Goal: Task Accomplishment & Management: Manage account settings

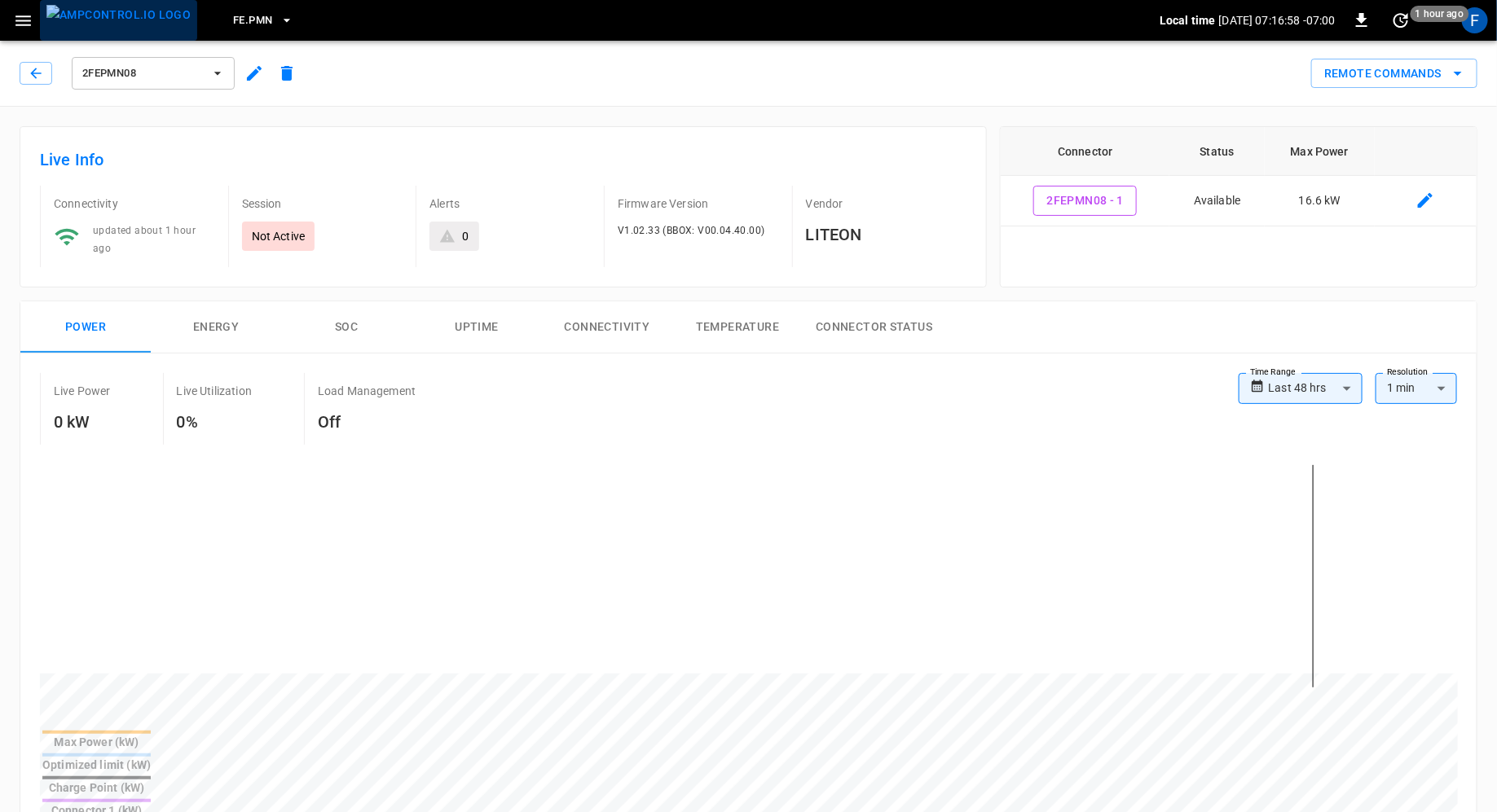
click at [154, 20] on img "menu" at bounding box center [118, 15] width 144 height 20
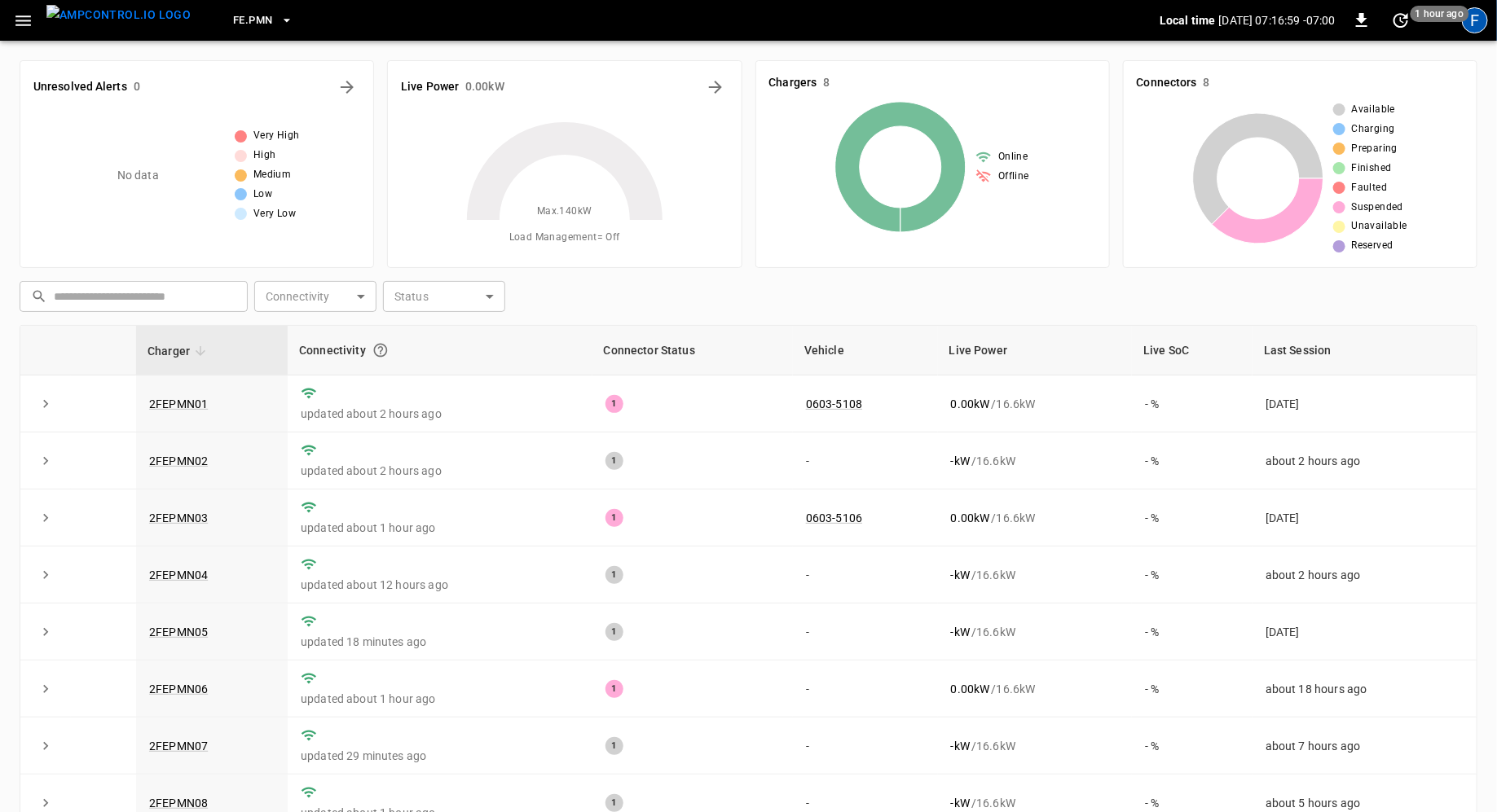
click at [1482, 20] on div "F" at bounding box center [1475, 20] width 26 height 26
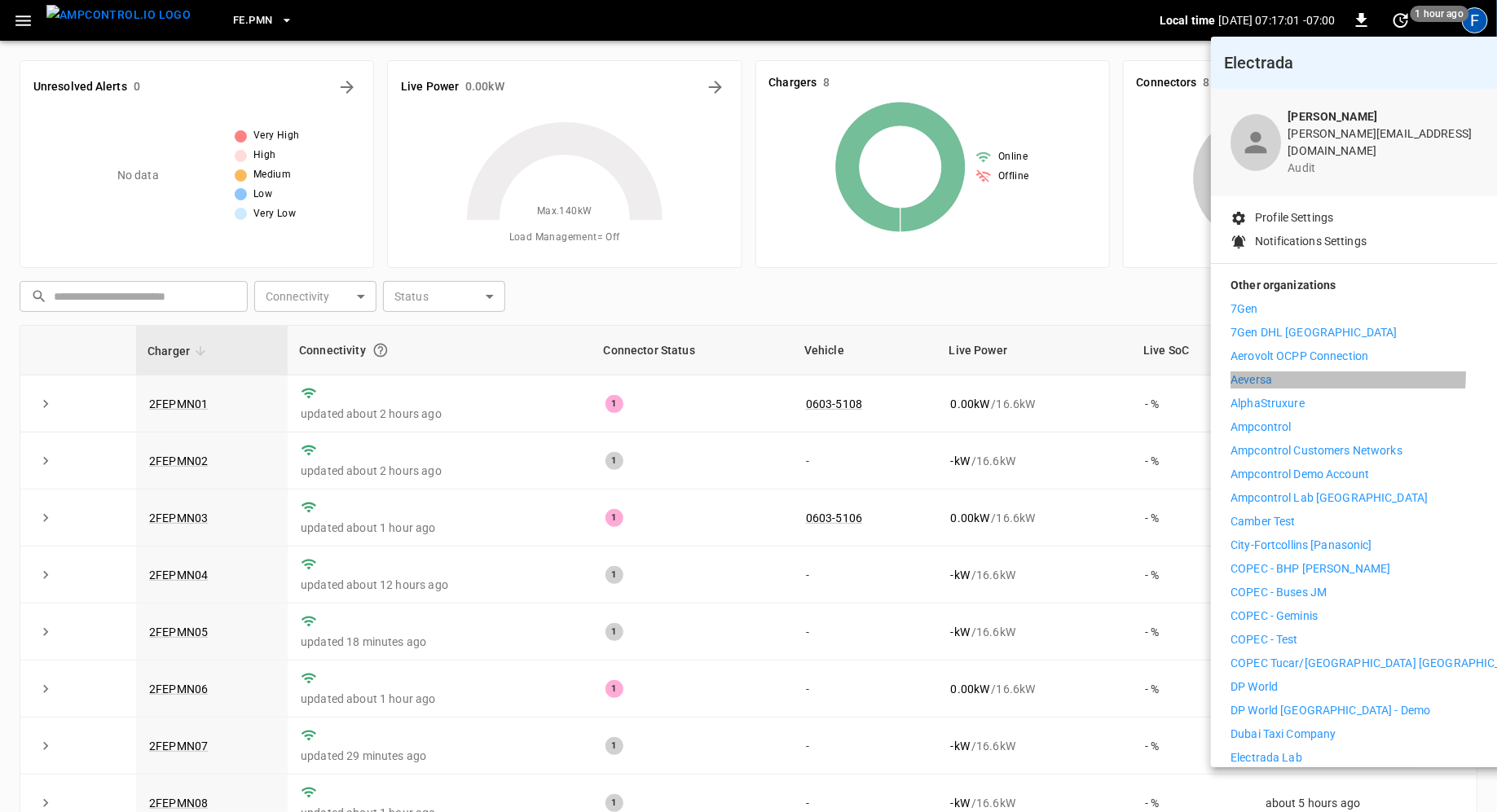
click at [1280, 372] on li "Aeversa" at bounding box center [1381, 380] width 300 height 17
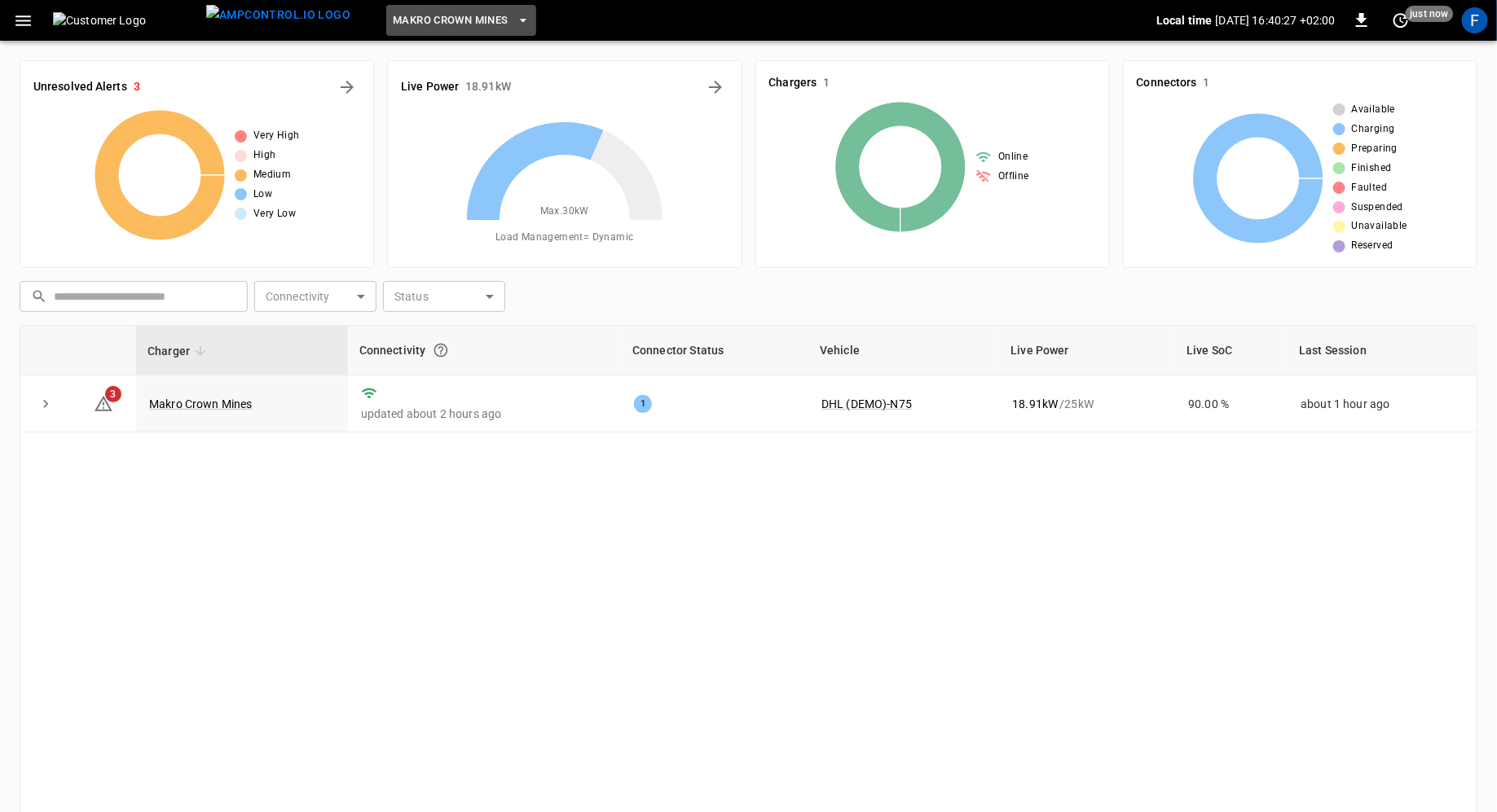
click at [408, 23] on span "Makro Crown Mines" at bounding box center [450, 20] width 115 height 18
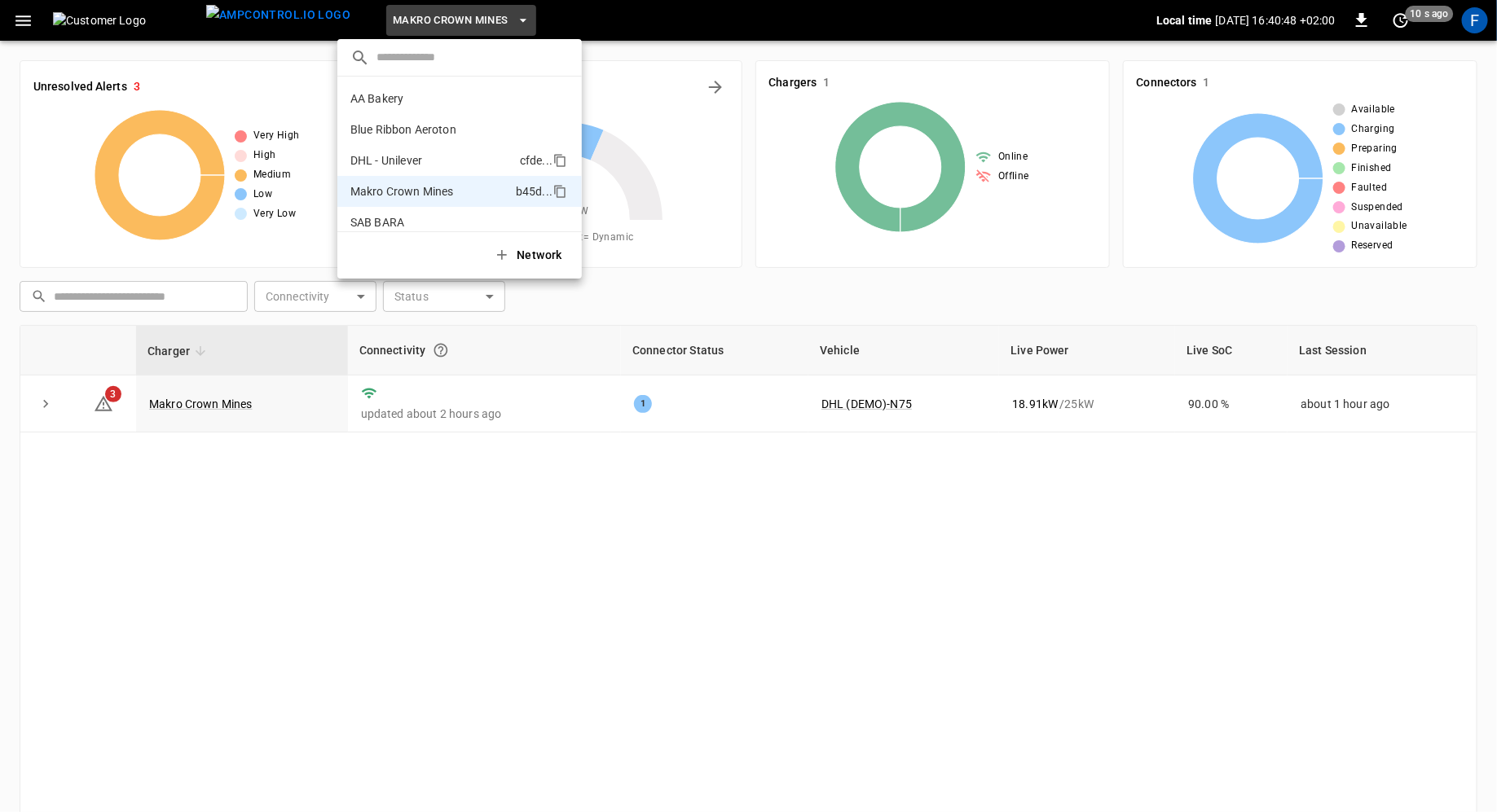
click at [493, 157] on li "DHL - Unilever cfde ..." at bounding box center [459, 161] width 245 height 31
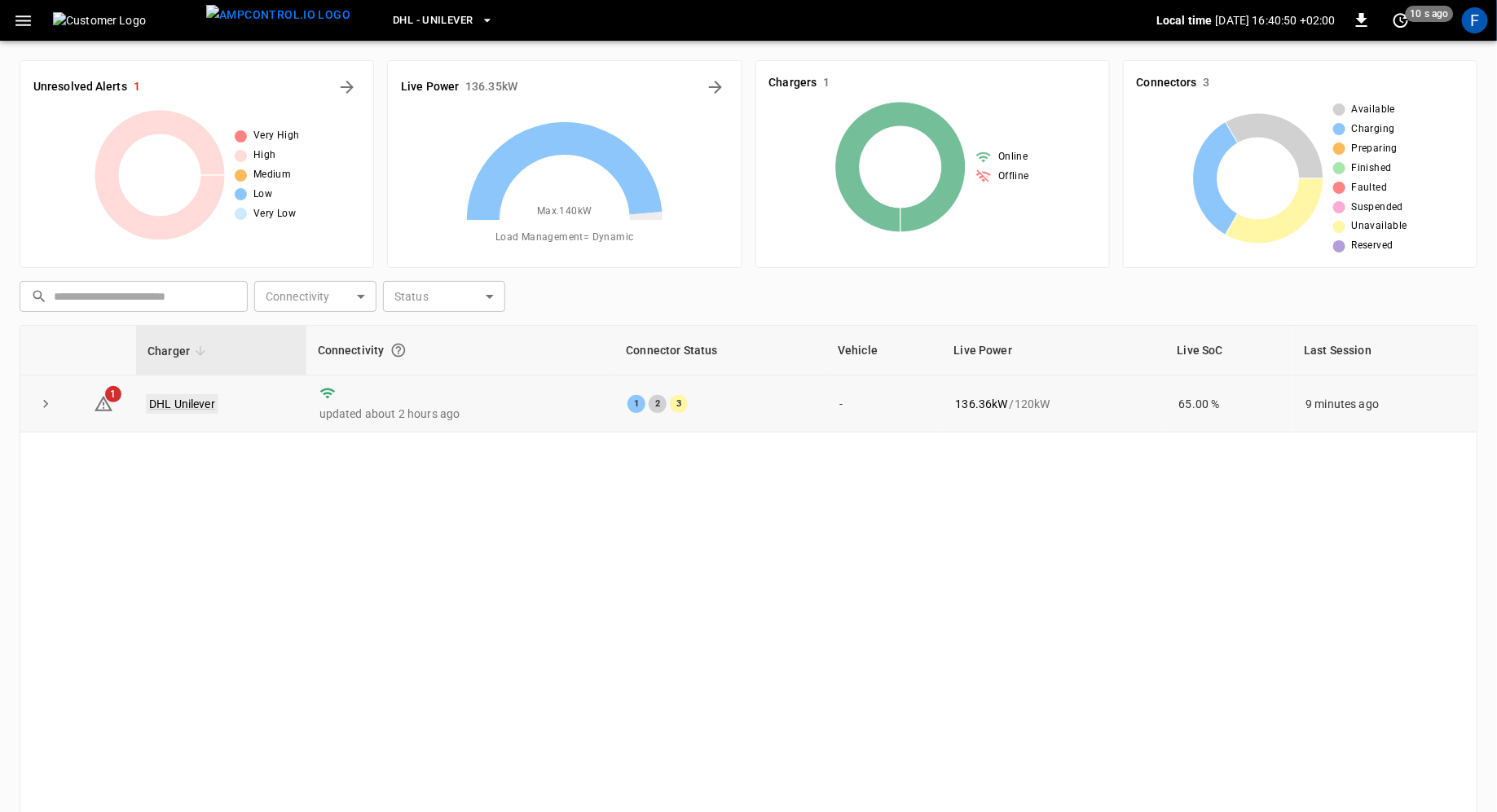
click at [186, 397] on link "DHL Unilever" at bounding box center [182, 404] width 73 height 19
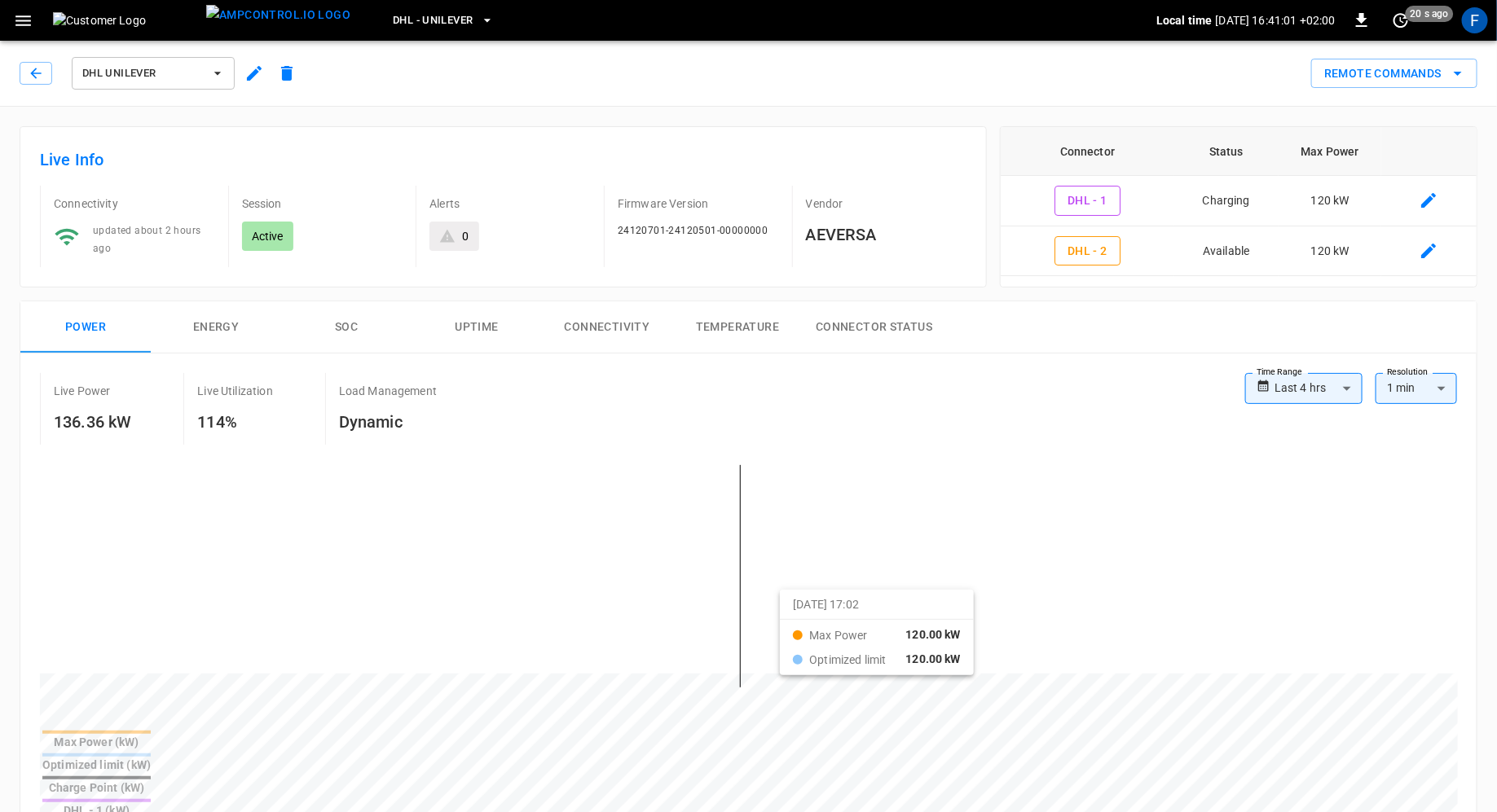
drag, startPoint x: 699, startPoint y: 594, endPoint x: 801, endPoint y: 601, distance: 102.2
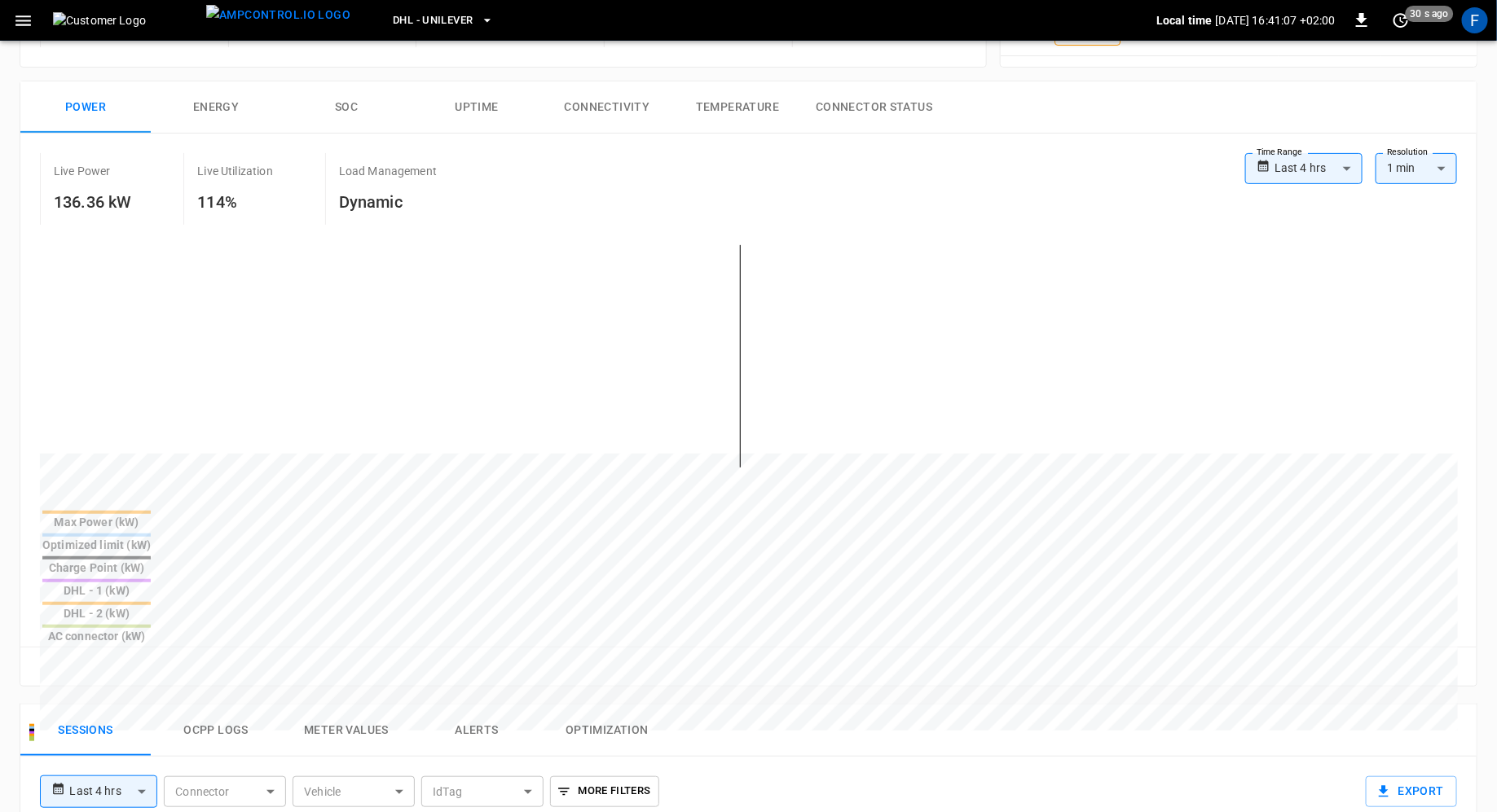
click at [1330, 167] on body "**********" at bounding box center [748, 619] width 1497 height 1679
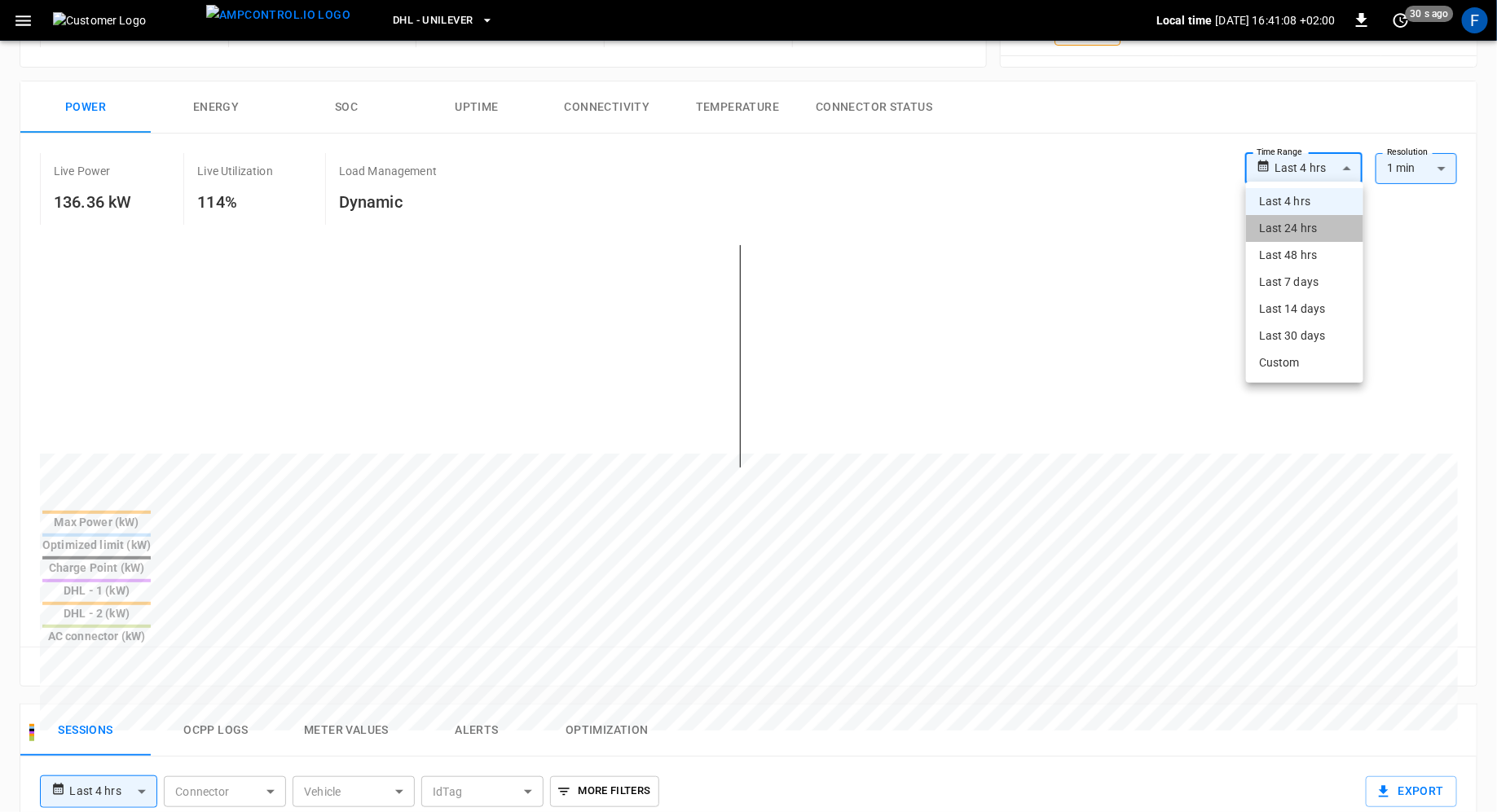
click at [1312, 232] on li "Last 24 hrs" at bounding box center [1304, 228] width 117 height 27
type input "**********"
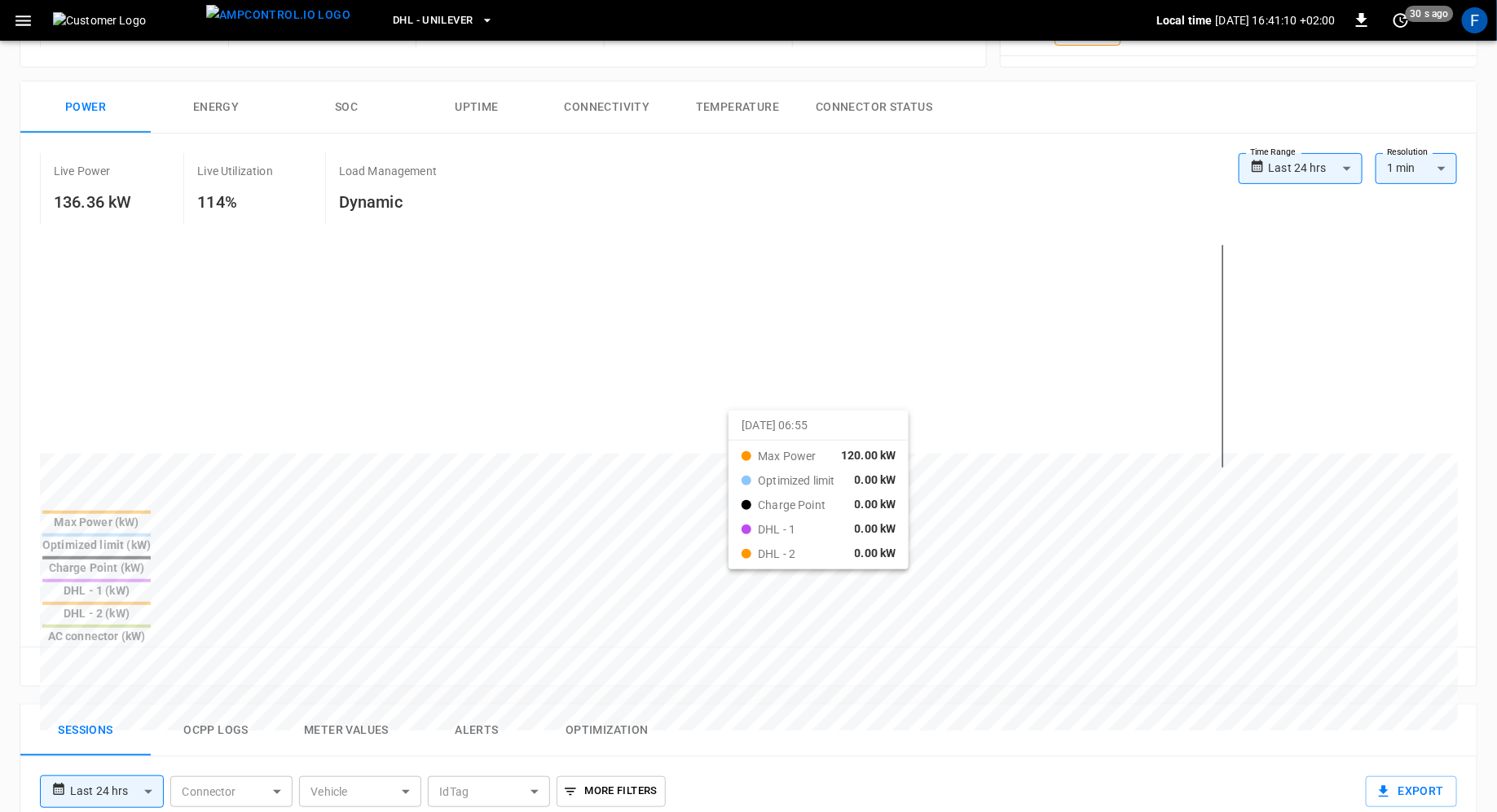
drag, startPoint x: 664, startPoint y: 420, endPoint x: 749, endPoint y: 422, distance: 85.0
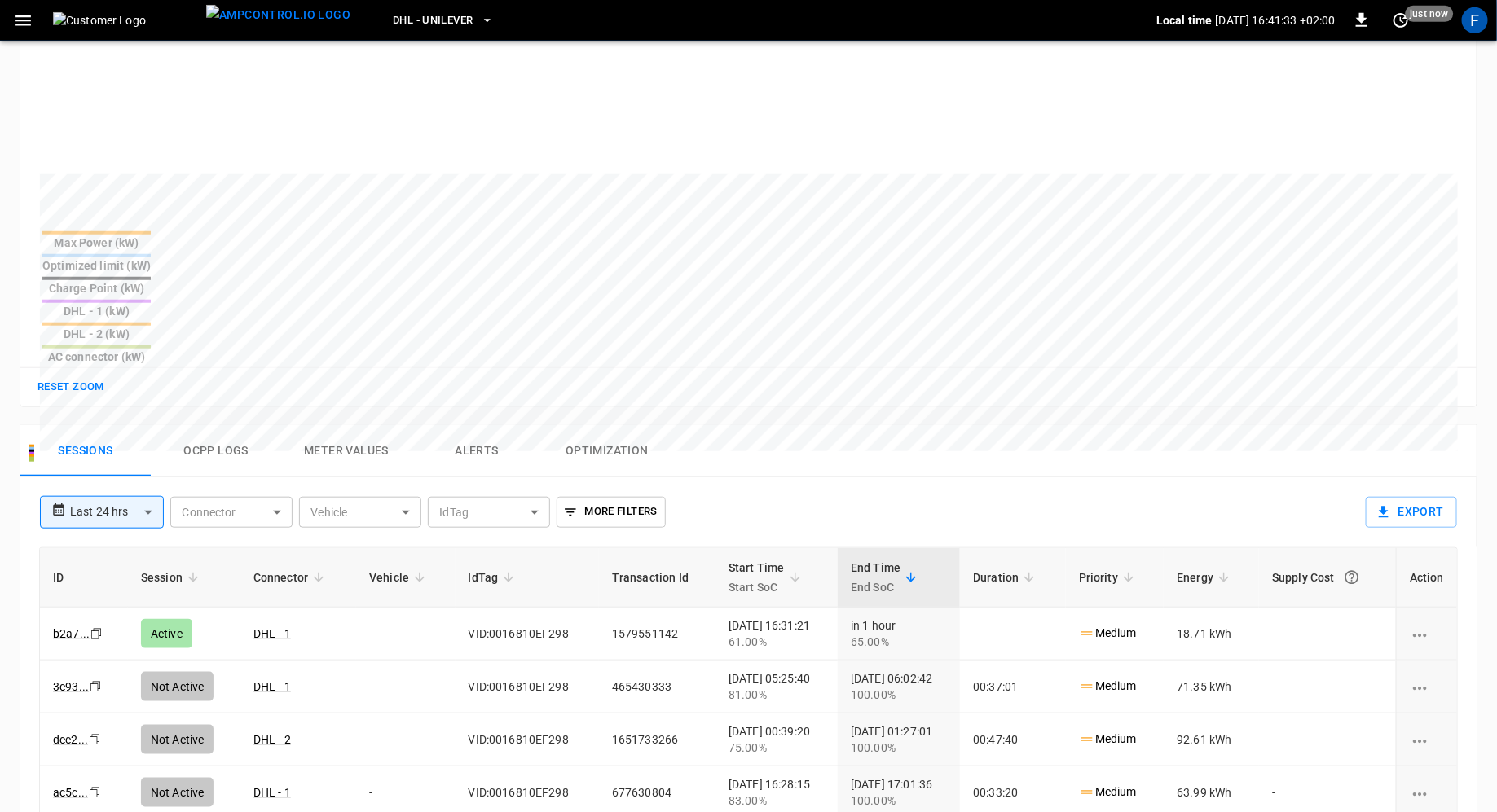
scroll to position [551, 0]
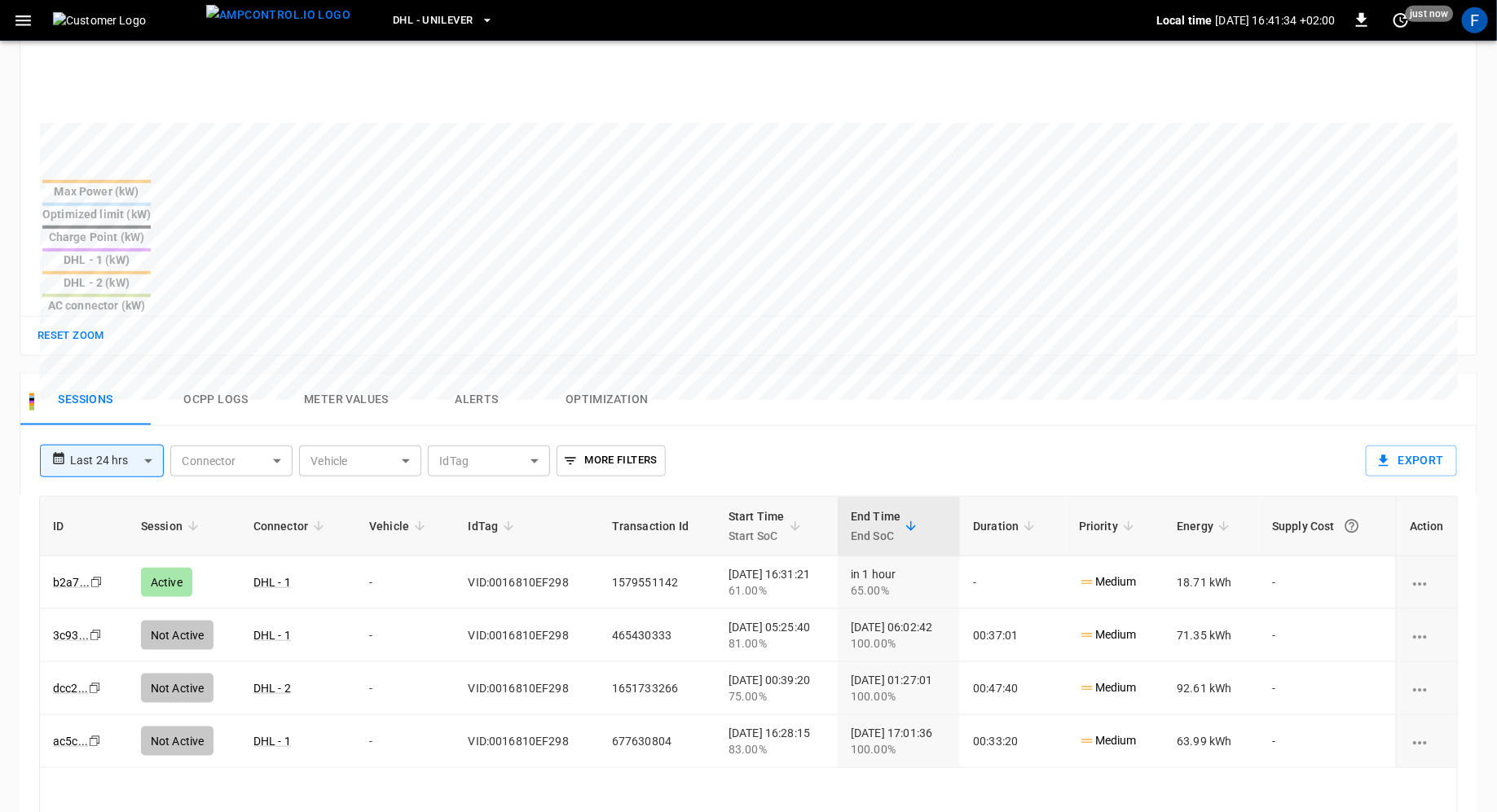
click at [374, 374] on button "Meter Values" at bounding box center [346, 400] width 131 height 52
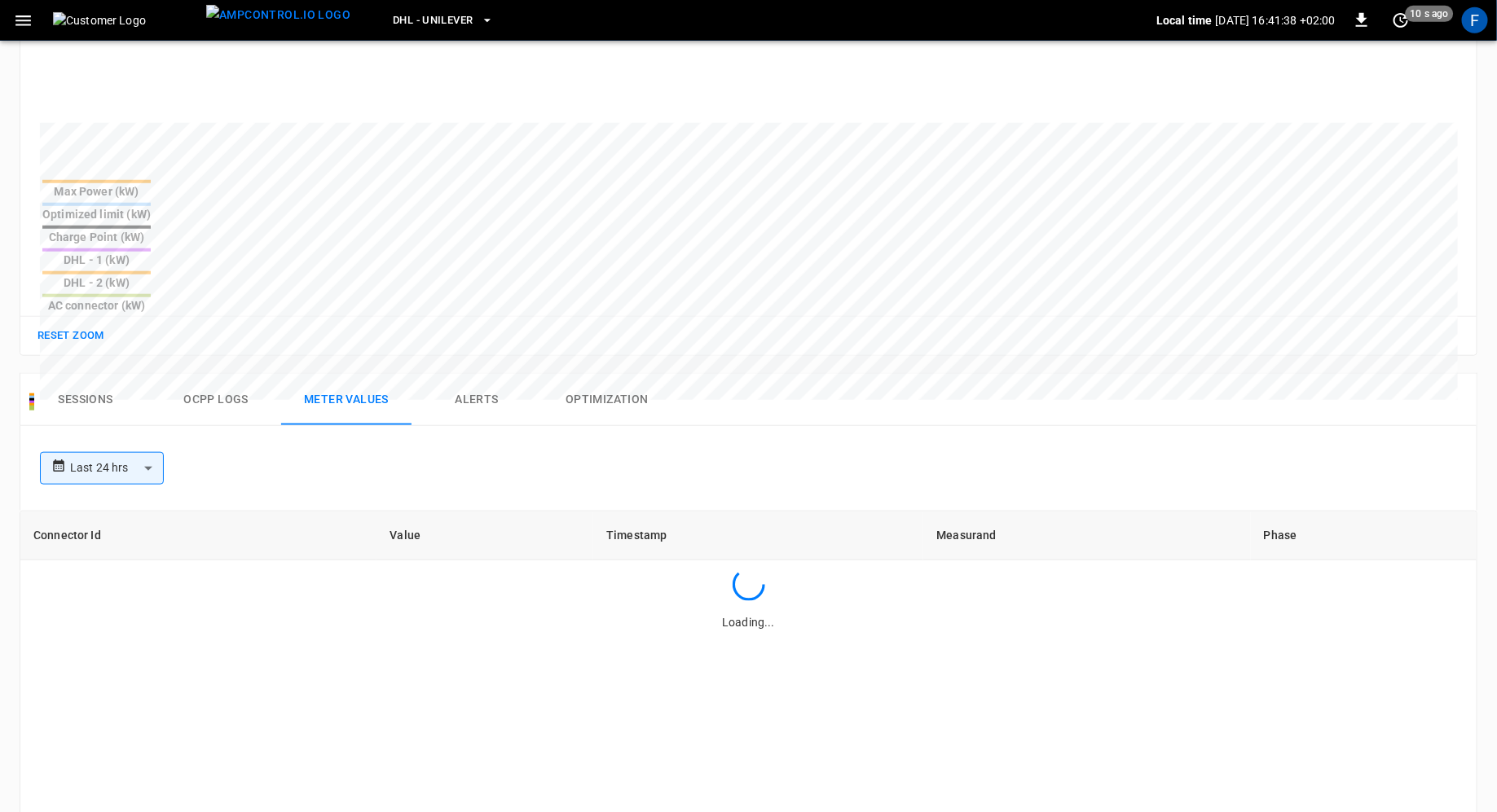
click at [230, 439] on div "**********" at bounding box center [746, 466] width 1423 height 52
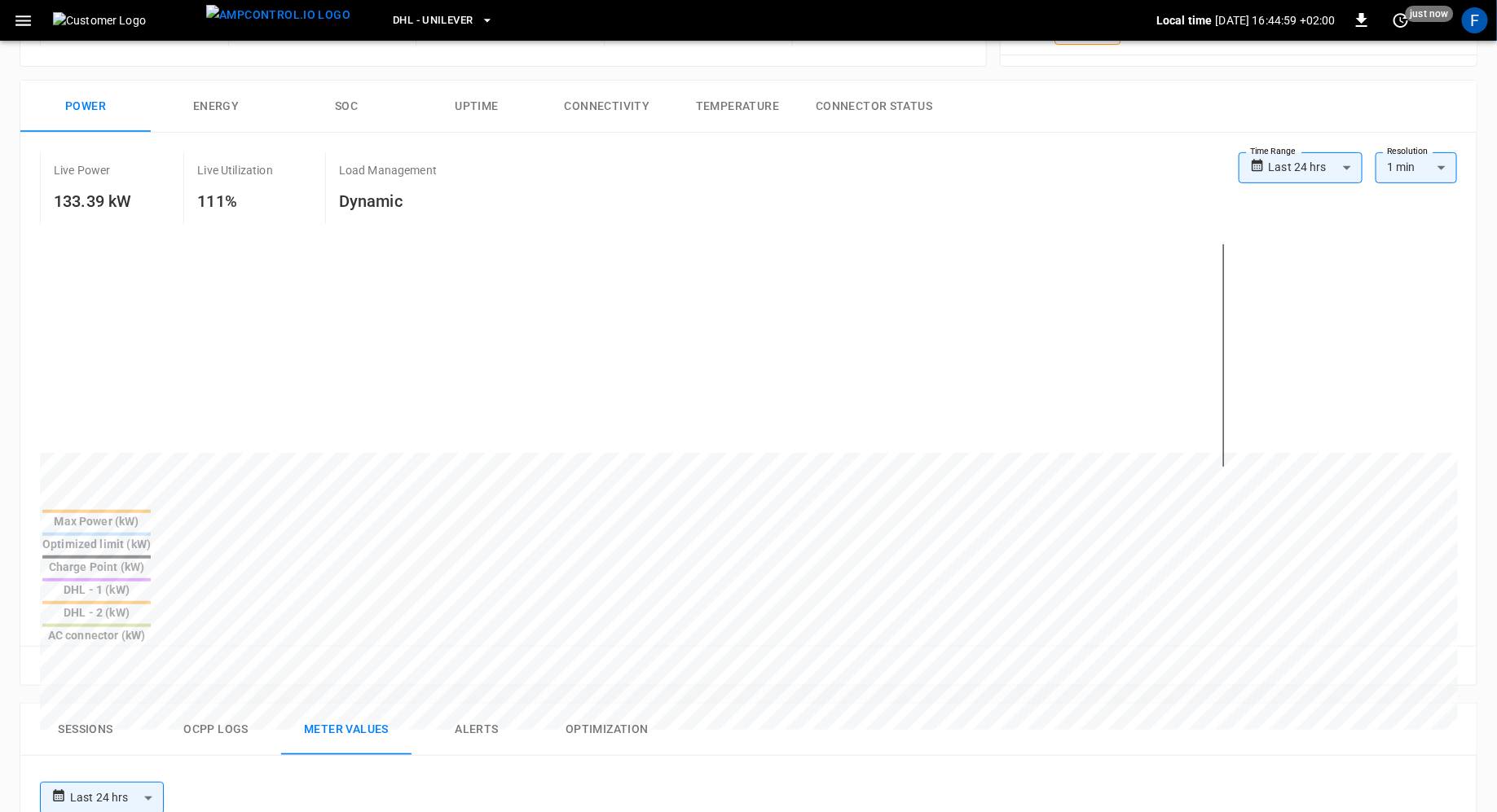
scroll to position [0, 0]
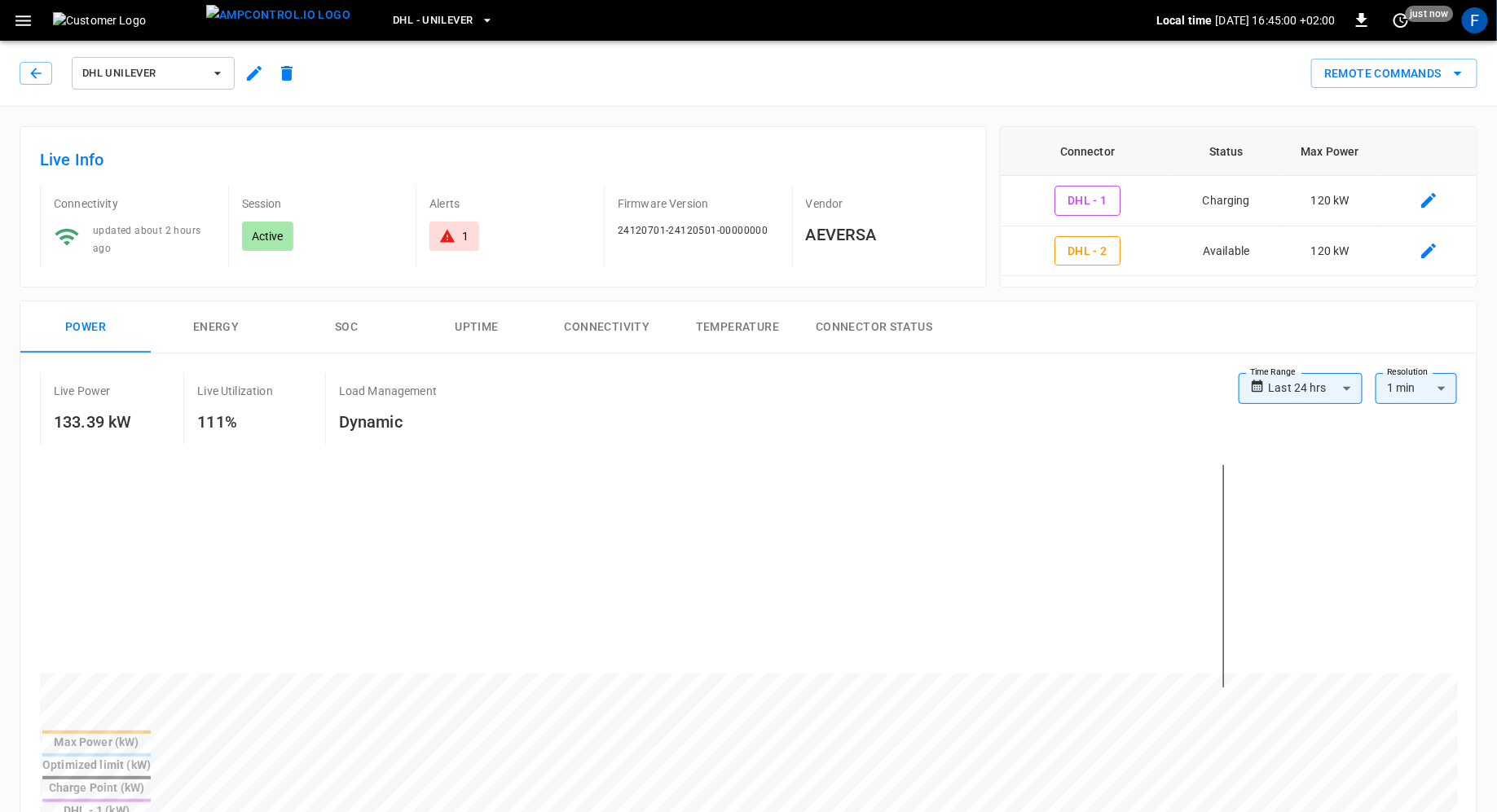
click at [250, 78] on icon "button" at bounding box center [254, 73] width 15 height 15
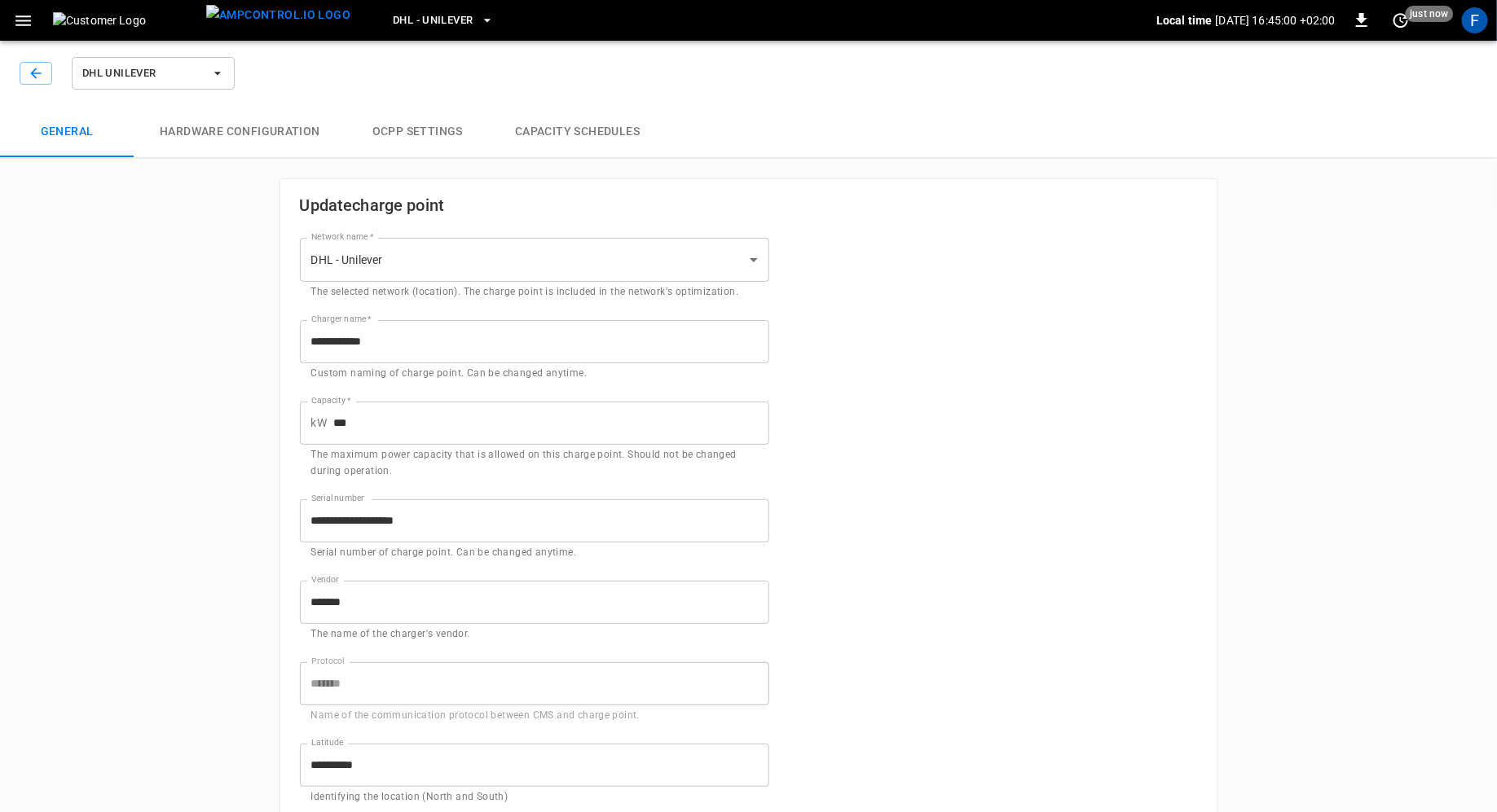
type input "**********"
click at [255, 108] on button "Hardware configuration" at bounding box center [240, 132] width 213 height 52
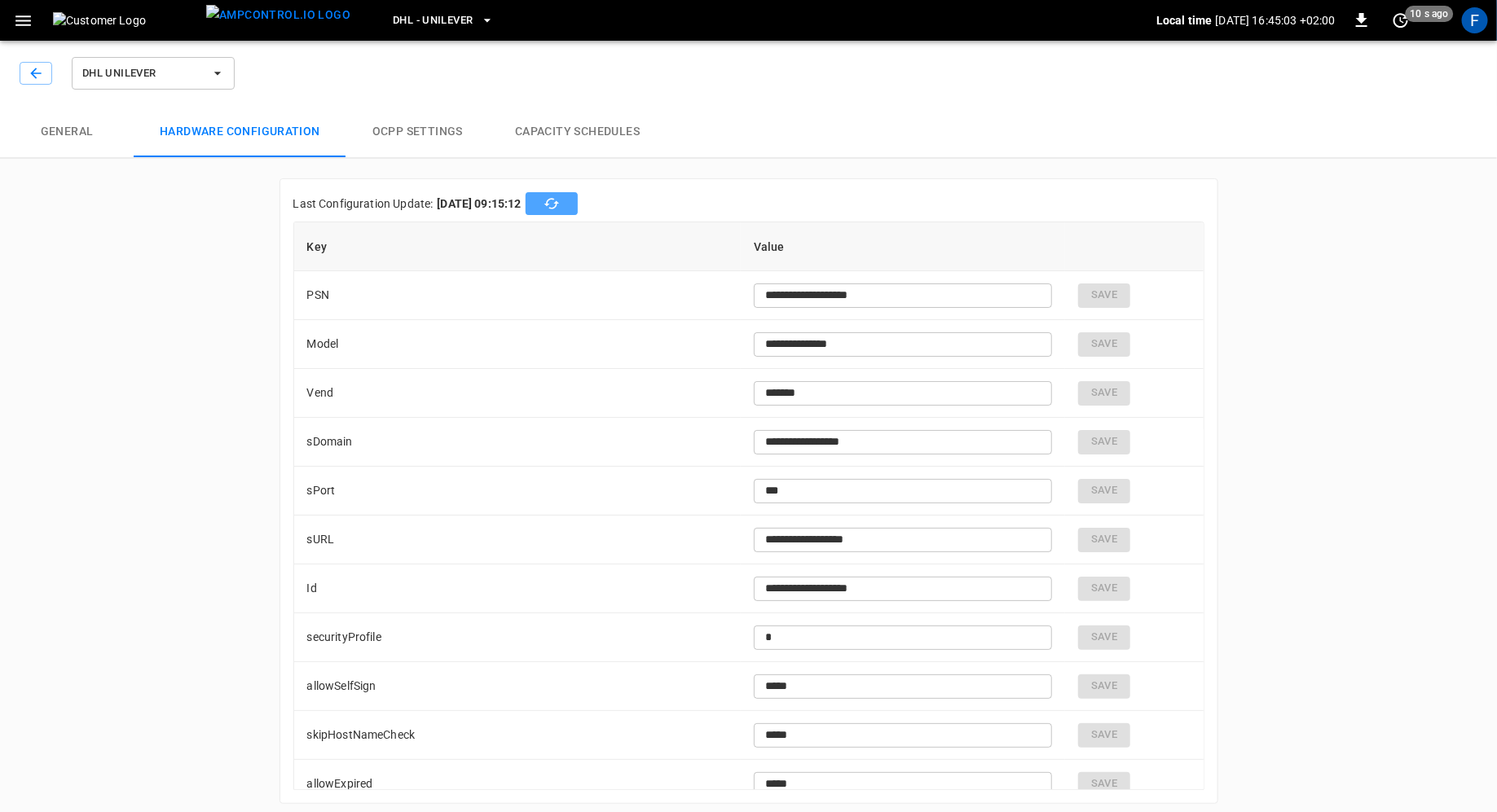
click at [564, 201] on button "button" at bounding box center [552, 204] width 52 height 23
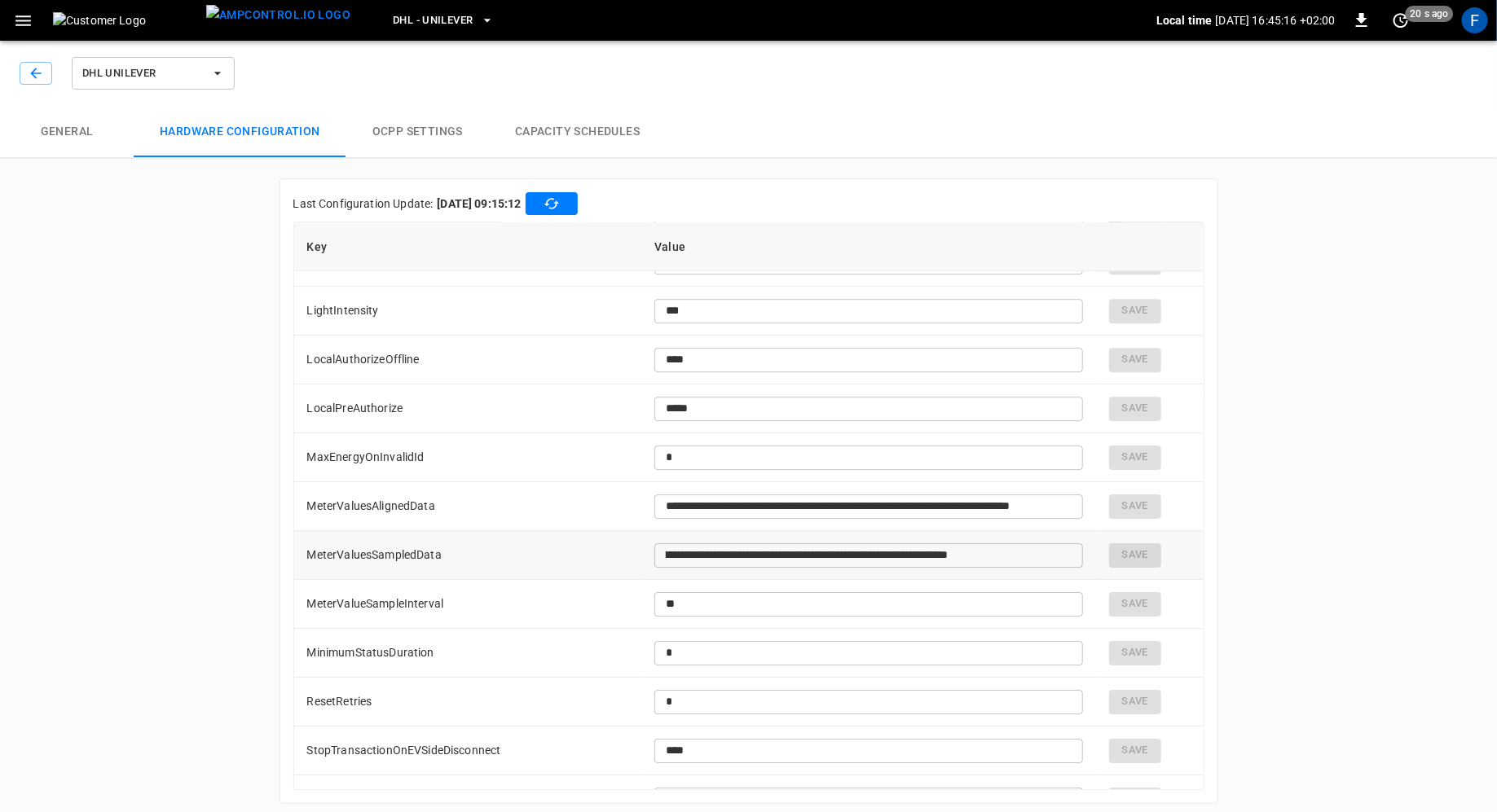
scroll to position [0, 164]
click at [960, 558] on input "**********" at bounding box center [807, 555] width 305 height 30
type input "**"
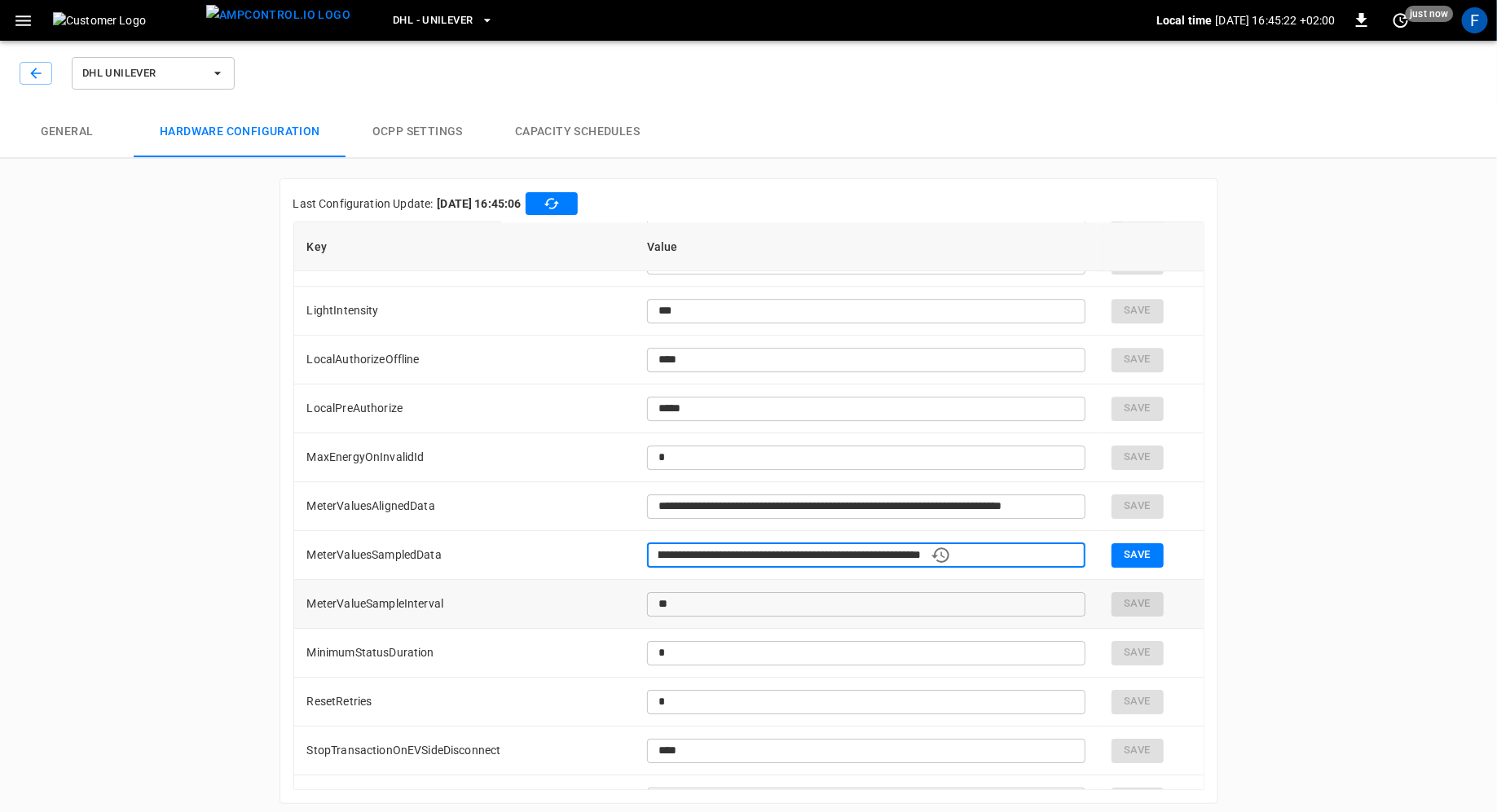
type input "**********"
click at [1123, 550] on button "Save" at bounding box center [1138, 555] width 52 height 24
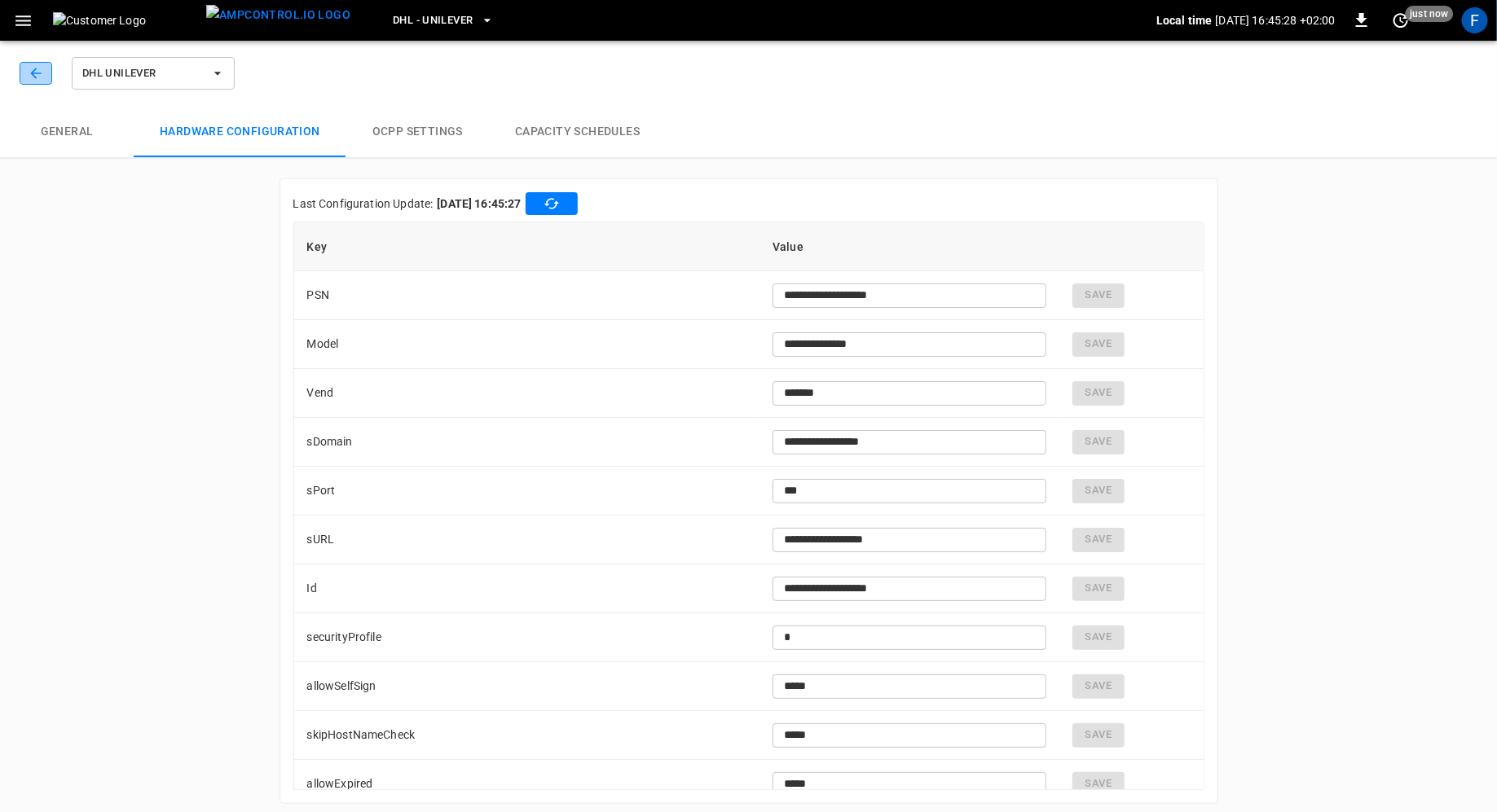
click at [46, 73] on button "button" at bounding box center [36, 74] width 33 height 23
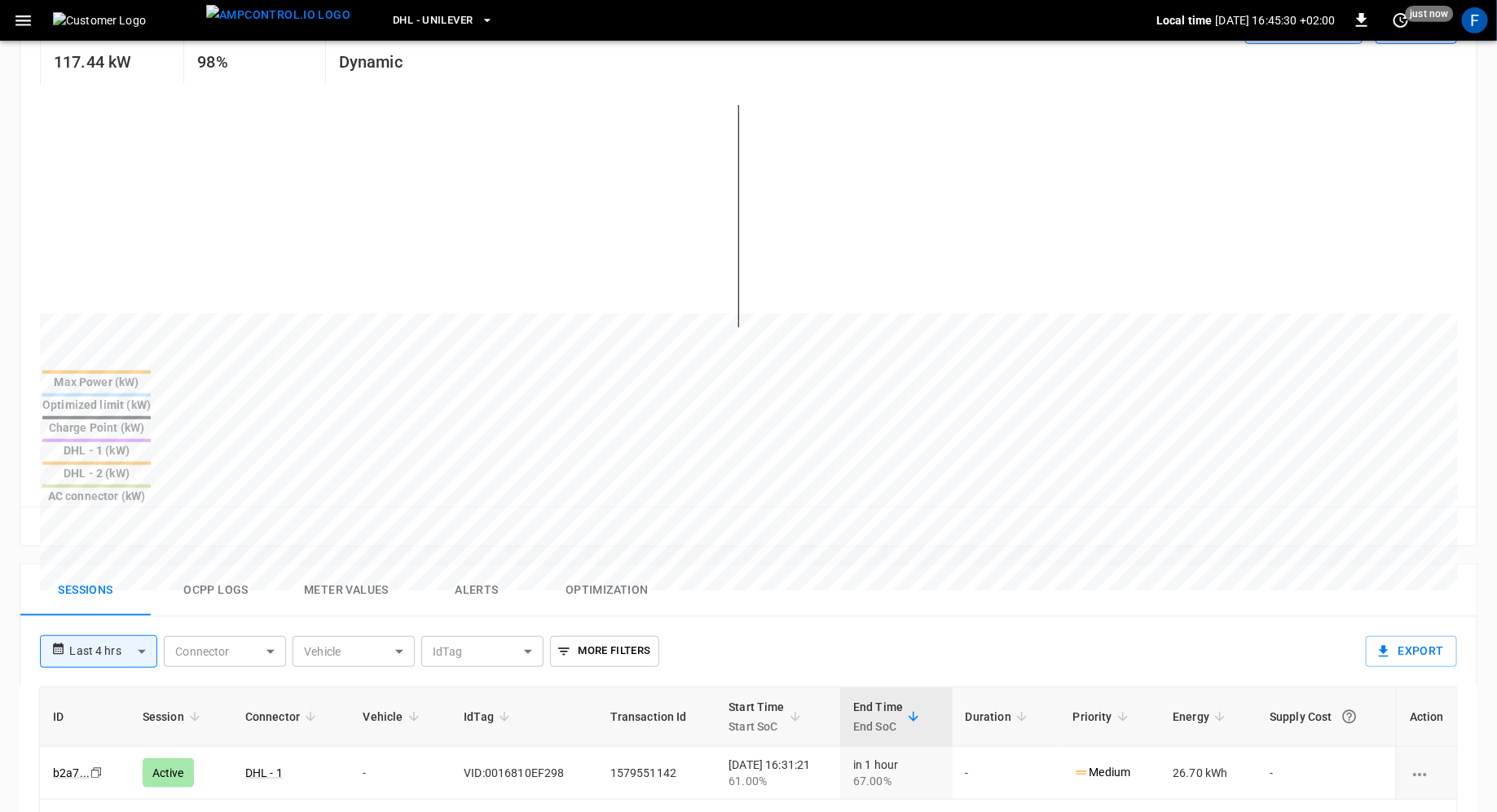
scroll to position [523, 0]
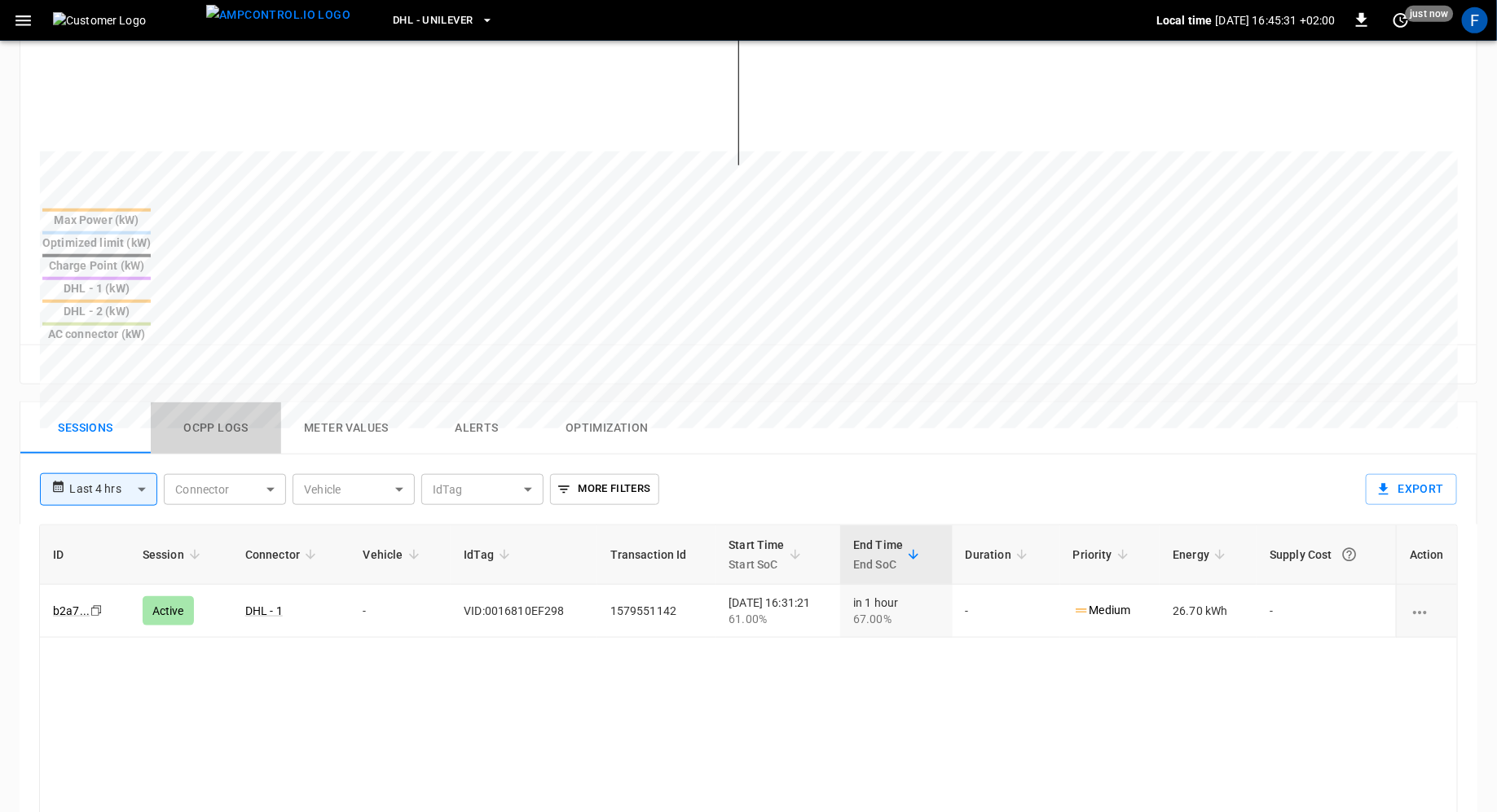
click at [205, 403] on button "Ocpp logs" at bounding box center [216, 429] width 131 height 52
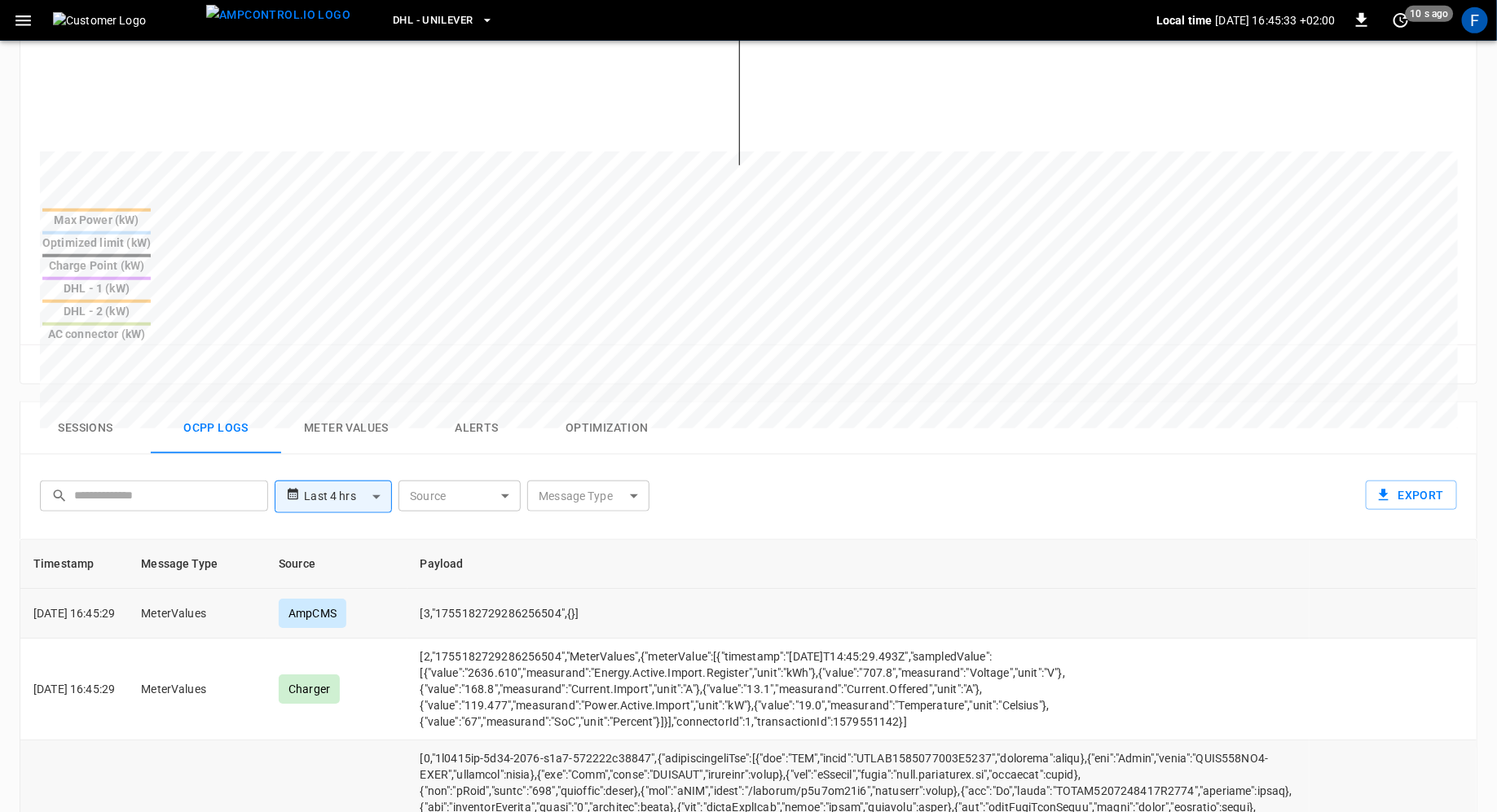
scroll to position [6, 0]
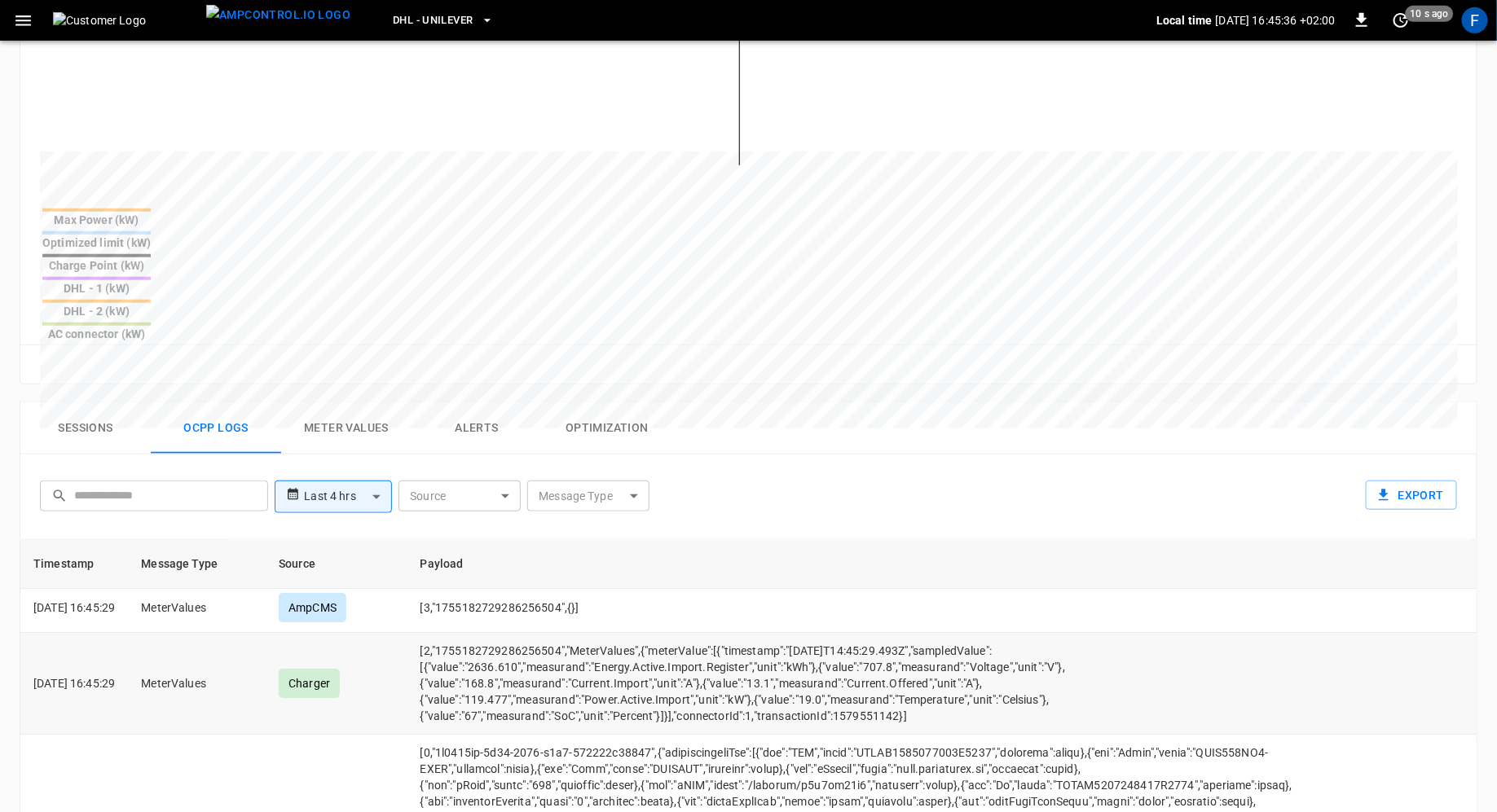
click at [507, 633] on td "[2,"1755182729286256504","MeterValues",{"meterValue":[{"timestamp":"2025-08-14T…" at bounding box center [859, 683] width 903 height 102
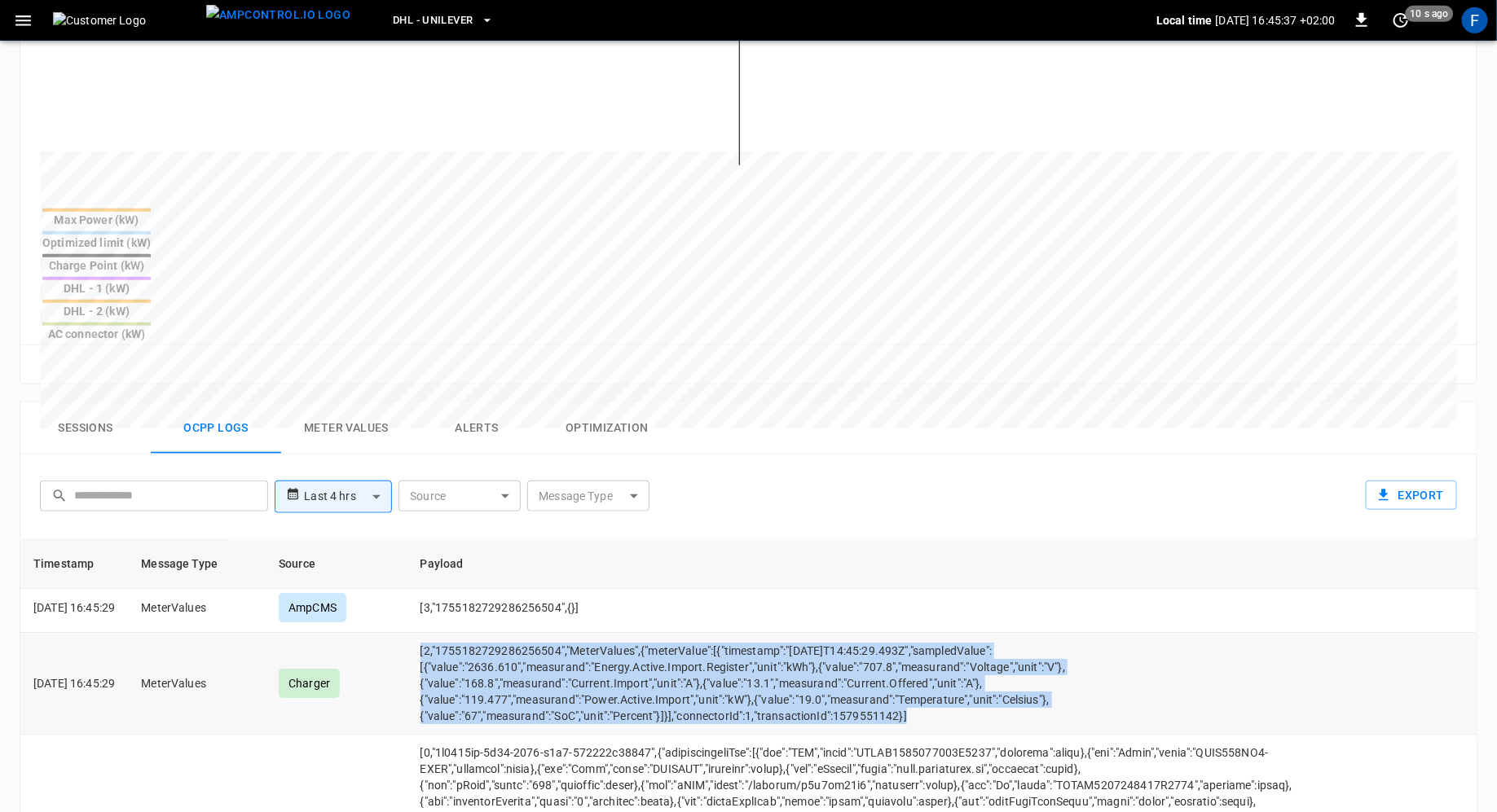
click at [507, 633] on td "[2,"1755182729286256504","MeterValues",{"meterValue":[{"timestamp":"2025-08-14T…" at bounding box center [859, 683] width 903 height 102
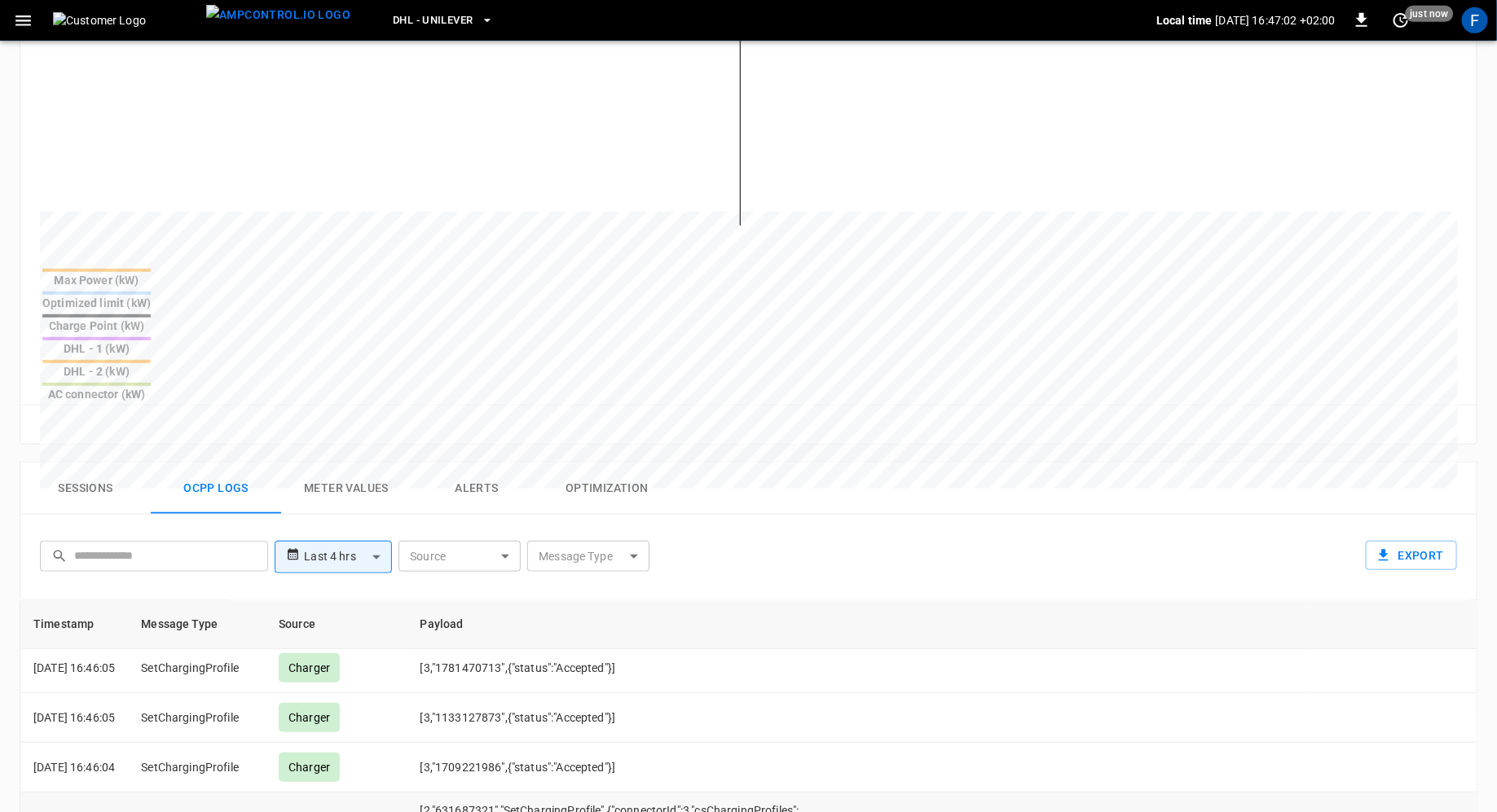
scroll to position [0, 0]
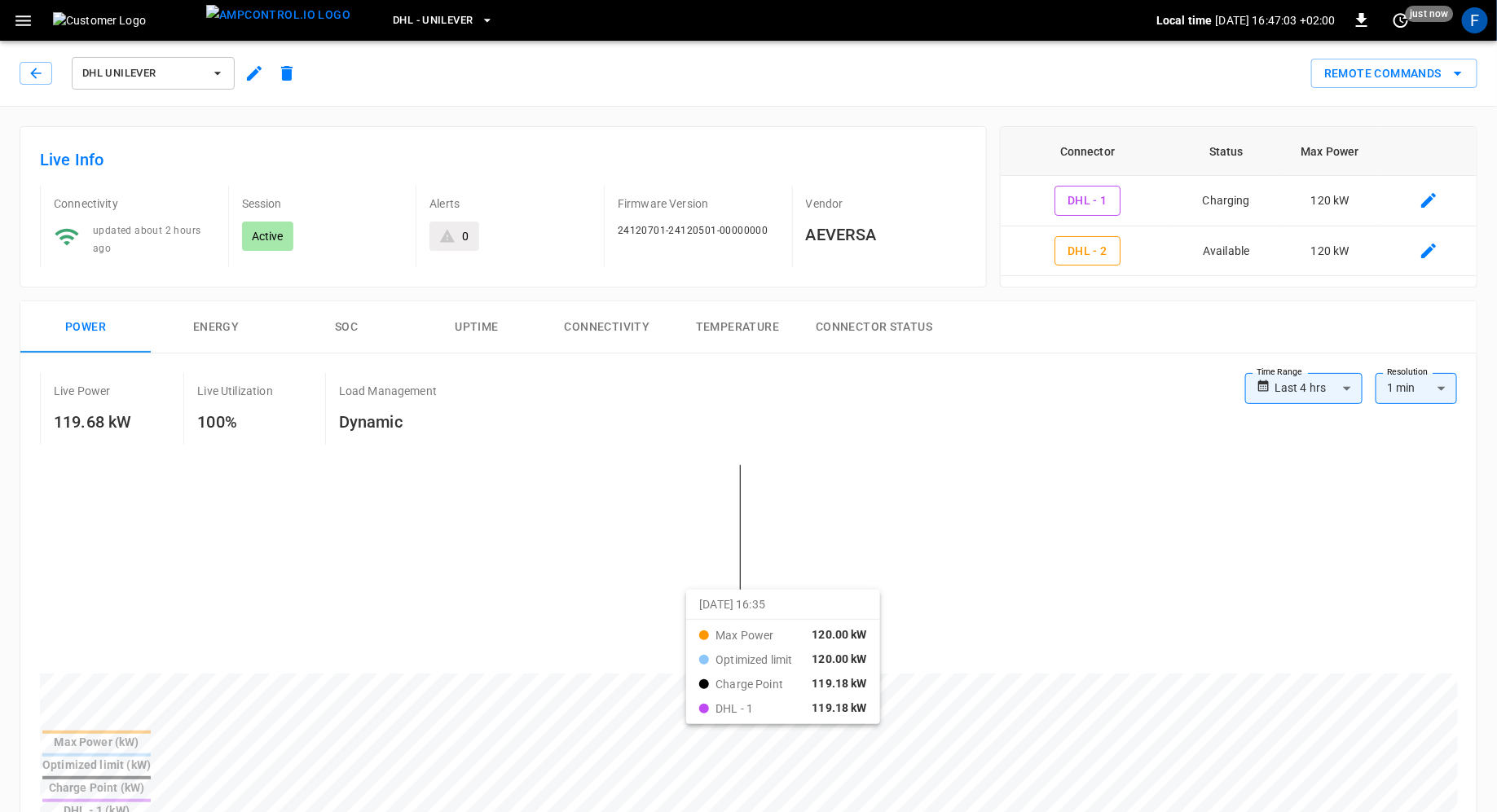
drag, startPoint x: 695, startPoint y: 601, endPoint x: 748, endPoint y: 601, distance: 53.0
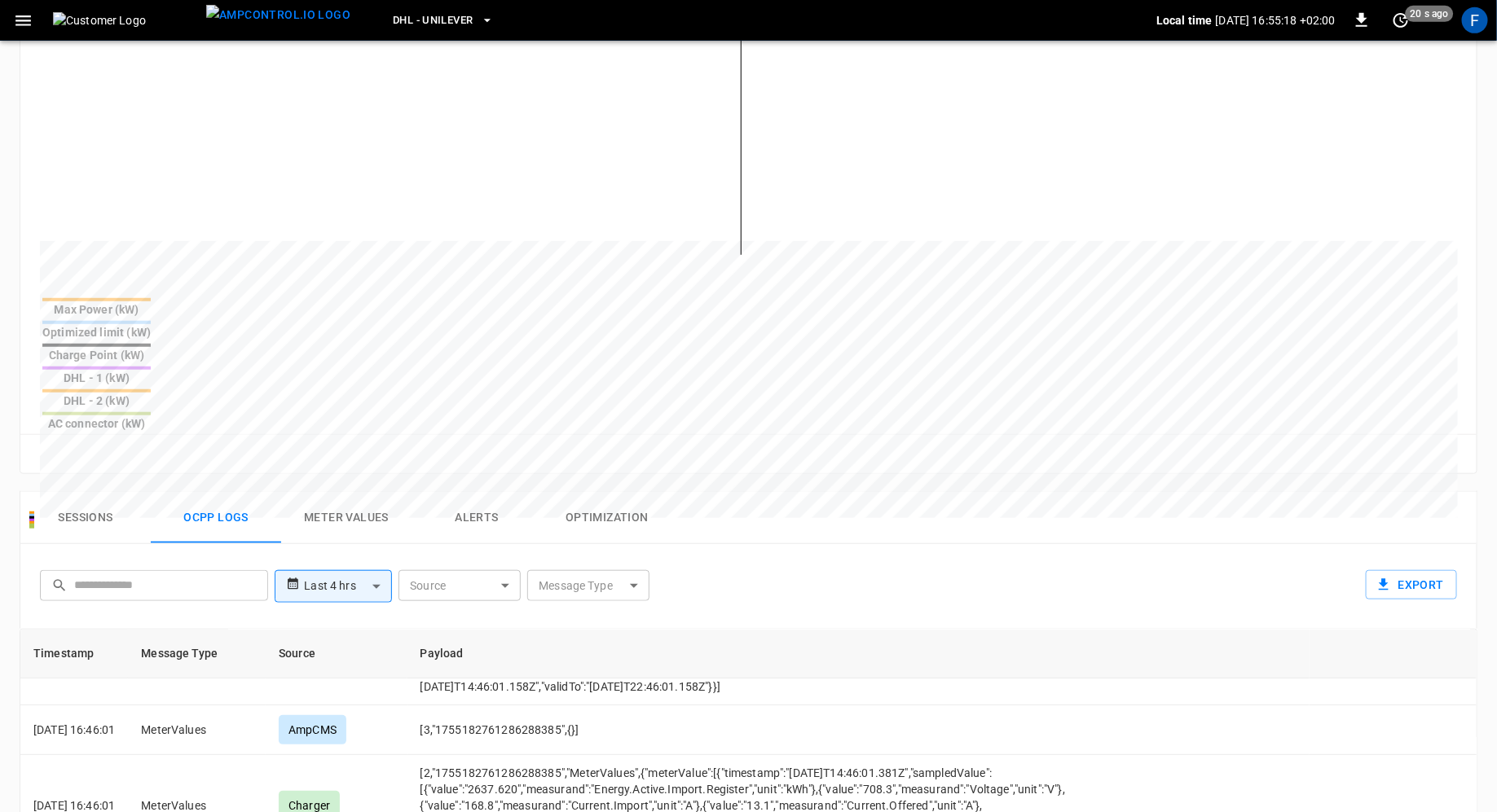
scroll to position [6479, 0]
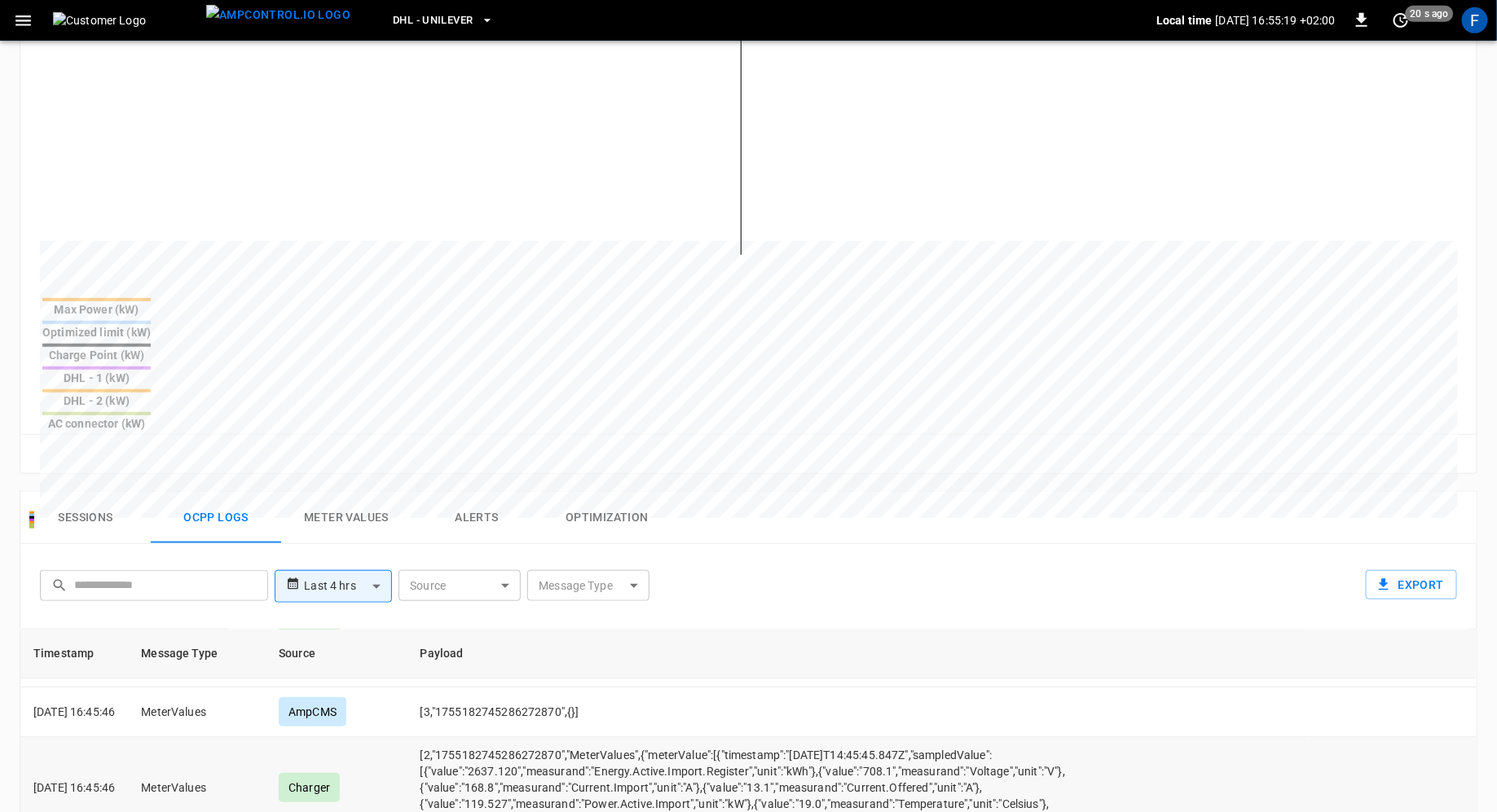
click at [626, 737] on td "[2,"1755182745286272870","MeterValues",{"meterValue":[{"timestamp":"2025-08-14T…" at bounding box center [859, 788] width 903 height 102
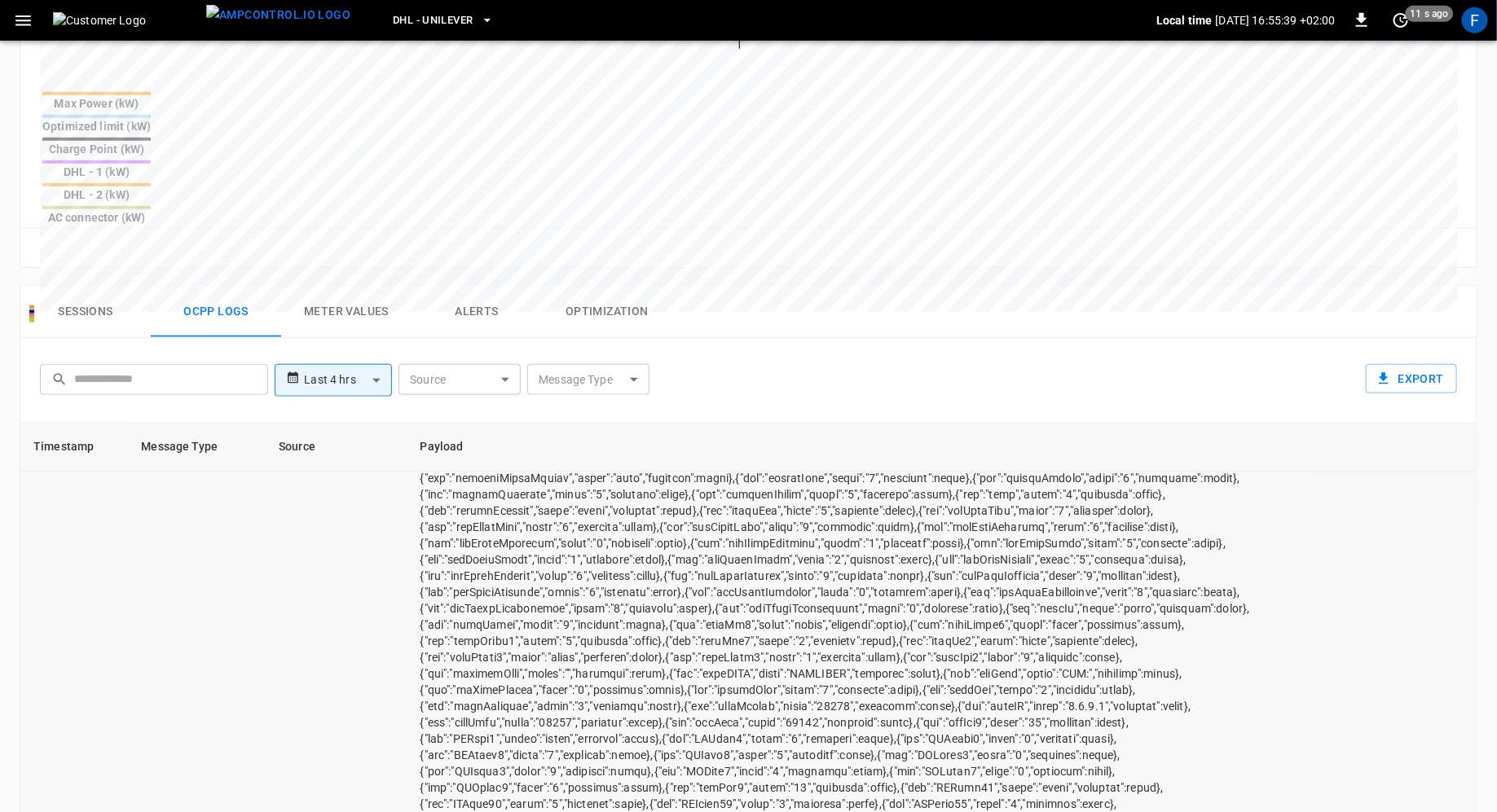
scroll to position [7580, 0]
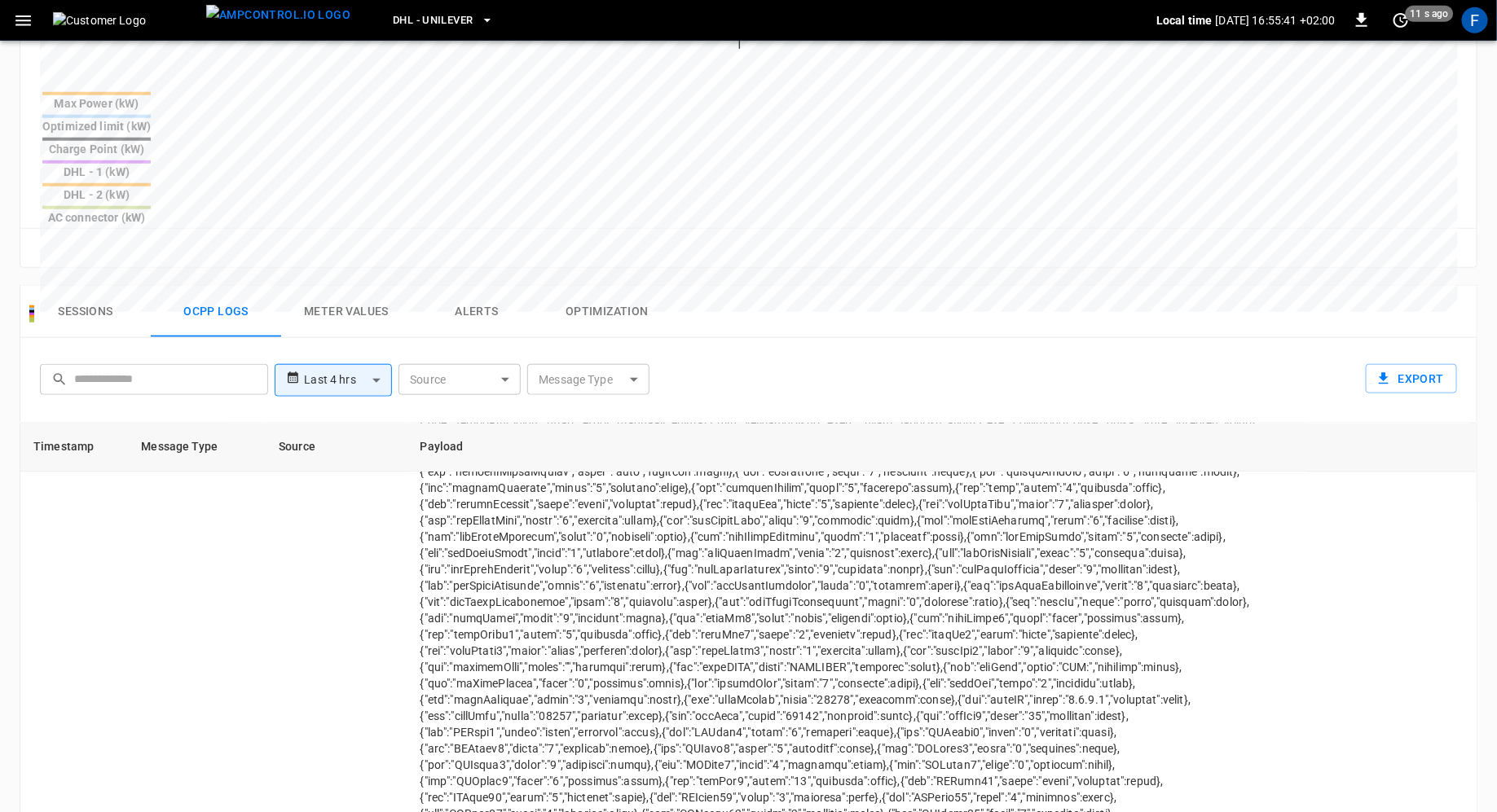
click at [338, 286] on button "Meter Values" at bounding box center [346, 312] width 131 height 52
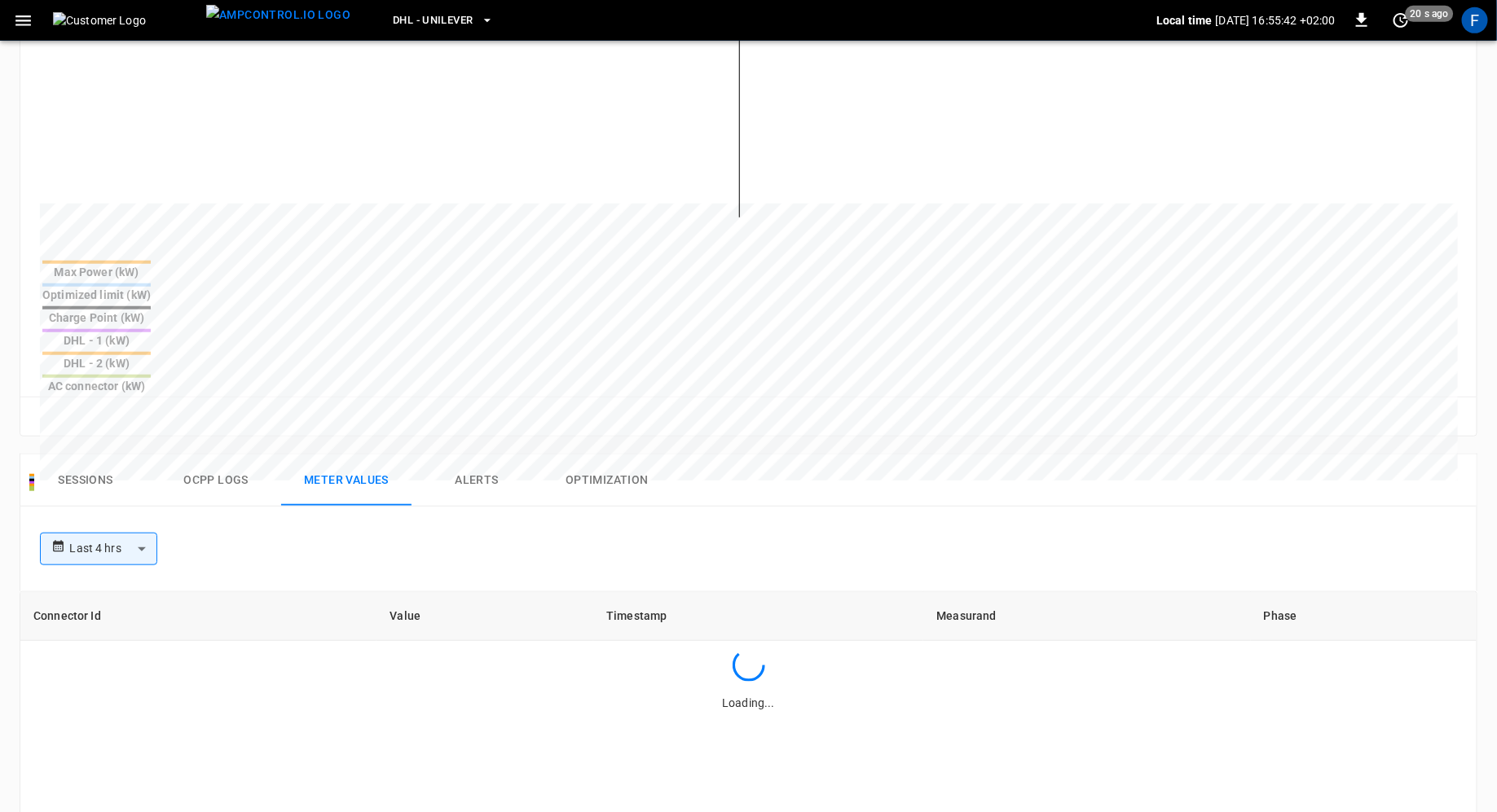
scroll to position [0, 0]
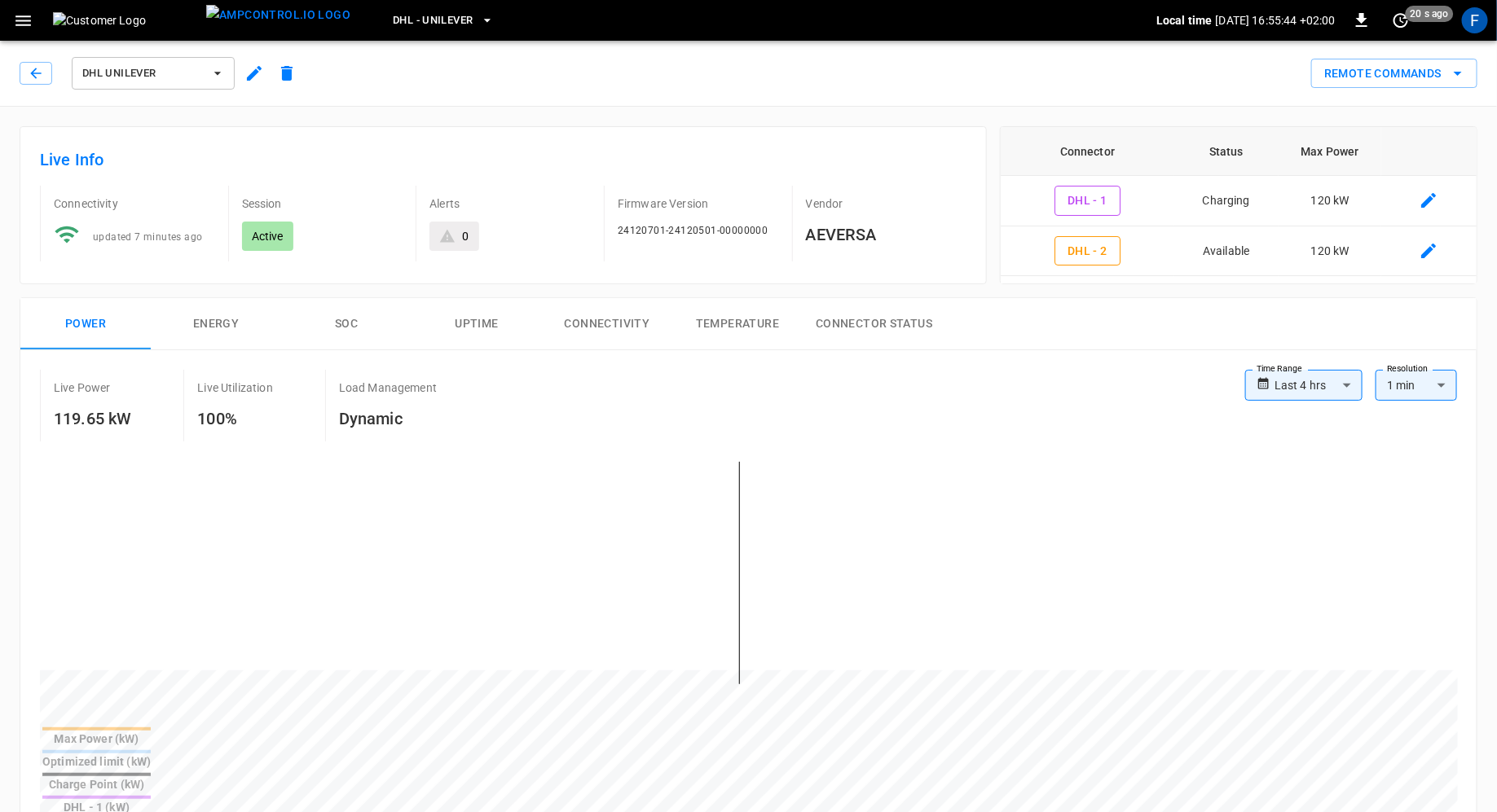
click at [1274, 376] on div "**********" at bounding box center [1303, 385] width 117 height 31
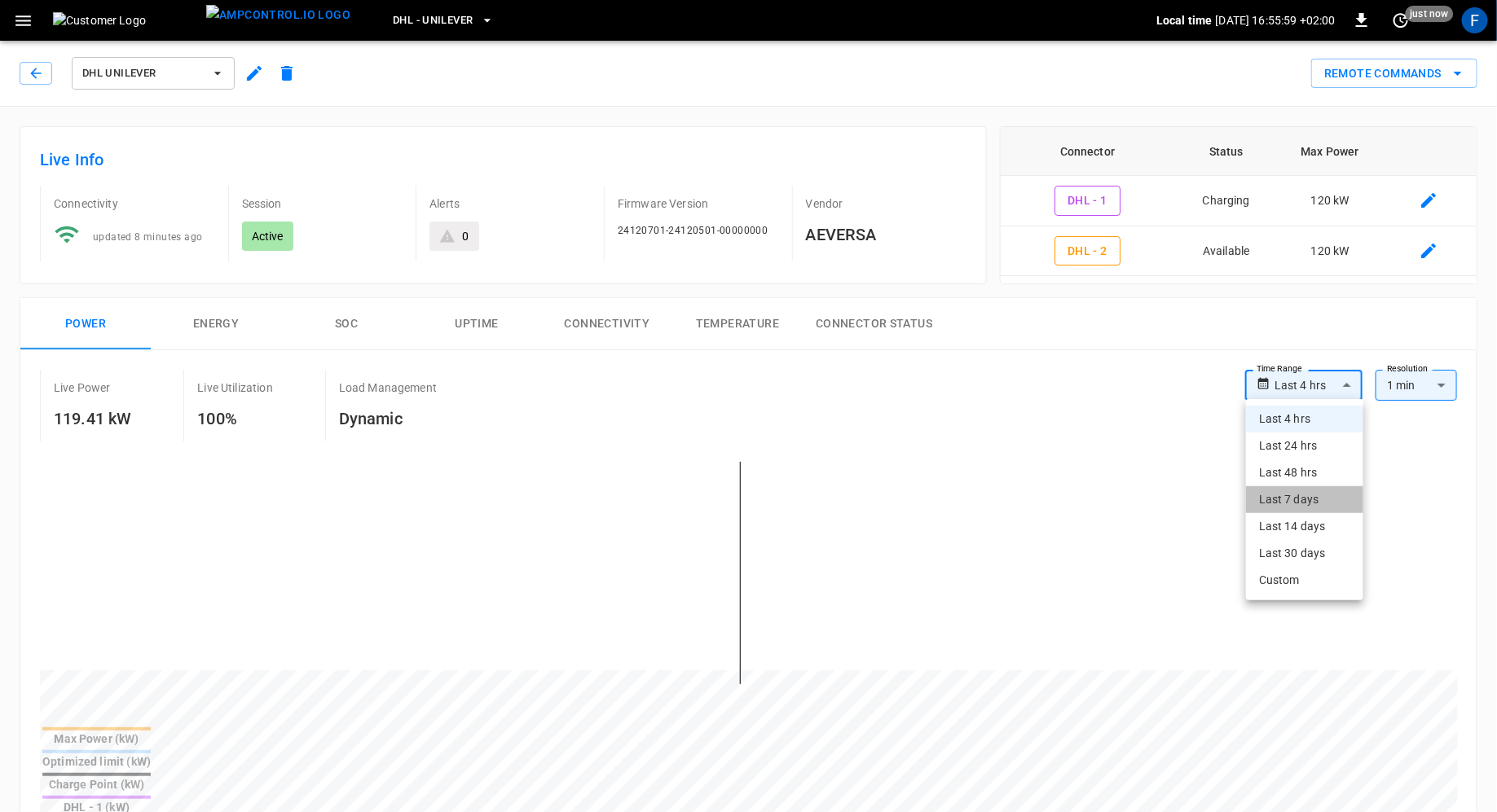
click at [1324, 503] on li "Last 7 days" at bounding box center [1304, 499] width 117 height 27
type input "**********"
type input "***"
type input "**********"
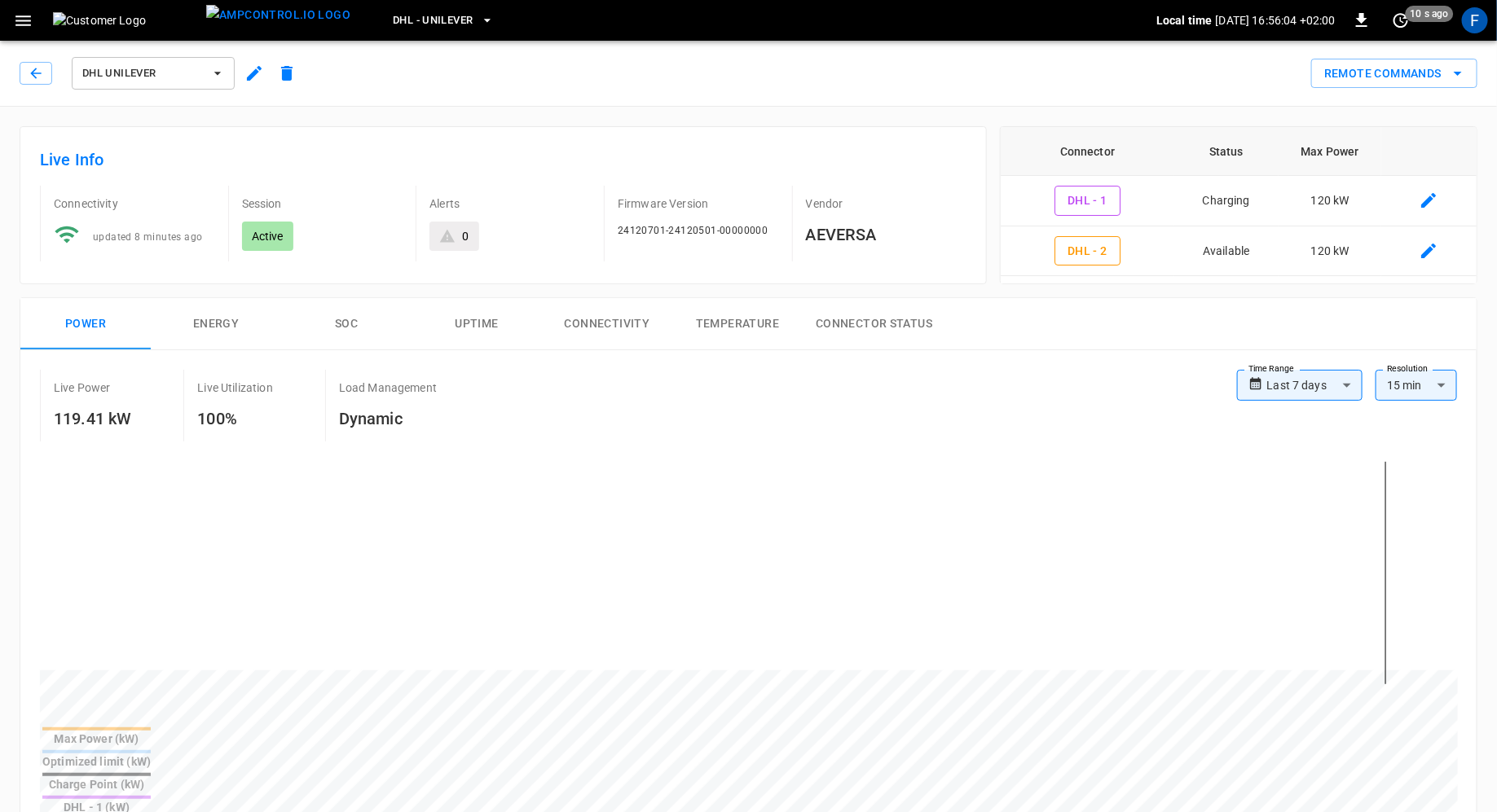
drag, startPoint x: 796, startPoint y: 658, endPoint x: 1440, endPoint y: 655, distance: 644.0
click at [1440, 655] on div at bounding box center [748, 586] width 1419 height 277
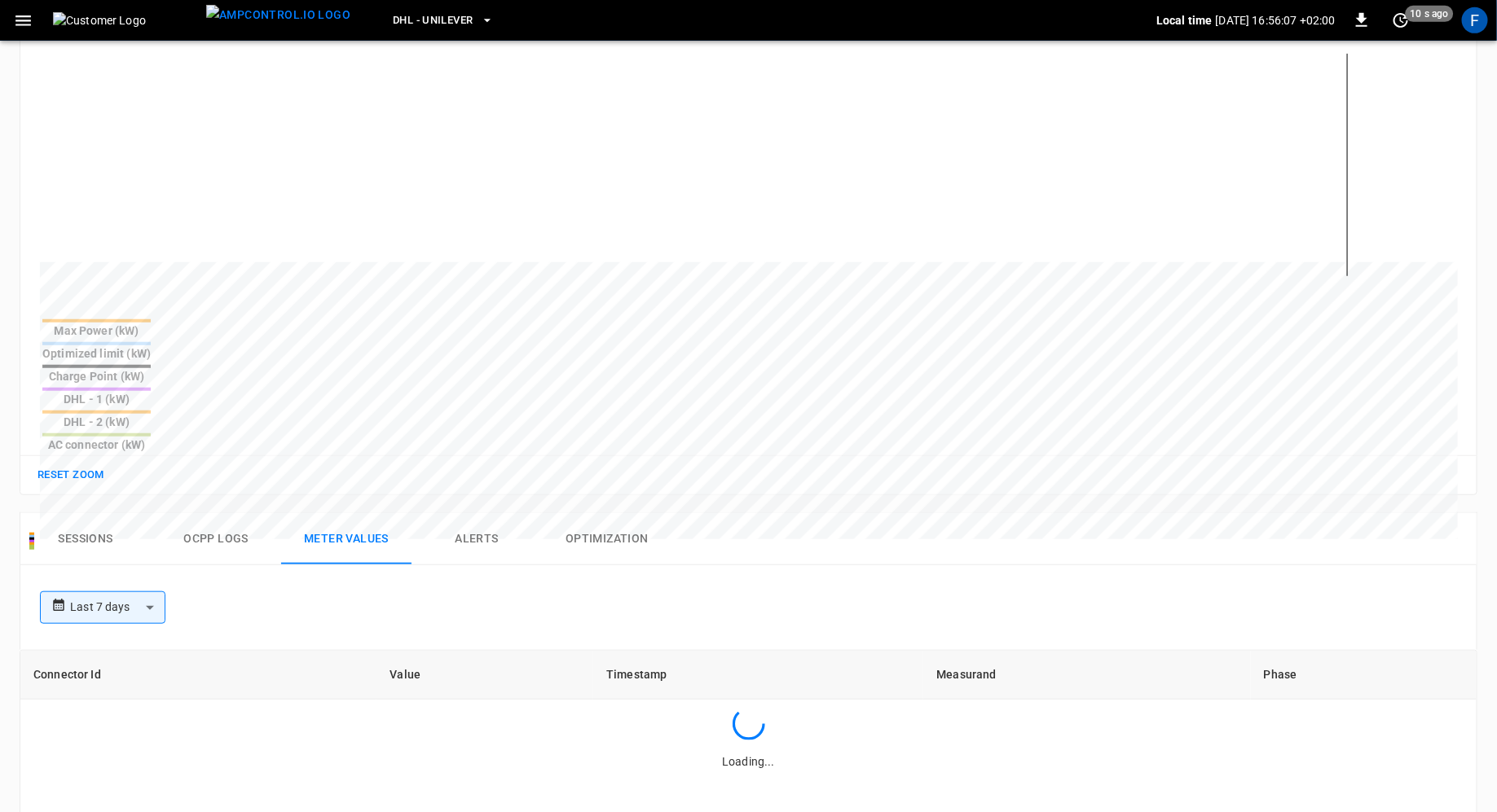
scroll to position [688, 0]
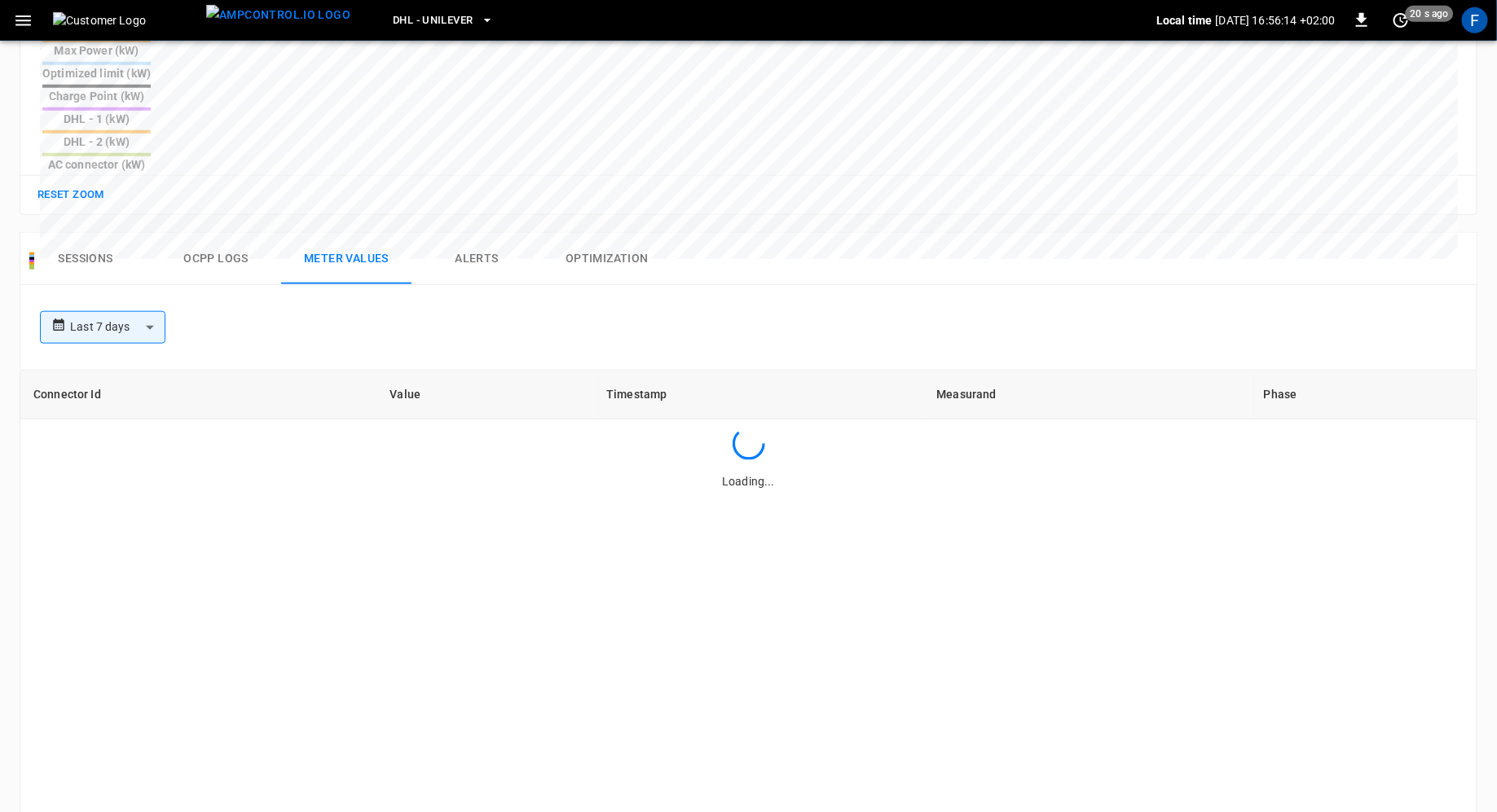
click at [121, 233] on button "Sessions" at bounding box center [85, 259] width 131 height 52
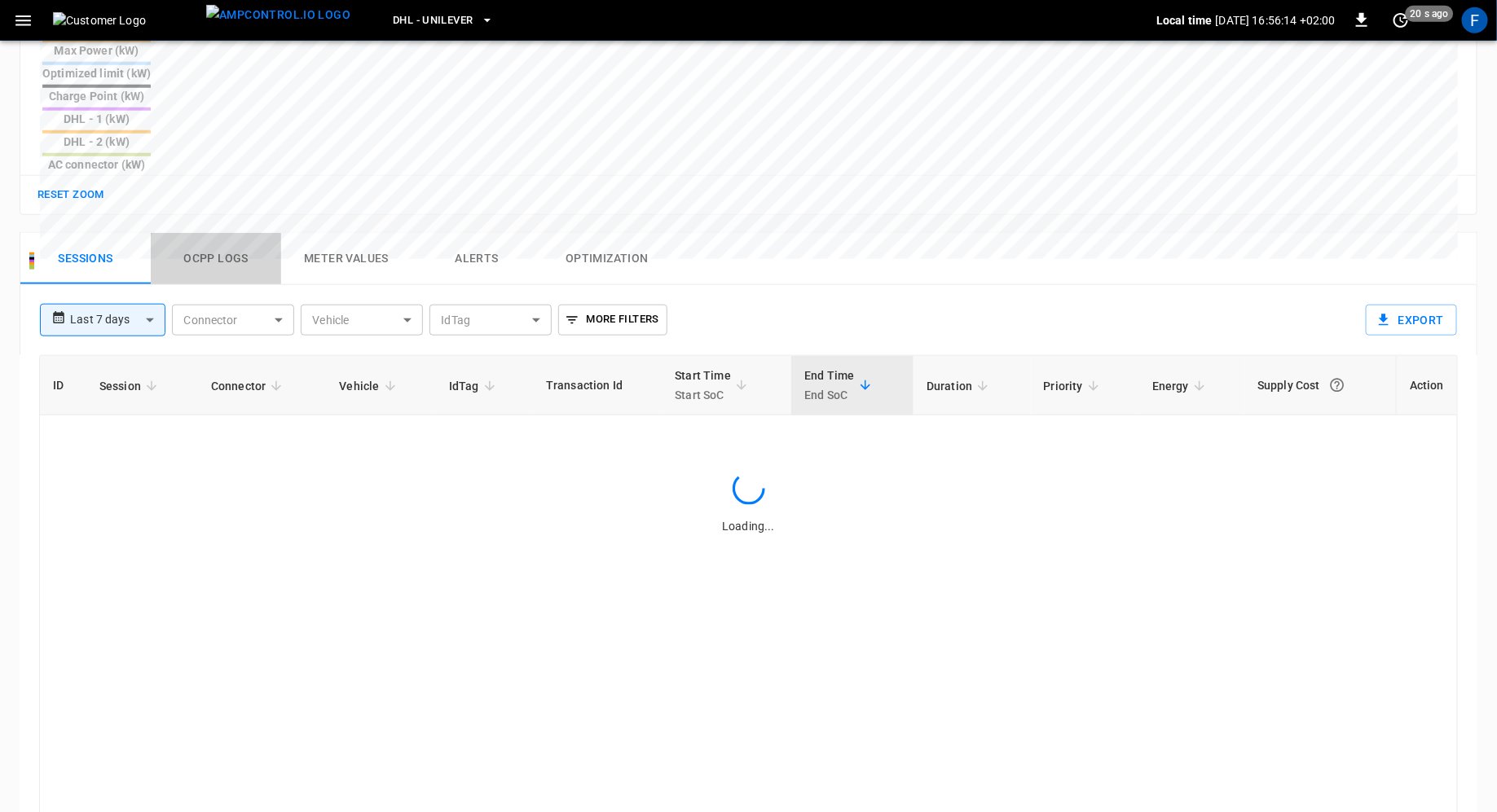
click at [190, 233] on button "Ocpp logs" at bounding box center [216, 259] width 131 height 52
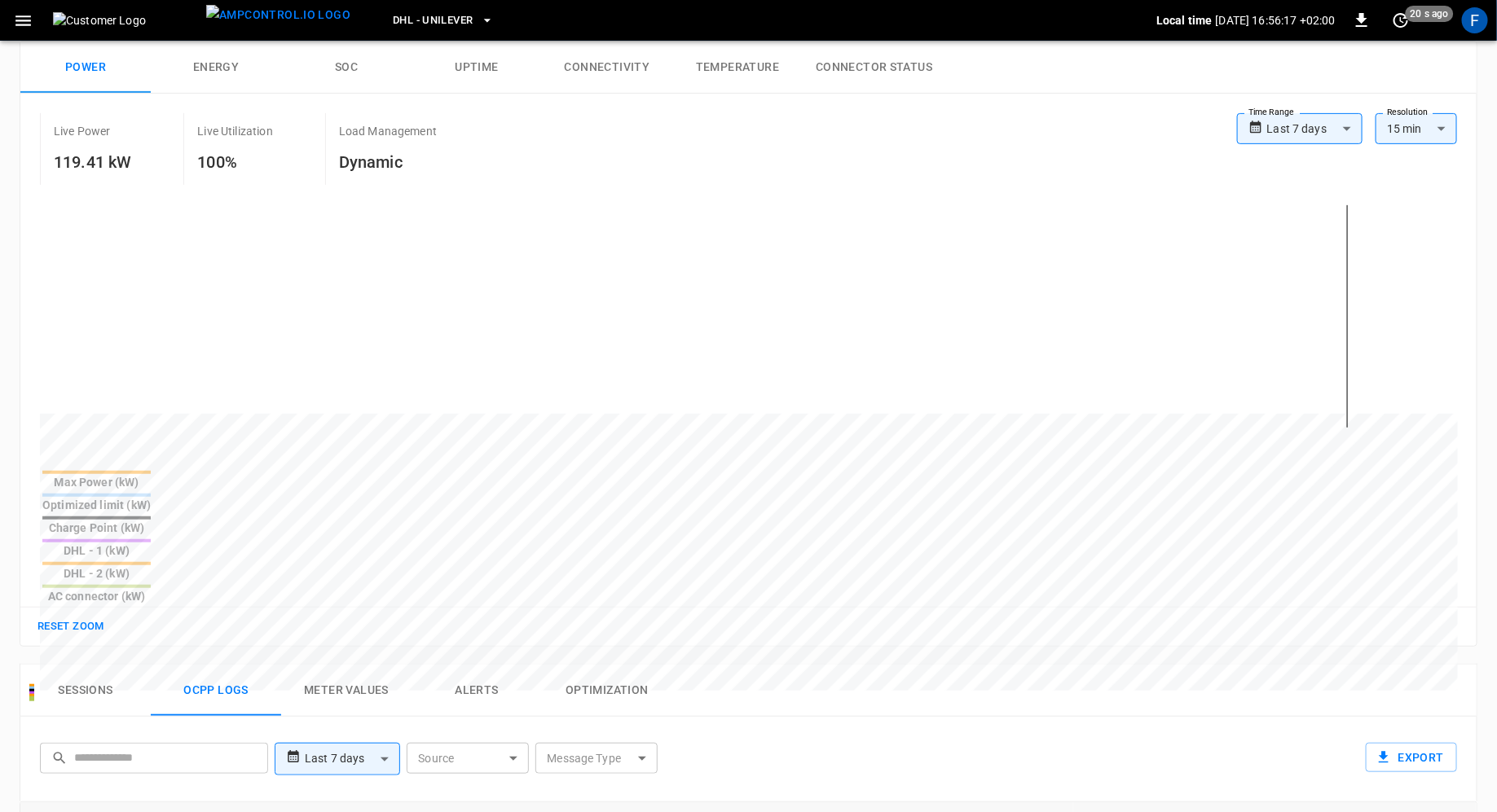
scroll to position [703, 0]
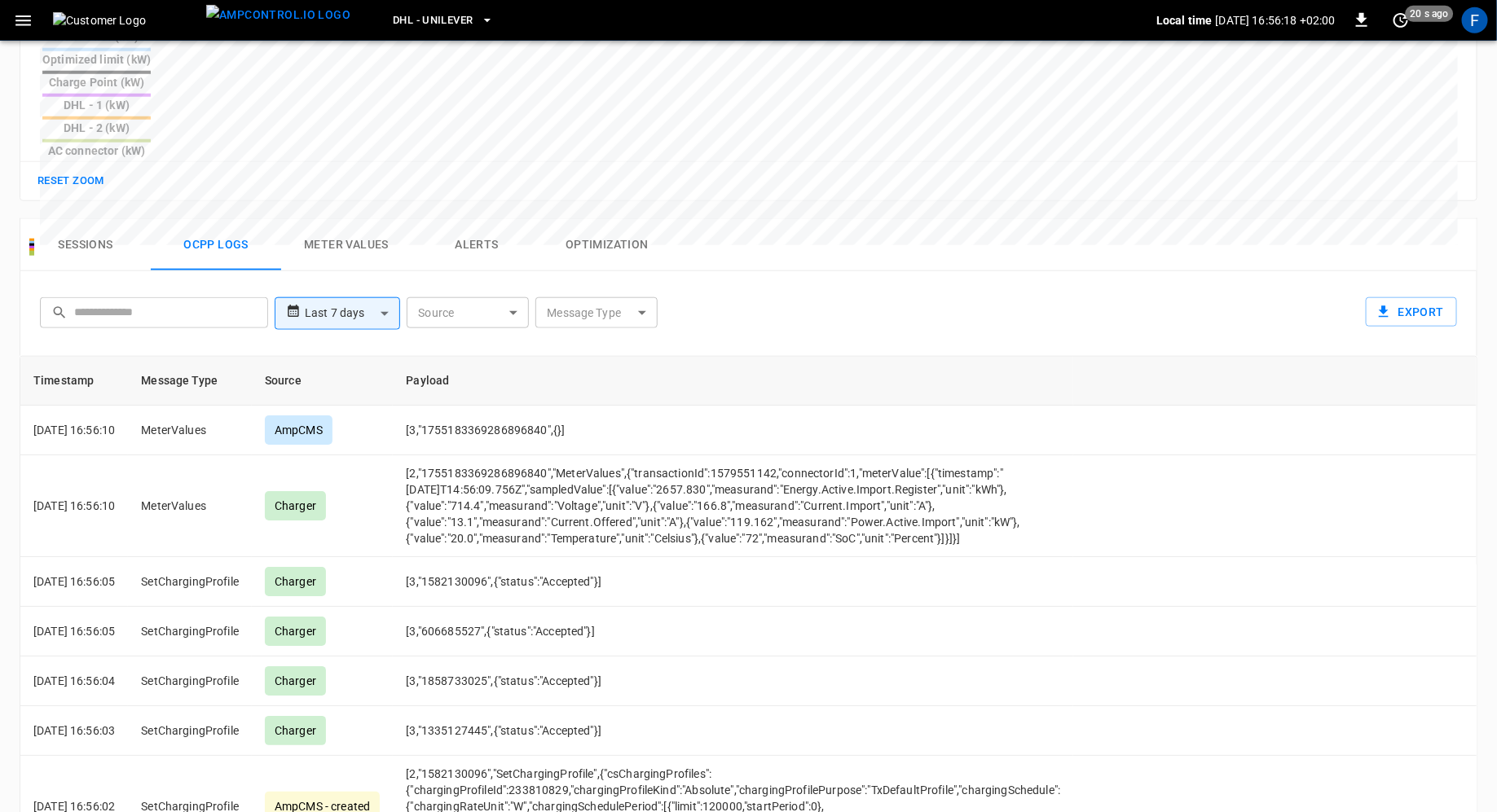
click at [359, 285] on div "**********" at bounding box center [746, 311] width 1423 height 52
click at [360, 201] on body "**********" at bounding box center [748, 142] width 1497 height 1691
click at [352, 411] on li "Custom" at bounding box center [337, 407] width 125 height 27
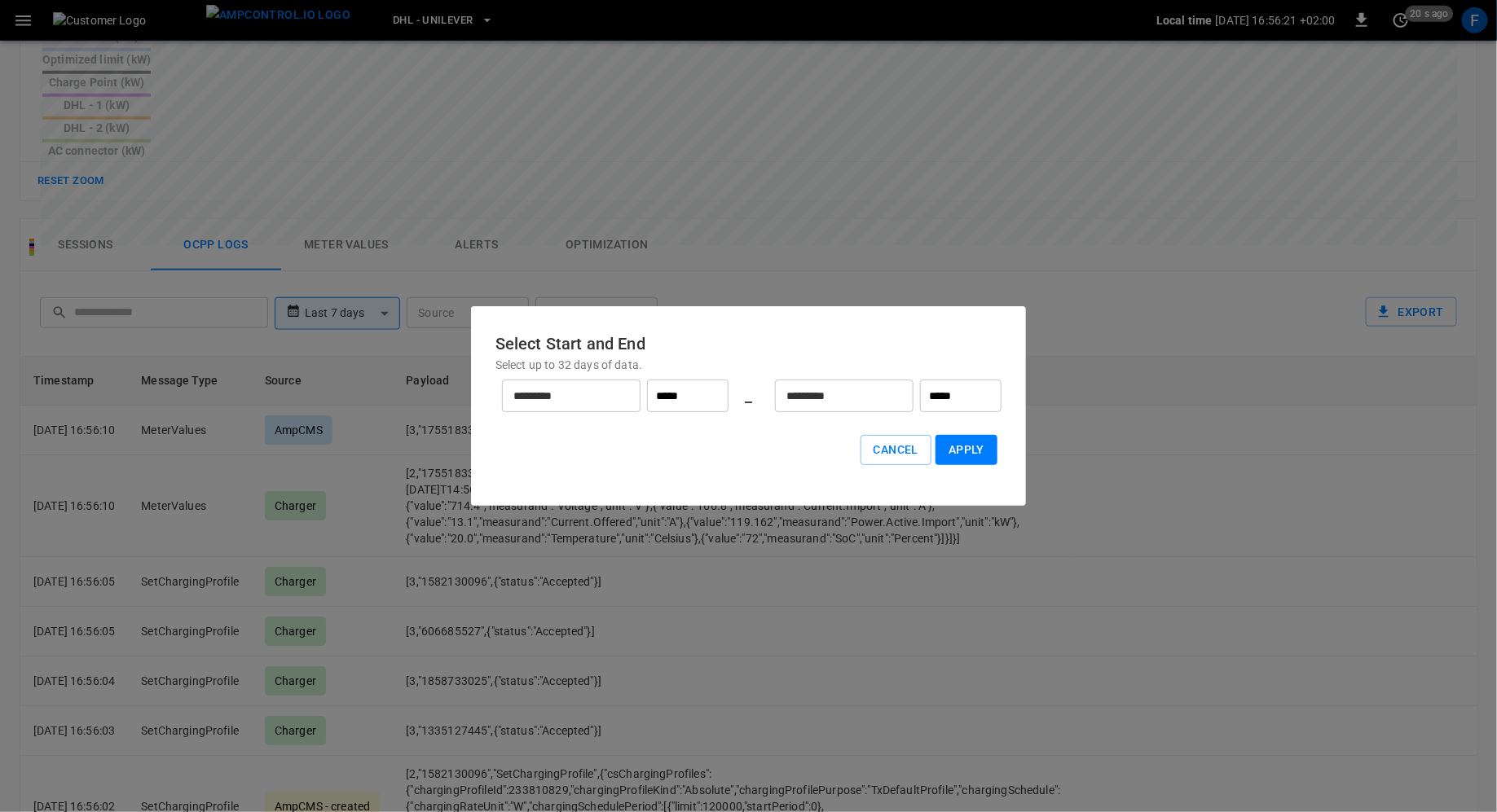
click at [544, 401] on input "*********" at bounding box center [562, 396] width 121 height 44
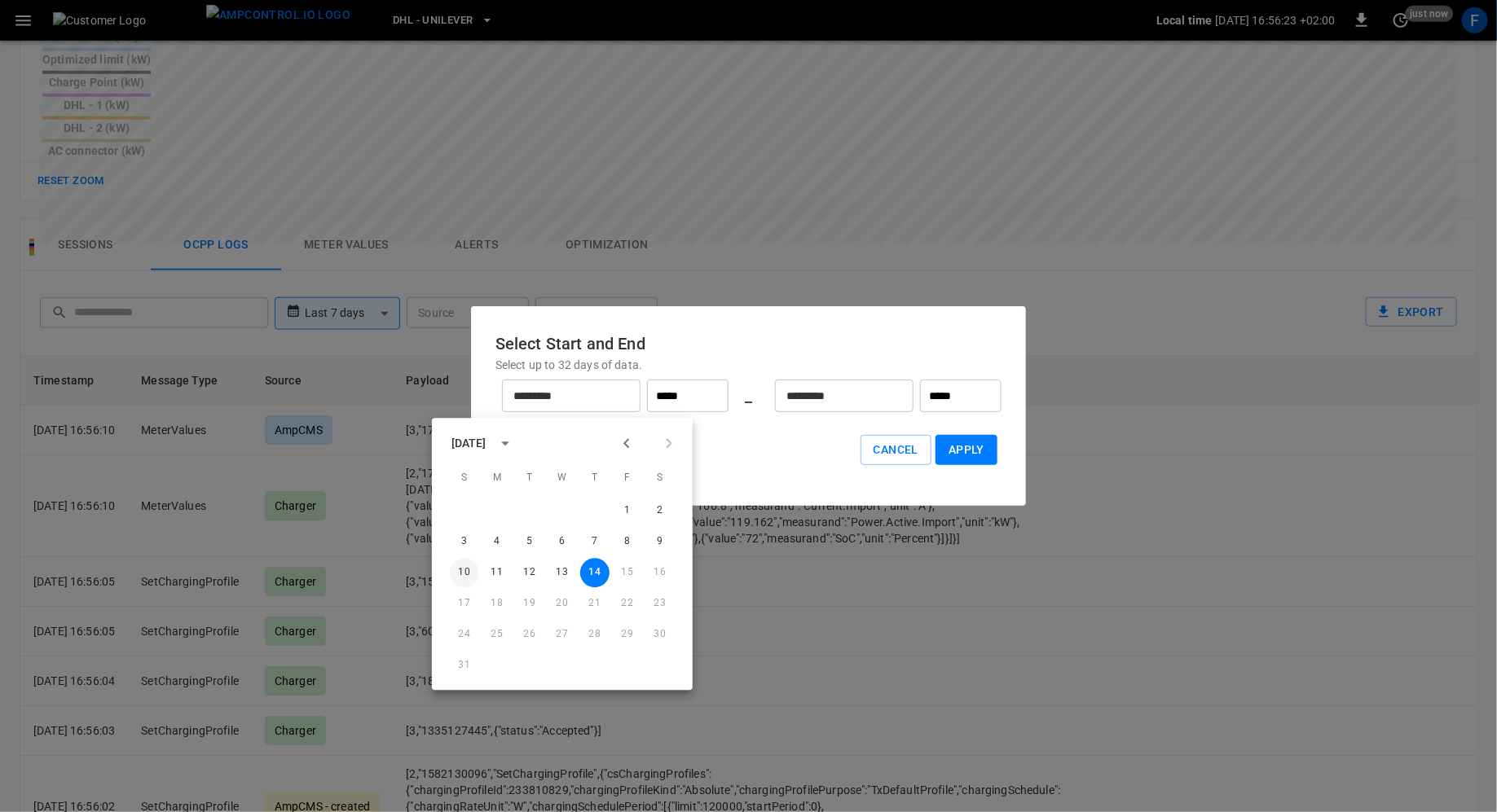
click at [465, 573] on button "10" at bounding box center [465, 573] width 29 height 29
type input "*********"
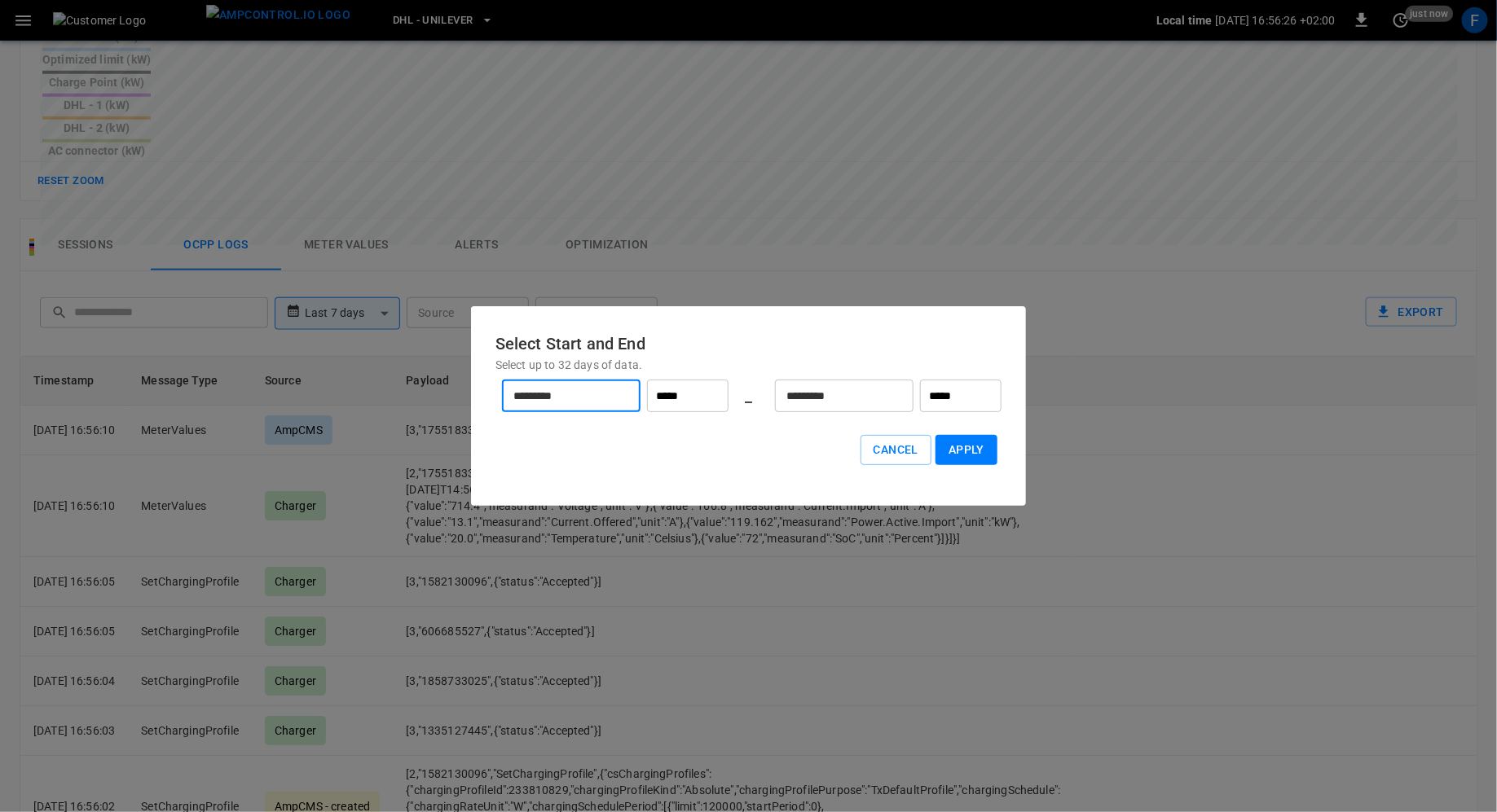
click at [968, 455] on button "Apply" at bounding box center [966, 449] width 62 height 30
type input "******"
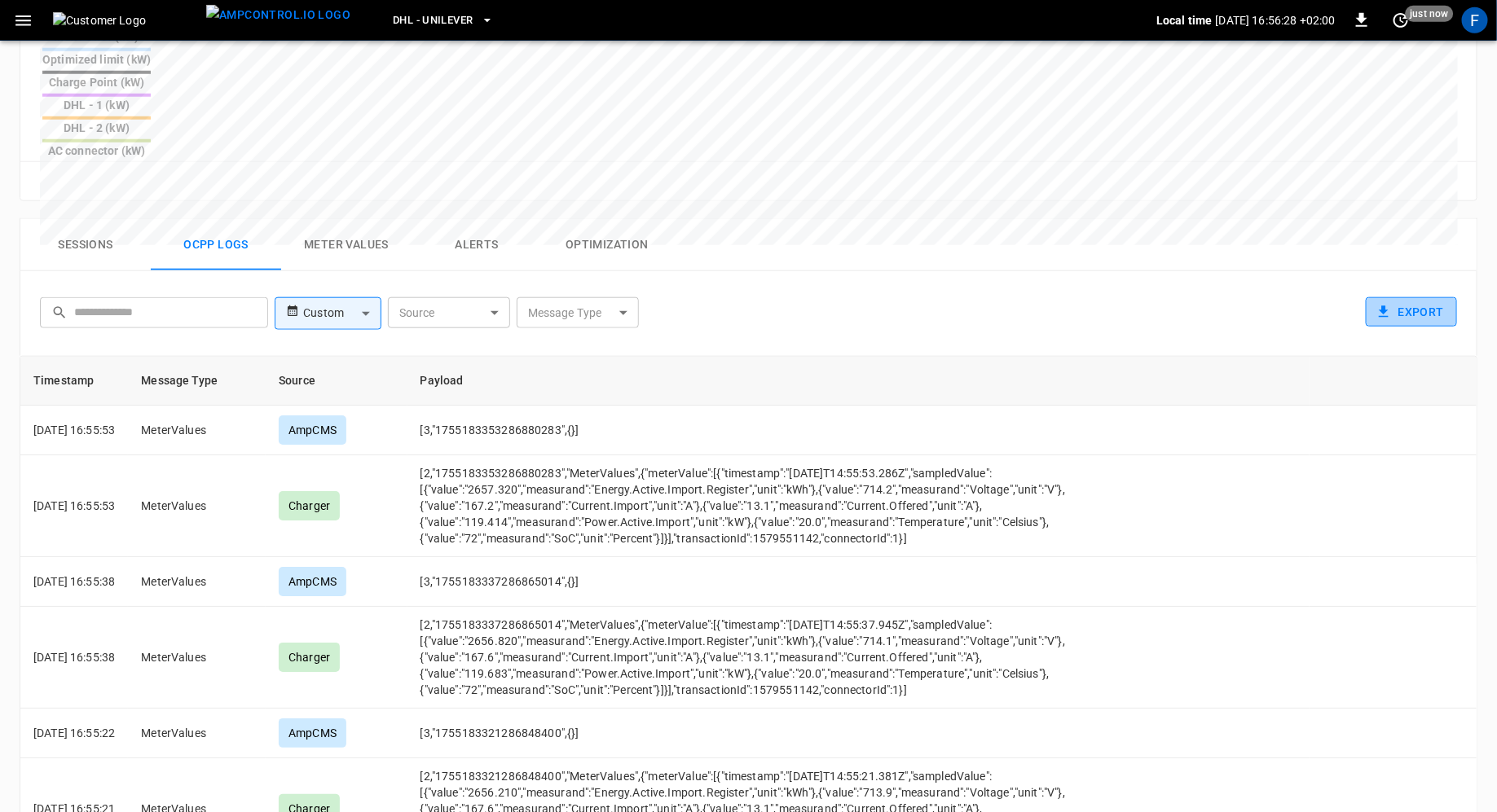
click at [1429, 297] on button "Export" at bounding box center [1412, 312] width 91 height 30
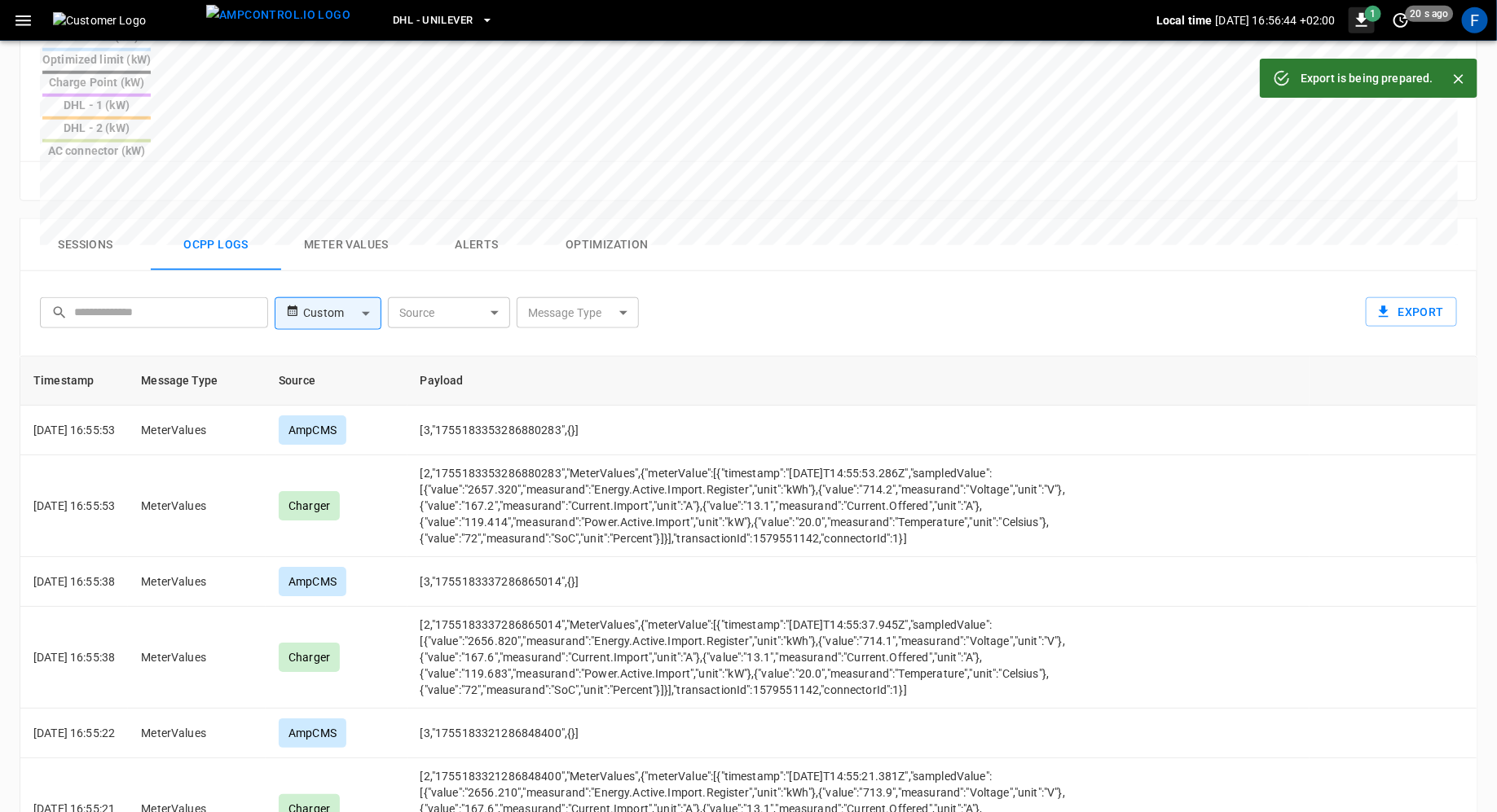
click at [1357, 22] on icon "button" at bounding box center [1361, 20] width 19 height 19
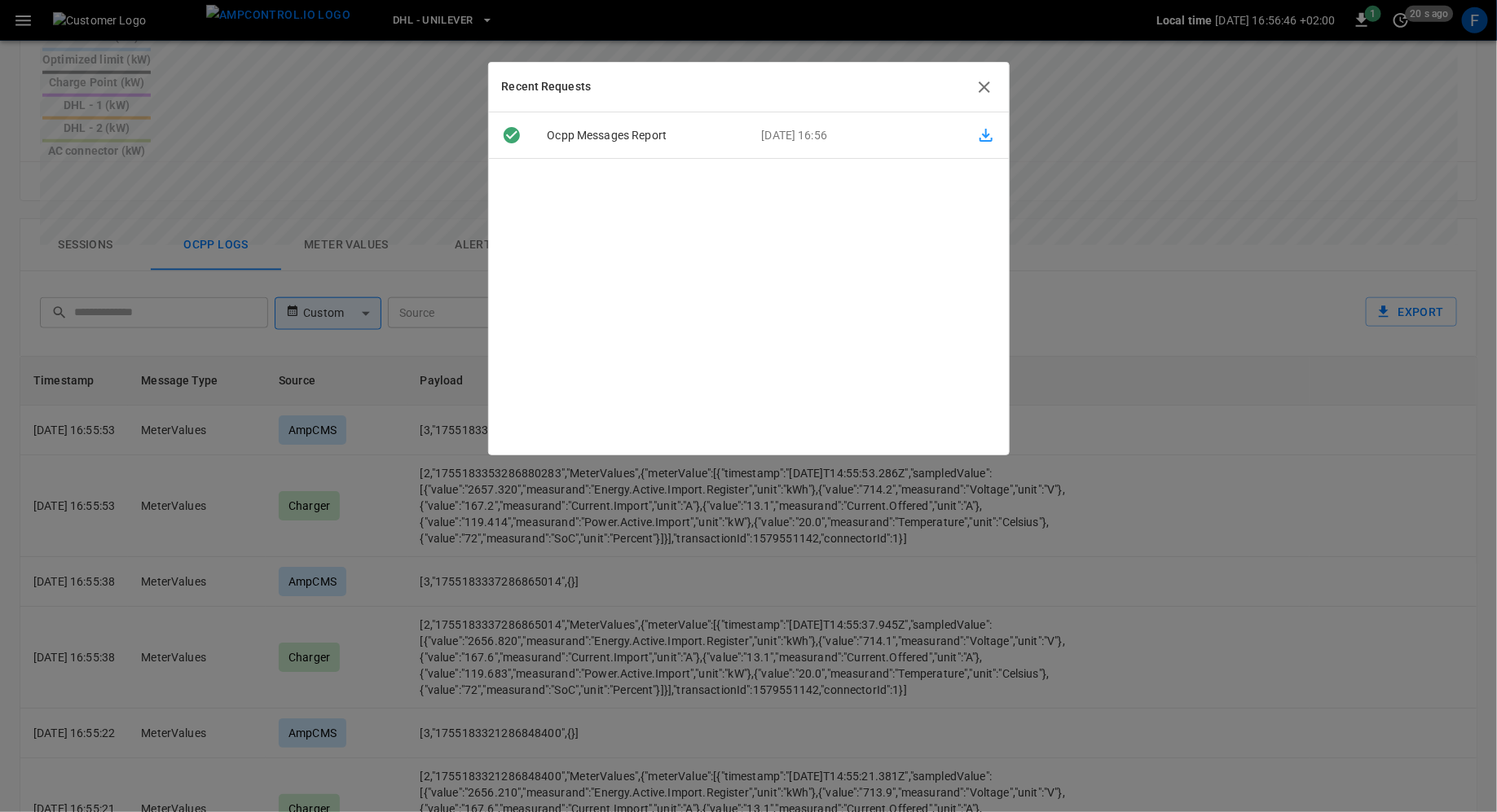
click at [986, 135] on icon "button" at bounding box center [986, 135] width 13 height 13
click at [989, 97] on button "button" at bounding box center [985, 87] width 23 height 23
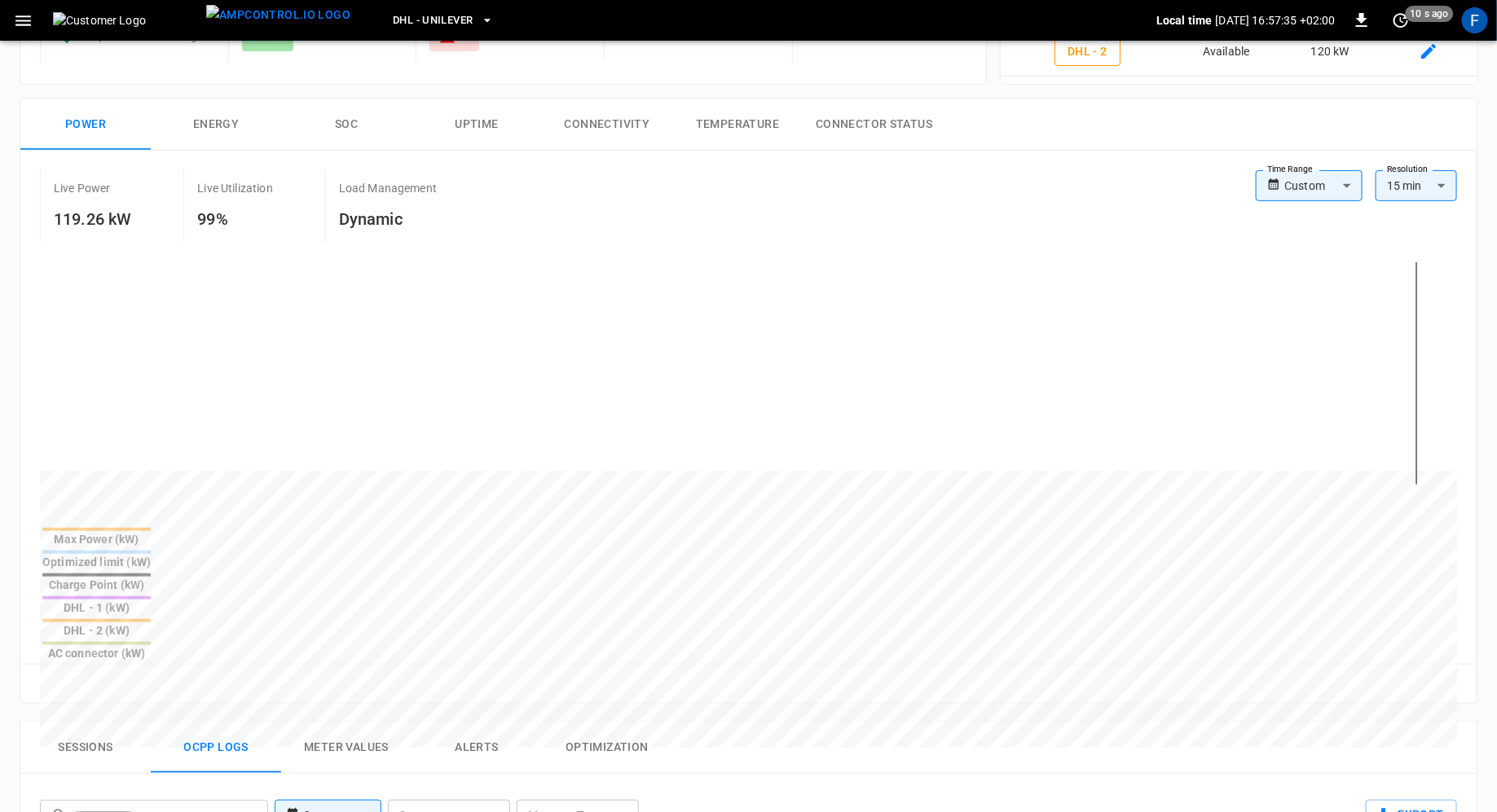
scroll to position [0, 0]
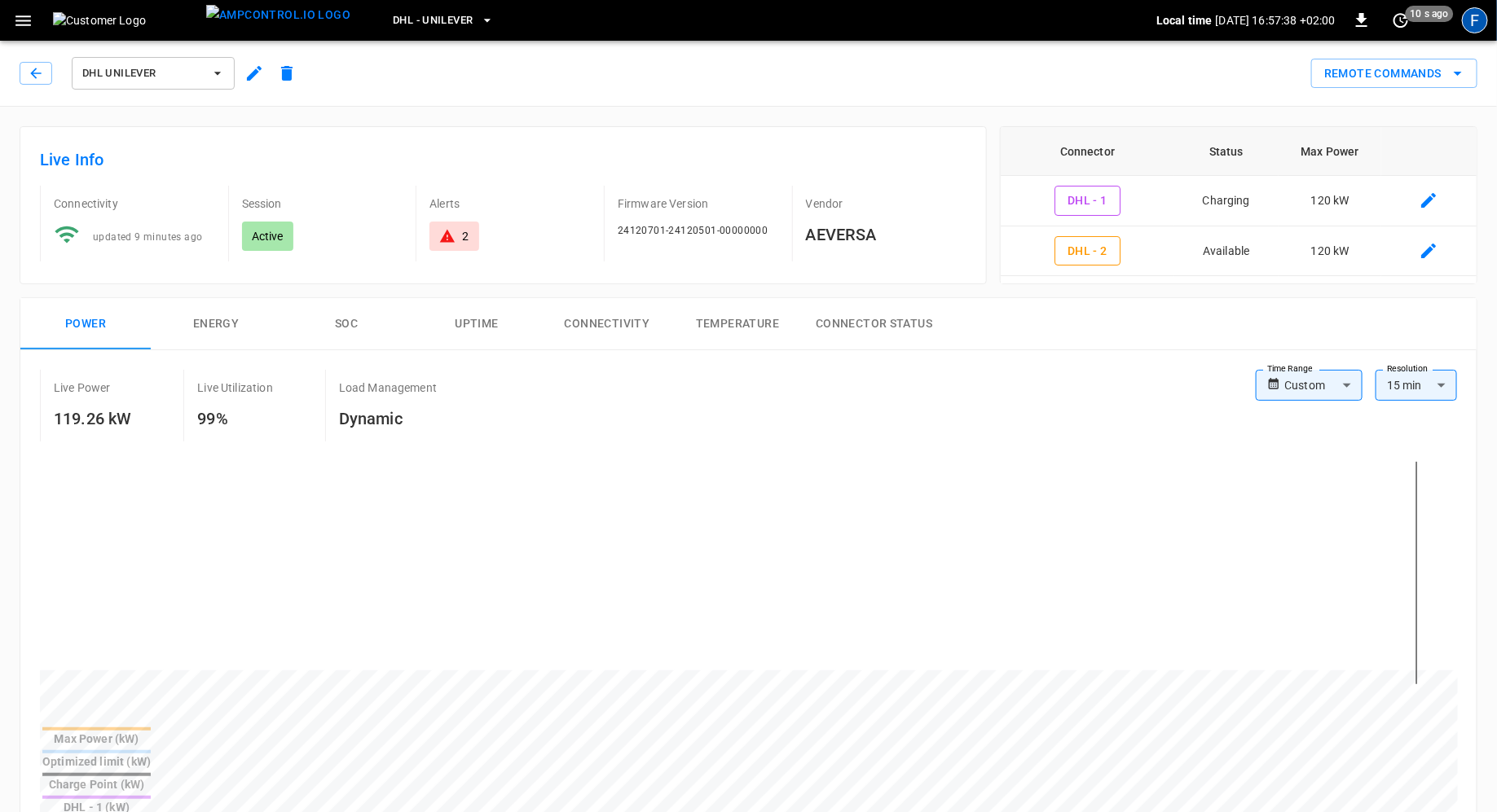
click at [1474, 15] on div "F" at bounding box center [1475, 20] width 26 height 26
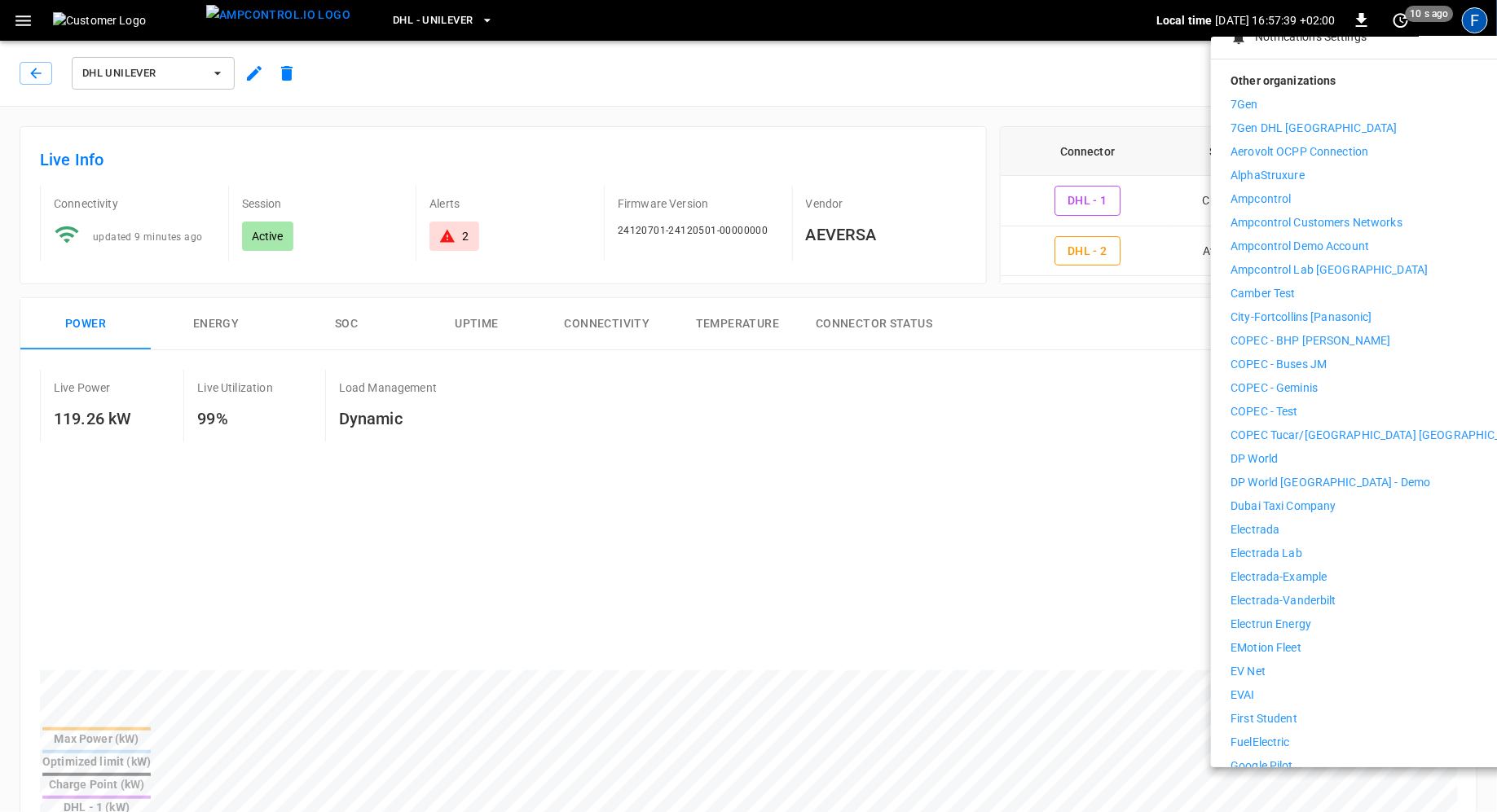
scroll to position [799, 0]
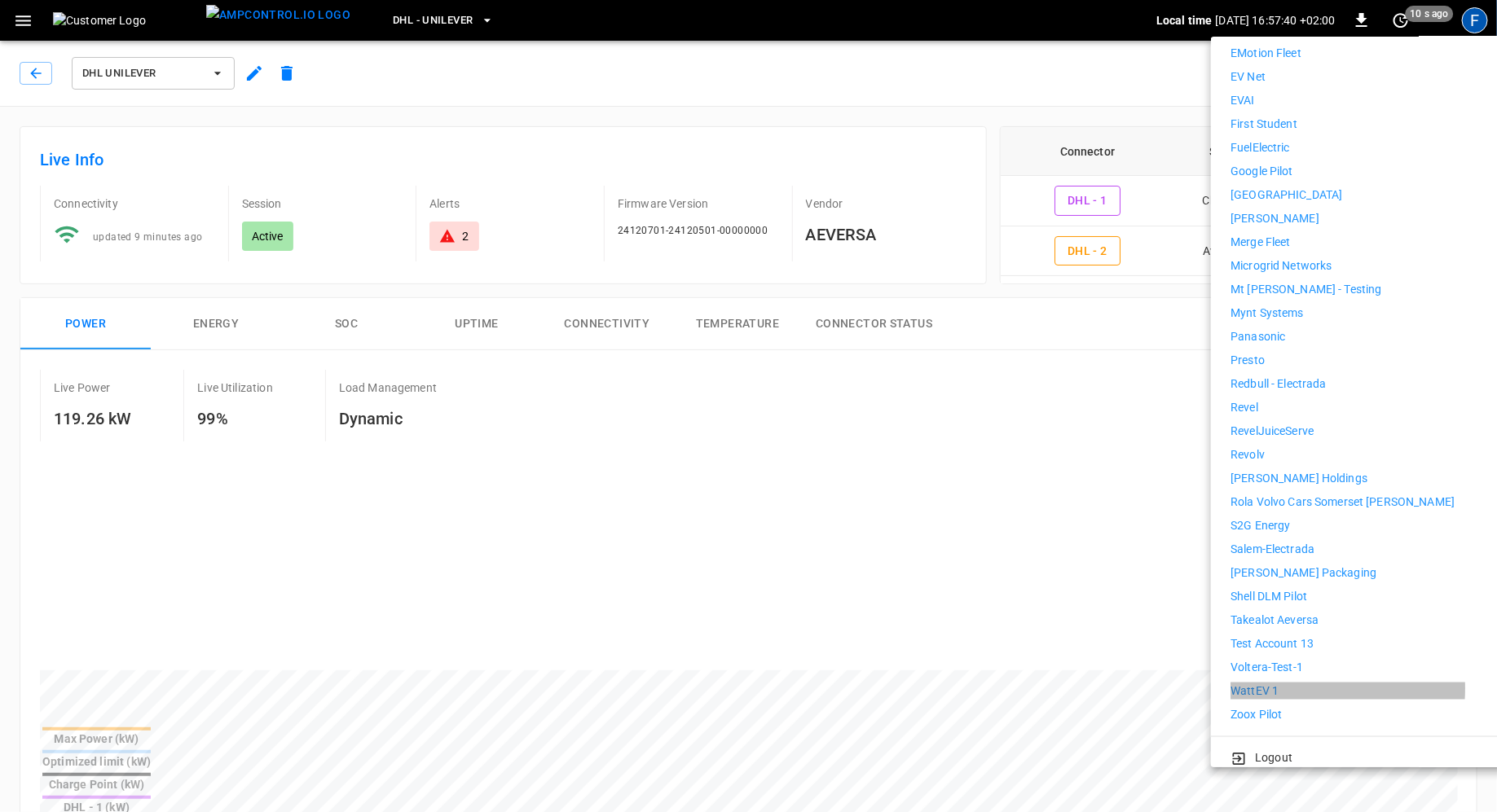
click at [1286, 682] on li "WattEV 1" at bounding box center [1381, 691] width 300 height 17
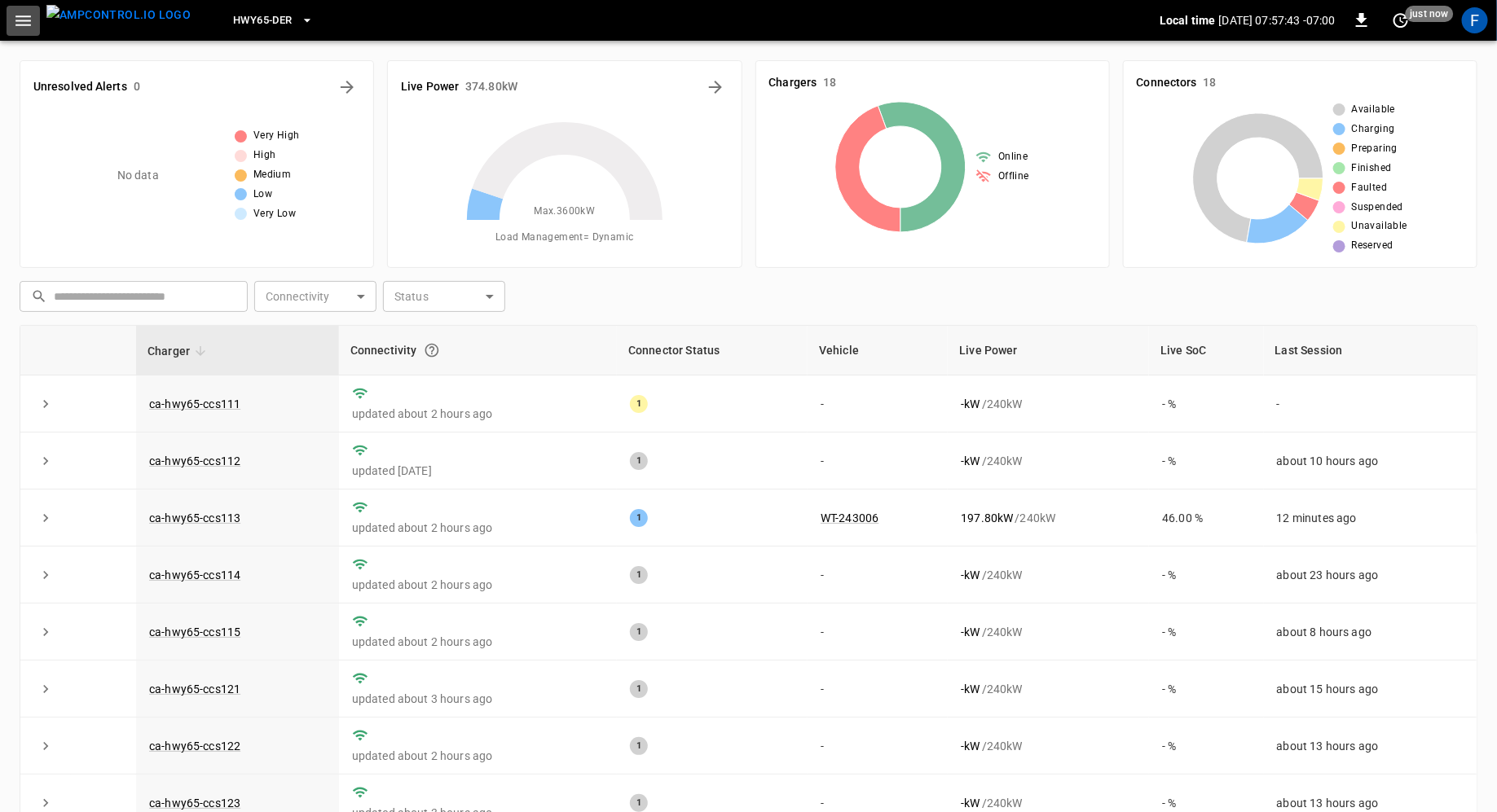
click at [34, 19] on button "button" at bounding box center [23, 20] width 34 height 30
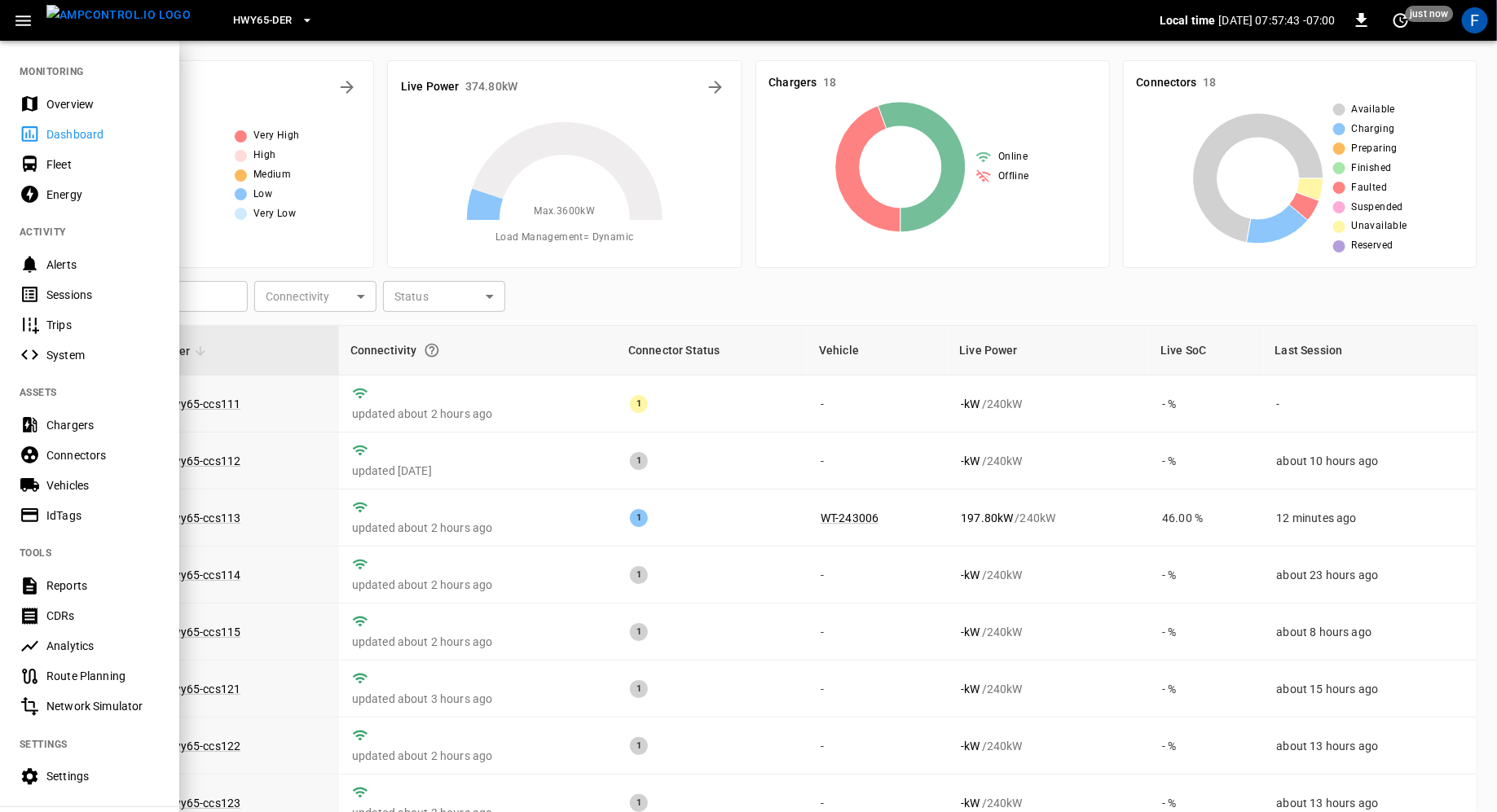
click at [50, 99] on div "Overview" at bounding box center [103, 104] width 113 height 16
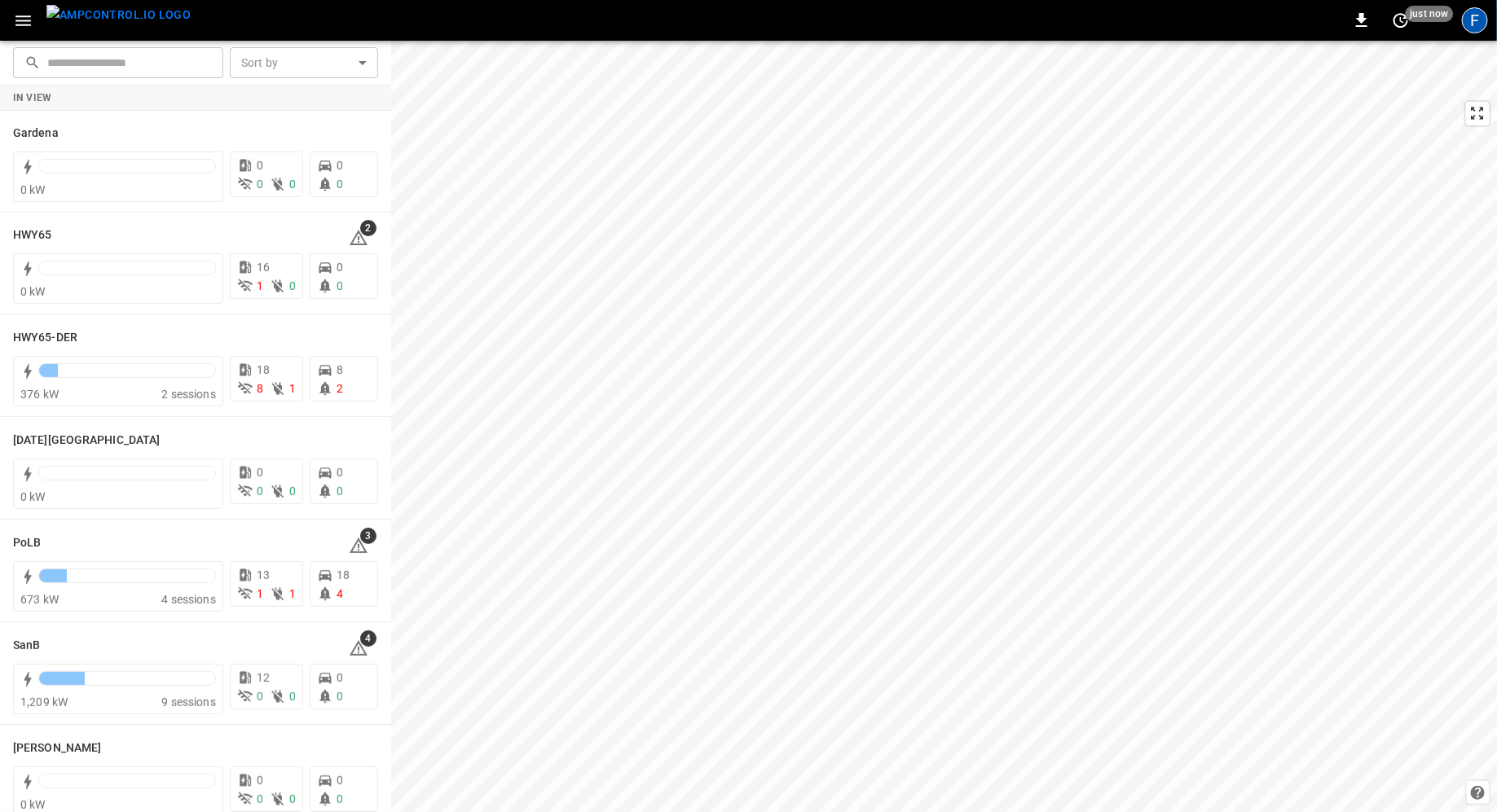
click at [1482, 20] on div "F" at bounding box center [1475, 20] width 26 height 26
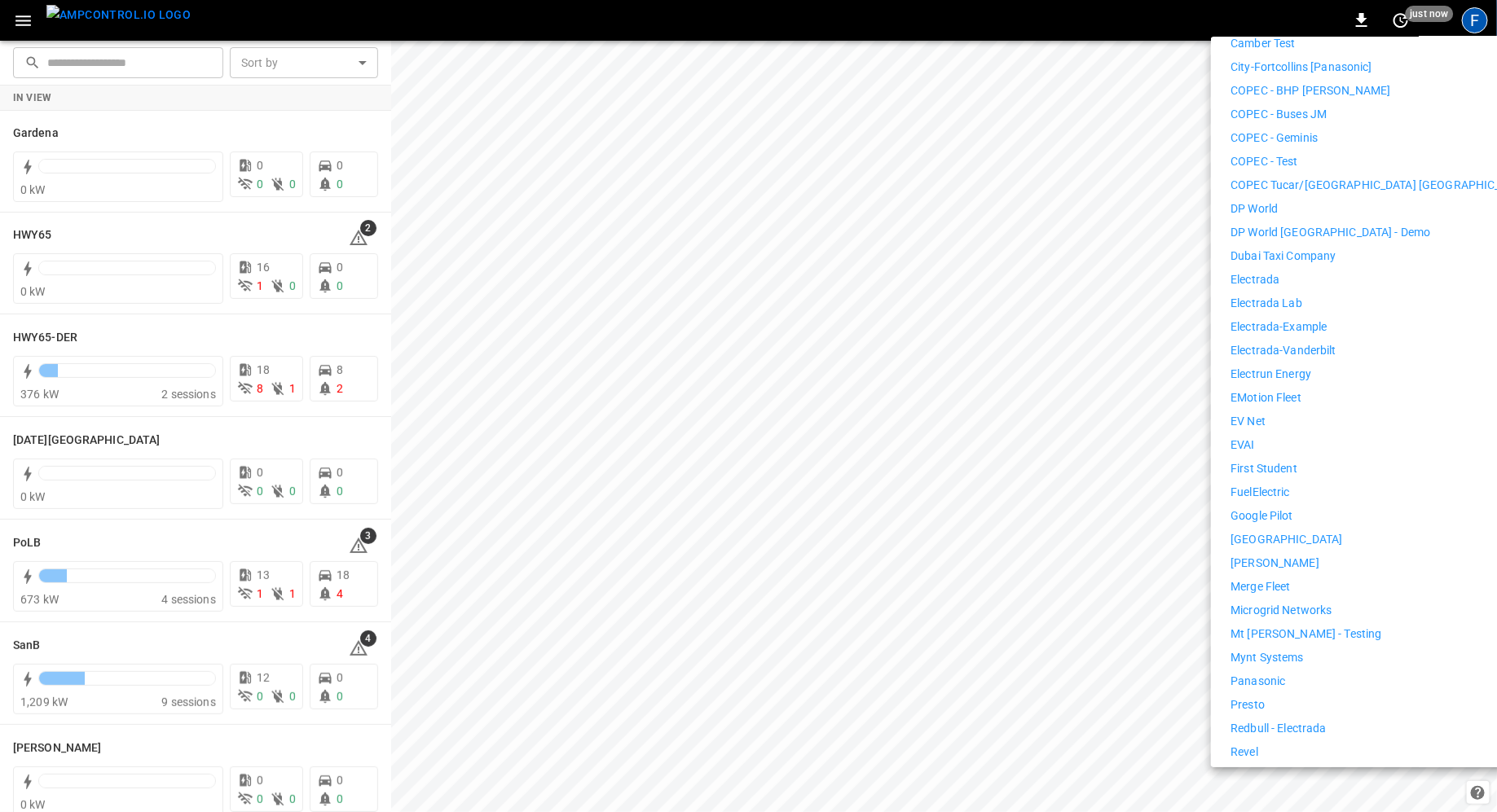
scroll to position [559, 0]
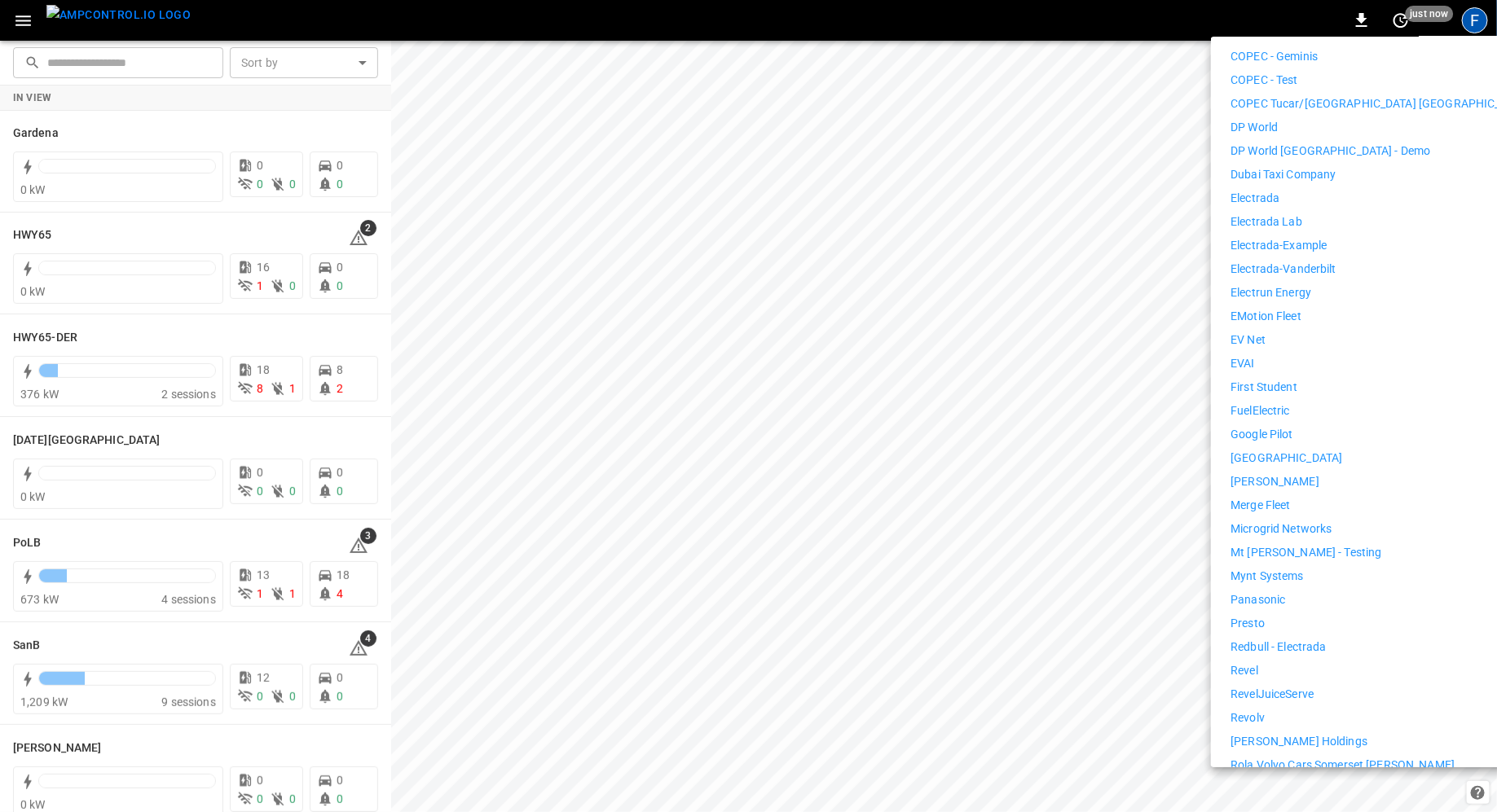
click at [1296, 403] on li "FuelElectric" at bounding box center [1381, 411] width 300 height 17
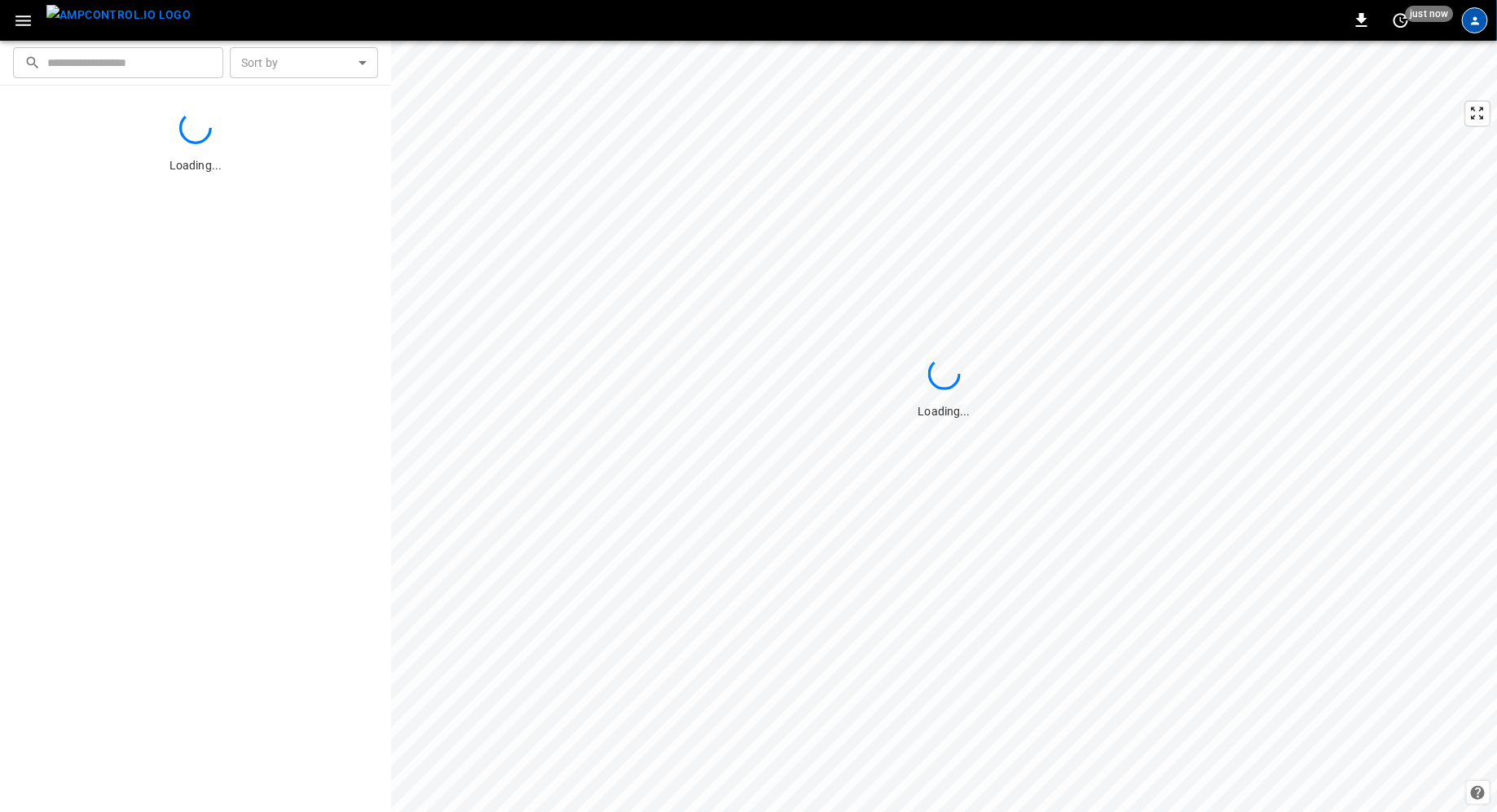
click at [1470, 25] on div "profile-icon" at bounding box center [1475, 20] width 26 height 26
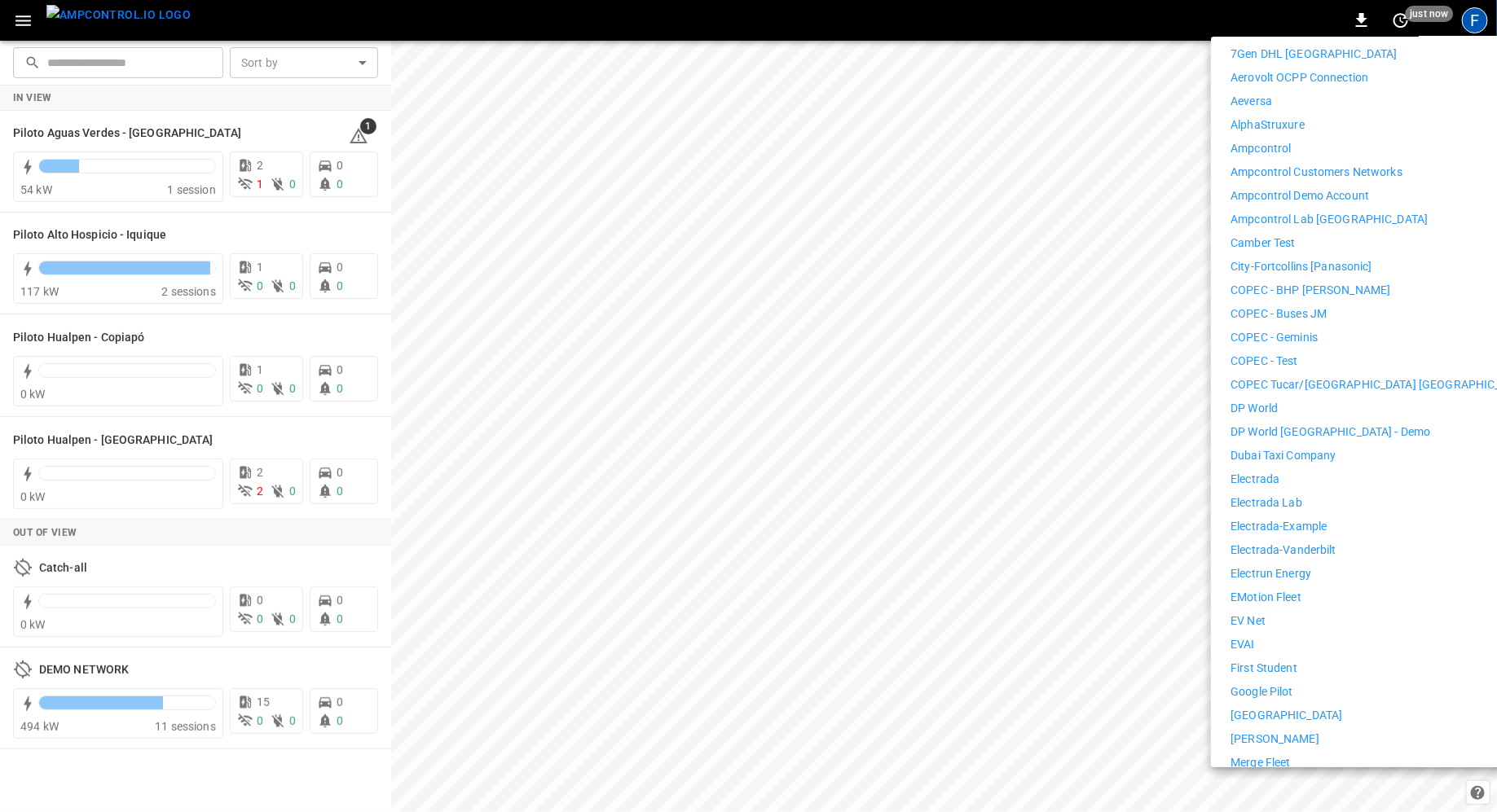
scroll to position [289, 0]
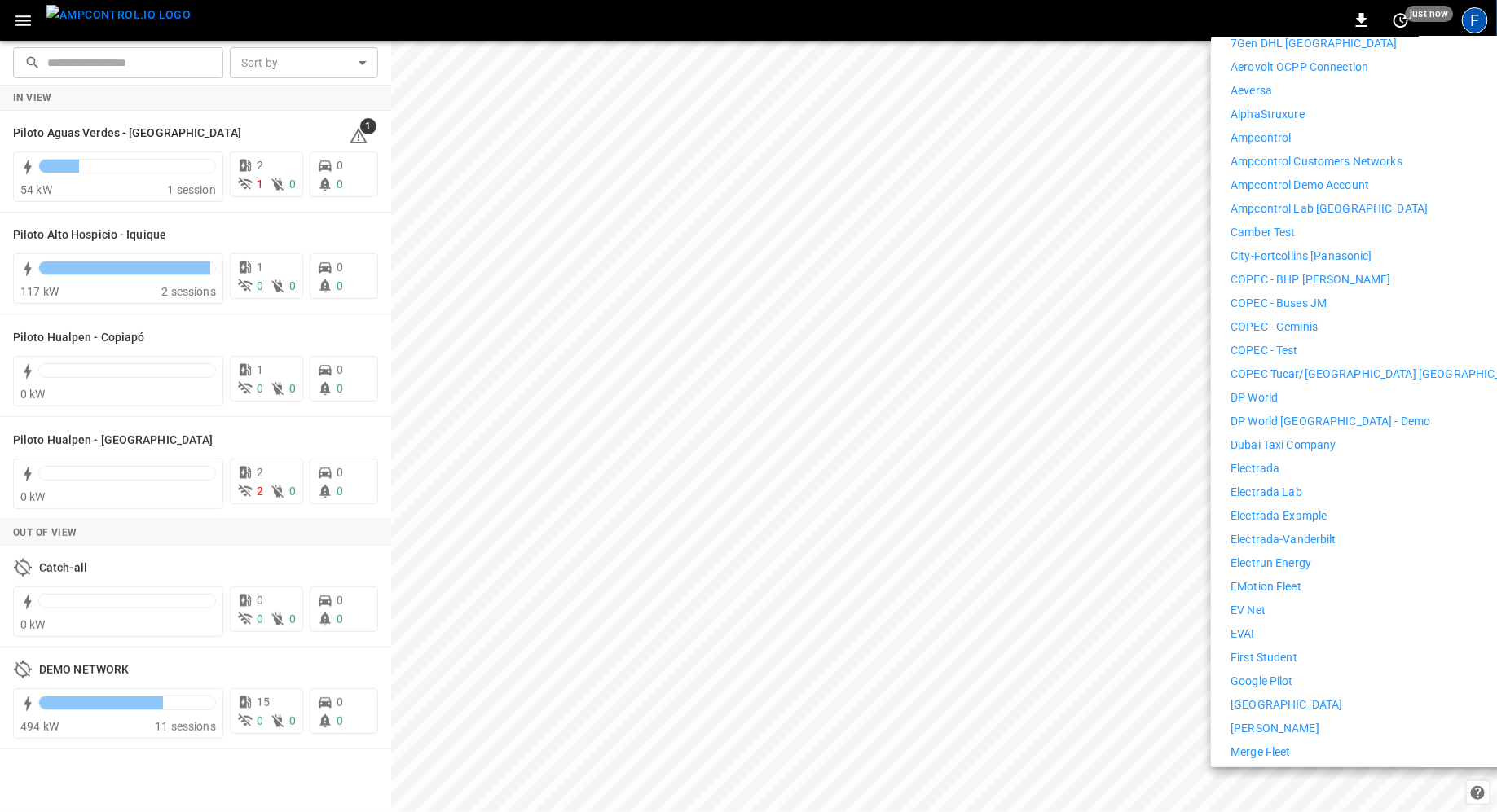
click at [1288, 649] on p "First Student" at bounding box center [1264, 658] width 67 height 17
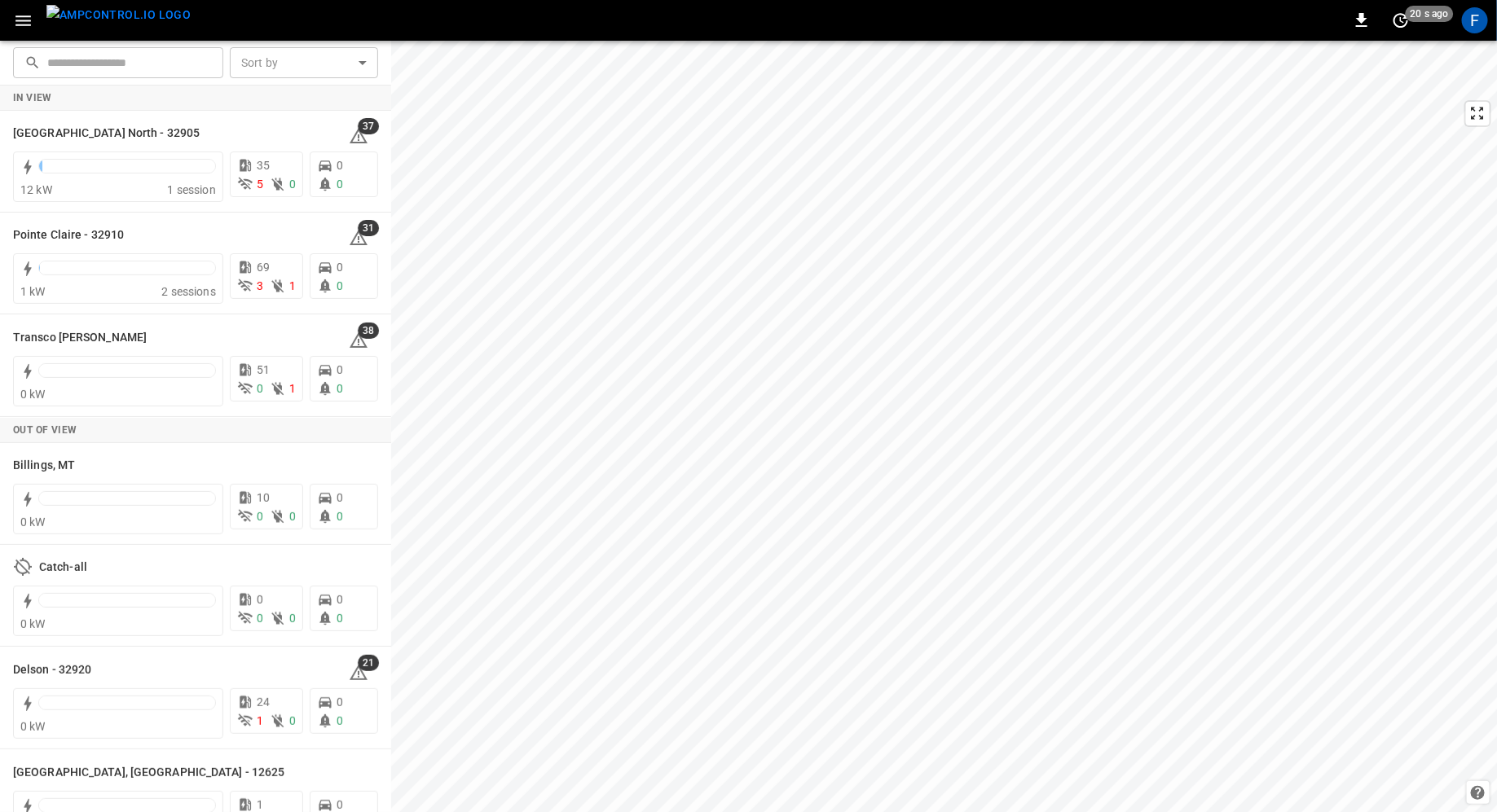
click at [23, 18] on icon "button" at bounding box center [22, 20] width 20 height 20
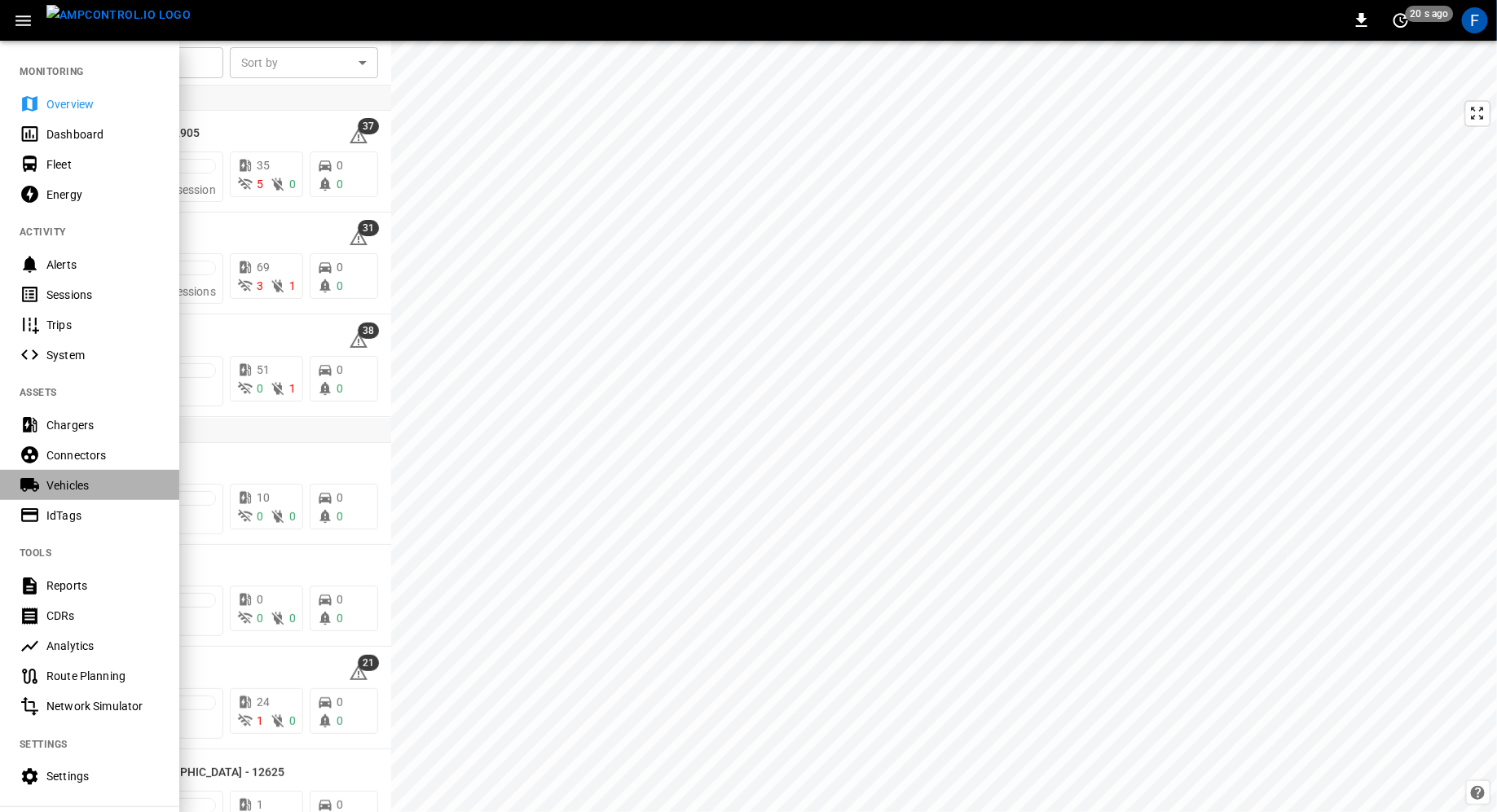
click at [92, 489] on div "Vehicles" at bounding box center [103, 485] width 113 height 16
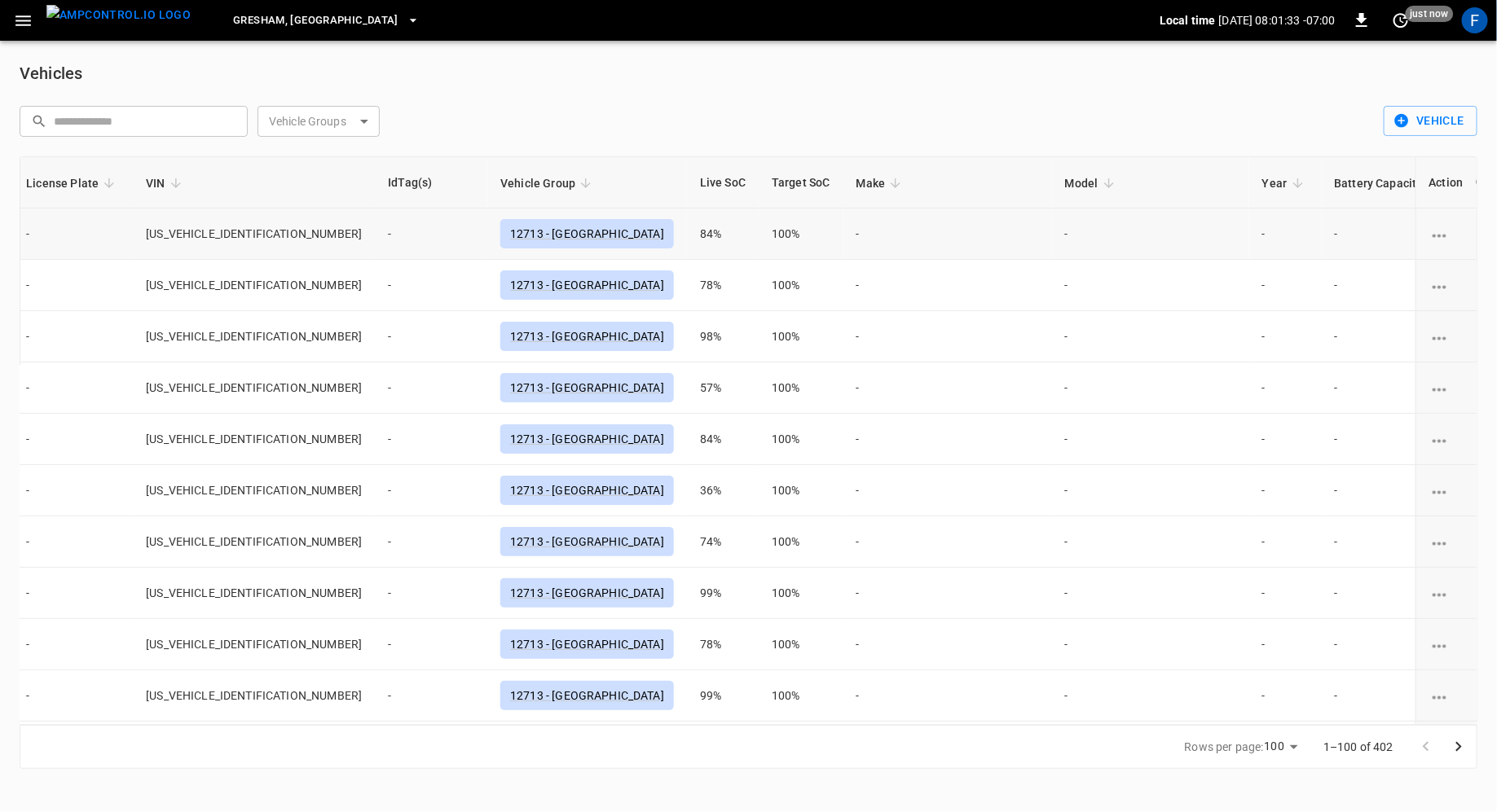
scroll to position [0, 509]
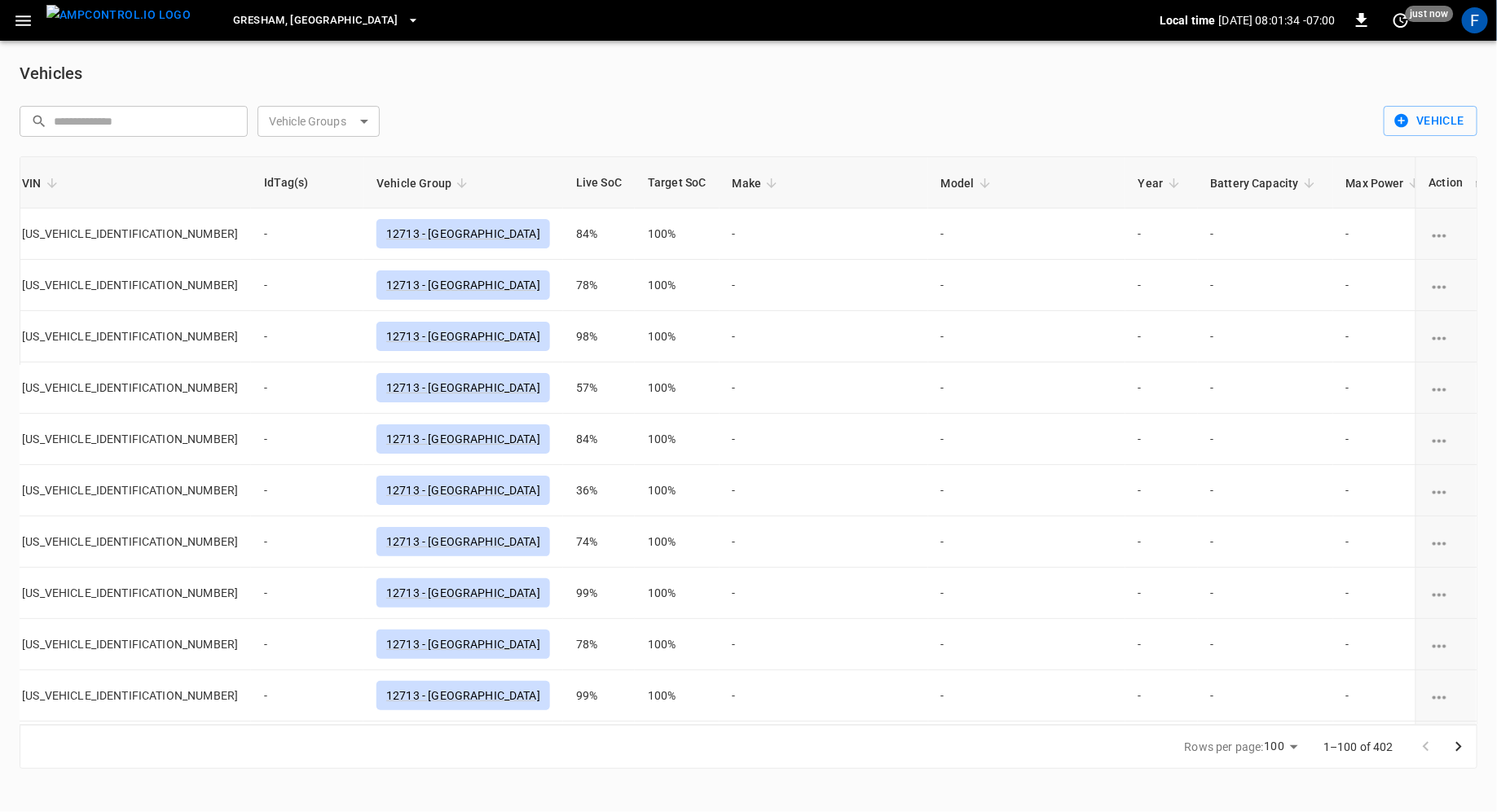
click at [1451, 183] on span "Telematics" at bounding box center [1491, 183] width 80 height 19
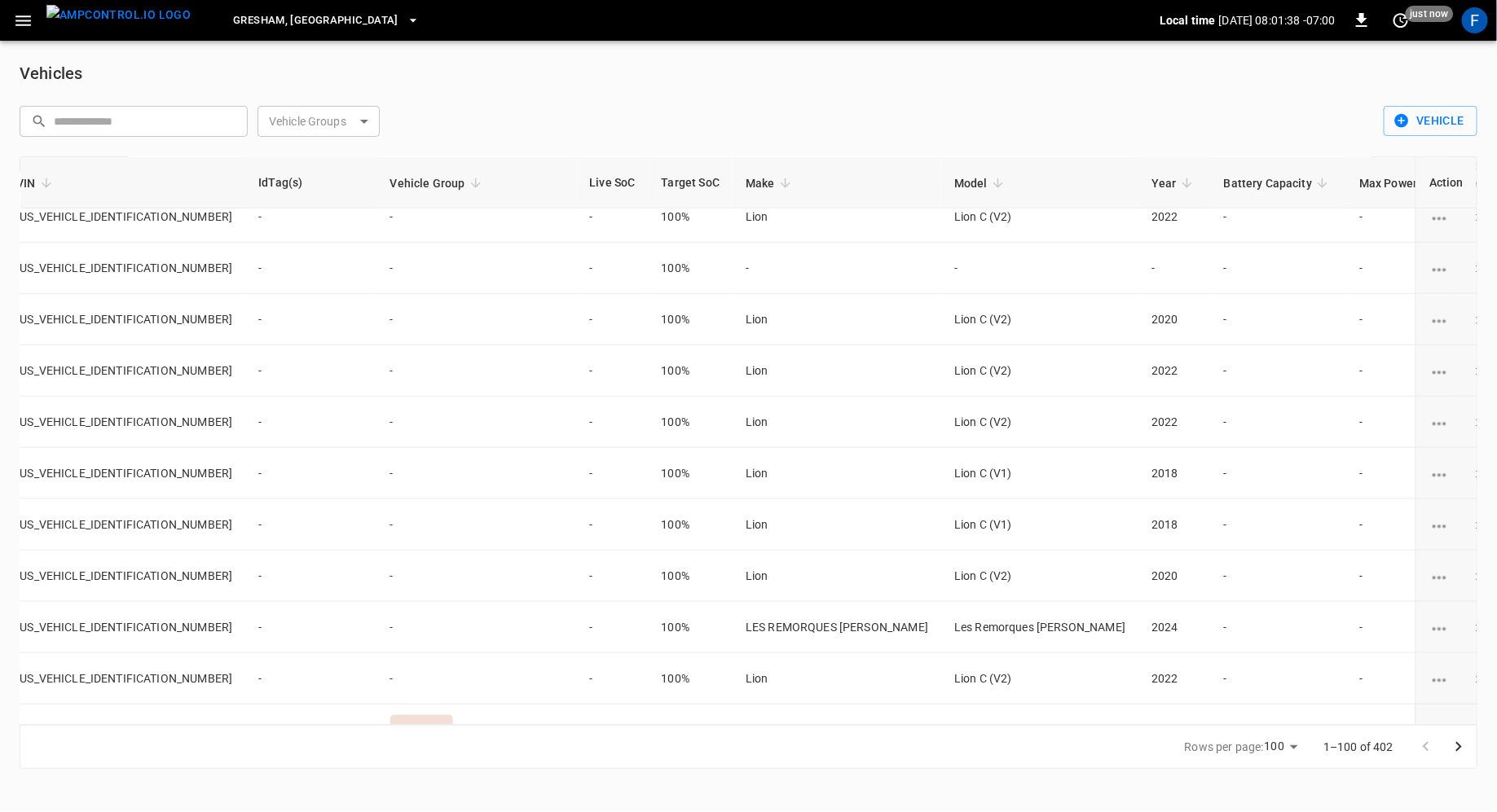
scroll to position [4583, 513]
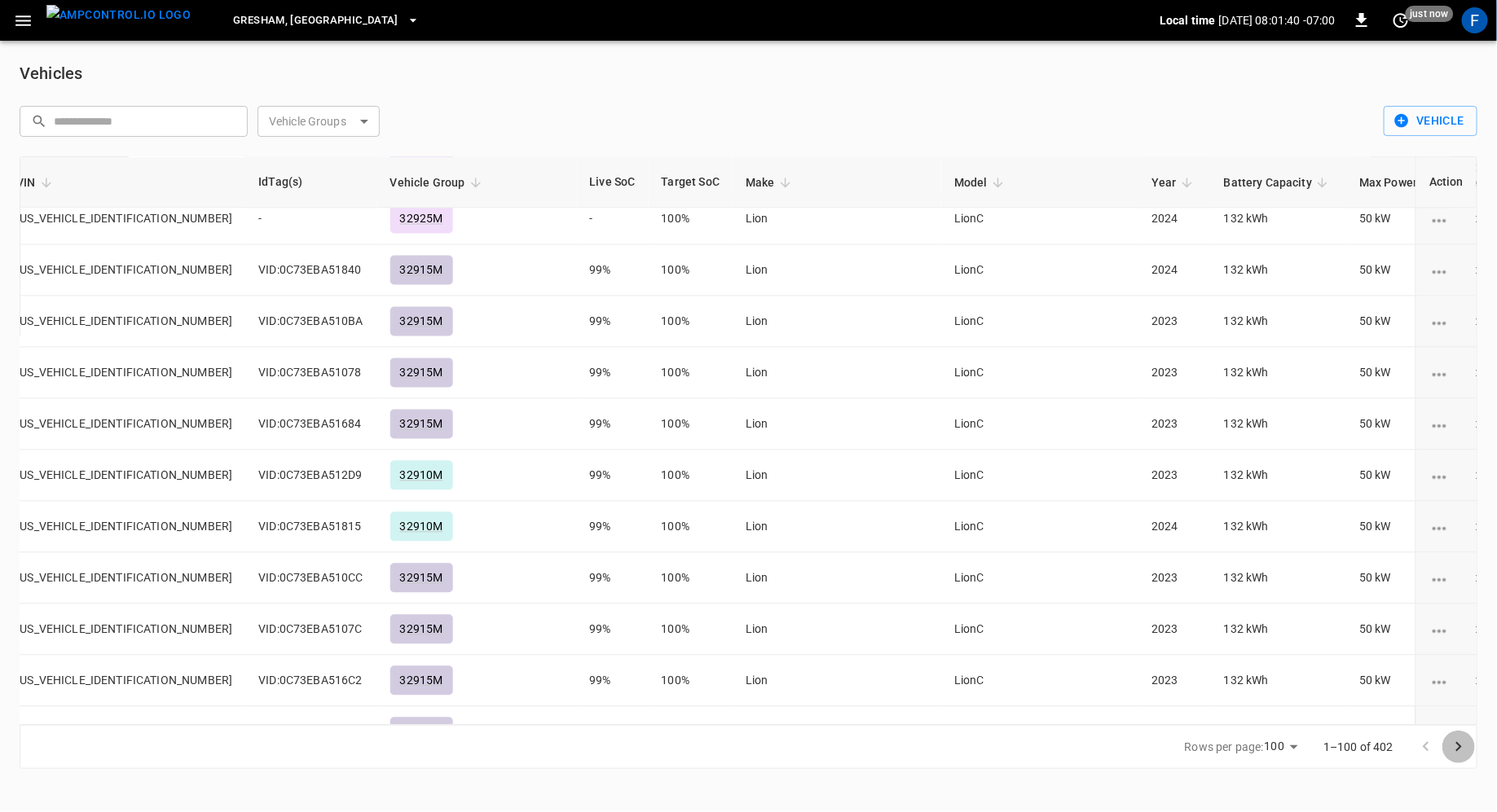
click at [1466, 752] on icon "Go to next page" at bounding box center [1459, 747] width 19 height 19
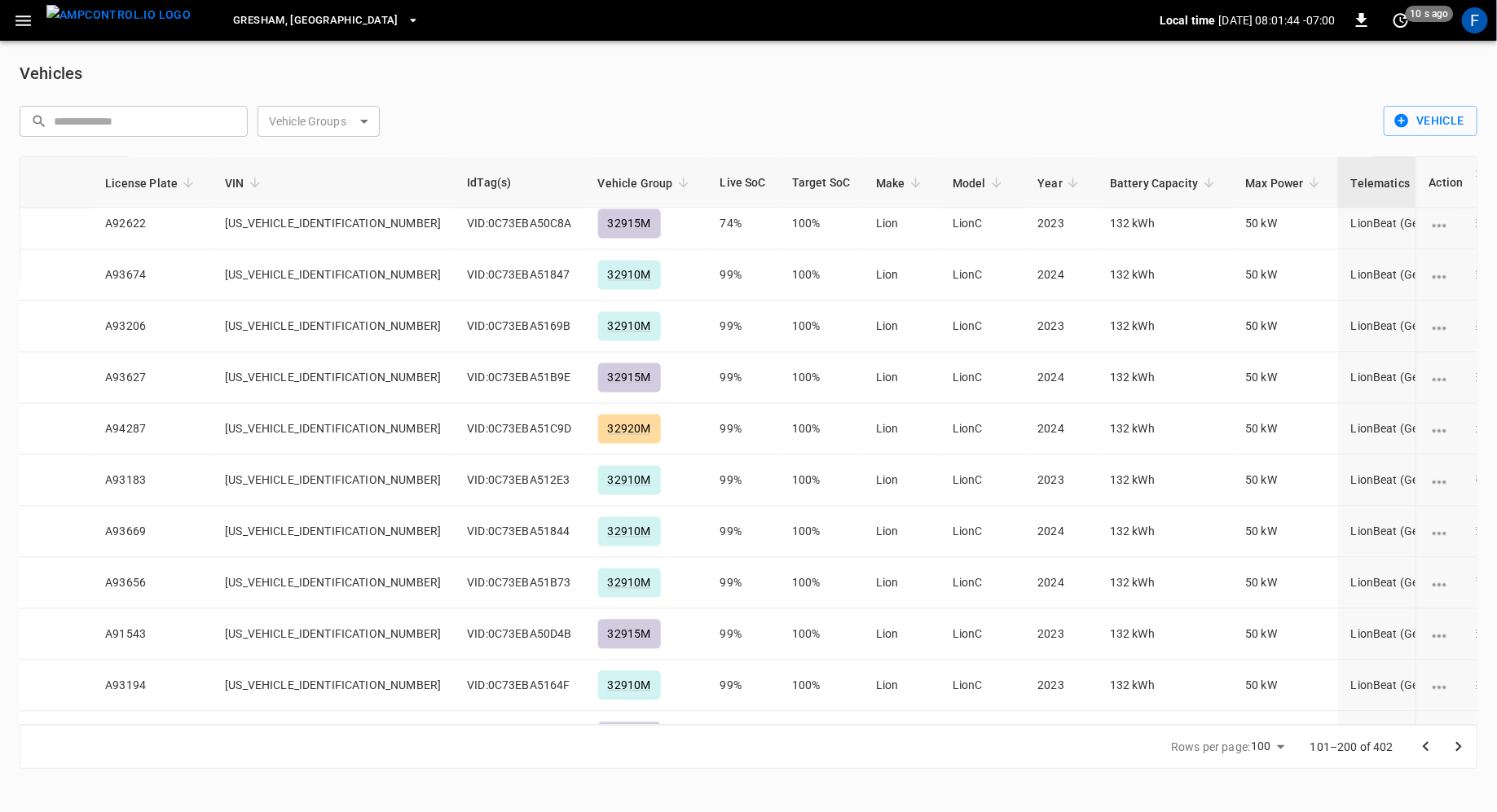
scroll to position [4588, 306]
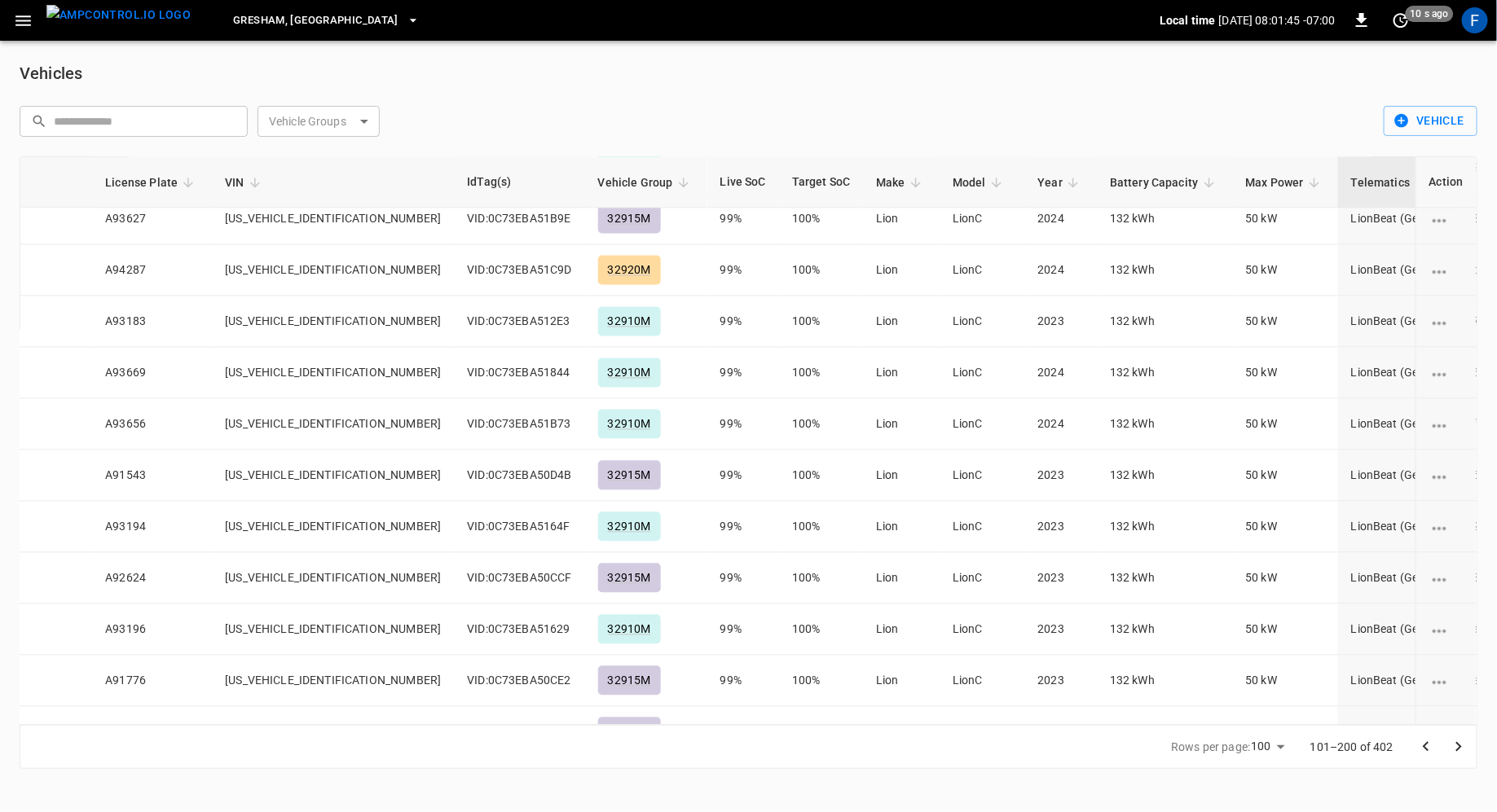
click at [1457, 743] on icon "Go to next page" at bounding box center [1459, 747] width 19 height 19
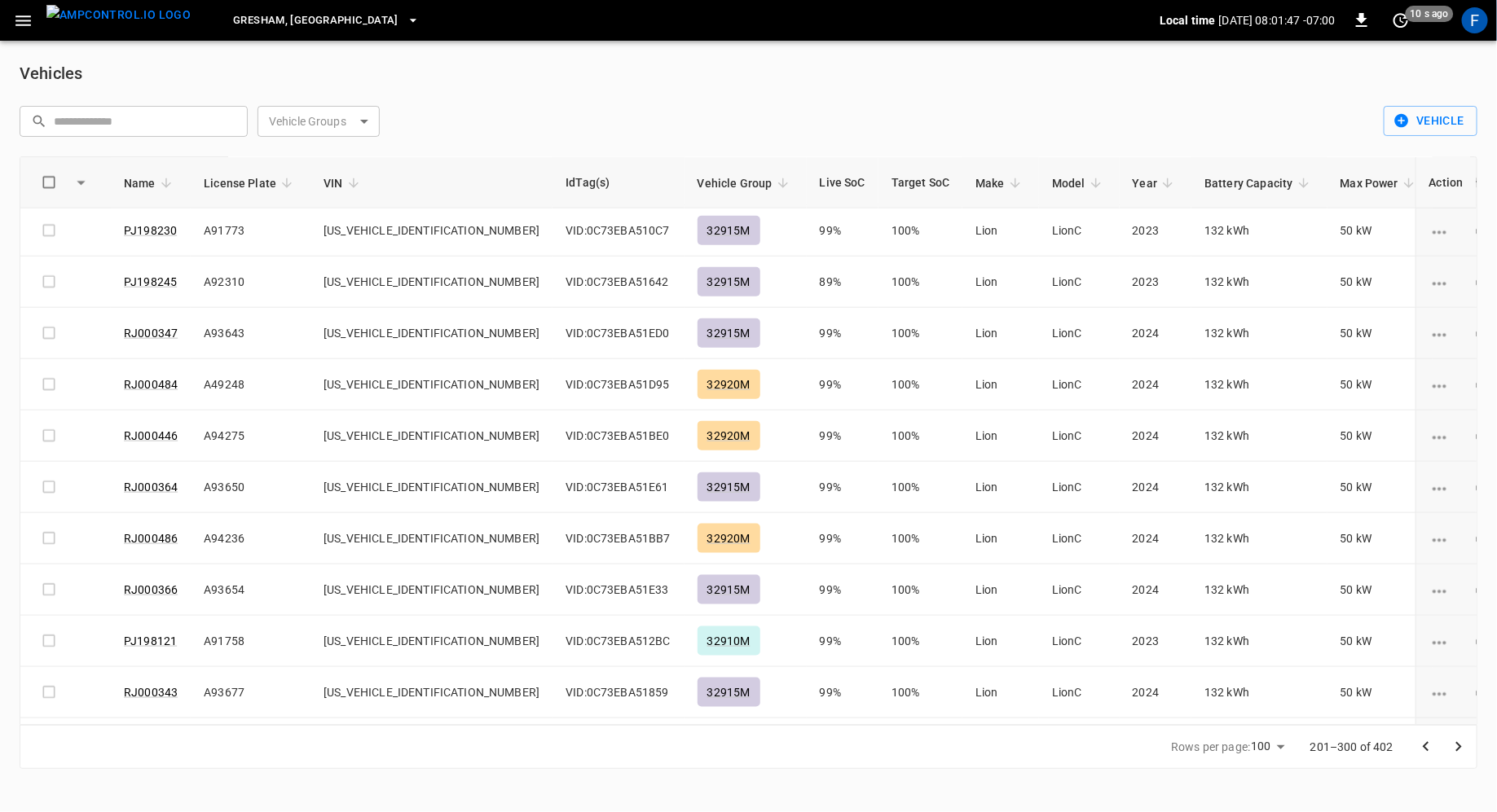
scroll to position [4584, 0]
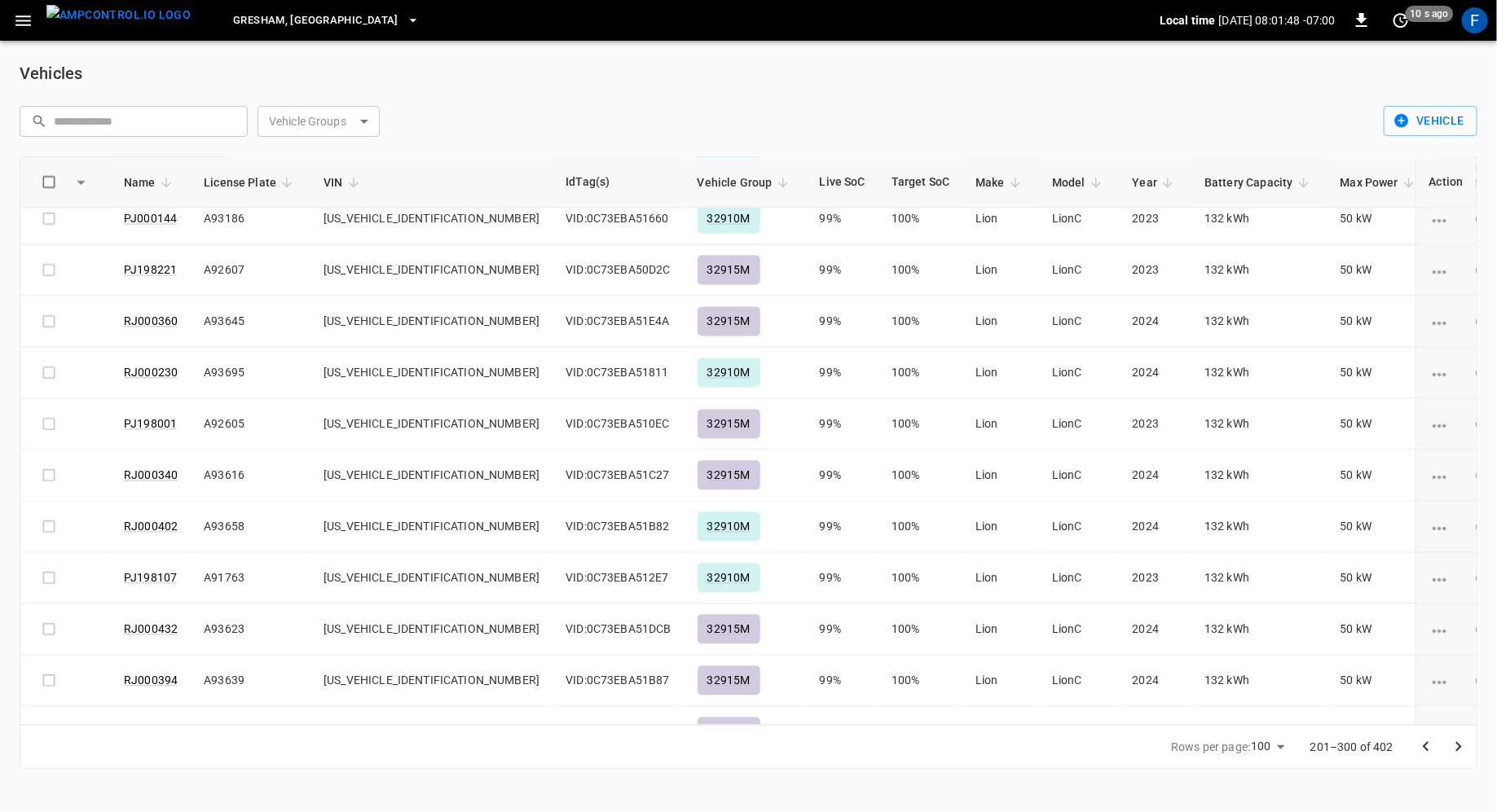
click at [1455, 744] on icon "Go to next page" at bounding box center [1459, 747] width 19 height 19
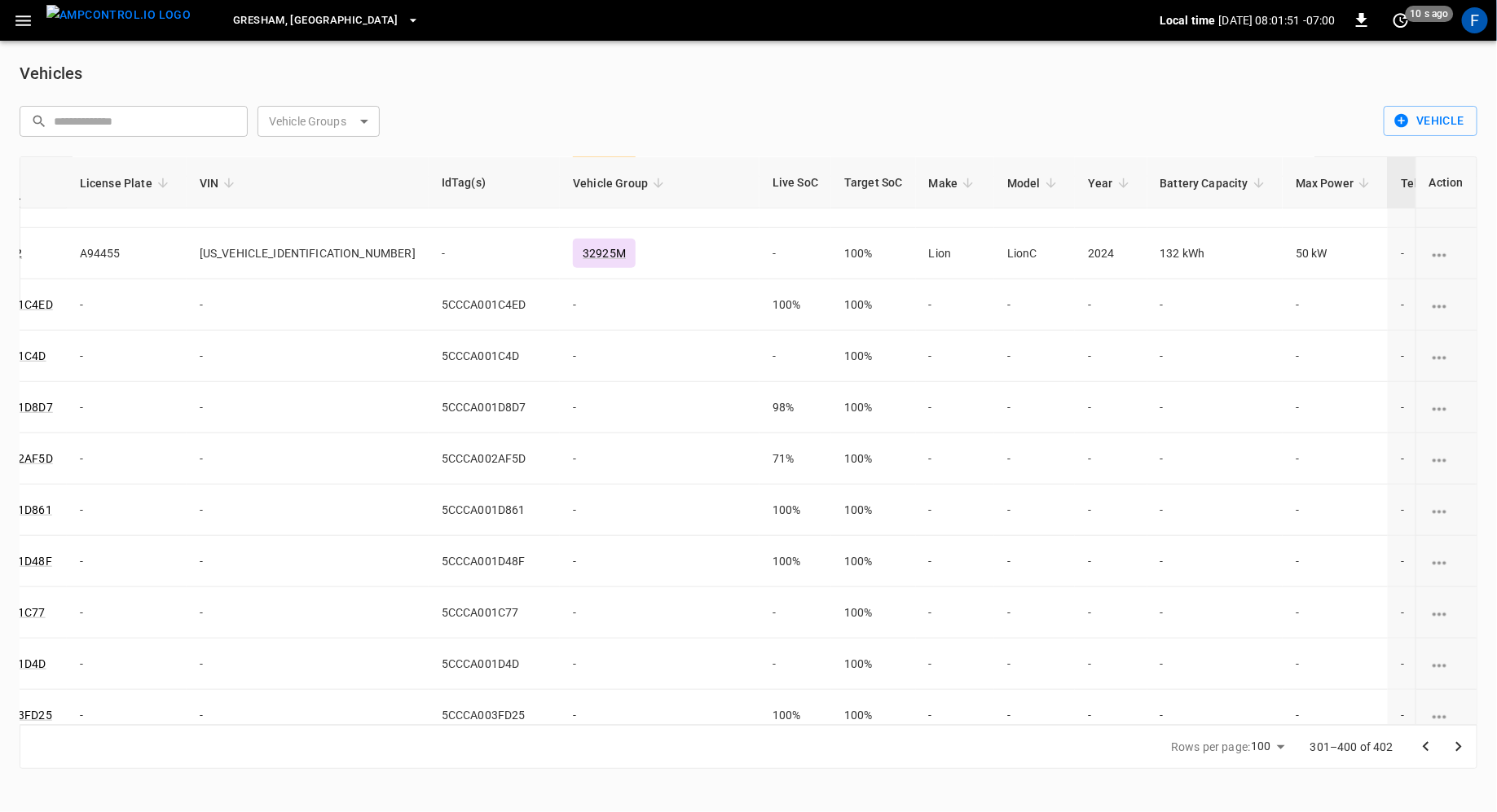
scroll to position [4583, 156]
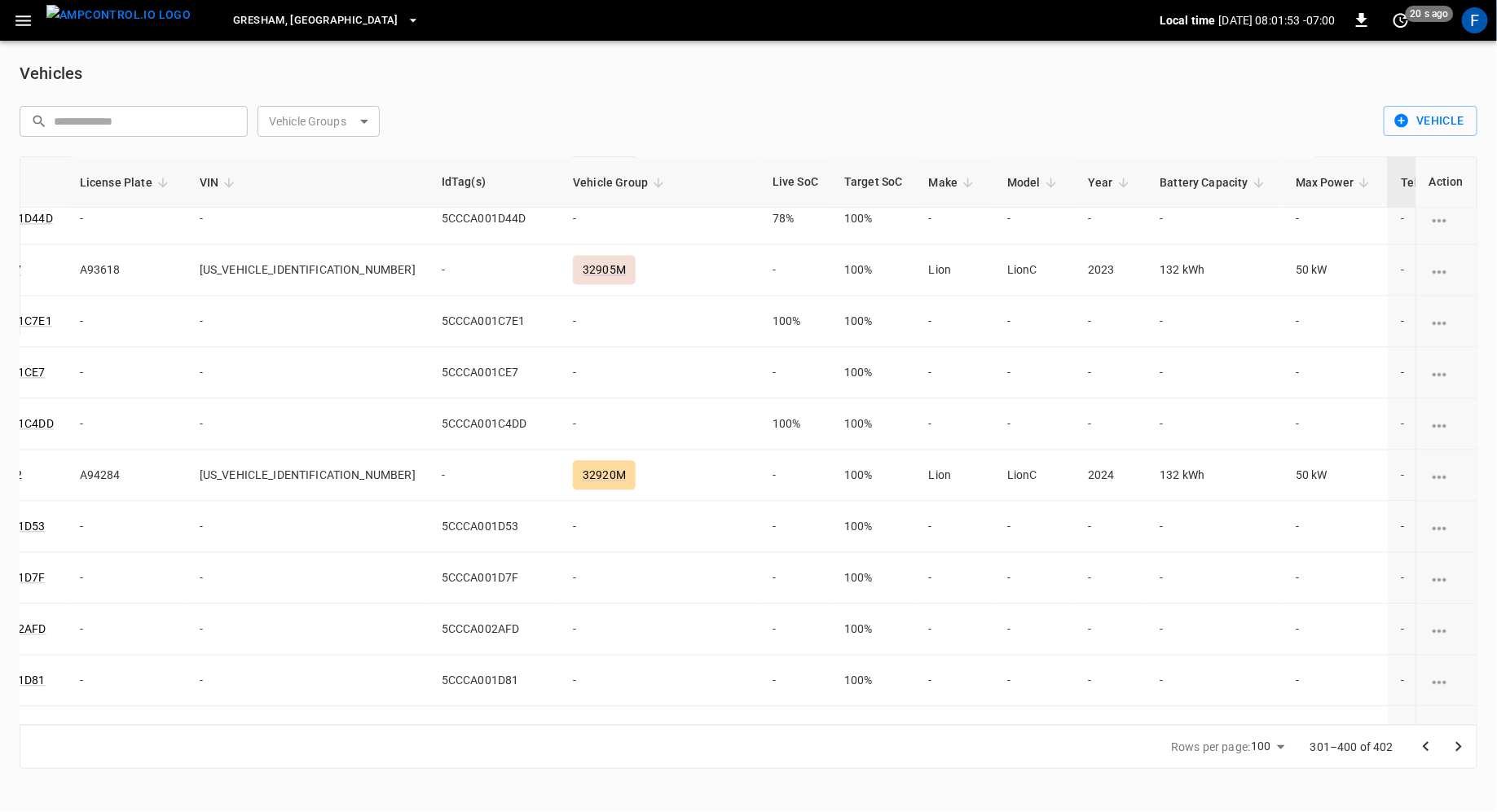
click at [23, 26] on icon "button" at bounding box center [22, 20] width 20 height 20
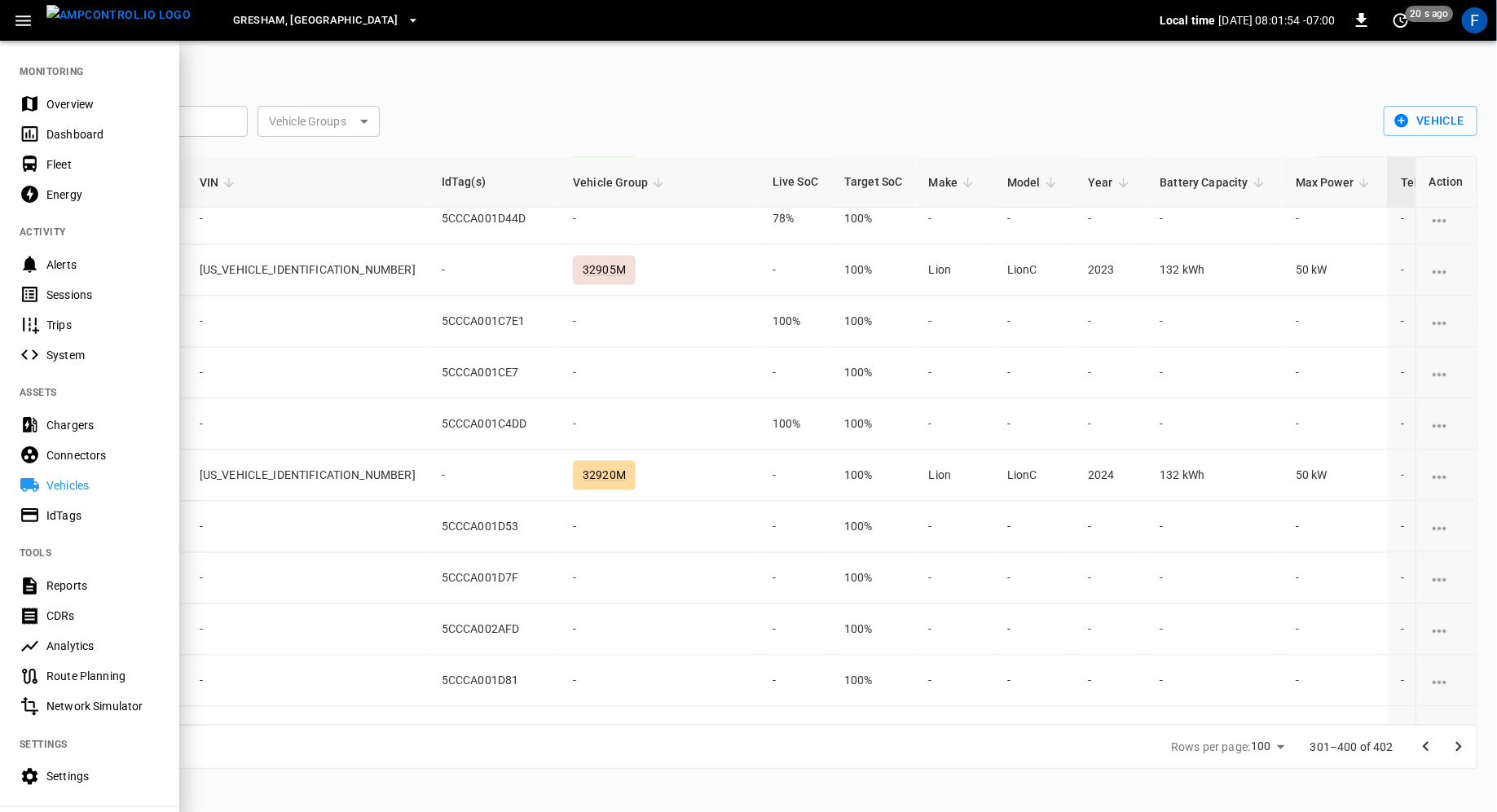
click at [69, 770] on div "Settings" at bounding box center [103, 776] width 113 height 16
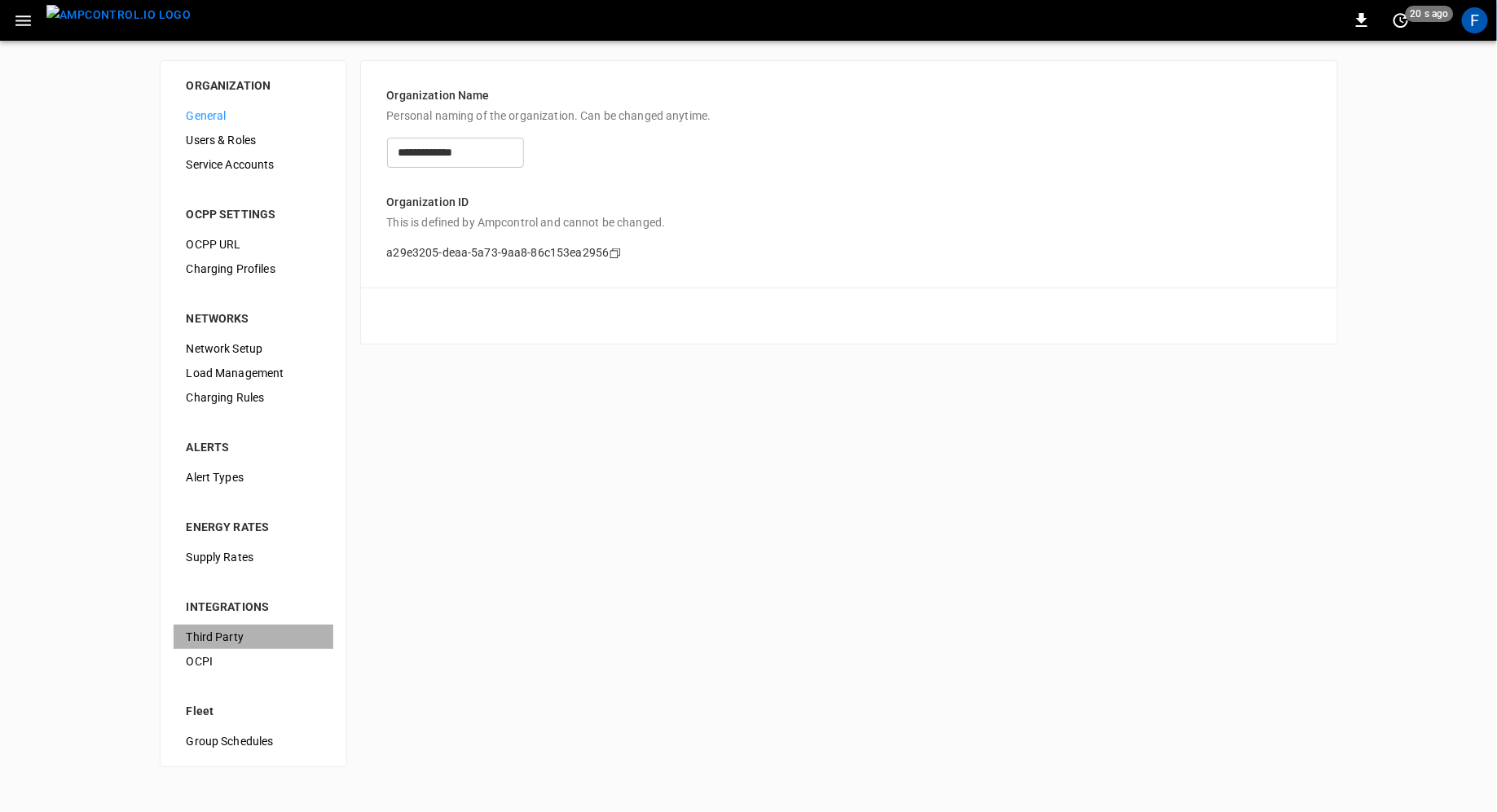
click at [234, 646] on span "Third Party" at bounding box center [254, 638] width 134 height 17
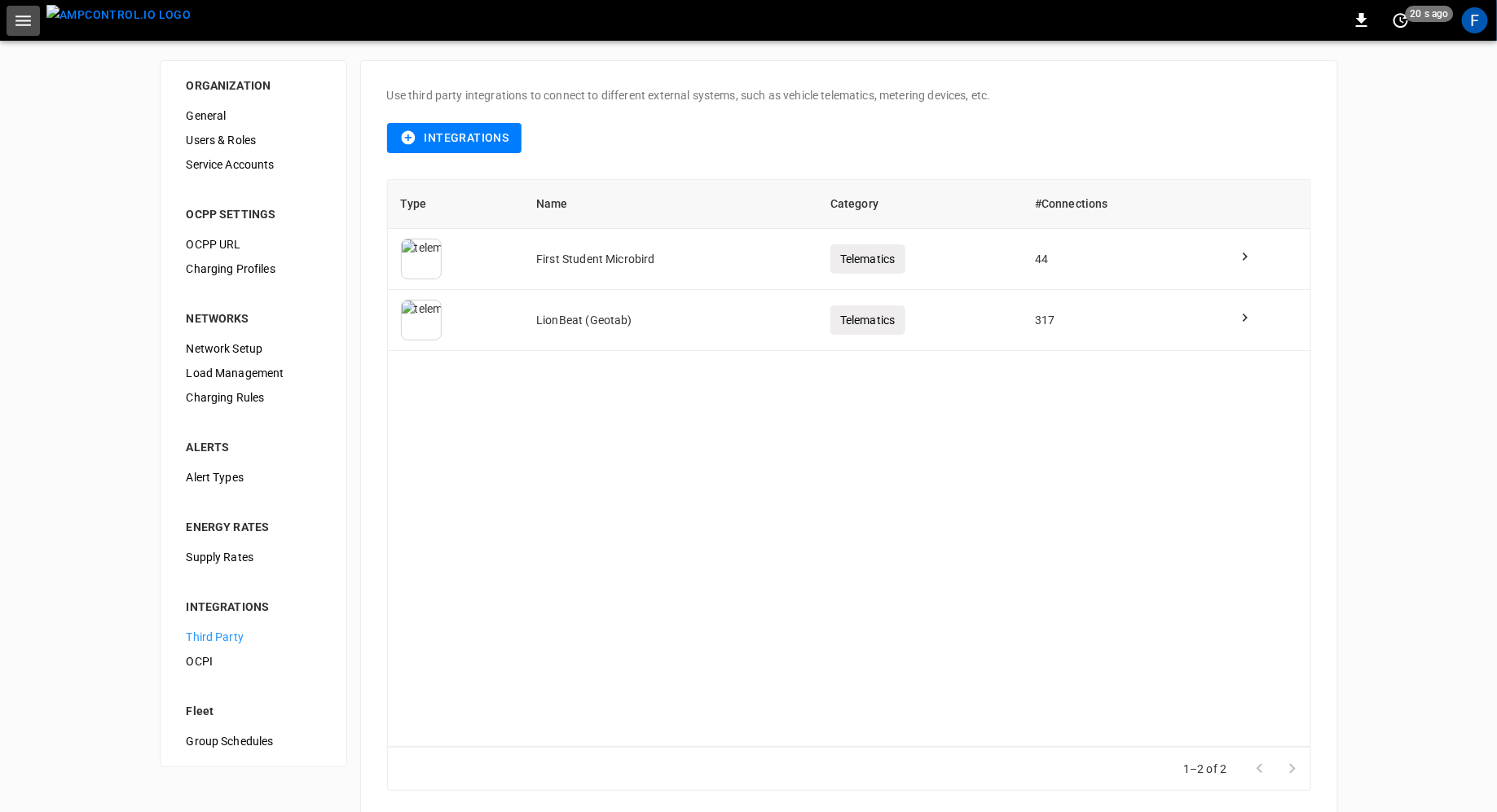
click at [23, 23] on icon "button" at bounding box center [22, 20] width 20 height 20
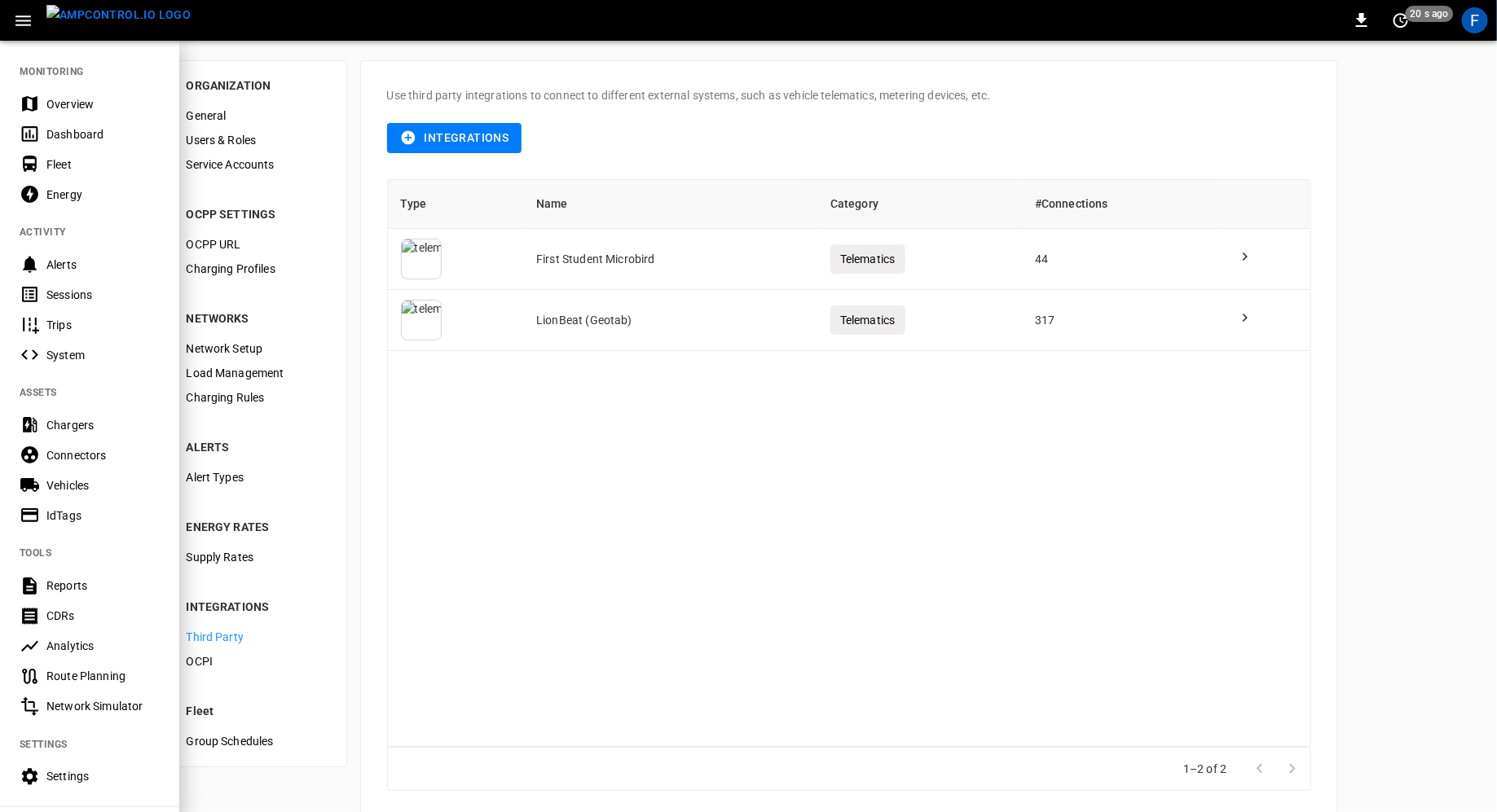
click at [39, 99] on icon at bounding box center [29, 104] width 20 height 20
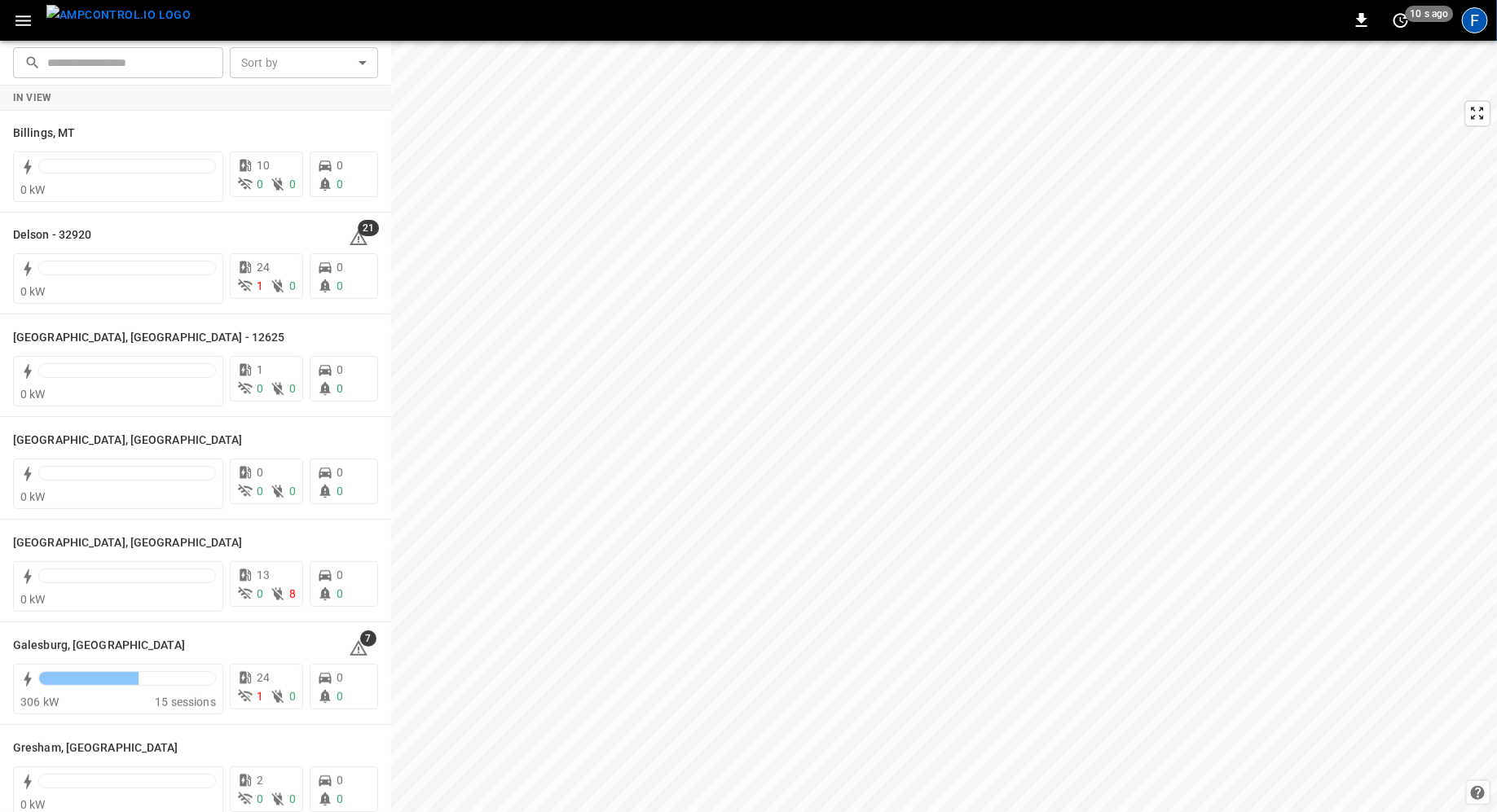
click at [1473, 18] on div "F" at bounding box center [1475, 20] width 26 height 26
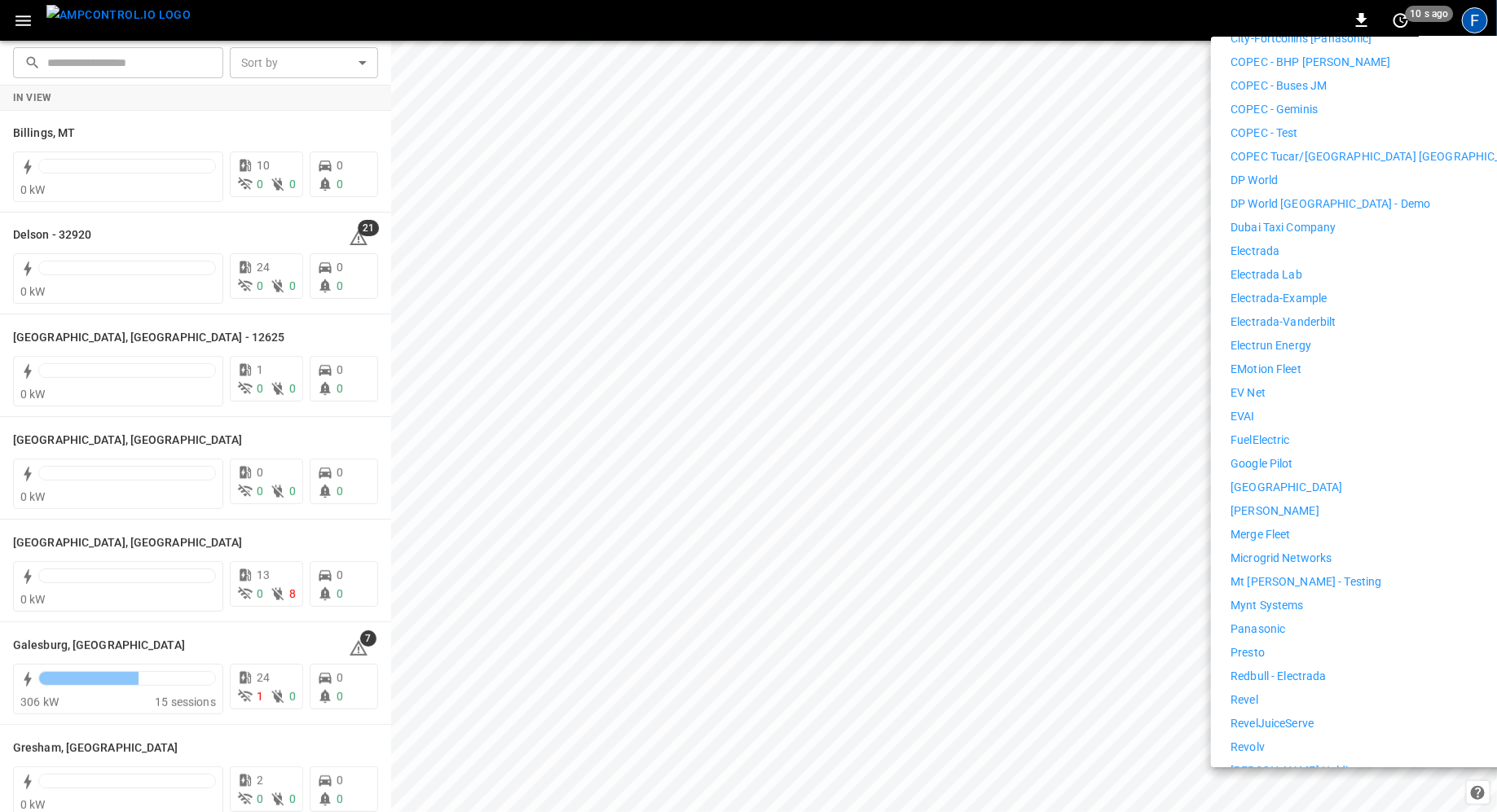
scroll to position [799, 0]
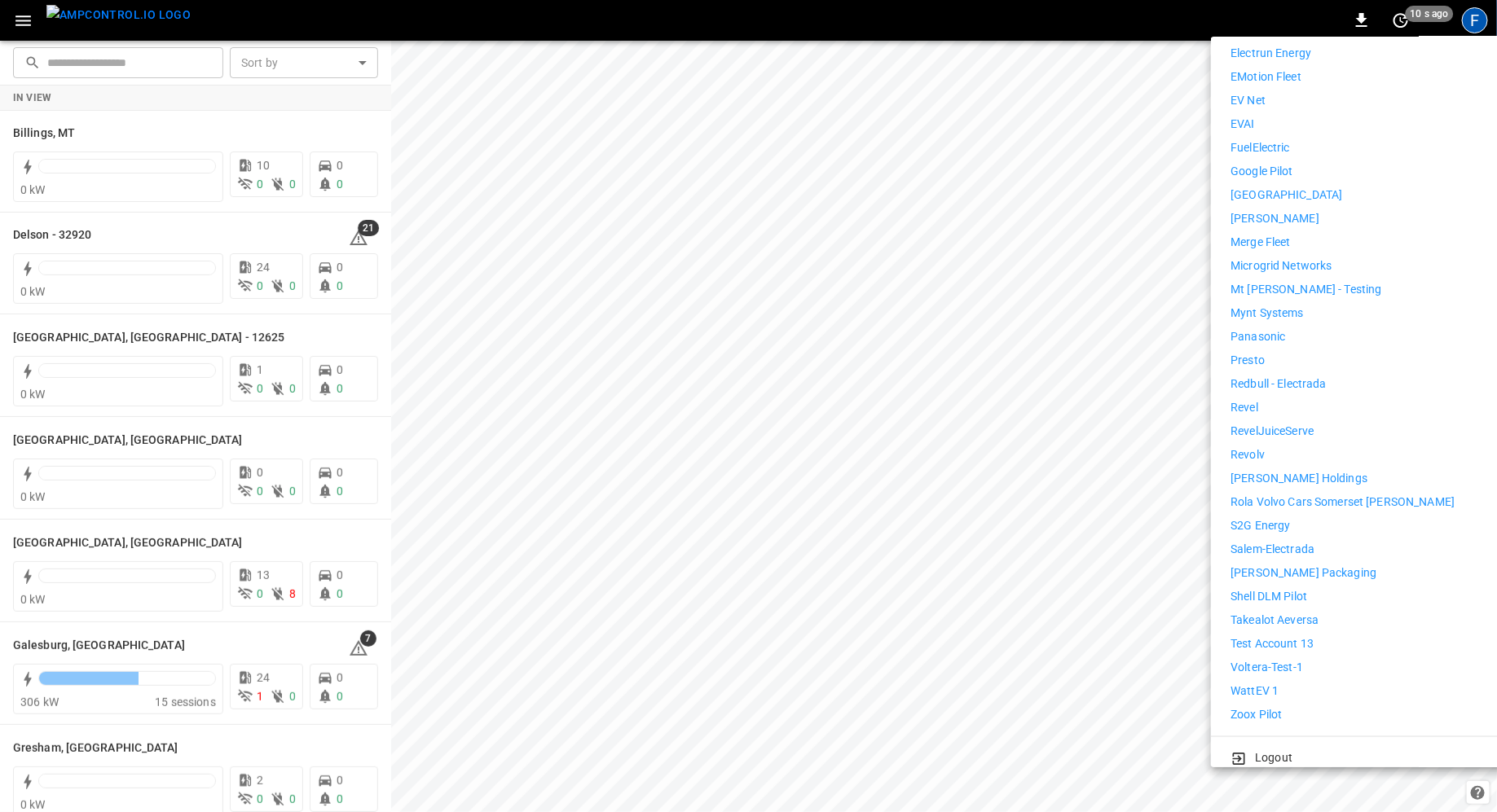
click at [1285, 281] on p "Mt [PERSON_NAME] - Testing" at bounding box center [1306, 289] width 151 height 17
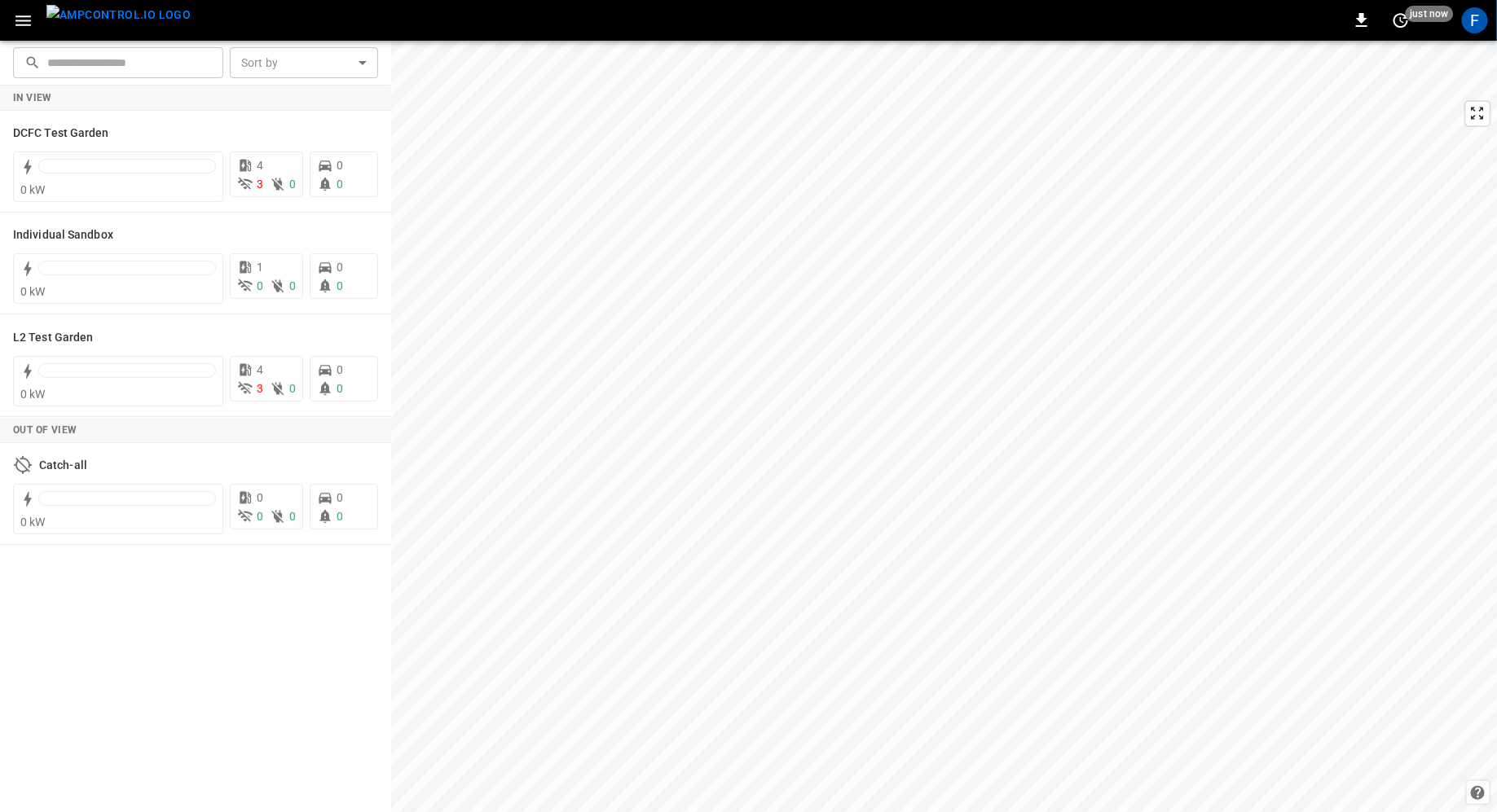
click at [23, 27] on icon "button" at bounding box center [22, 20] width 20 height 20
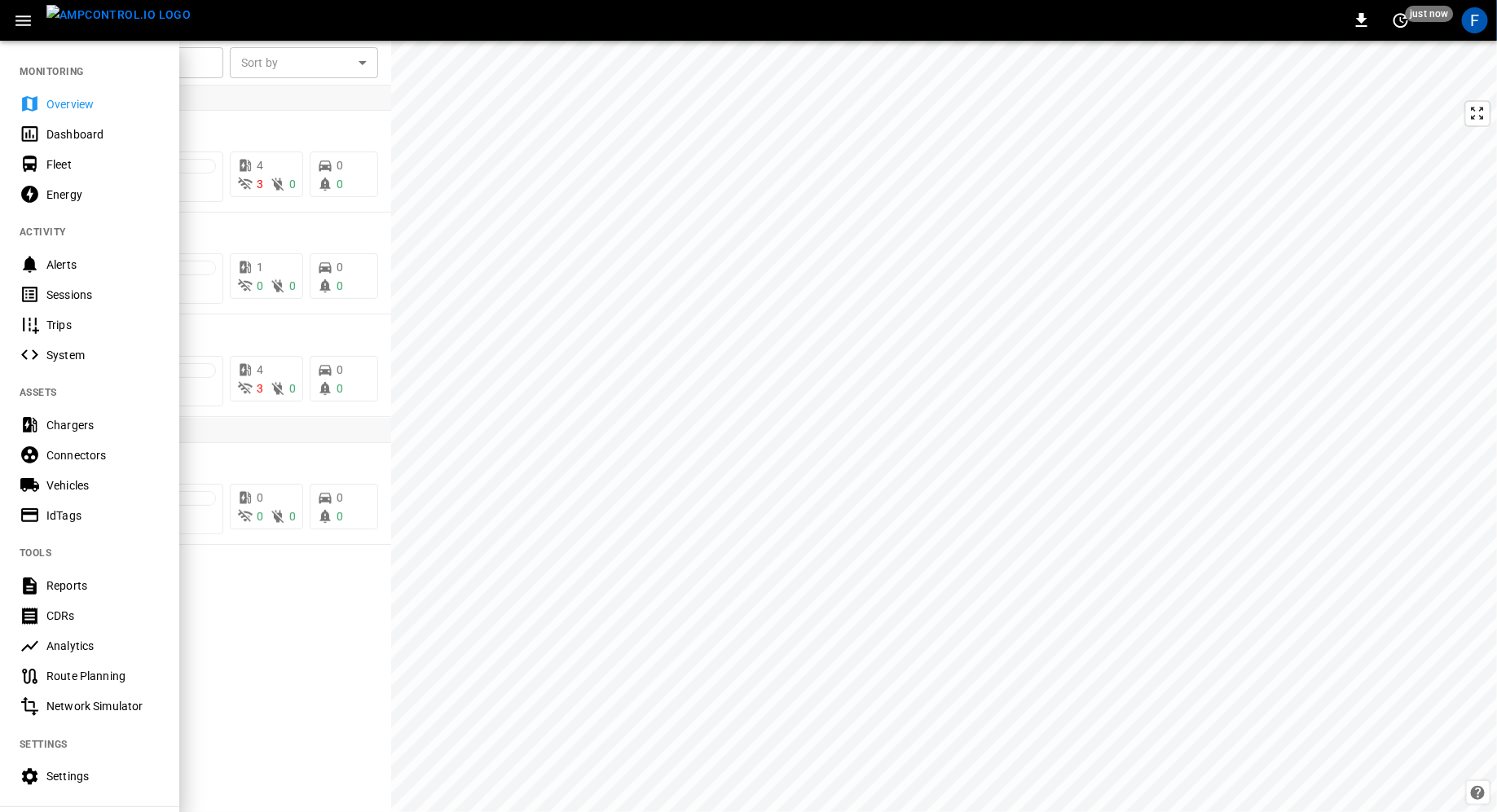
click at [86, 776] on div "Settings" at bounding box center [103, 776] width 113 height 16
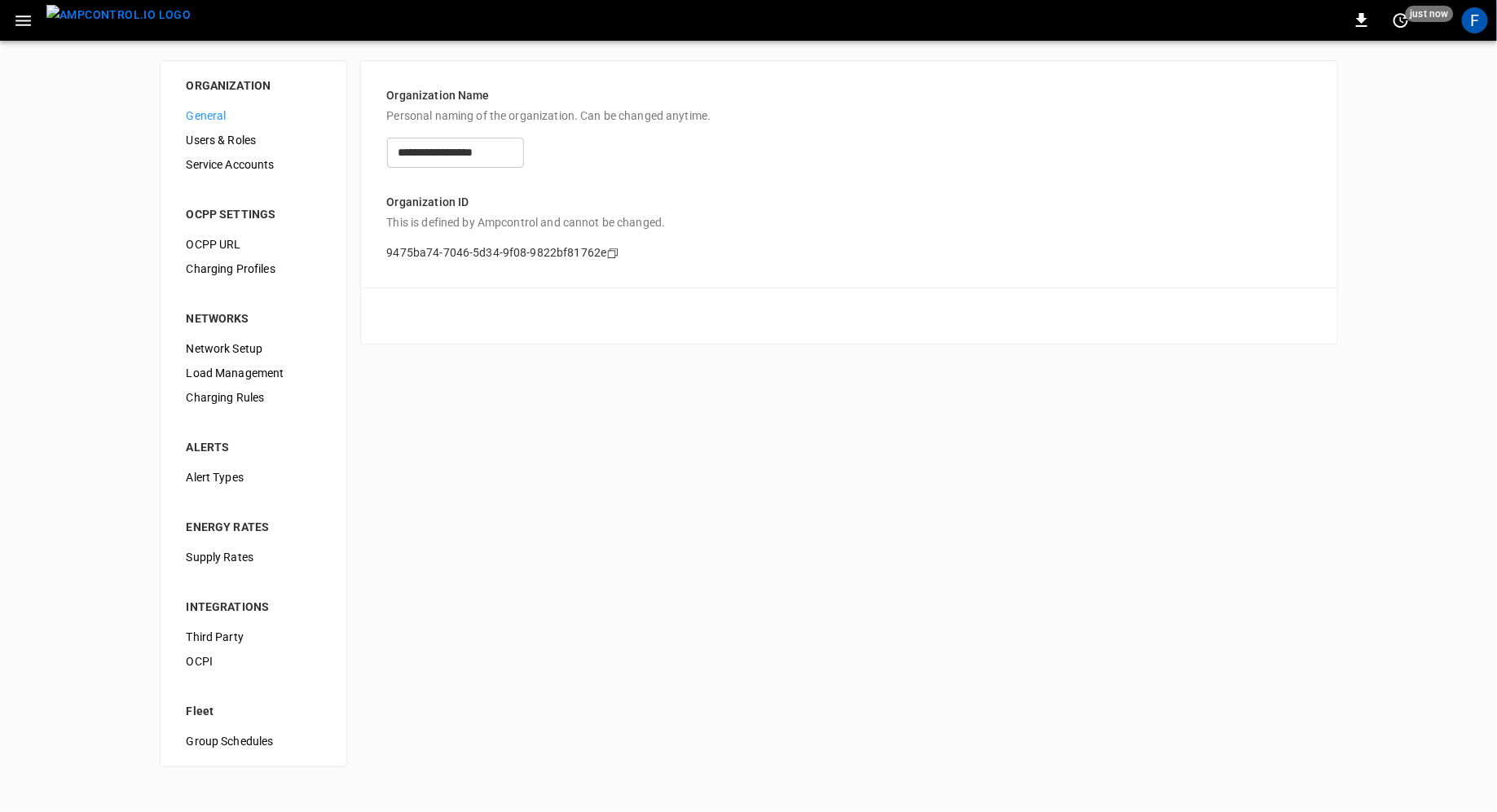
click at [259, 136] on span "Users & Roles" at bounding box center [254, 140] width 134 height 17
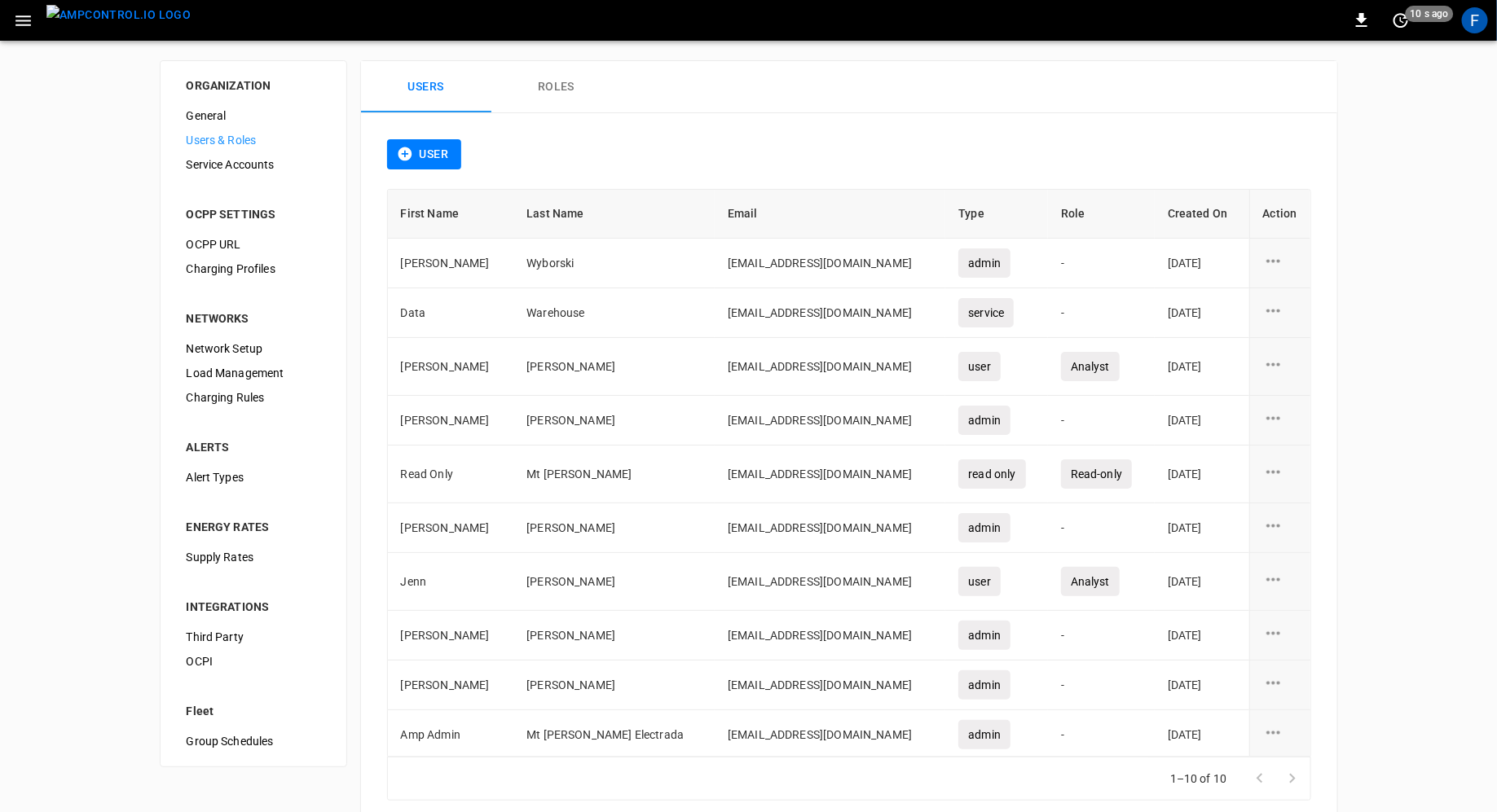
click at [1490, 18] on div "0 10 s ago F" at bounding box center [748, 20] width 1497 height 41
click at [1475, 23] on div "F" at bounding box center [1475, 20] width 26 height 26
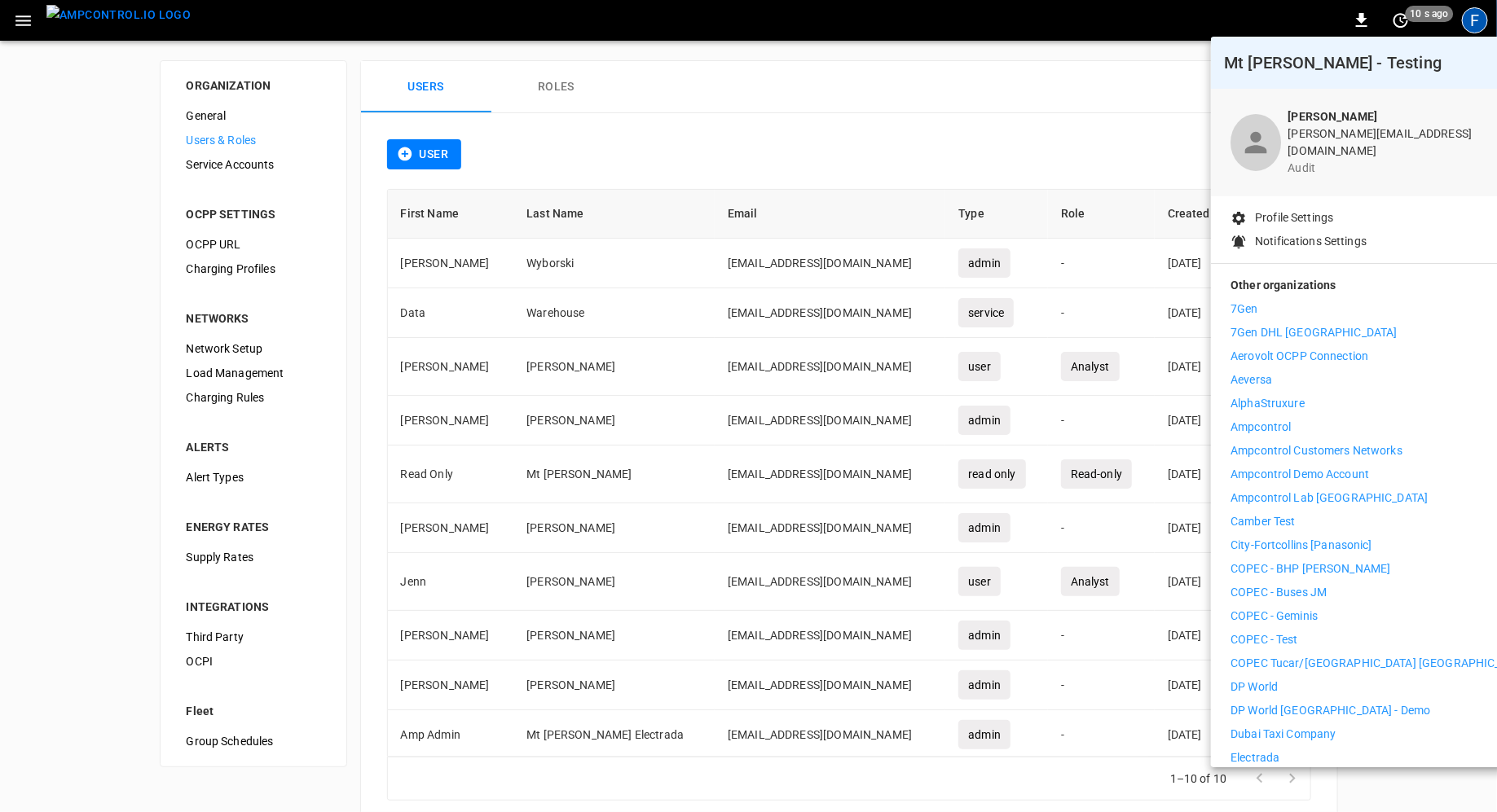
click at [1035, 88] on div at bounding box center [748, 406] width 1497 height 812
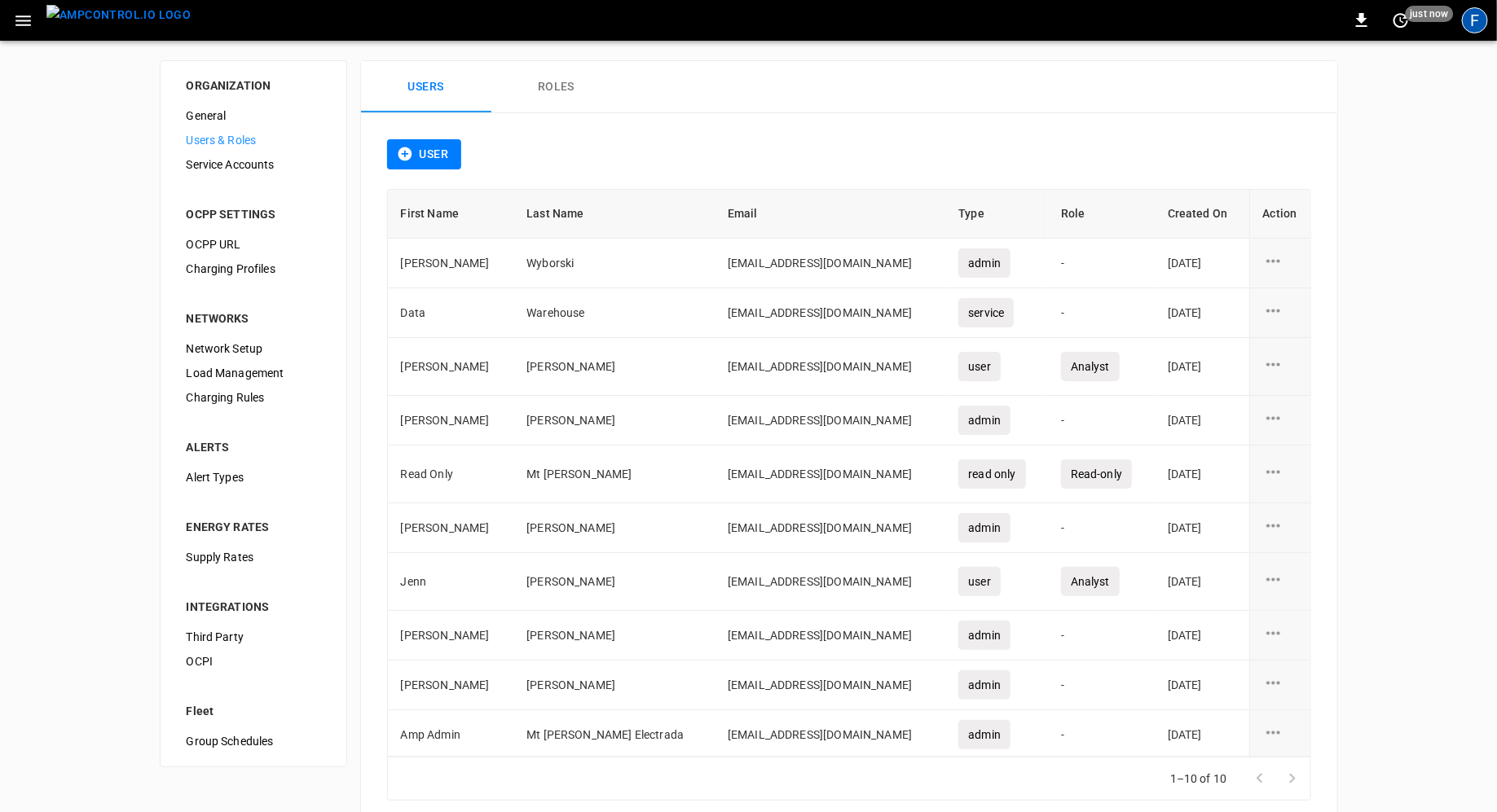
click at [1468, 26] on div "F" at bounding box center [1475, 20] width 26 height 26
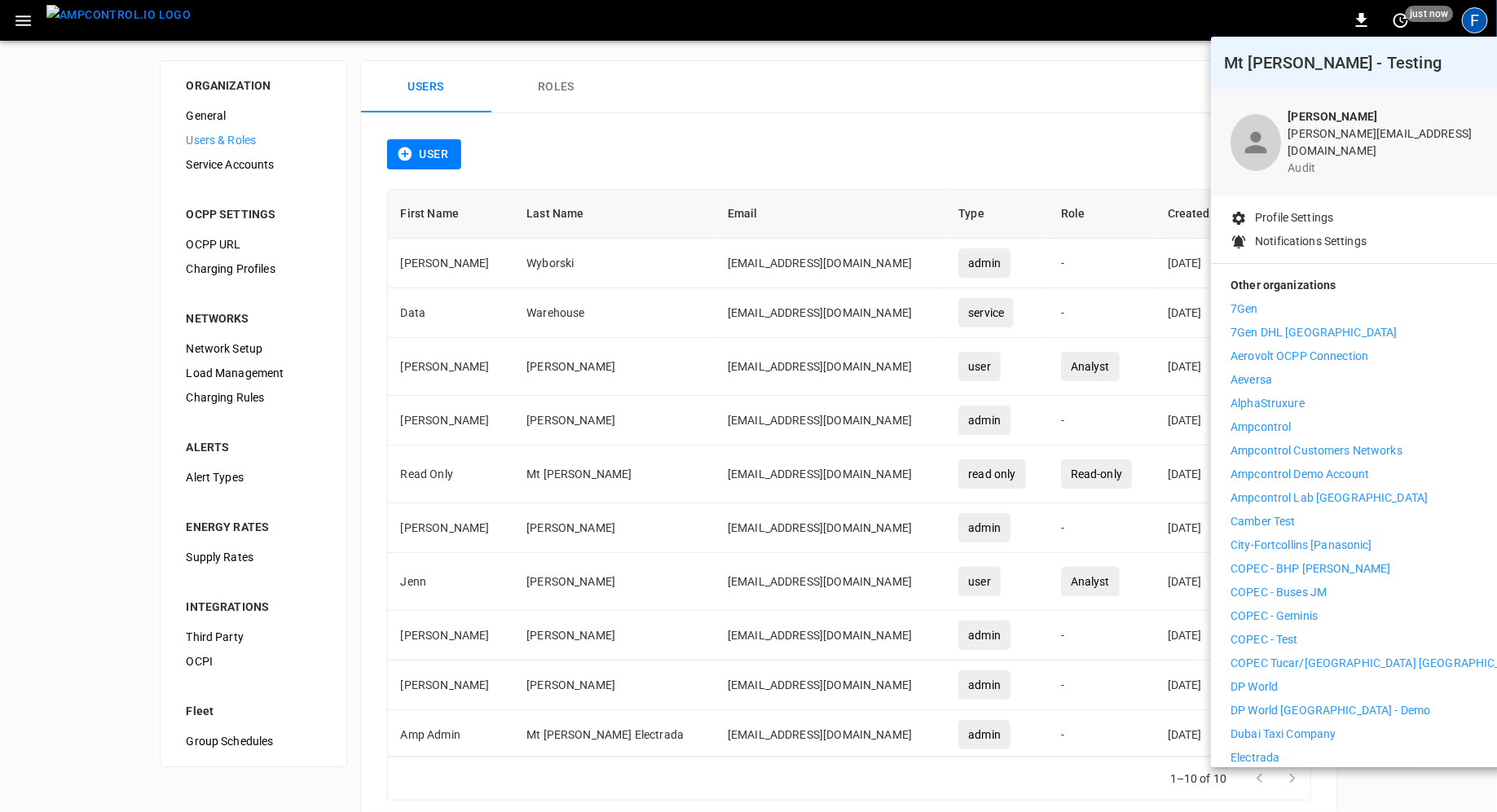
scroll to position [26, 0]
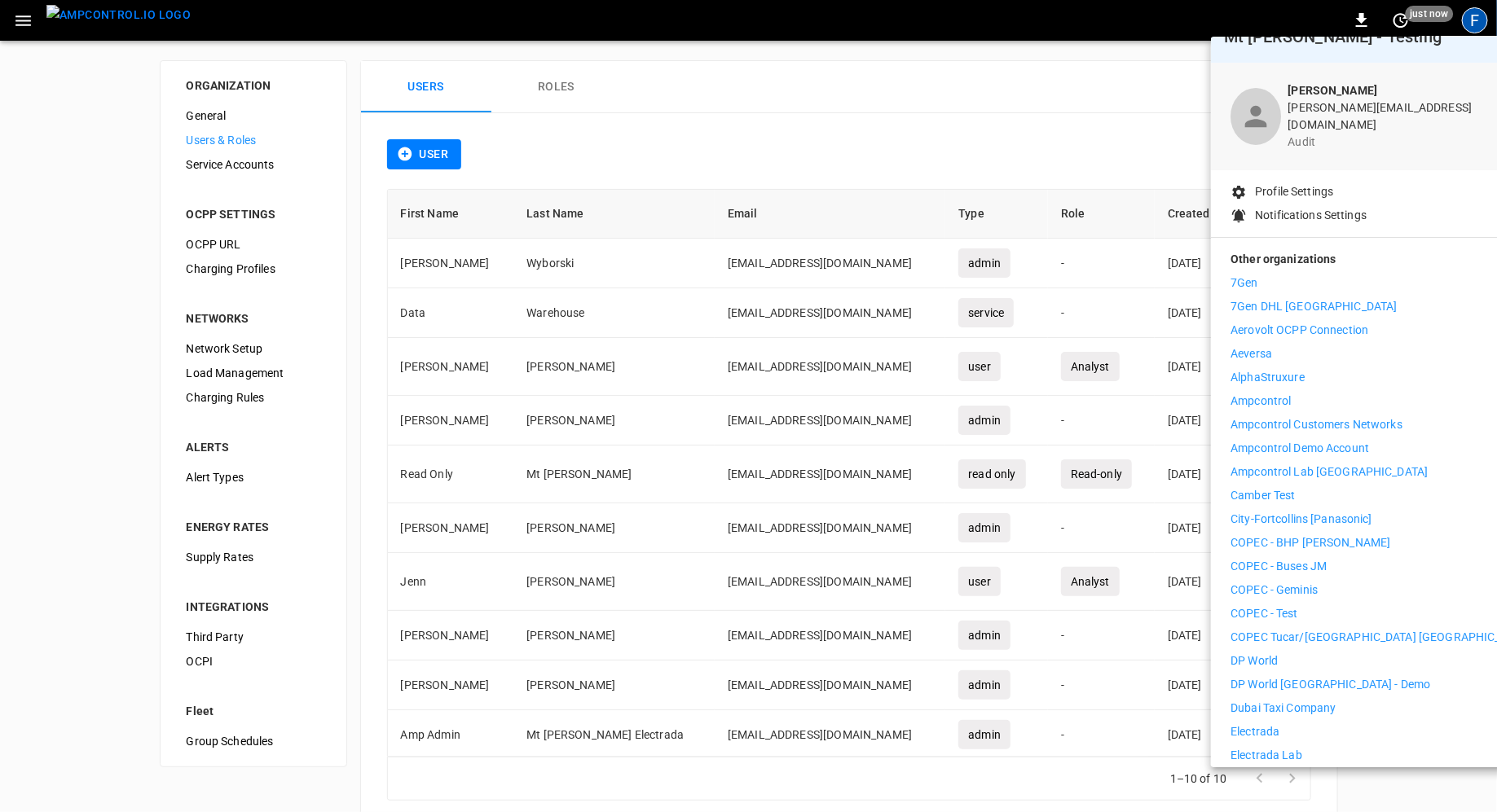
click at [1288, 416] on p "Ampcontrol Customers Networks" at bounding box center [1317, 425] width 172 height 17
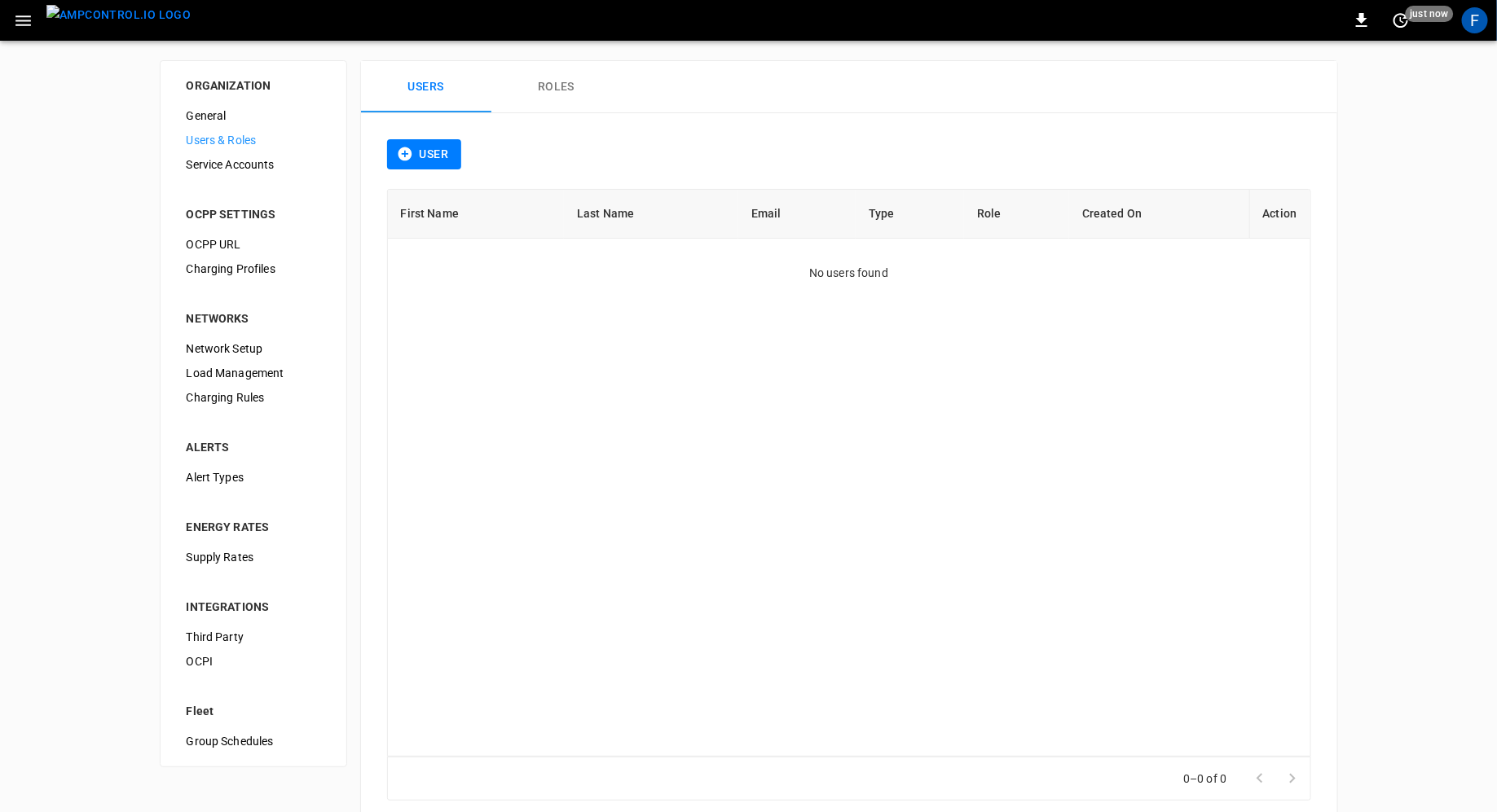
click at [30, 17] on icon "button" at bounding box center [22, 20] width 20 height 20
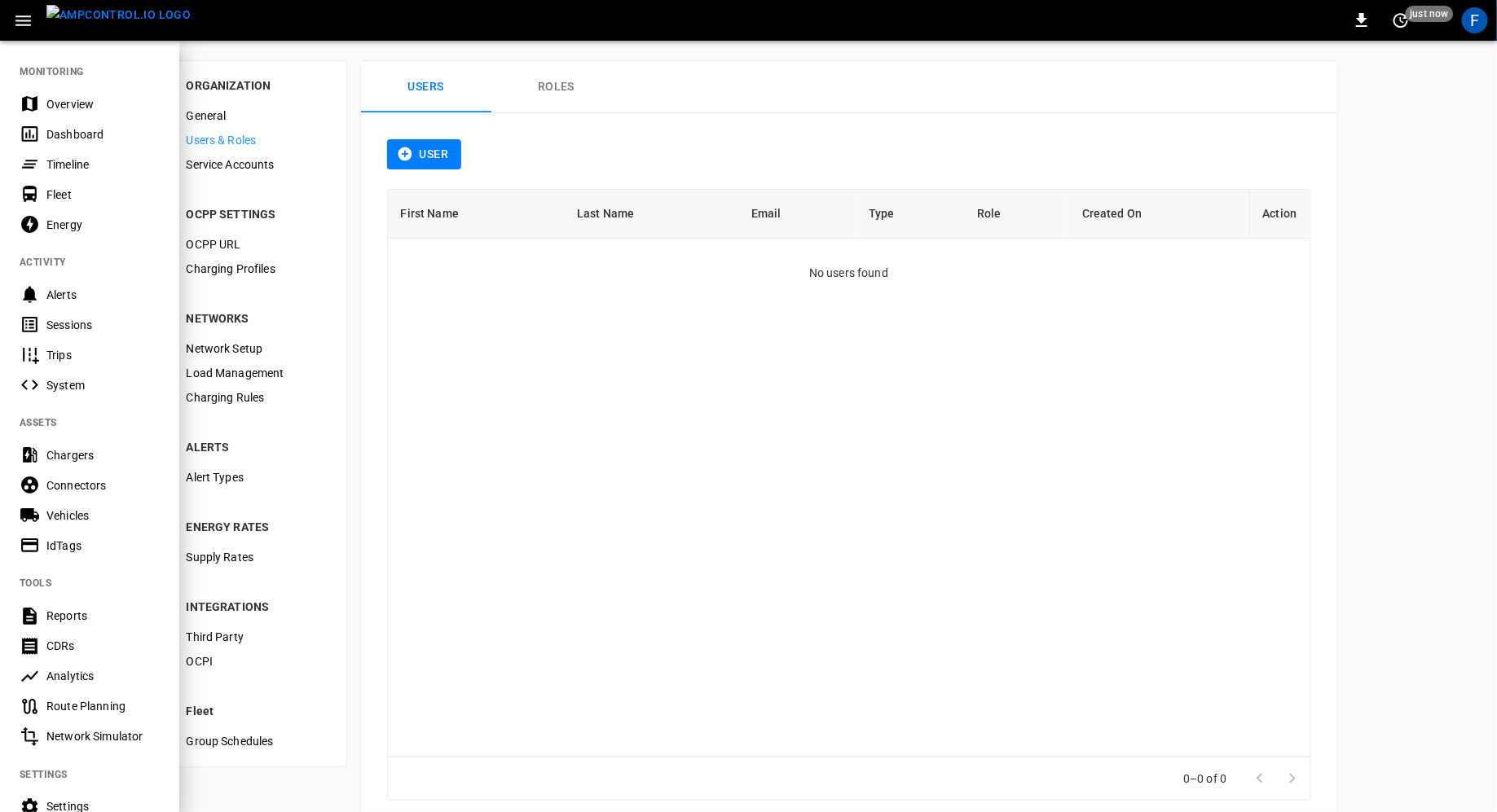
click at [82, 105] on div "Overview" at bounding box center [103, 104] width 113 height 16
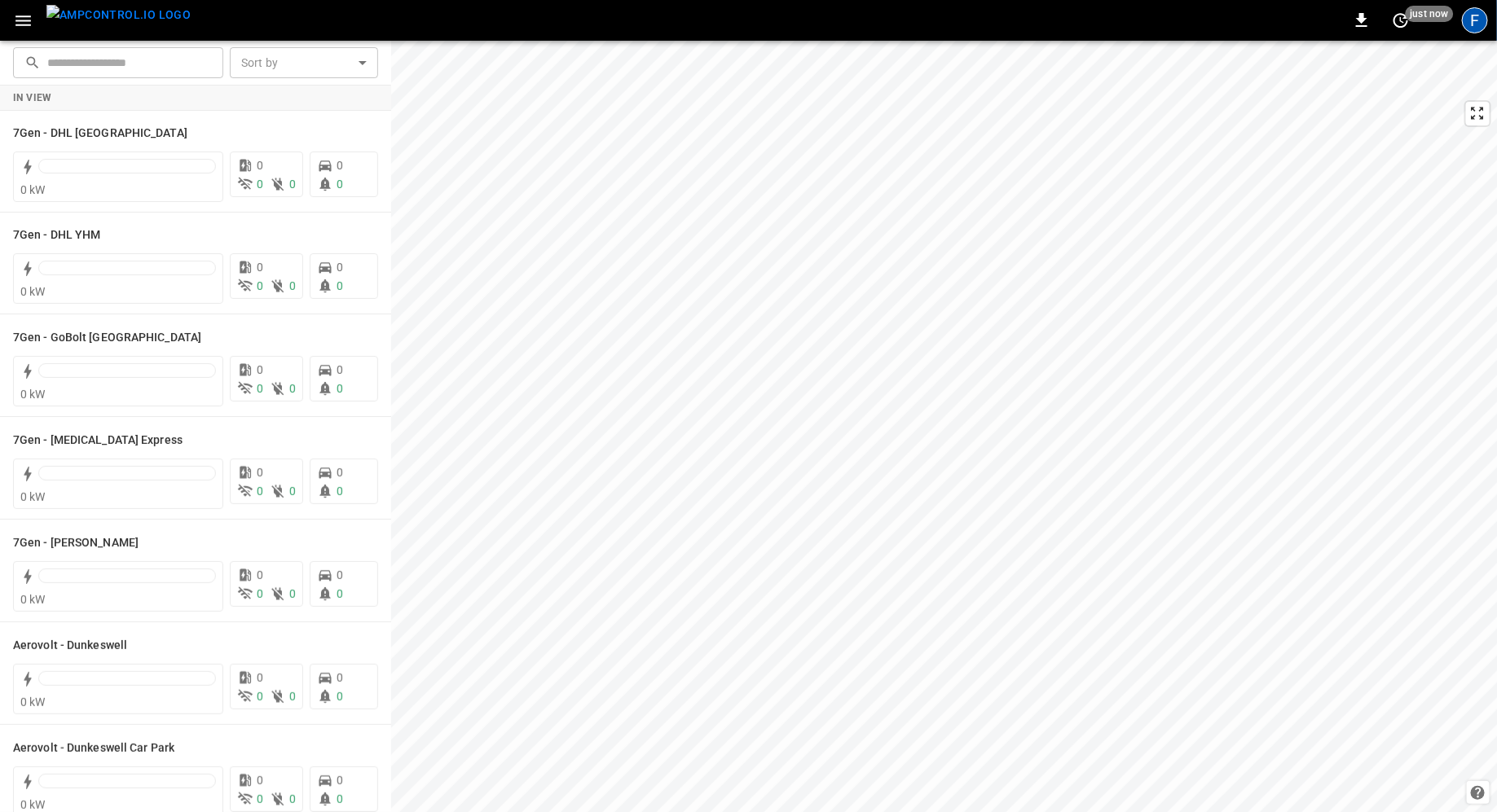
click at [1480, 29] on div "F" at bounding box center [1475, 20] width 26 height 26
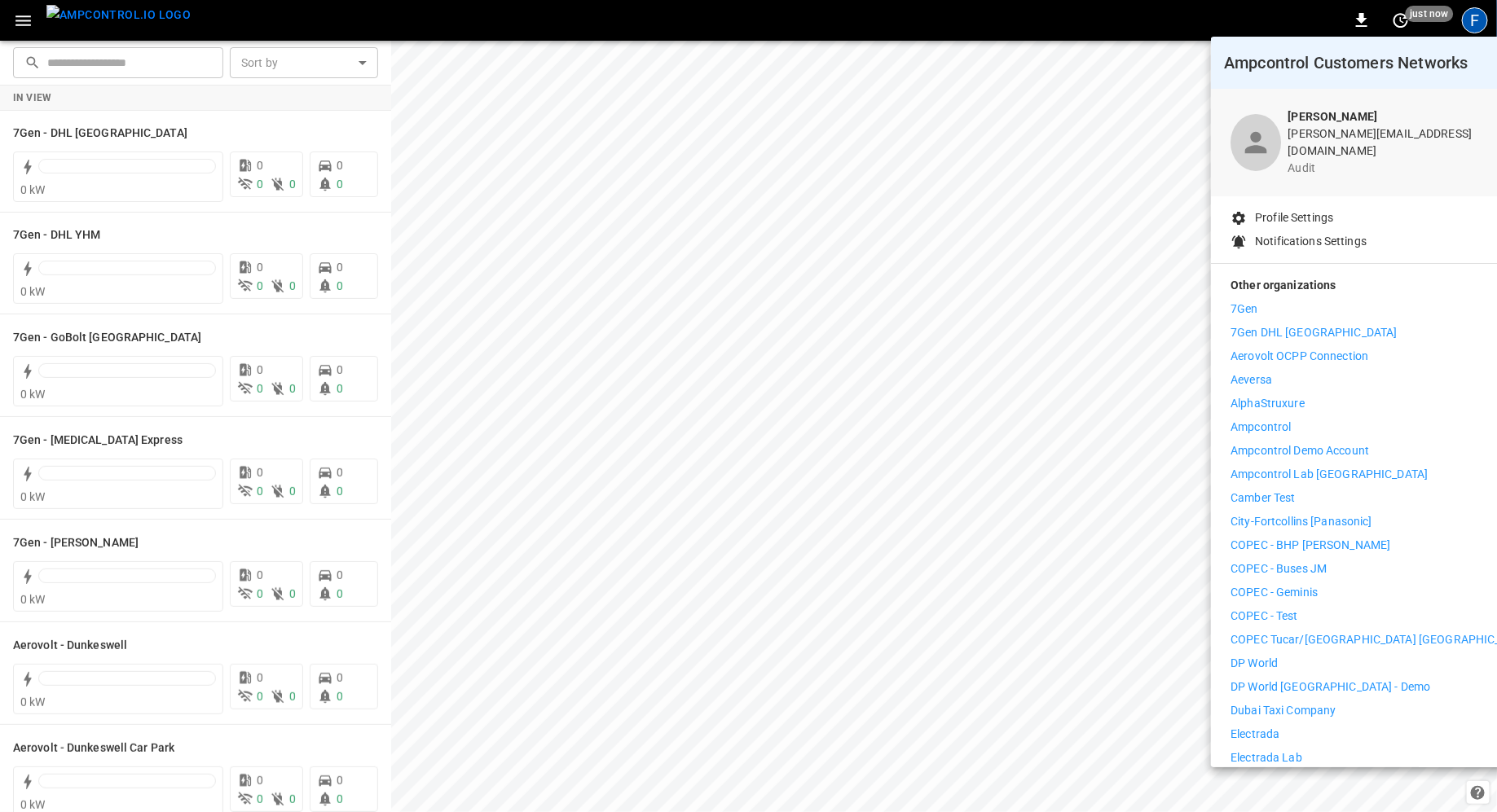
click at [640, 458] on div at bounding box center [748, 406] width 1497 height 812
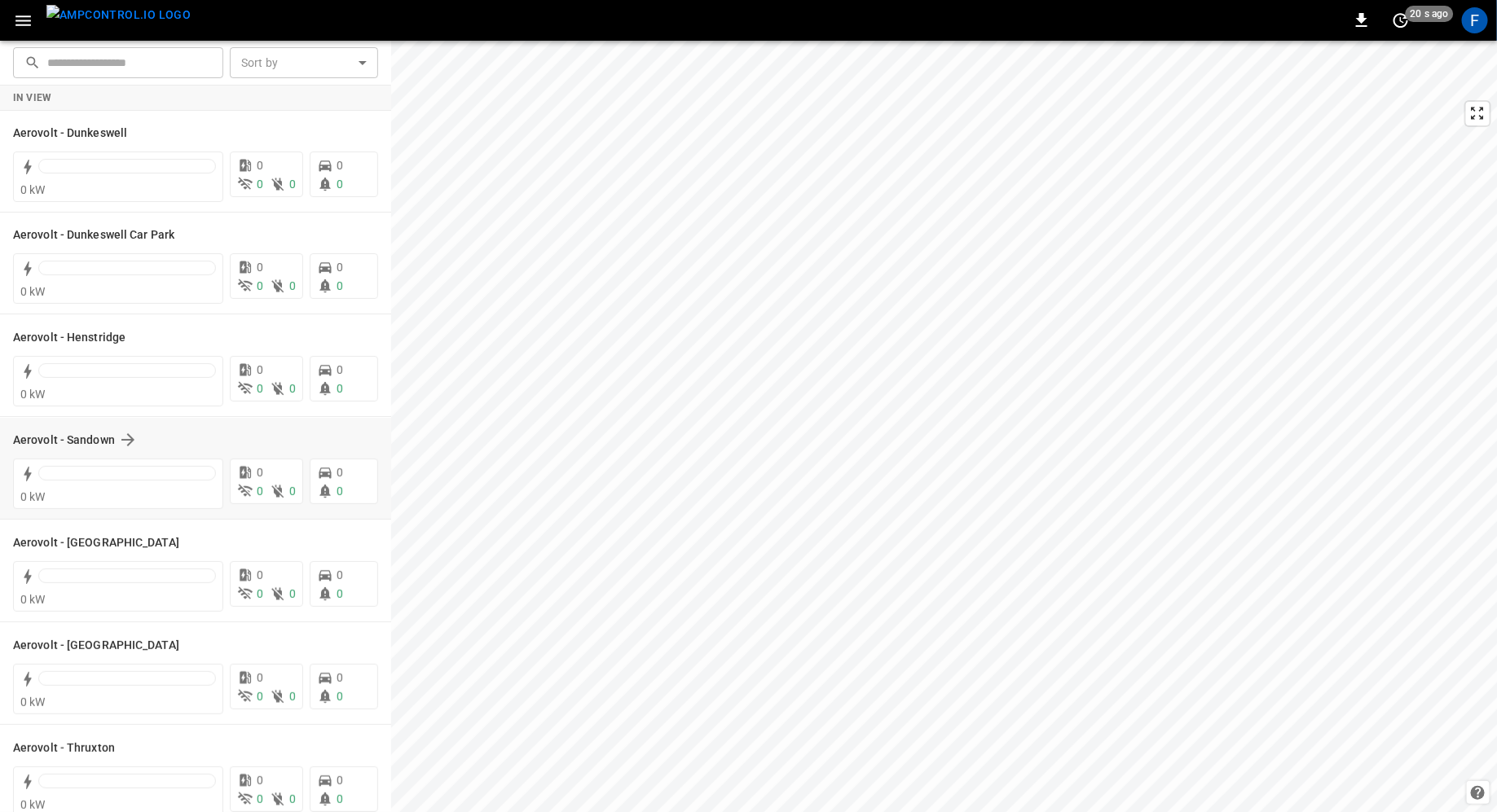
click at [283, 509] on div "​ ​ Sort by ​ Sort by In View Aerovolt - Dunkeswell 0 kW 0 0 0 0 0 Aerovolt - D…" at bounding box center [748, 426] width 1497 height 771
click at [1485, 23] on div "F" at bounding box center [1475, 20] width 26 height 26
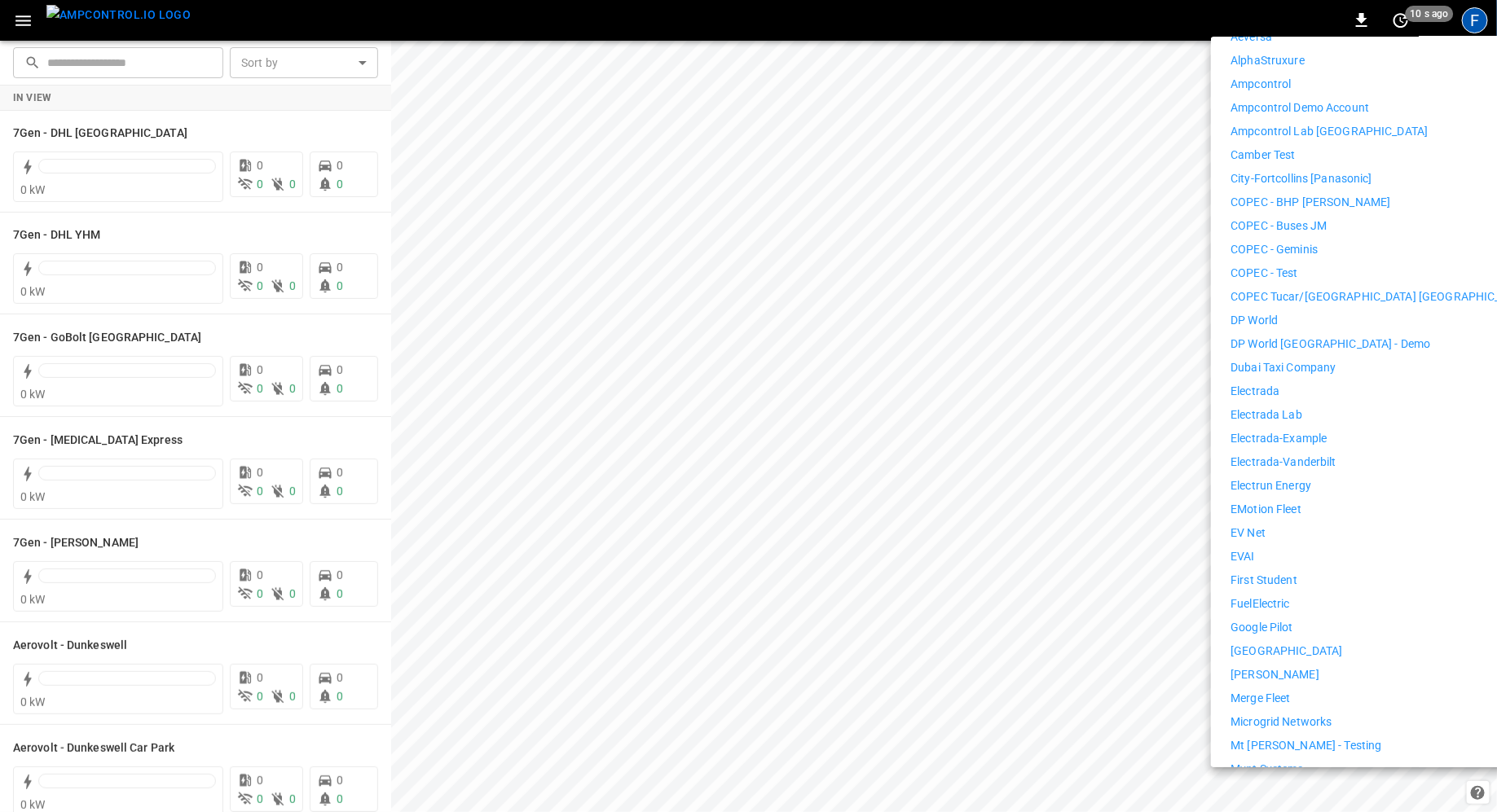
scroll to position [343, 0]
click at [1285, 407] on p "Electrada Lab" at bounding box center [1267, 416] width 72 height 17
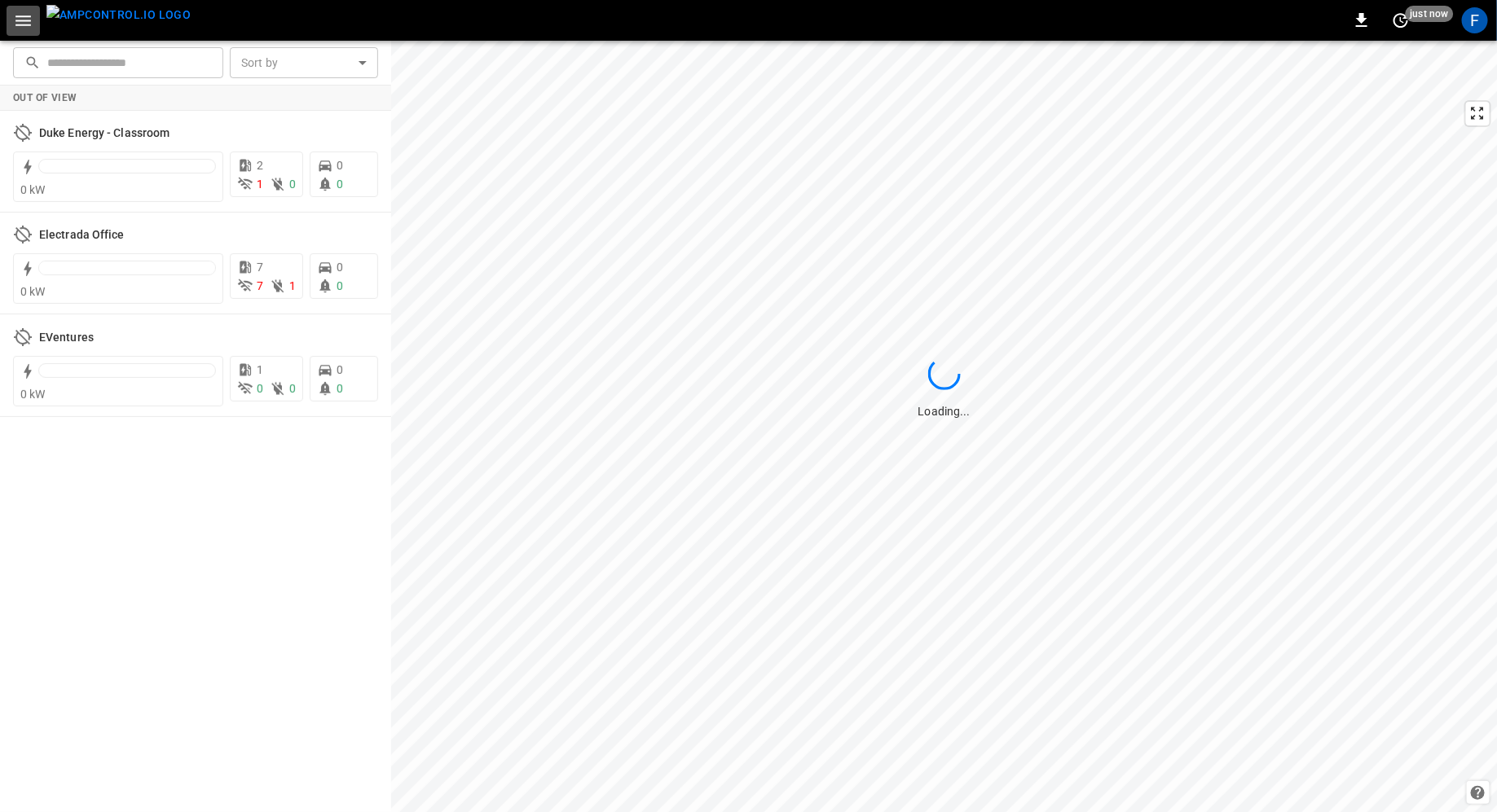
click at [22, 15] on icon "button" at bounding box center [23, 20] width 15 height 11
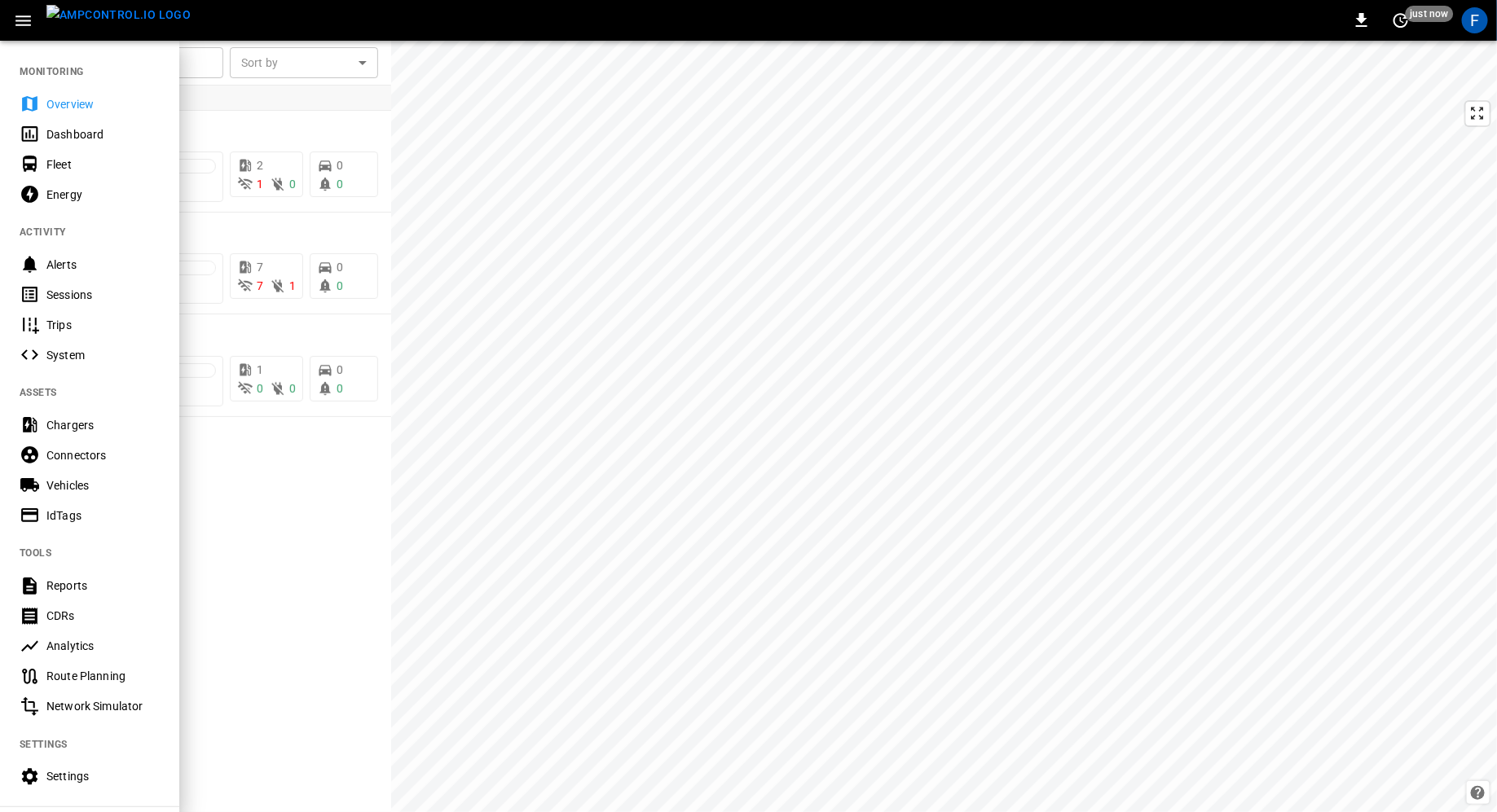
click at [121, 777] on div "Settings" at bounding box center [103, 776] width 113 height 16
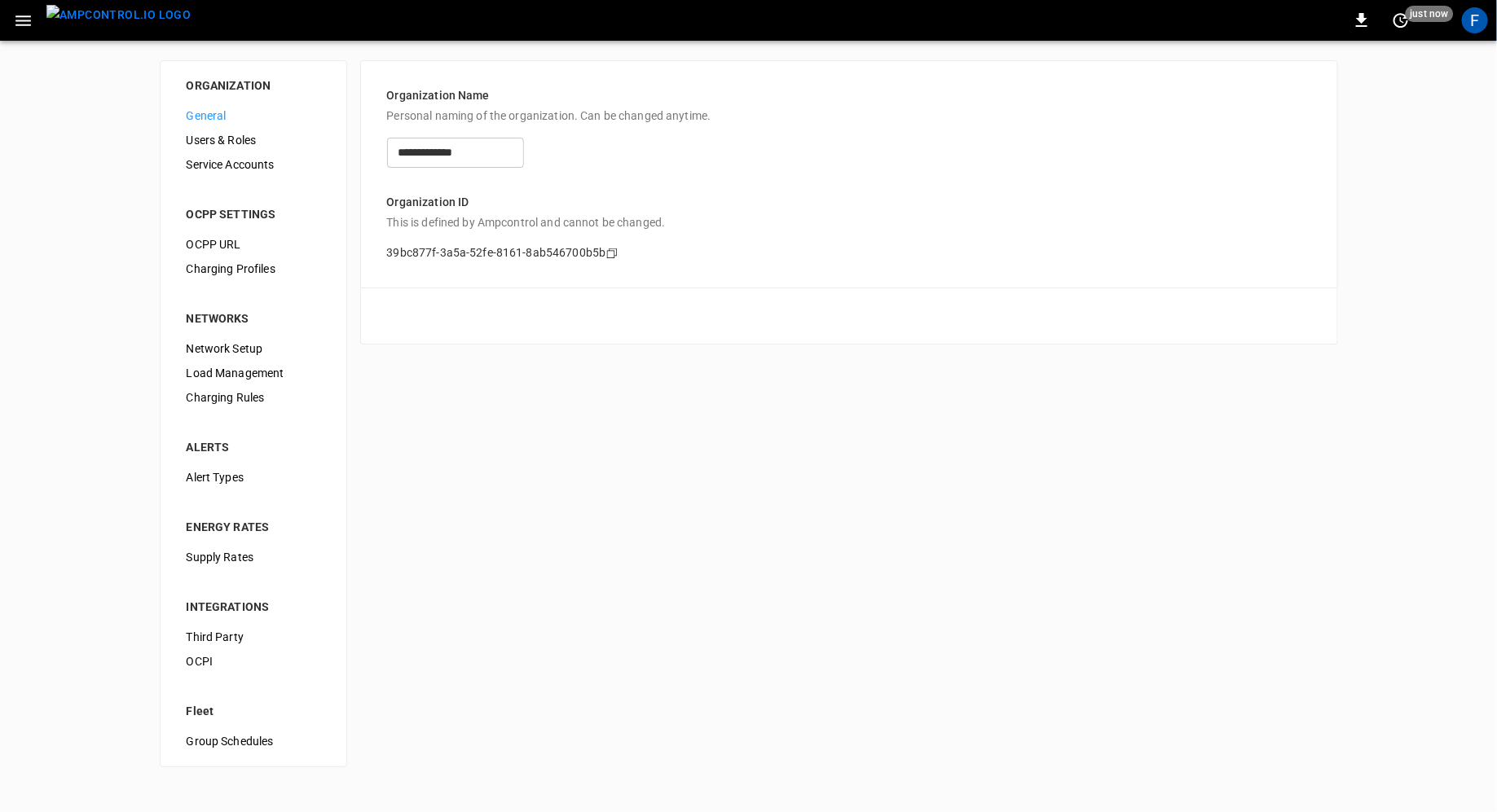
click at [247, 138] on span "Users & Roles" at bounding box center [254, 140] width 134 height 17
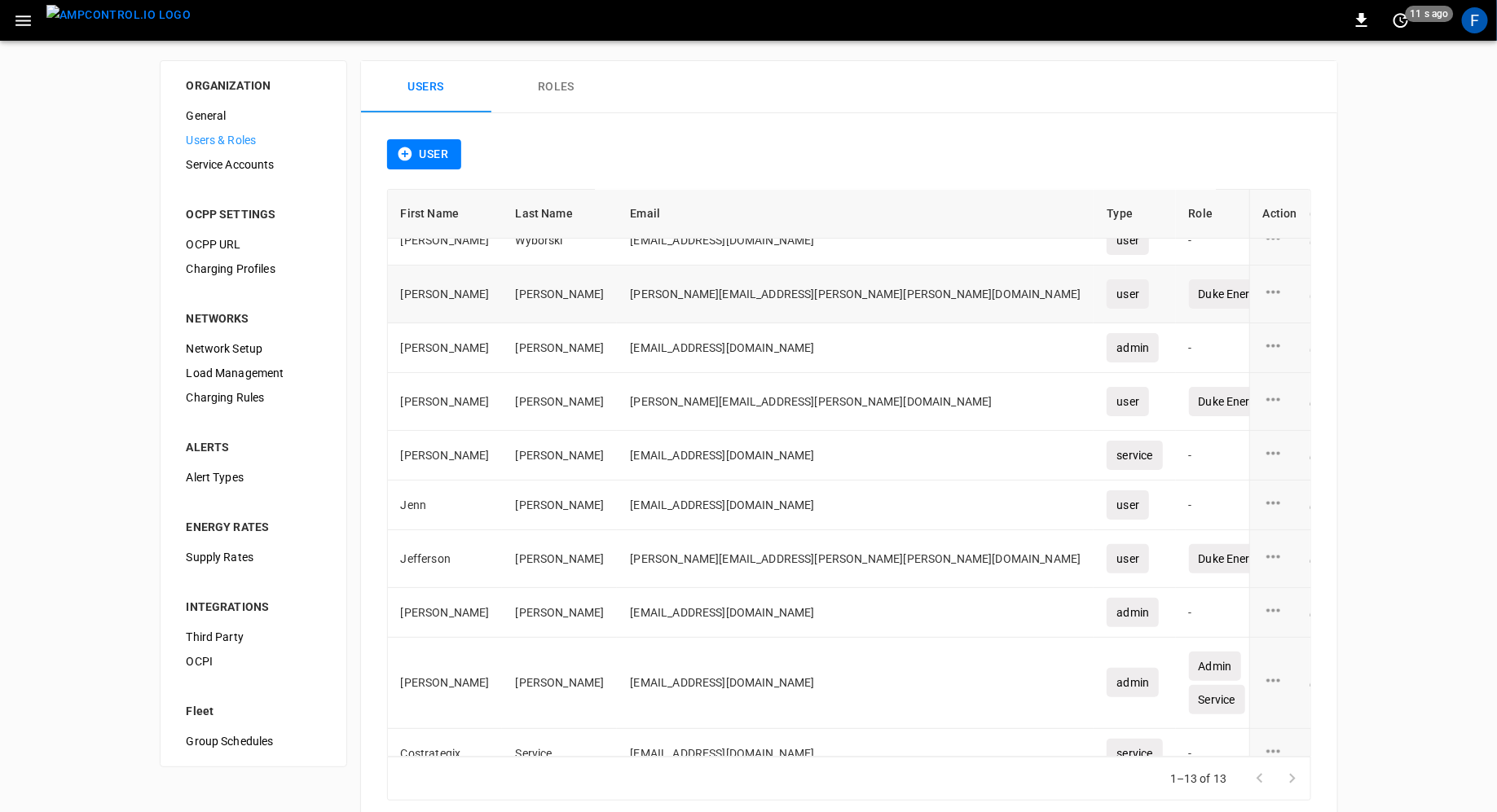
scroll to position [28, 0]
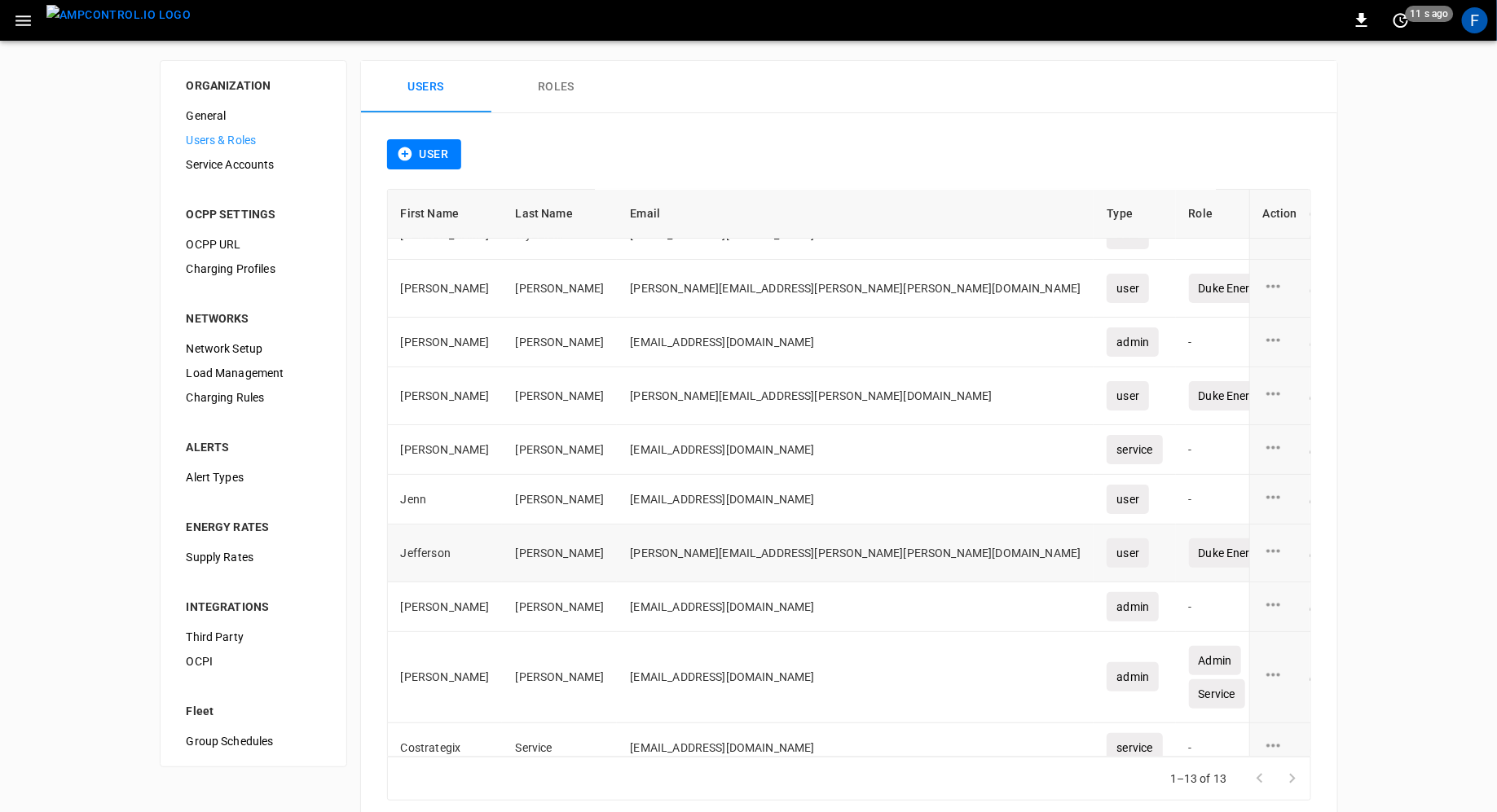
click at [647, 543] on td "[PERSON_NAME][EMAIL_ADDRESS][PERSON_NAME][PERSON_NAME][DOMAIN_NAME]" at bounding box center [855, 554] width 476 height 58
copy td "[PERSON_NAME][EMAIL_ADDRESS][PERSON_NAME][PERSON_NAME][DOMAIN_NAME]"
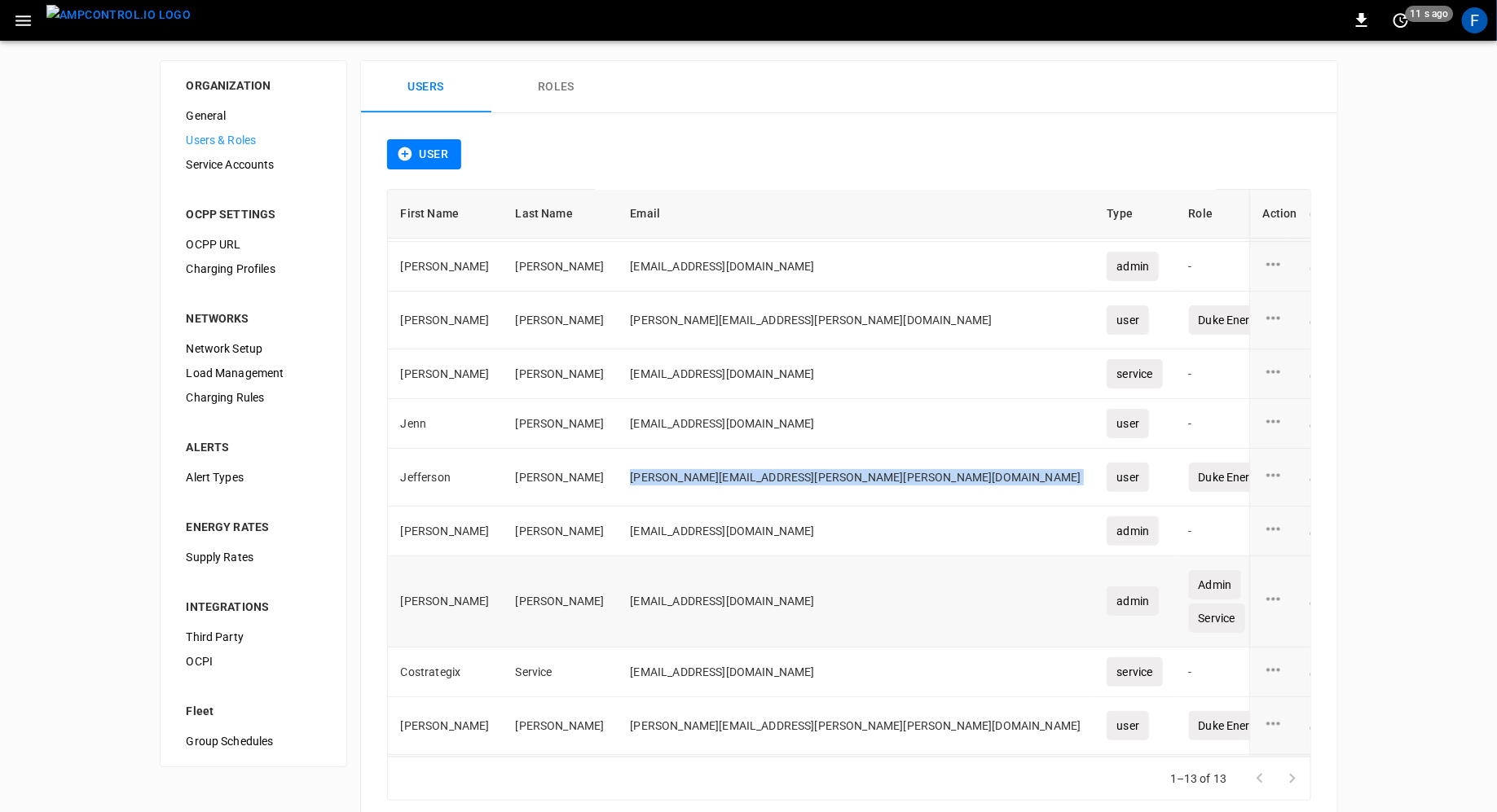
scroll to position [118, 0]
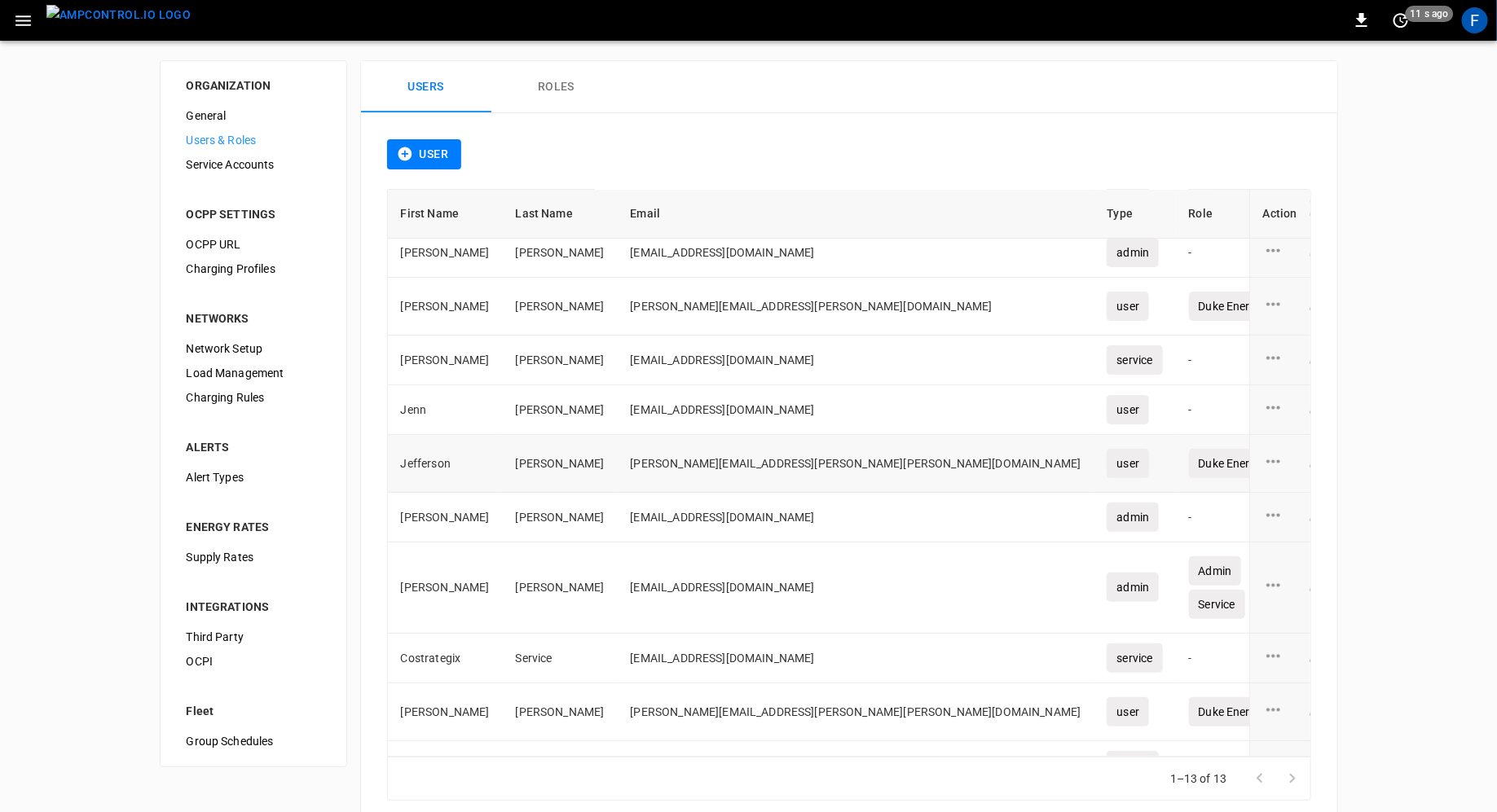
click at [1273, 451] on icon "user action options" at bounding box center [1273, 461] width 20 height 20
click at [1304, 496] on li "Delete" at bounding box center [1293, 495] width 58 height 27
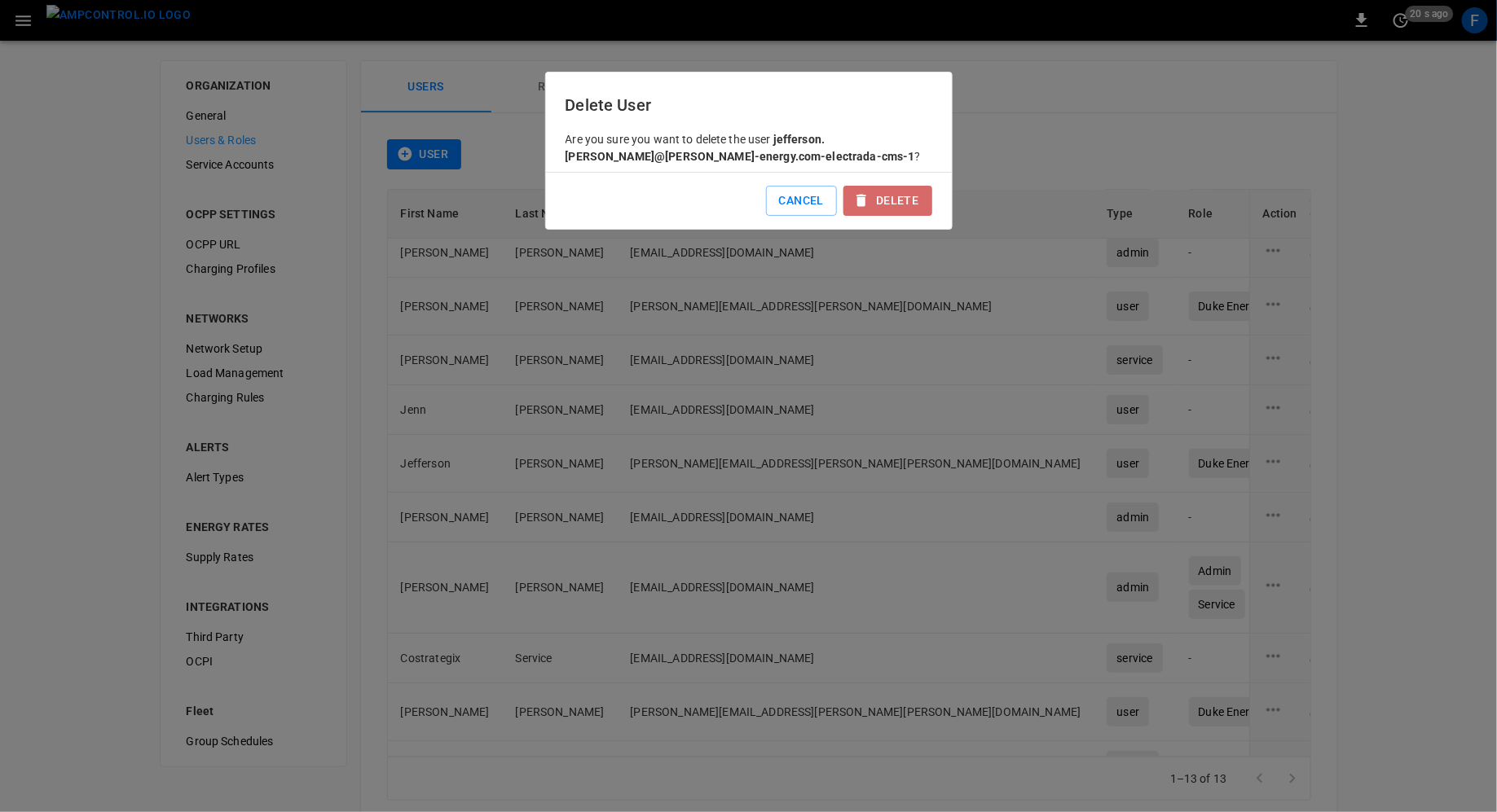
click at [893, 210] on button "Delete" at bounding box center [887, 200] width 88 height 30
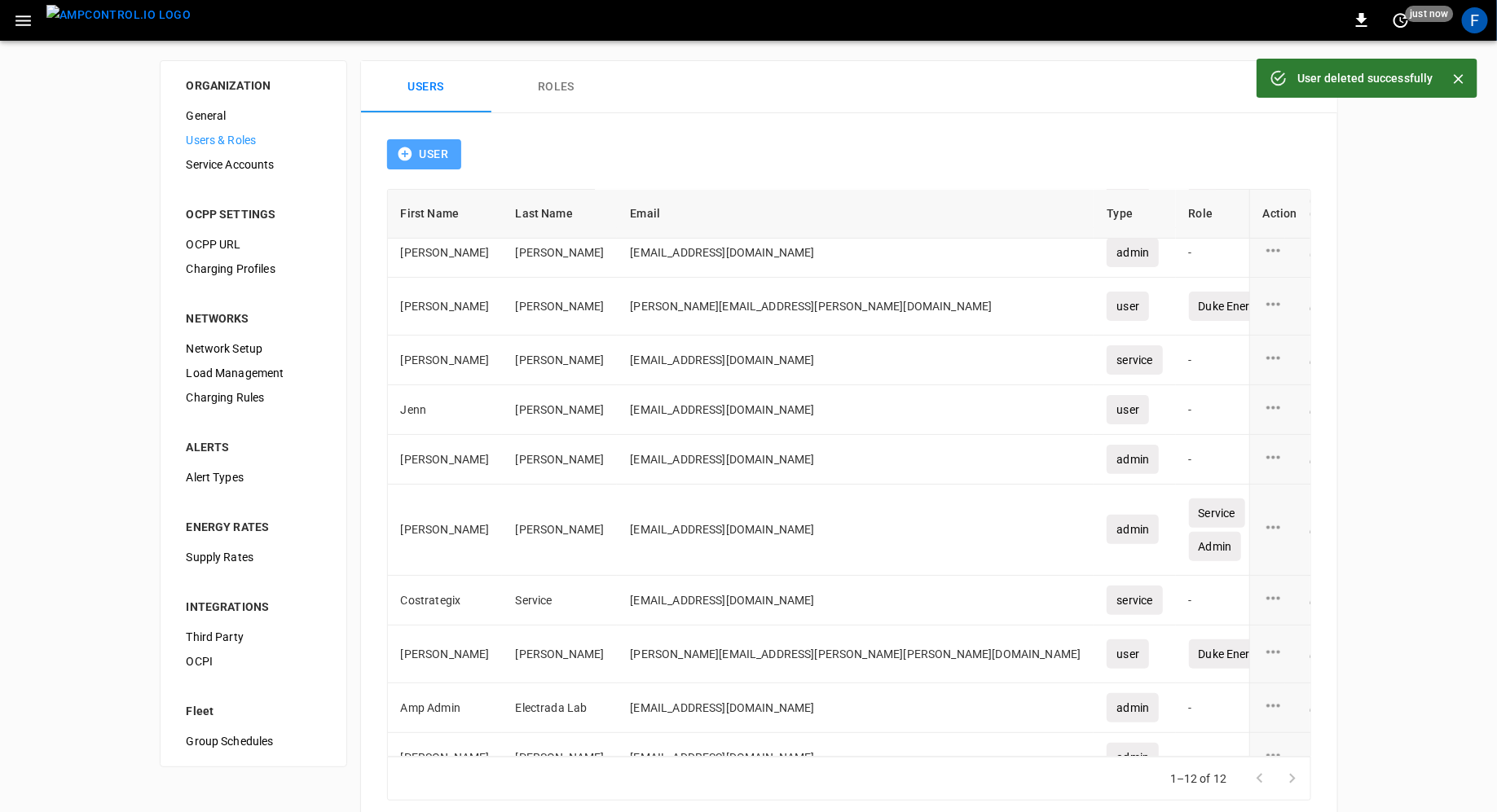
click at [432, 141] on button "User" at bounding box center [424, 154] width 75 height 30
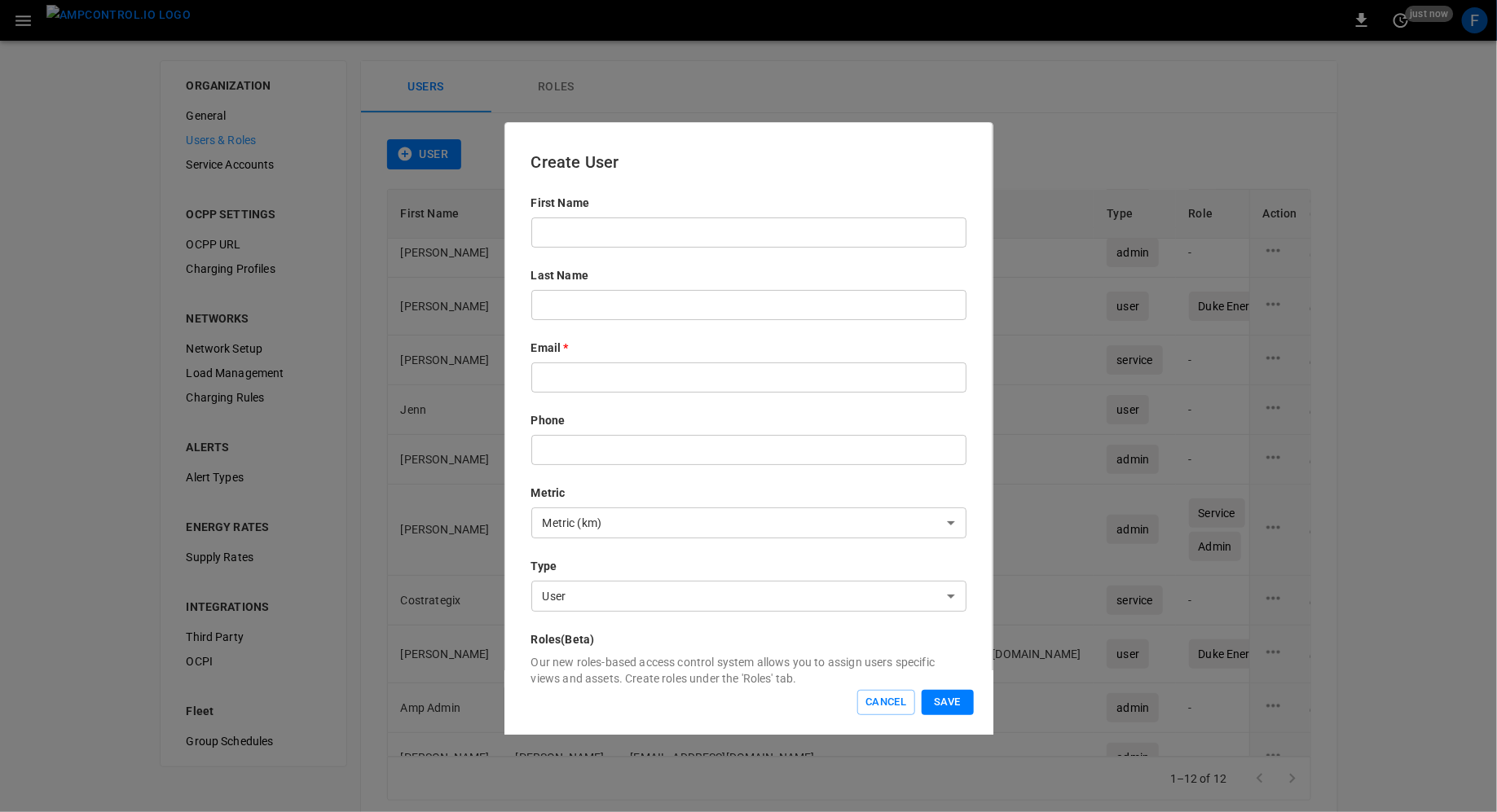
click at [545, 394] on div "First Name ​ Last Name ​ Email * ​ Phone ​ Metric Metric (km) **** ​ Type User …" at bounding box center [748, 498] width 435 height 609
click at [548, 384] on input "text" at bounding box center [748, 377] width 435 height 30
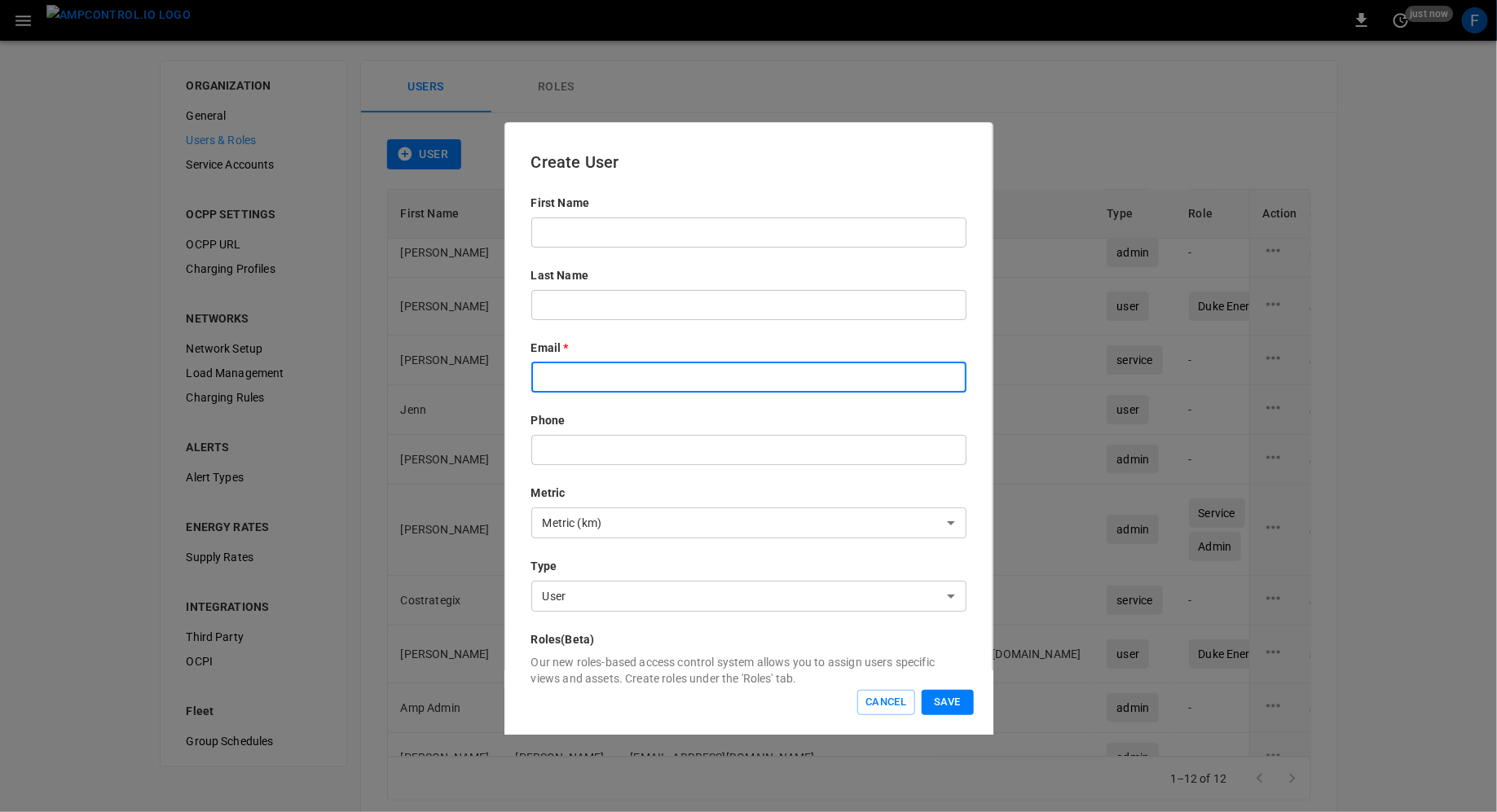
paste input "**********"
click at [553, 378] on input "**********" at bounding box center [748, 377] width 435 height 30
type input "**********"
click at [591, 227] on input "text" at bounding box center [748, 232] width 435 height 30
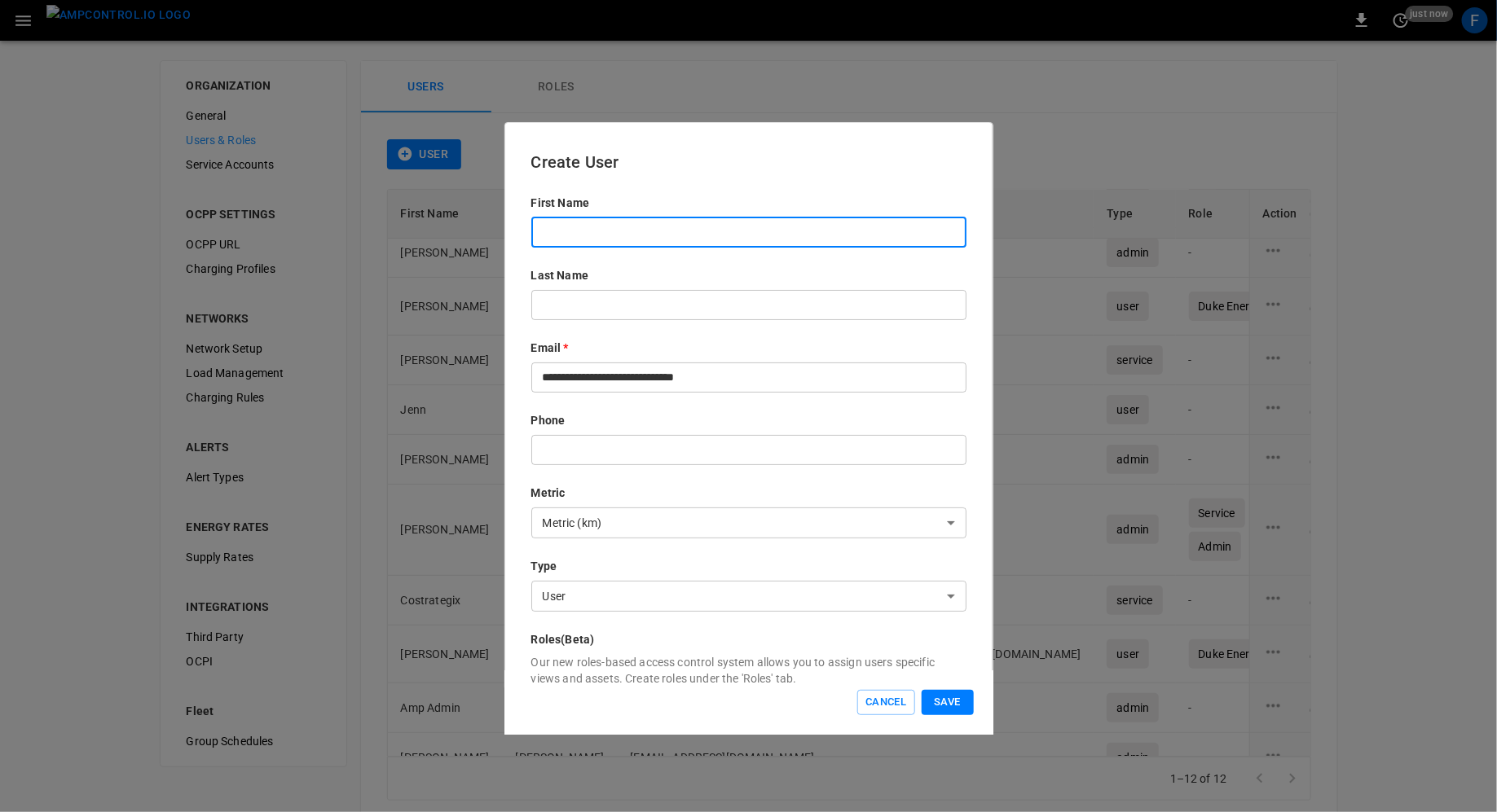
paste input "*********"
type input "*********"
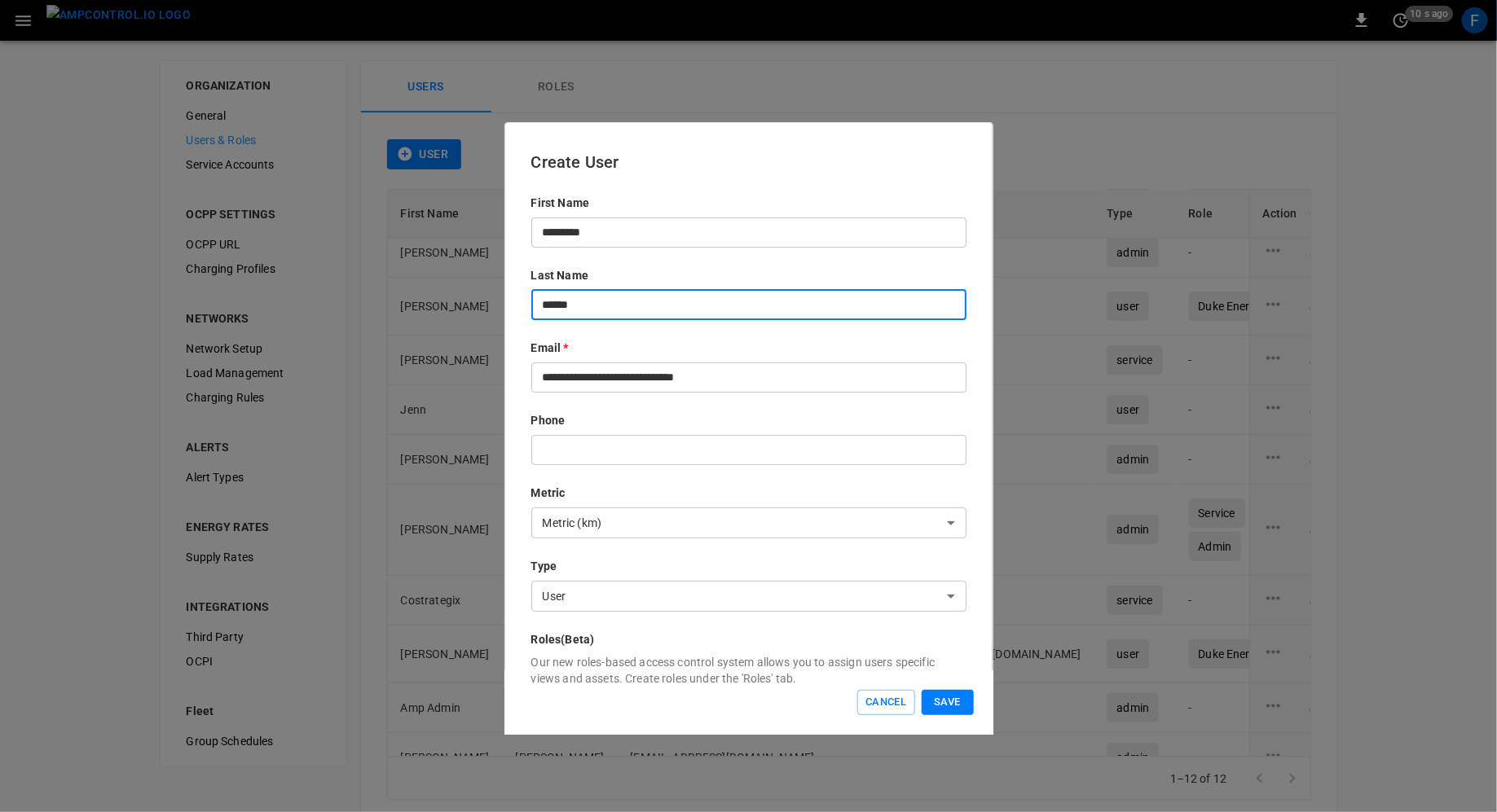
scroll to position [137, 0]
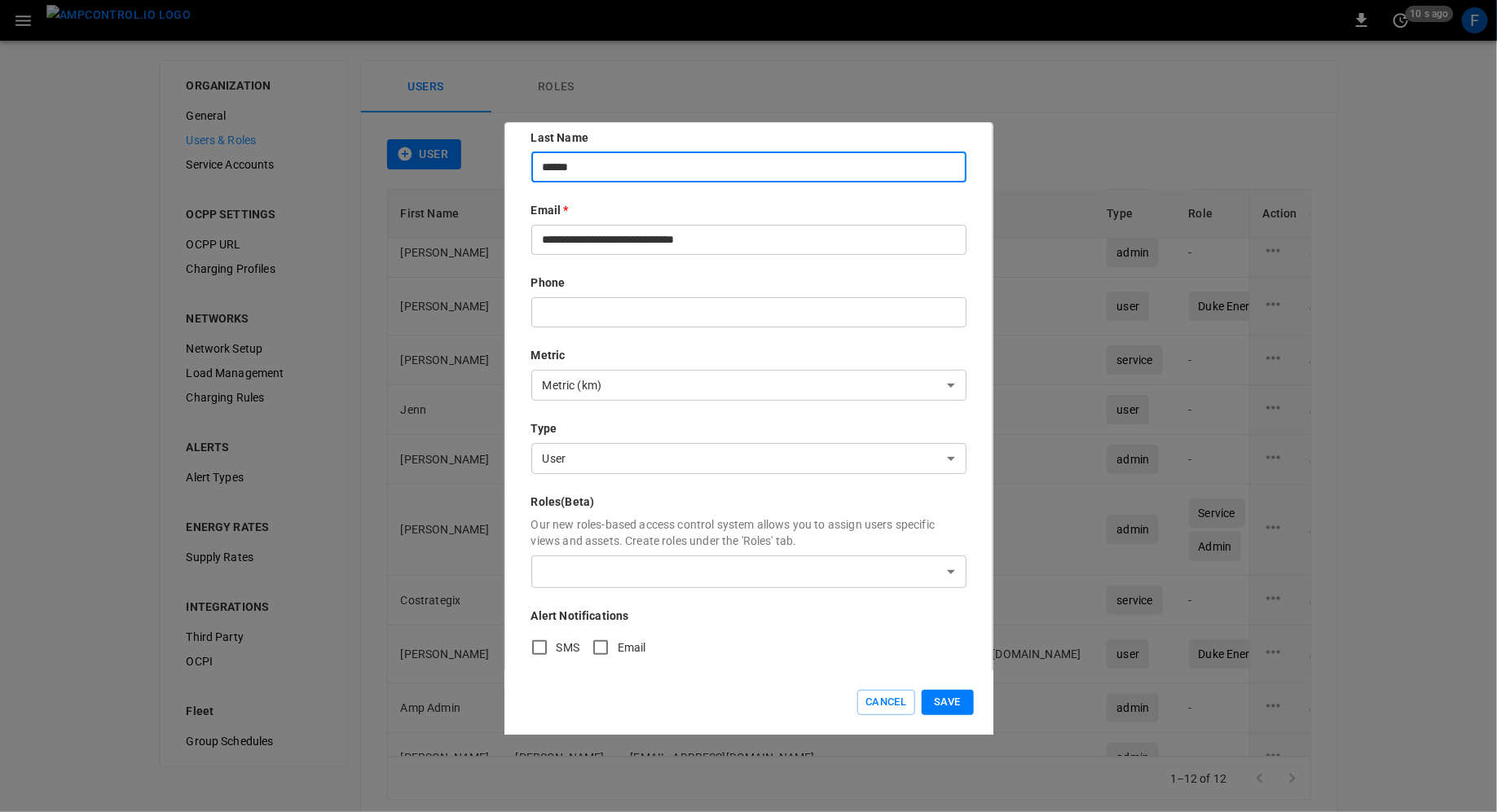
type input "******"
click at [566, 570] on body "0 10 s ago F ORGANIZATION General Users & Roles Service Accounts OCPP SETTINGS …" at bounding box center [748, 423] width 1497 height 847
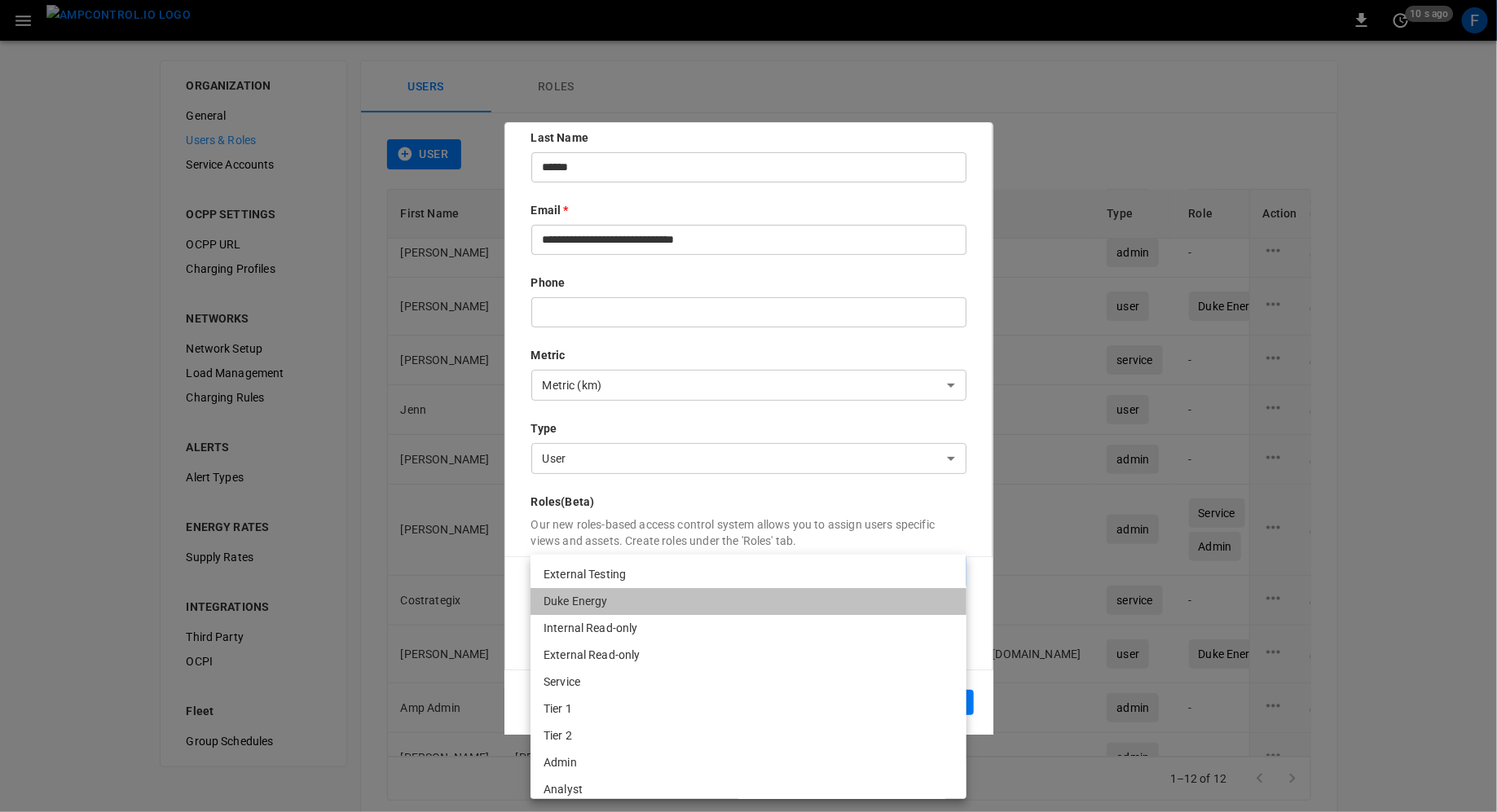
click at [621, 603] on li "Duke Energy" at bounding box center [748, 602] width 436 height 27
type input "**********"
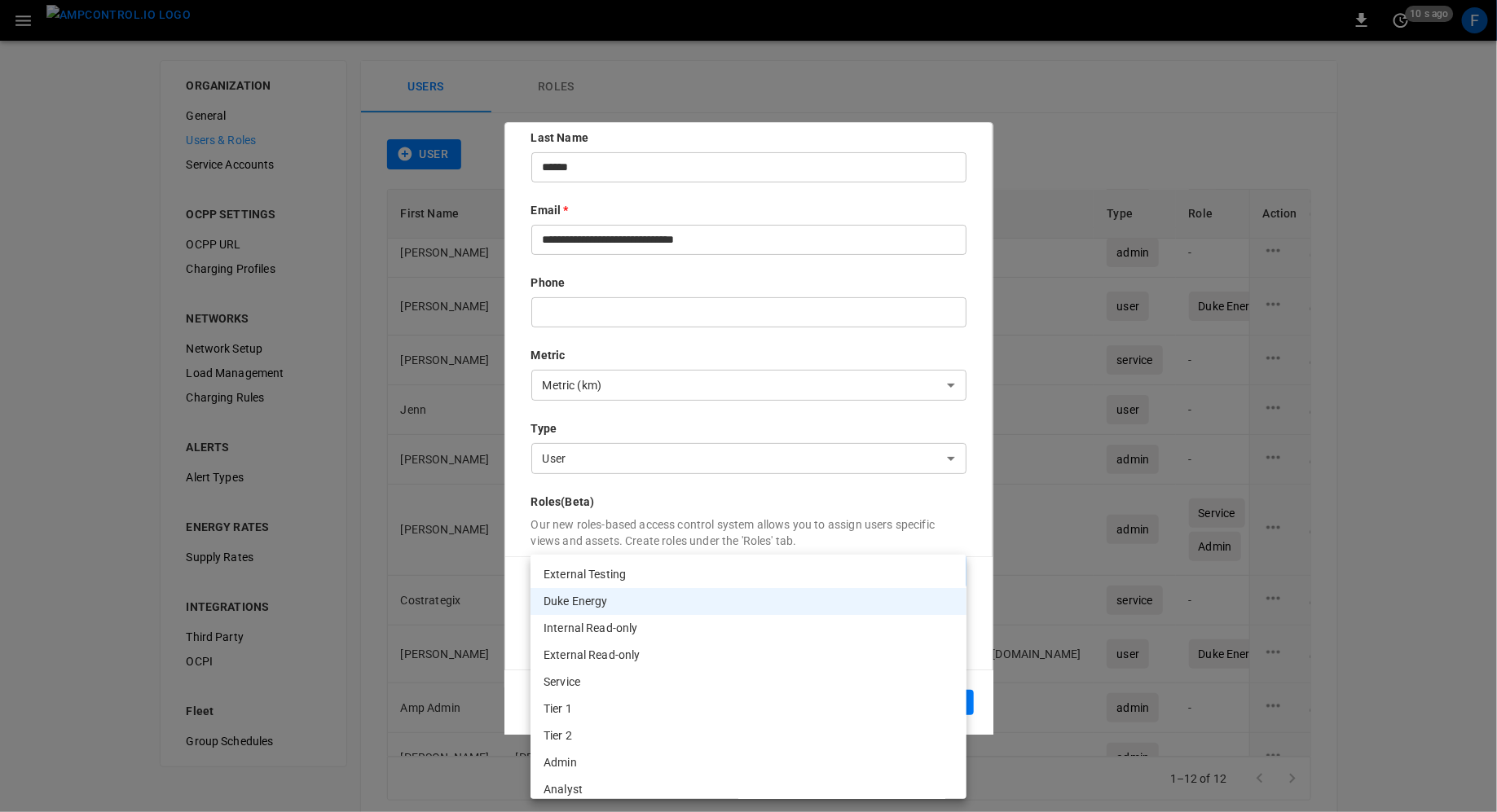
click at [653, 517] on div at bounding box center [748, 406] width 1497 height 812
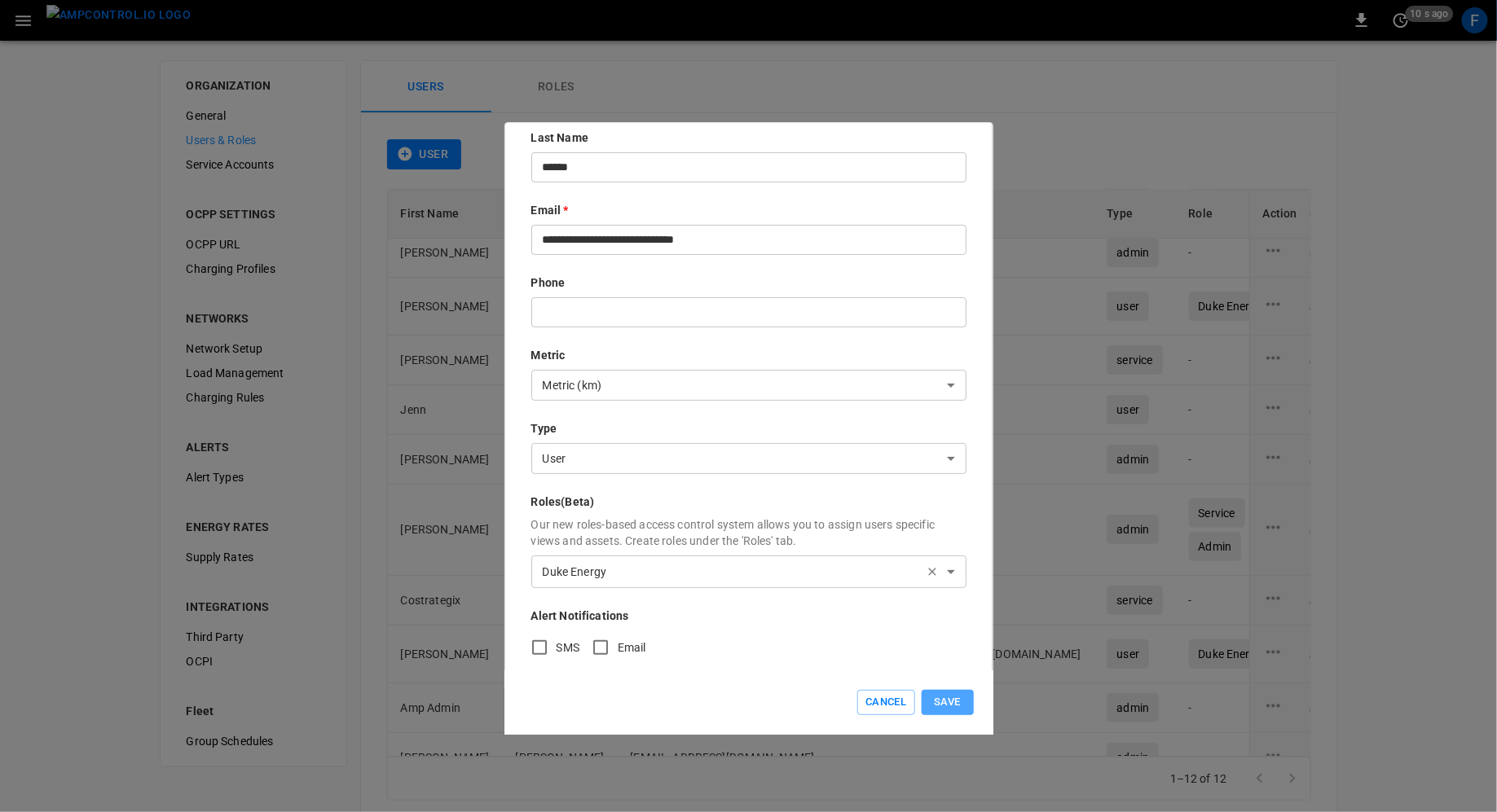
click at [942, 703] on button "Save" at bounding box center [948, 703] width 52 height 25
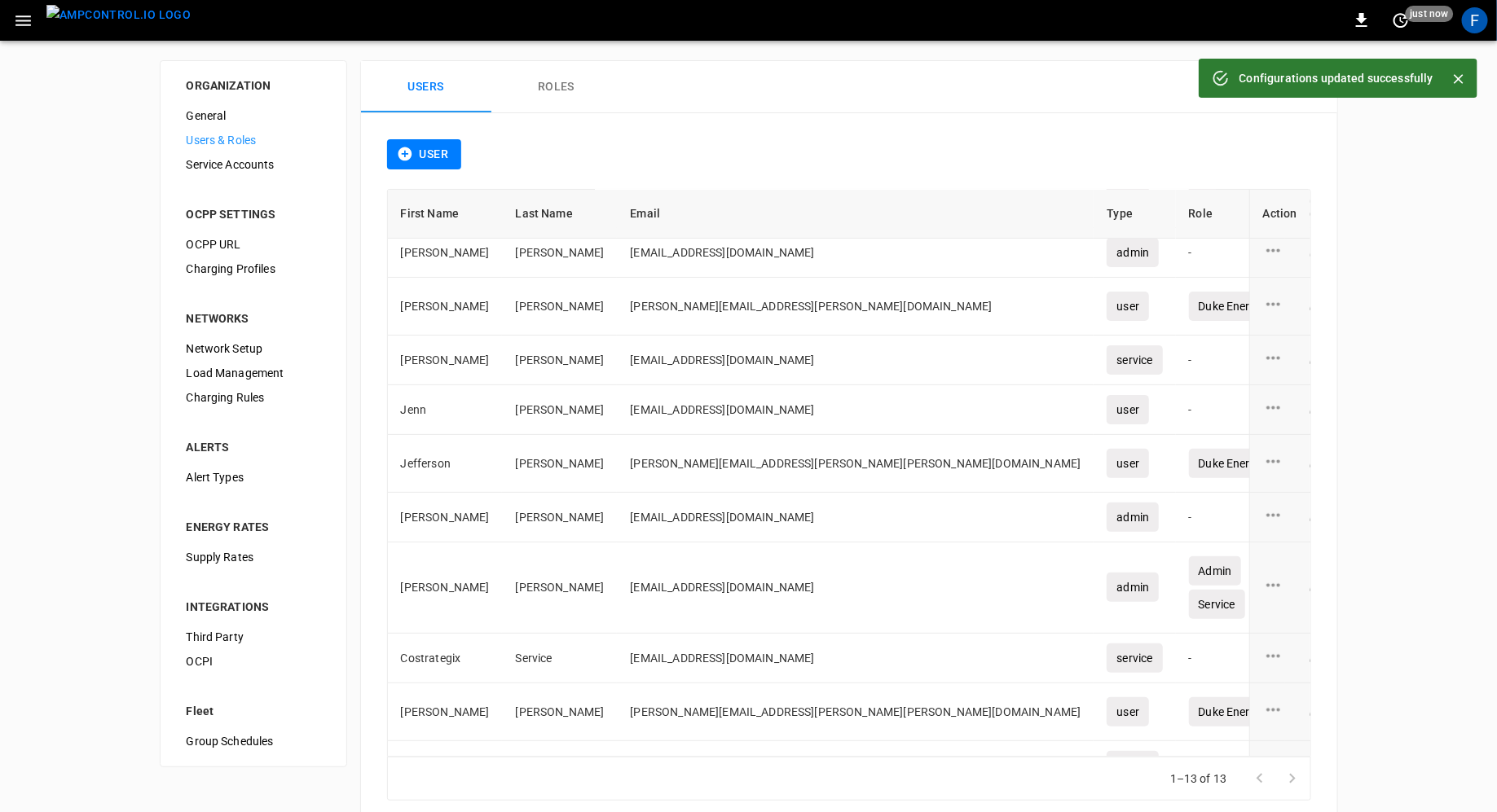
click at [115, 21] on img "menu" at bounding box center [118, 15] width 144 height 20
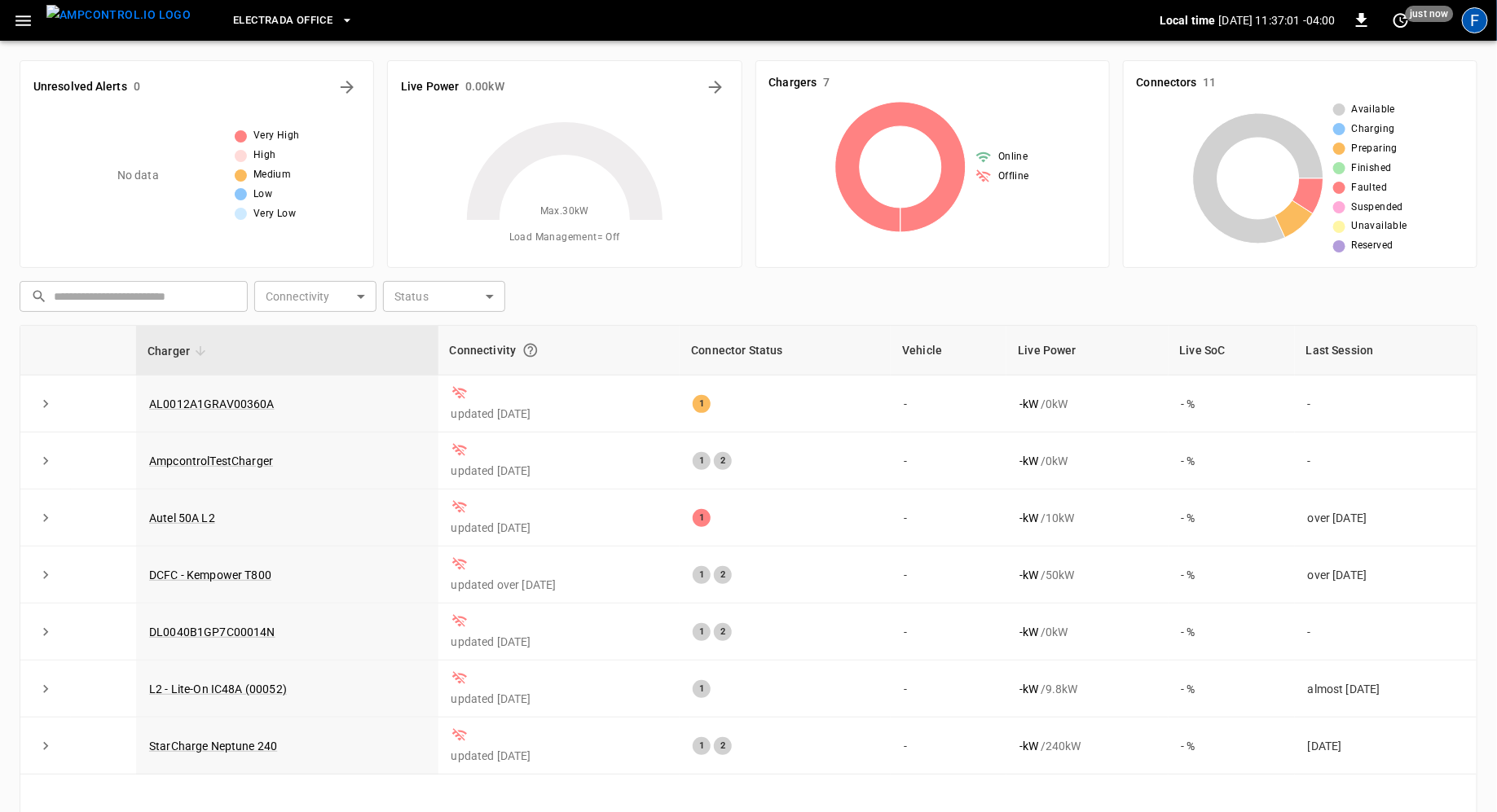
click at [1481, 28] on div "F" at bounding box center [1475, 20] width 26 height 26
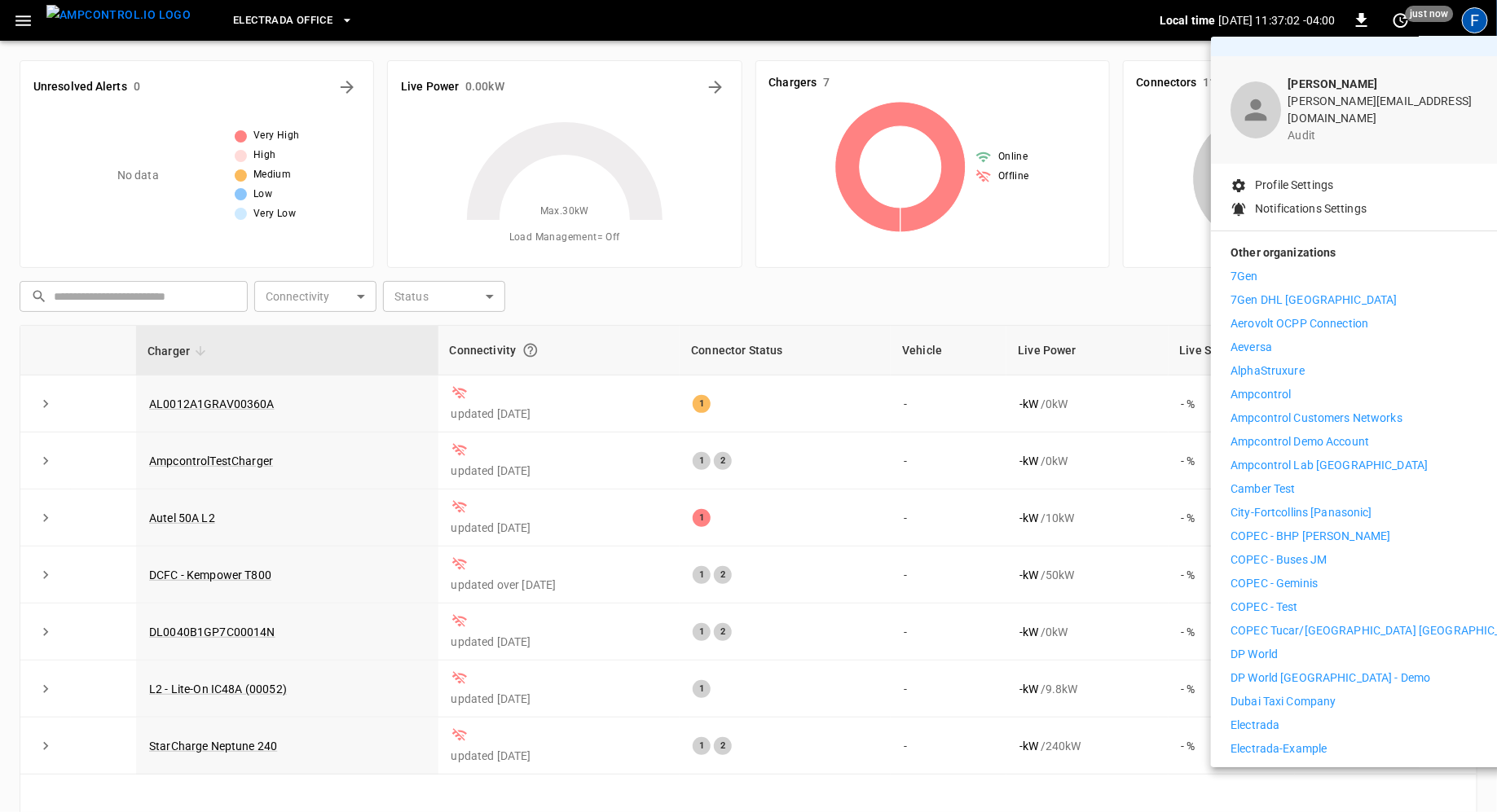
scroll to position [38, 0]
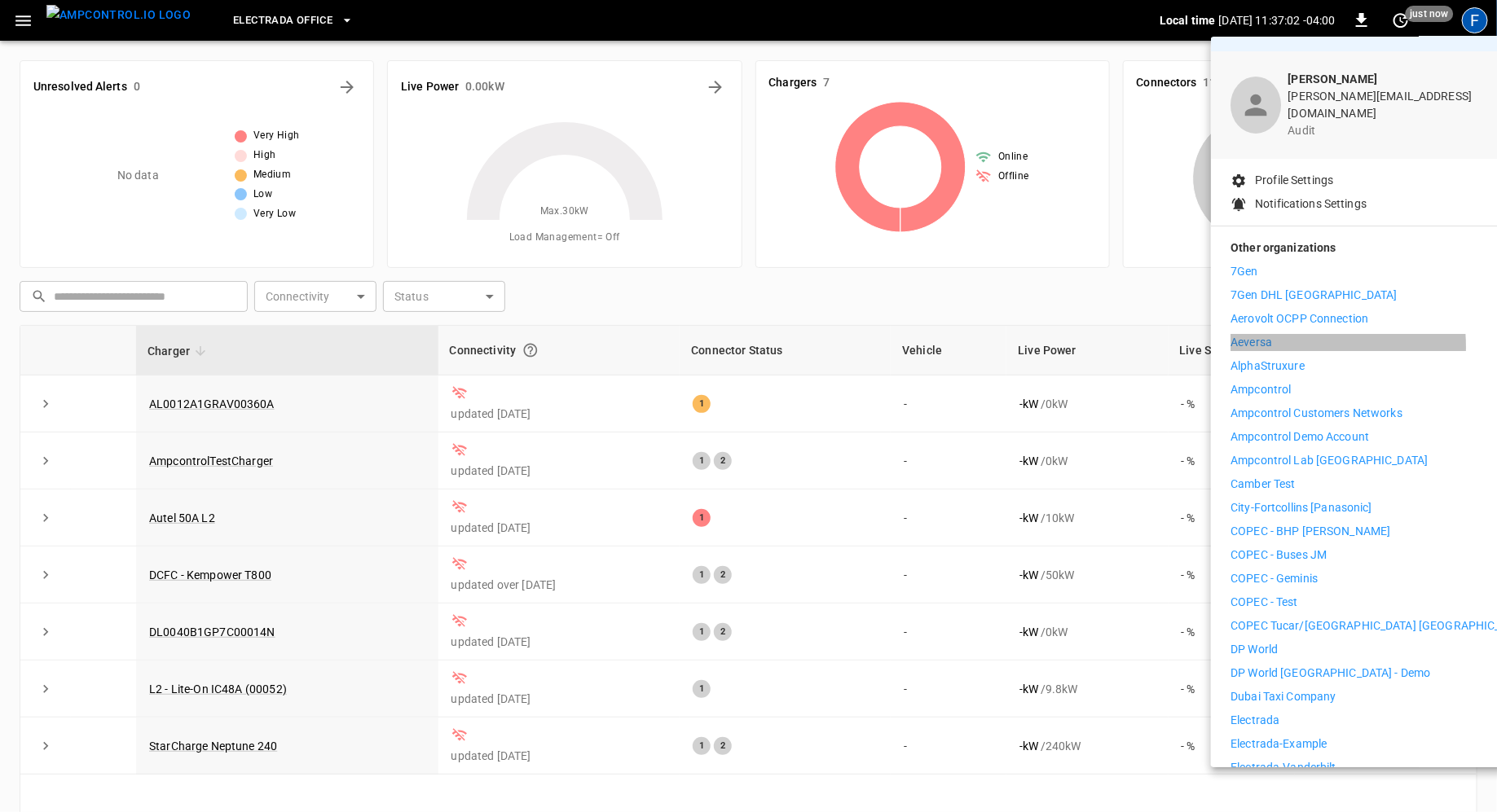
click at [1283, 335] on li "Aeversa" at bounding box center [1381, 343] width 300 height 17
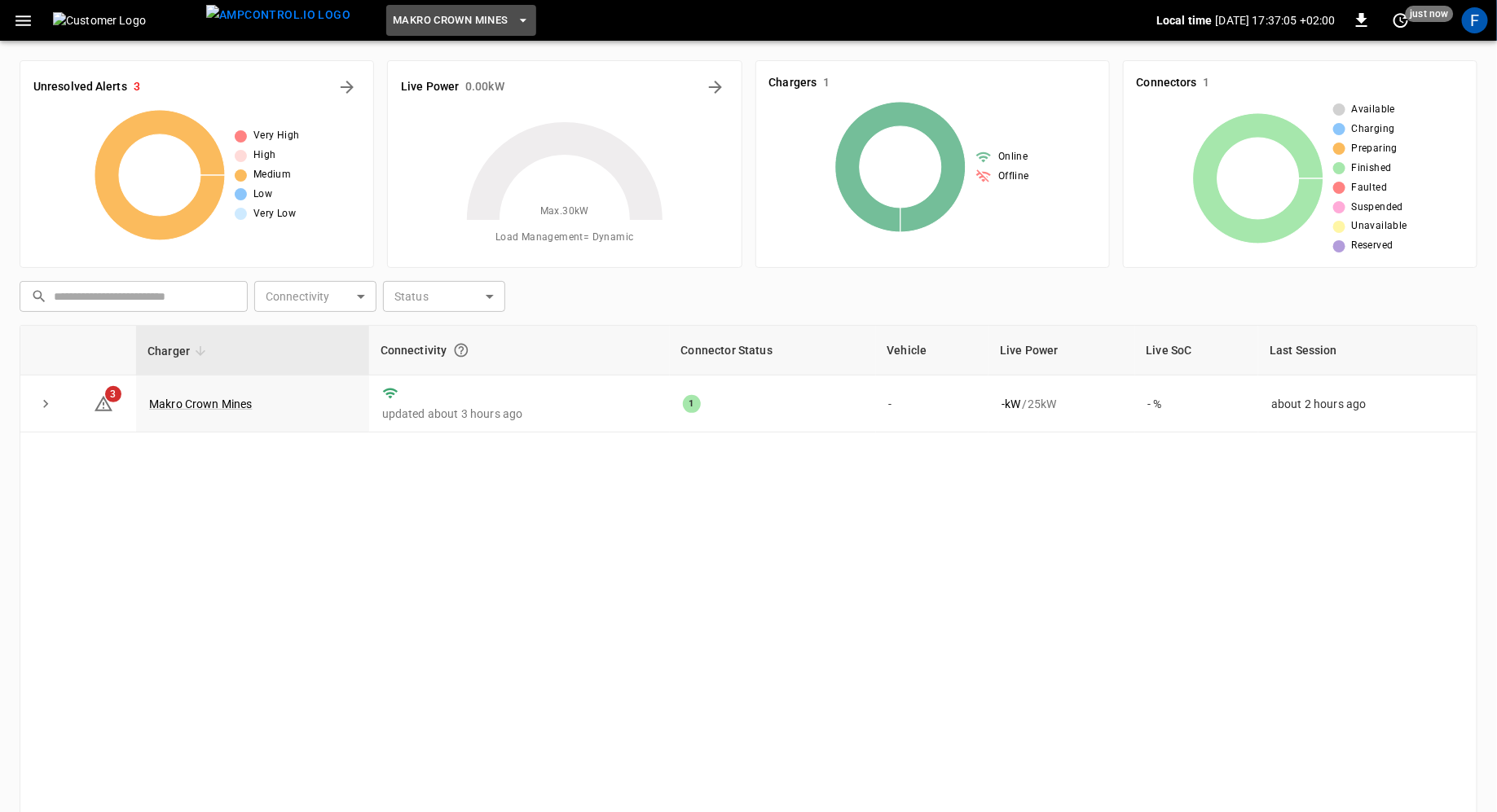
click at [393, 26] on span "Makro Crown Mines" at bounding box center [450, 20] width 115 height 18
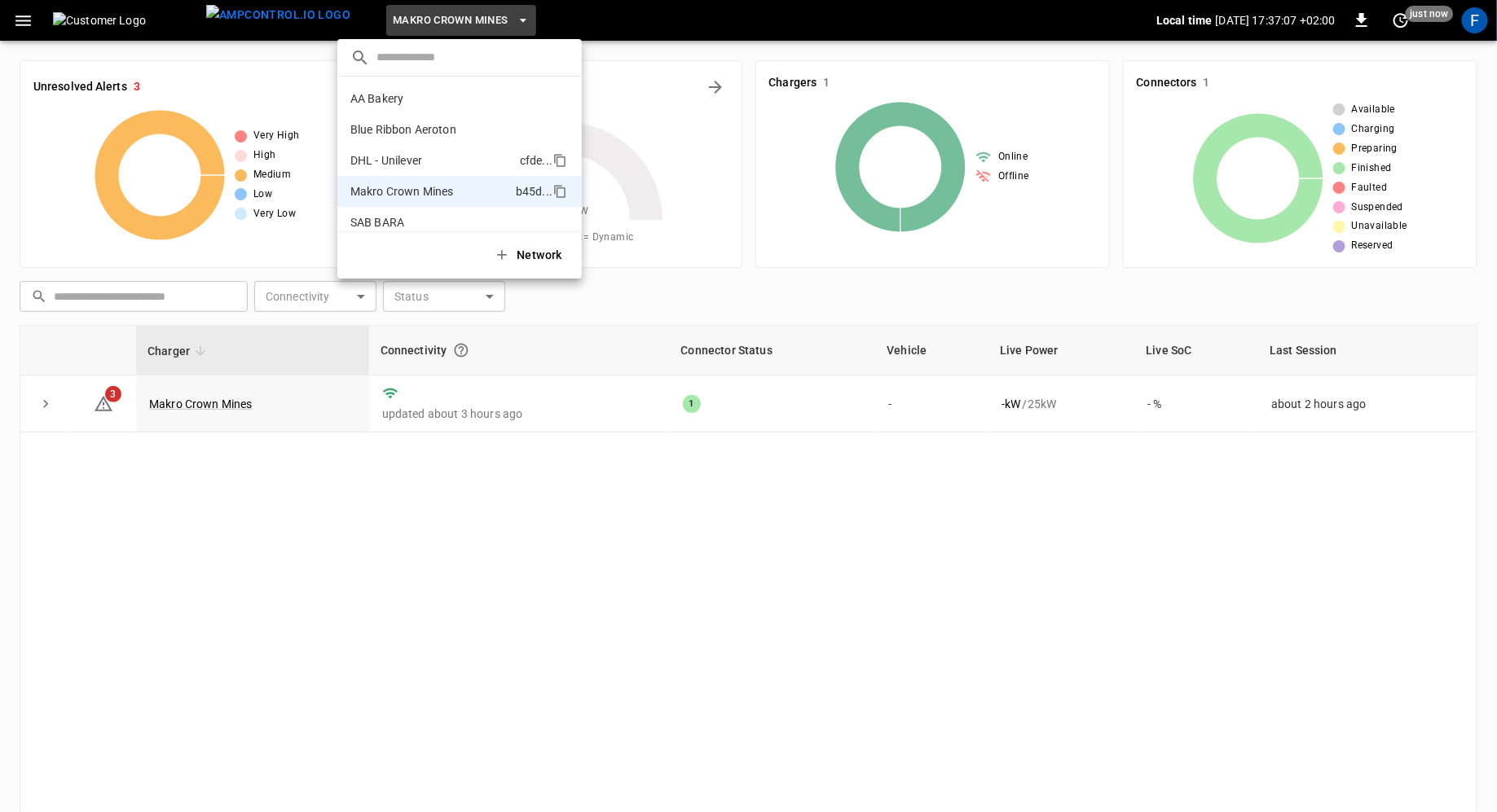
click at [411, 172] on li "DHL - Unilever cfde ..." at bounding box center [459, 161] width 245 height 31
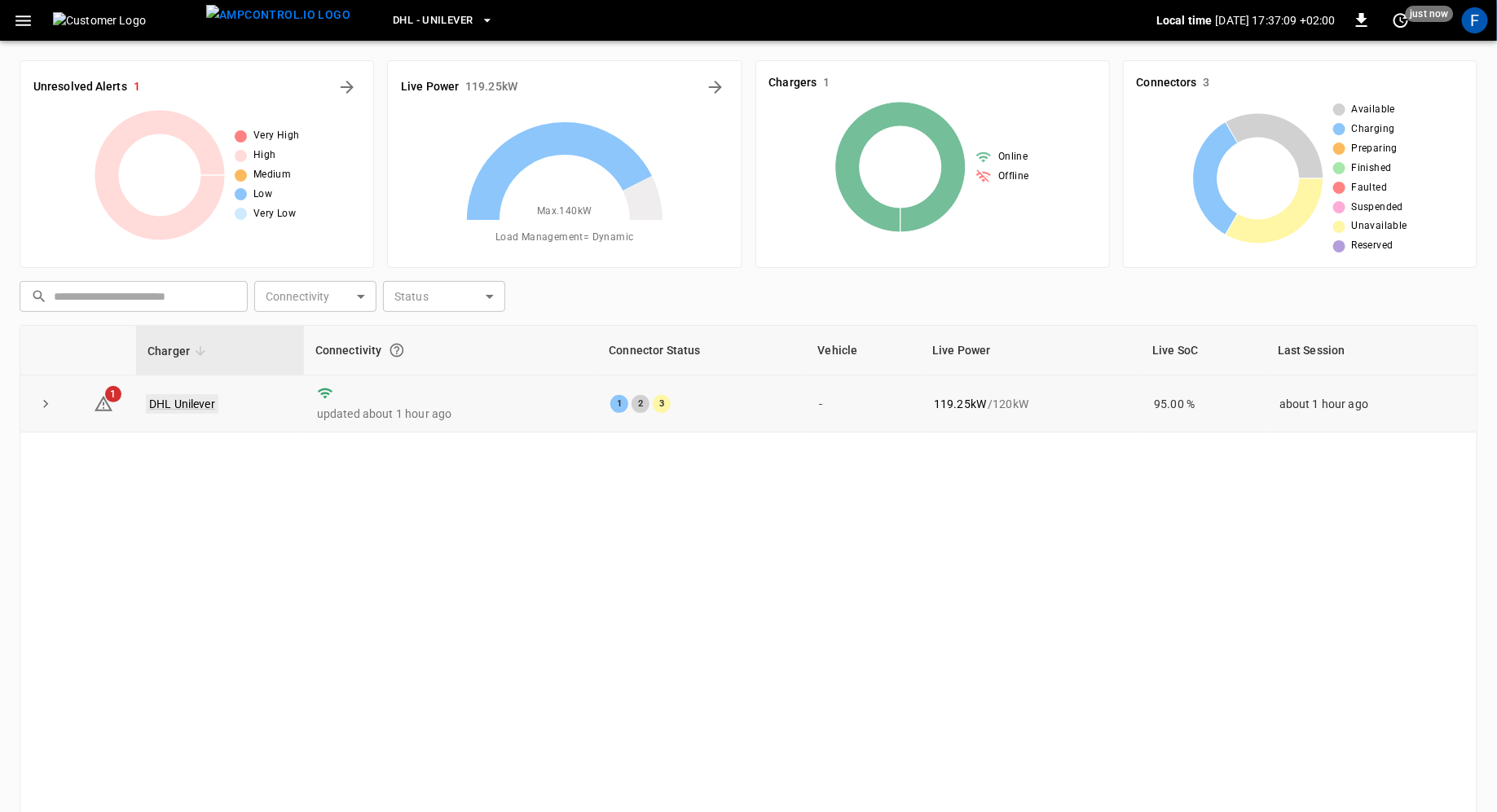
click at [199, 402] on link "DHL Unilever" at bounding box center [182, 404] width 73 height 19
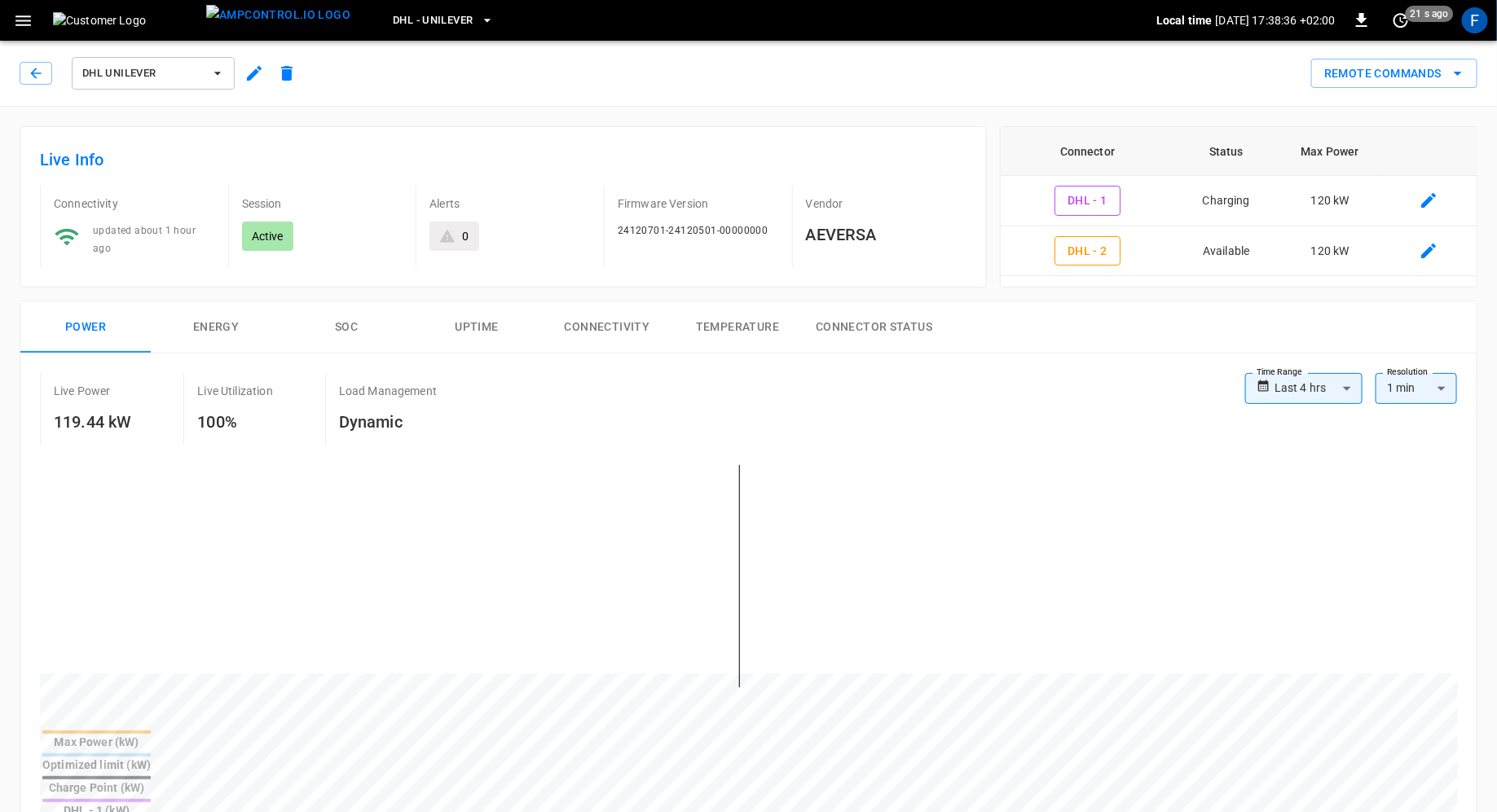
click at [908, 443] on div "**********" at bounding box center [748, 629] width 1456 height 553
click at [1474, 25] on div "F" at bounding box center [1475, 20] width 26 height 26
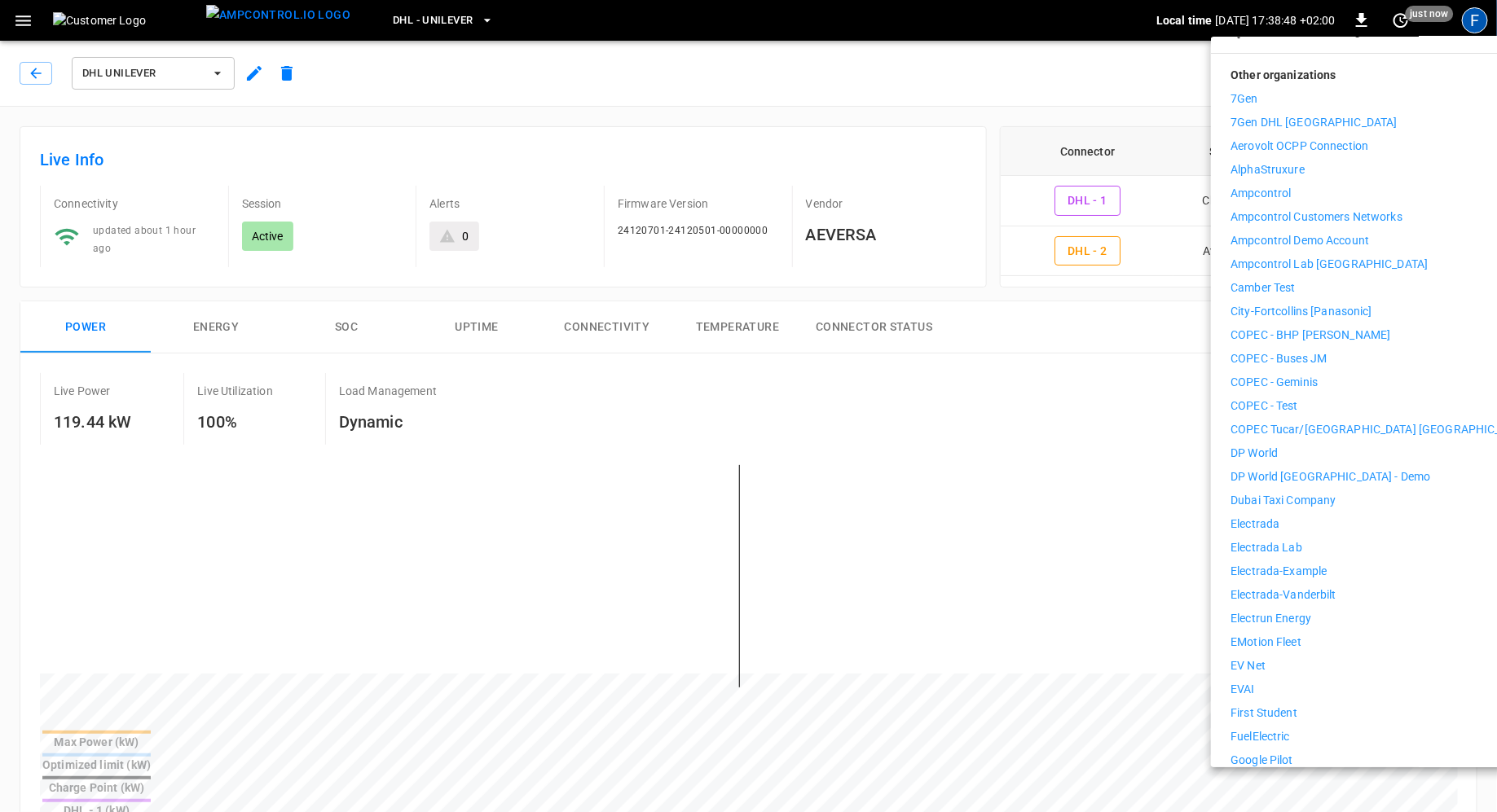
scroll to position [238, 0]
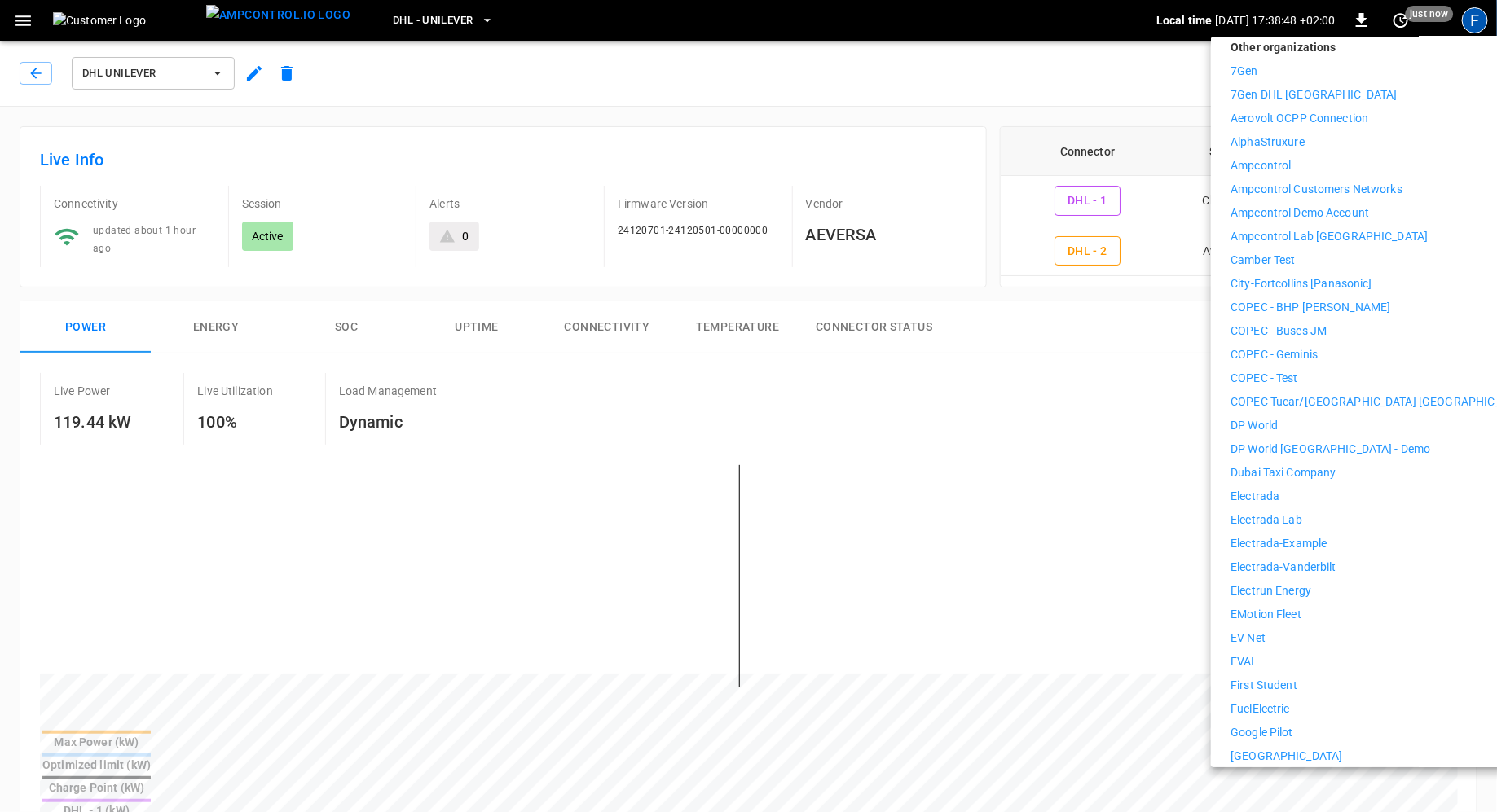
click at [1283, 512] on p "Electrada Lab" at bounding box center [1267, 521] width 72 height 17
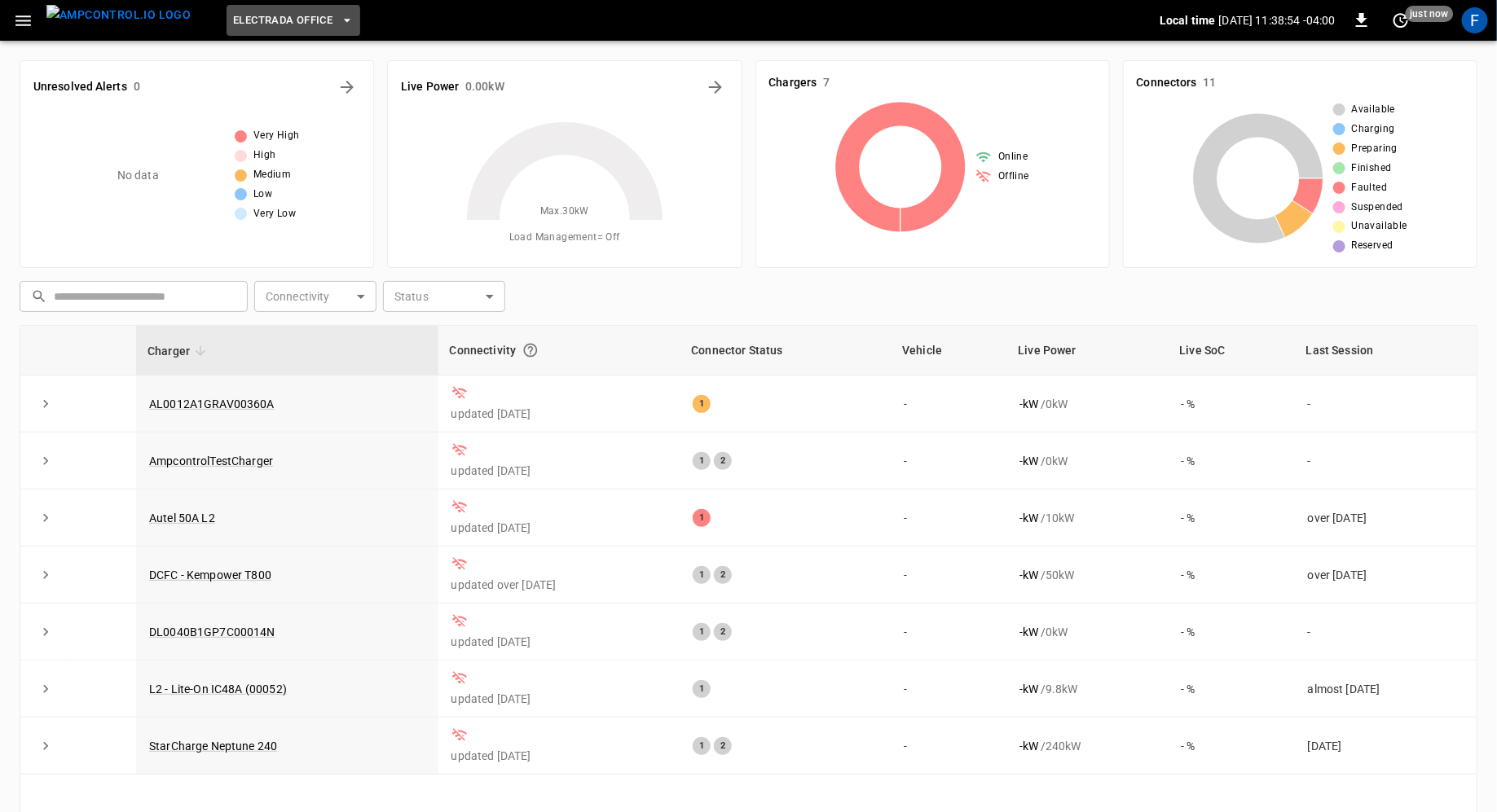
click at [242, 21] on span "Electrada Office" at bounding box center [283, 20] width 100 height 18
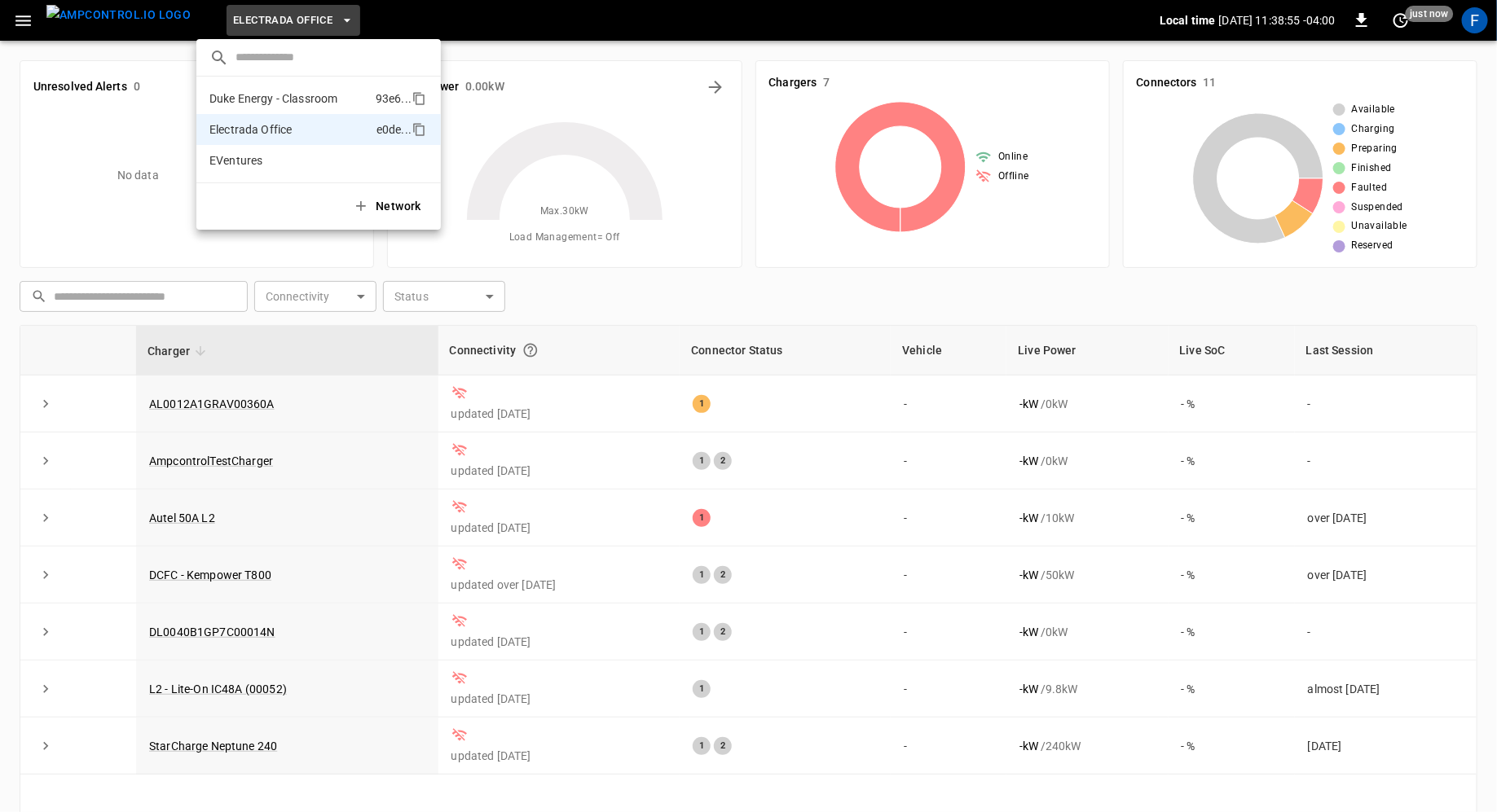
click at [288, 100] on p "Duke Energy - Classroom" at bounding box center [273, 98] width 128 height 16
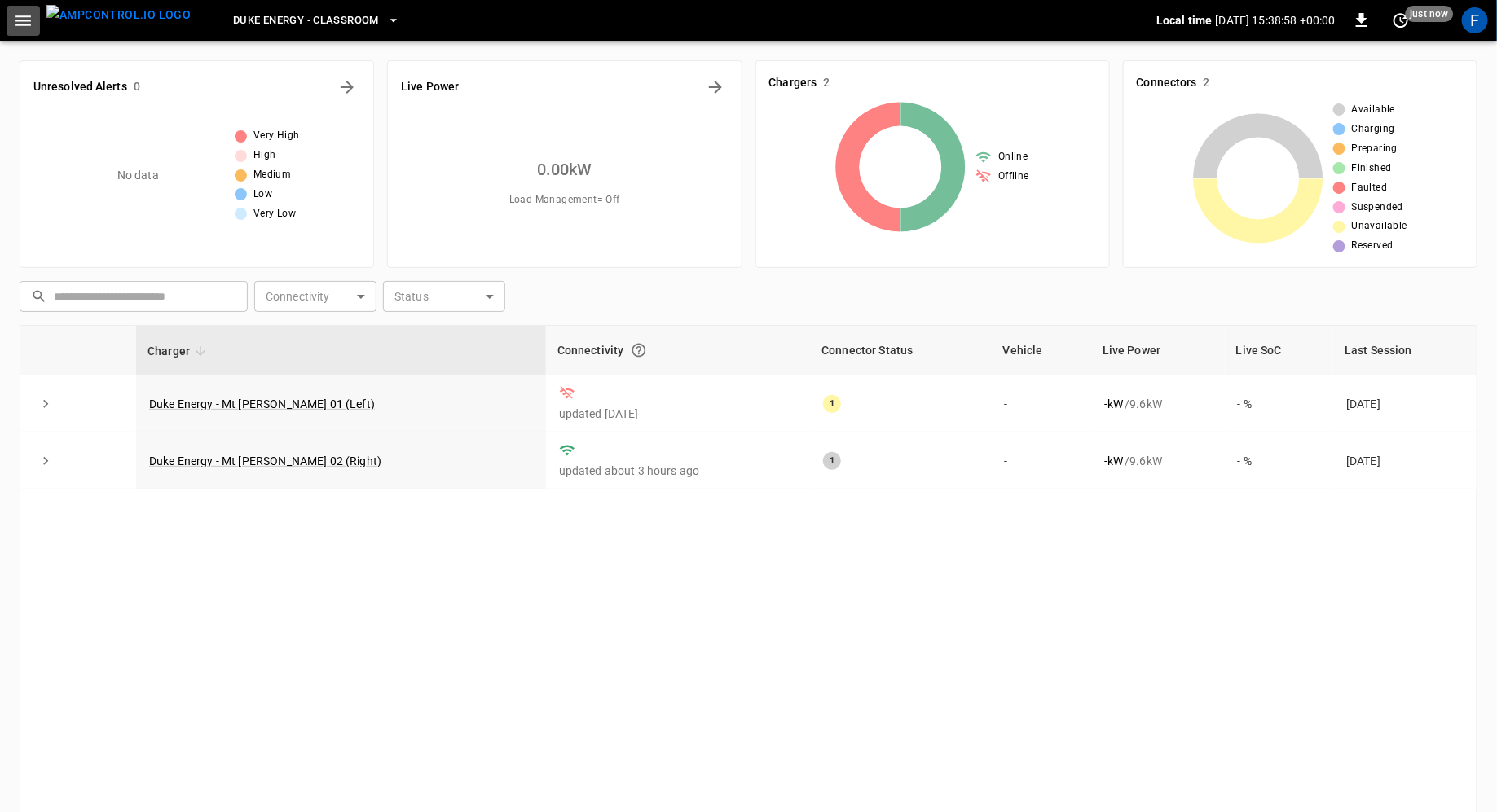
click at [23, 13] on icon "button" at bounding box center [22, 20] width 20 height 20
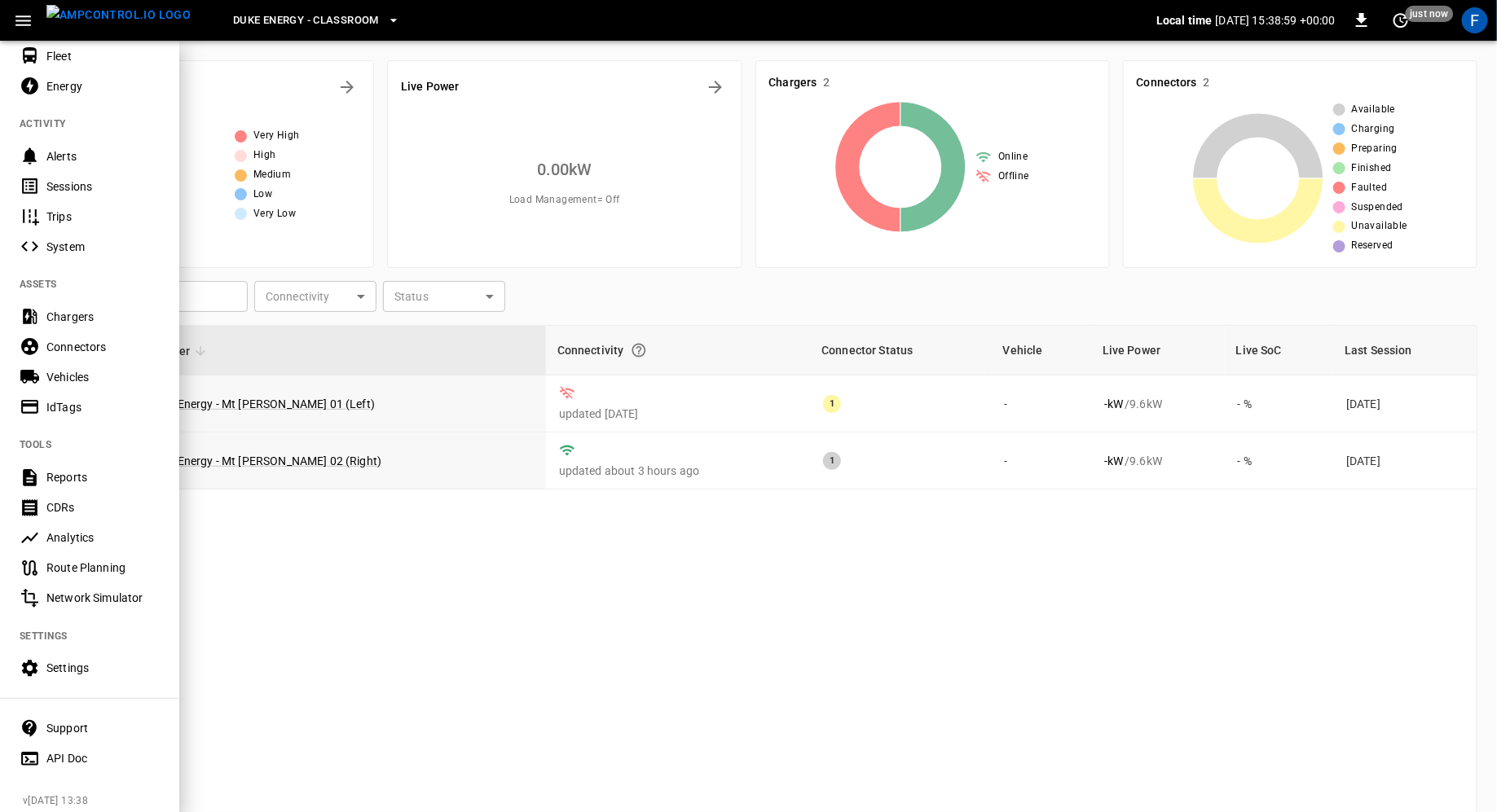
scroll to position [117, 0]
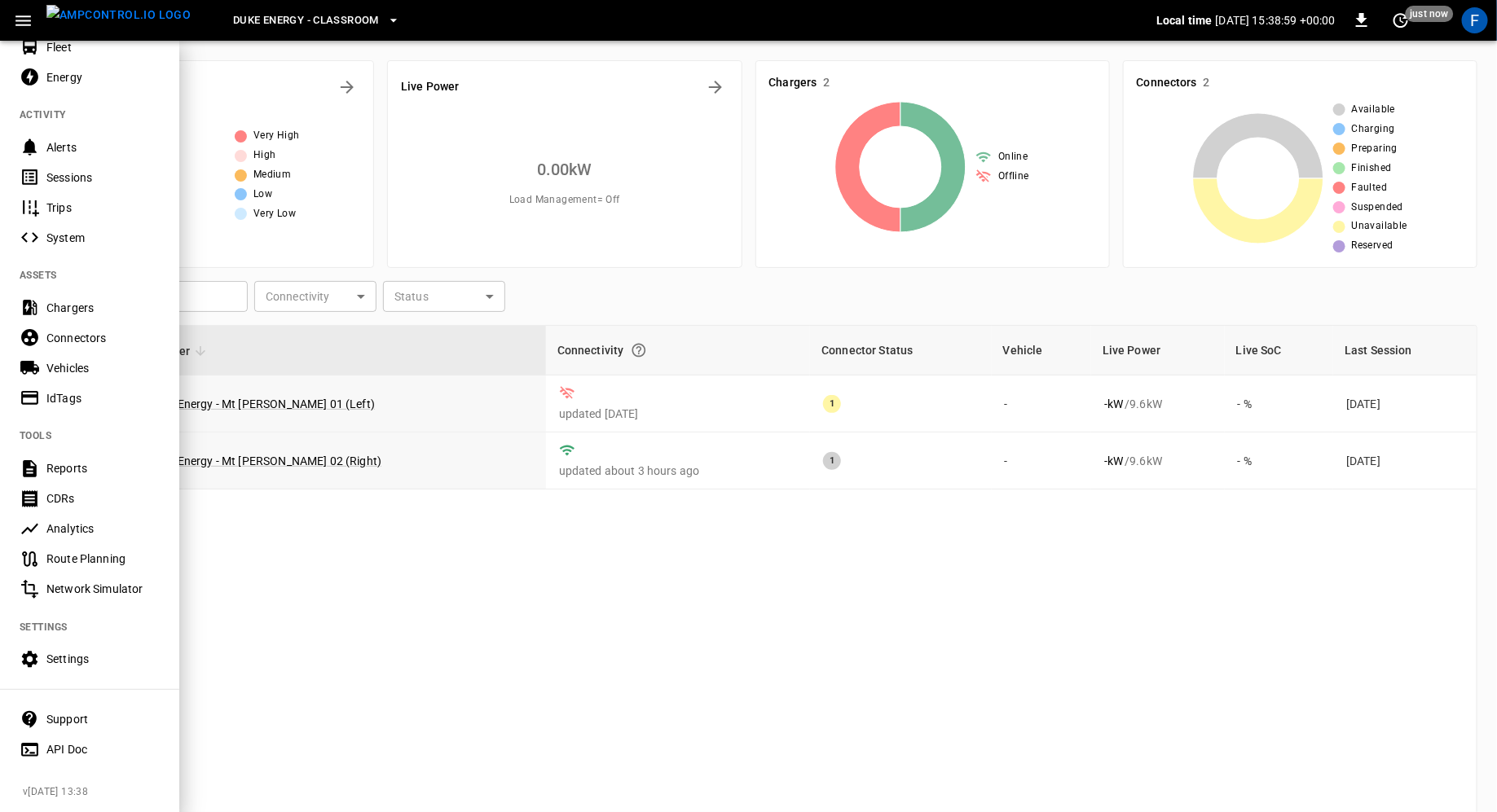
click at [106, 664] on div "Settings" at bounding box center [103, 659] width 113 height 16
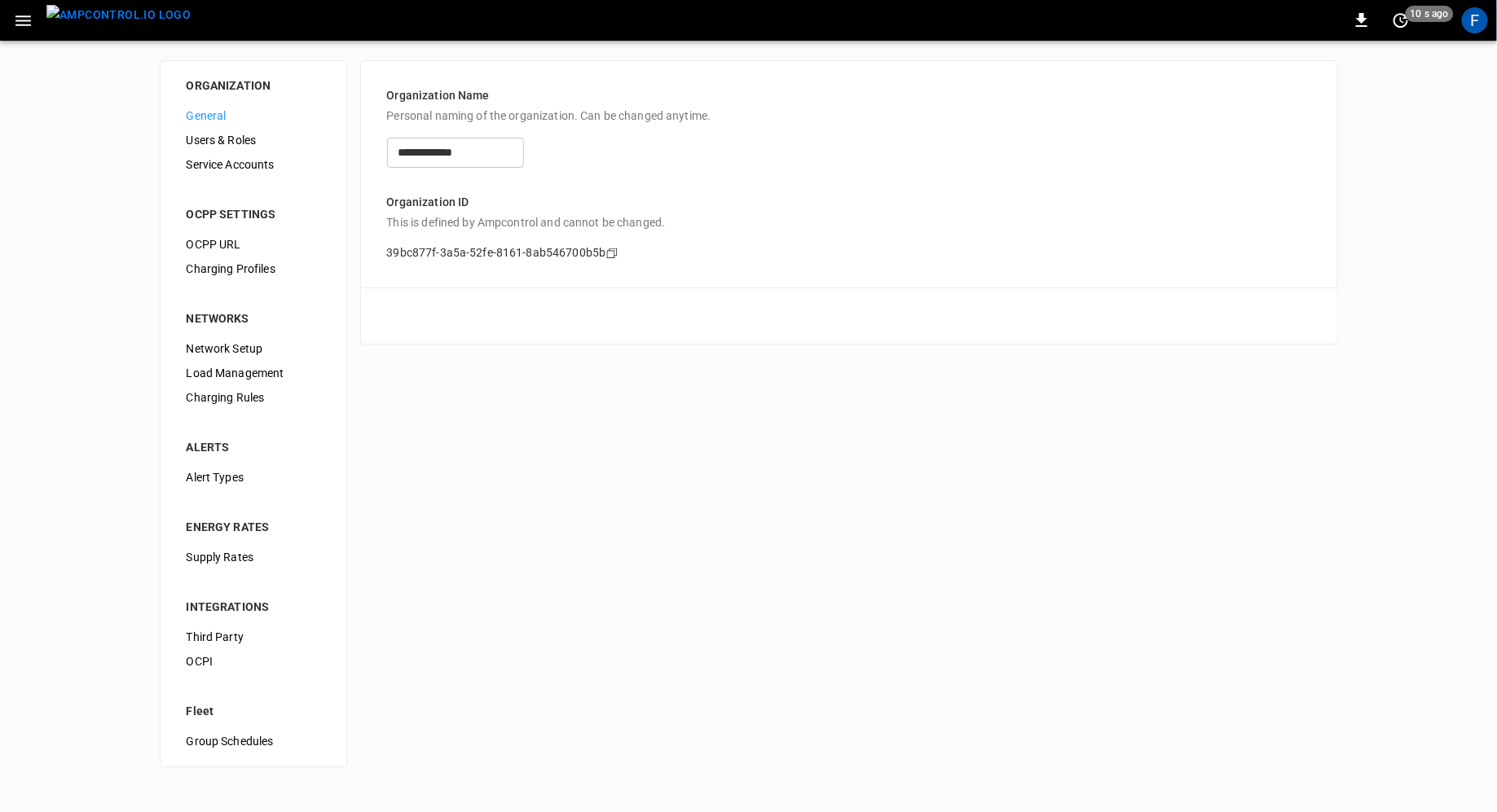
click at [219, 147] on span "Users & Roles" at bounding box center [254, 140] width 134 height 17
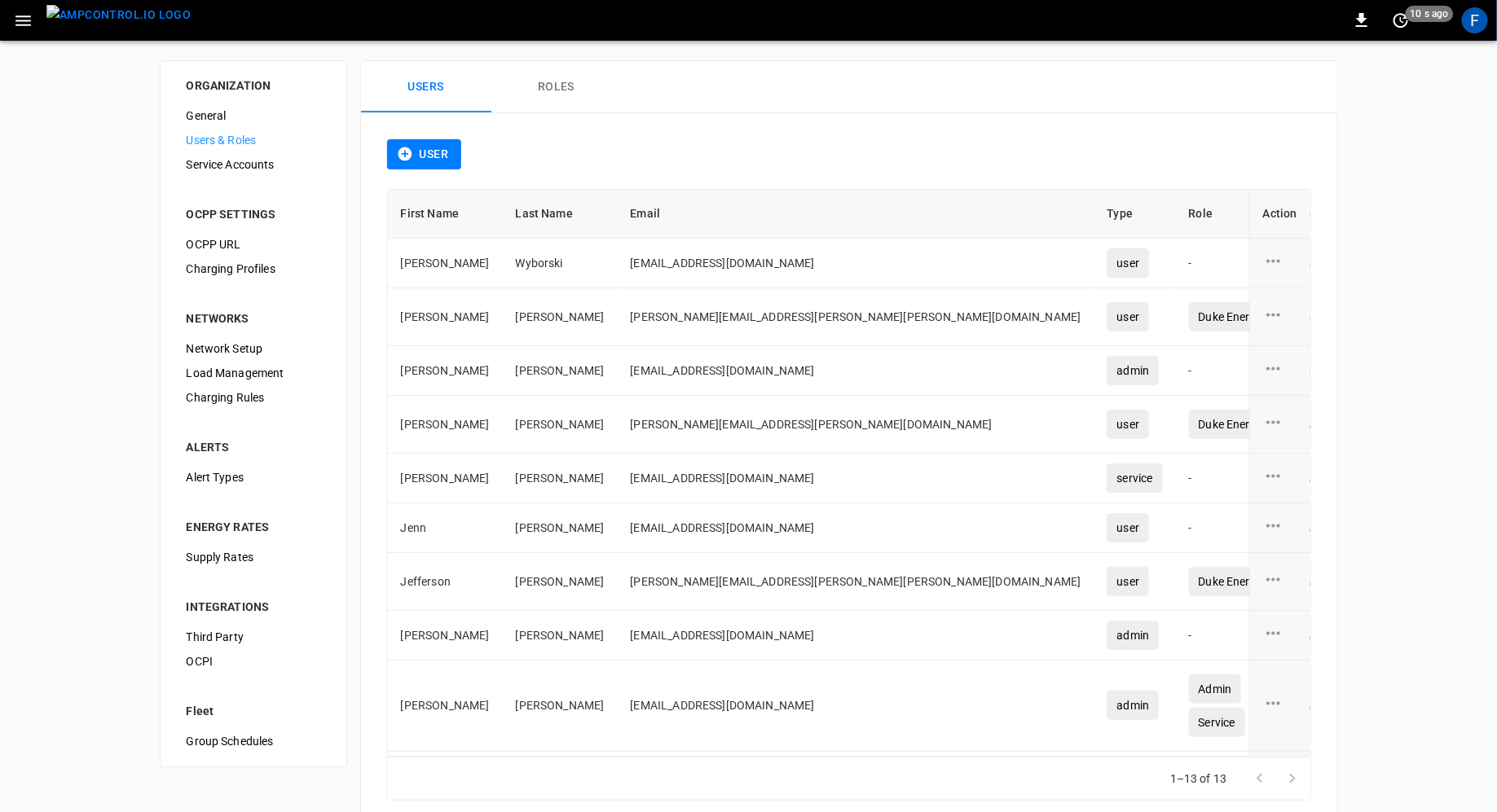
click at [564, 104] on button "Roles" at bounding box center [557, 87] width 131 height 52
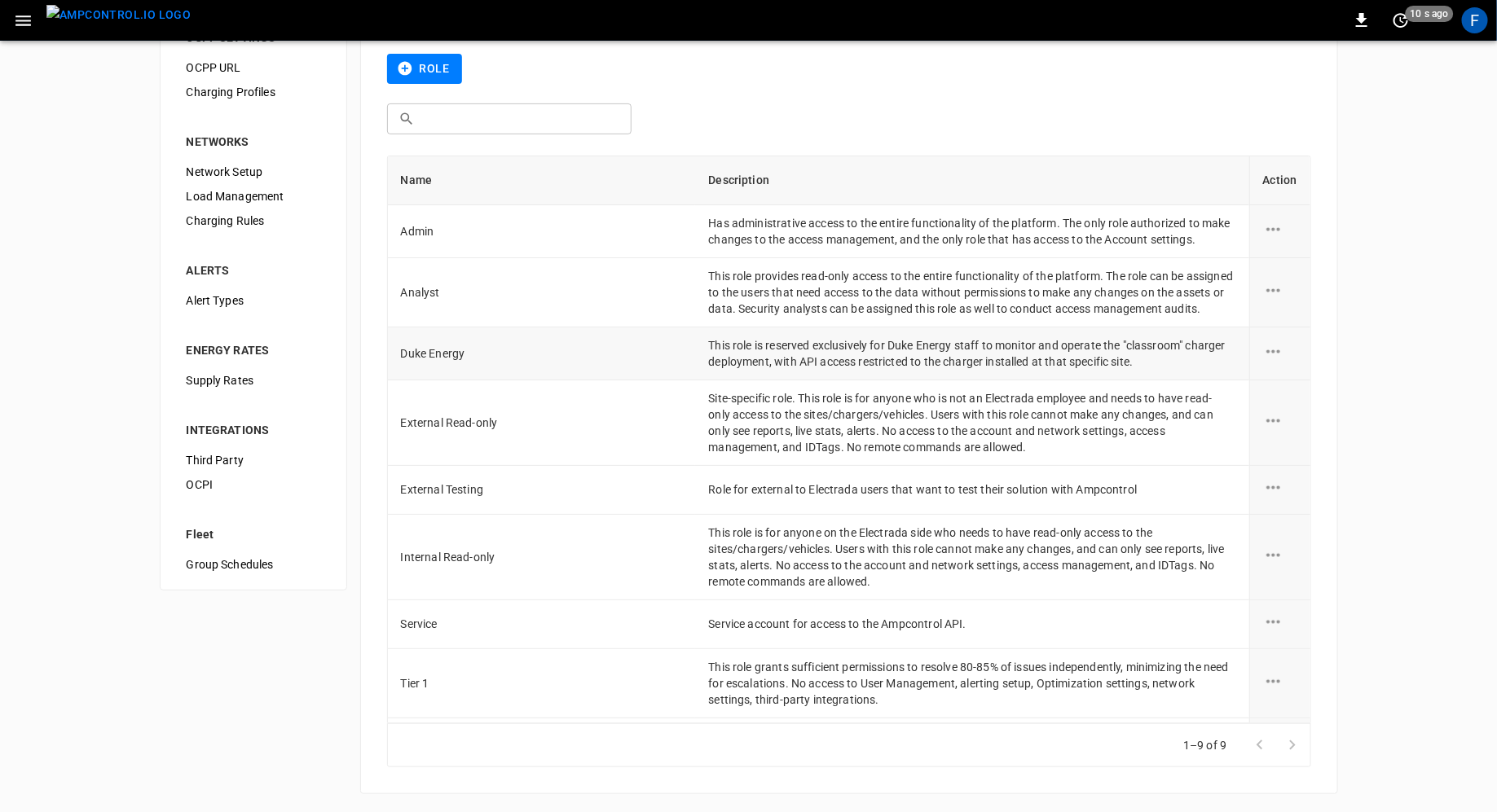
click at [834, 364] on td "This role is reserved exclusively for Duke Energy staff to monitor and operate …" at bounding box center [972, 353] width 554 height 53
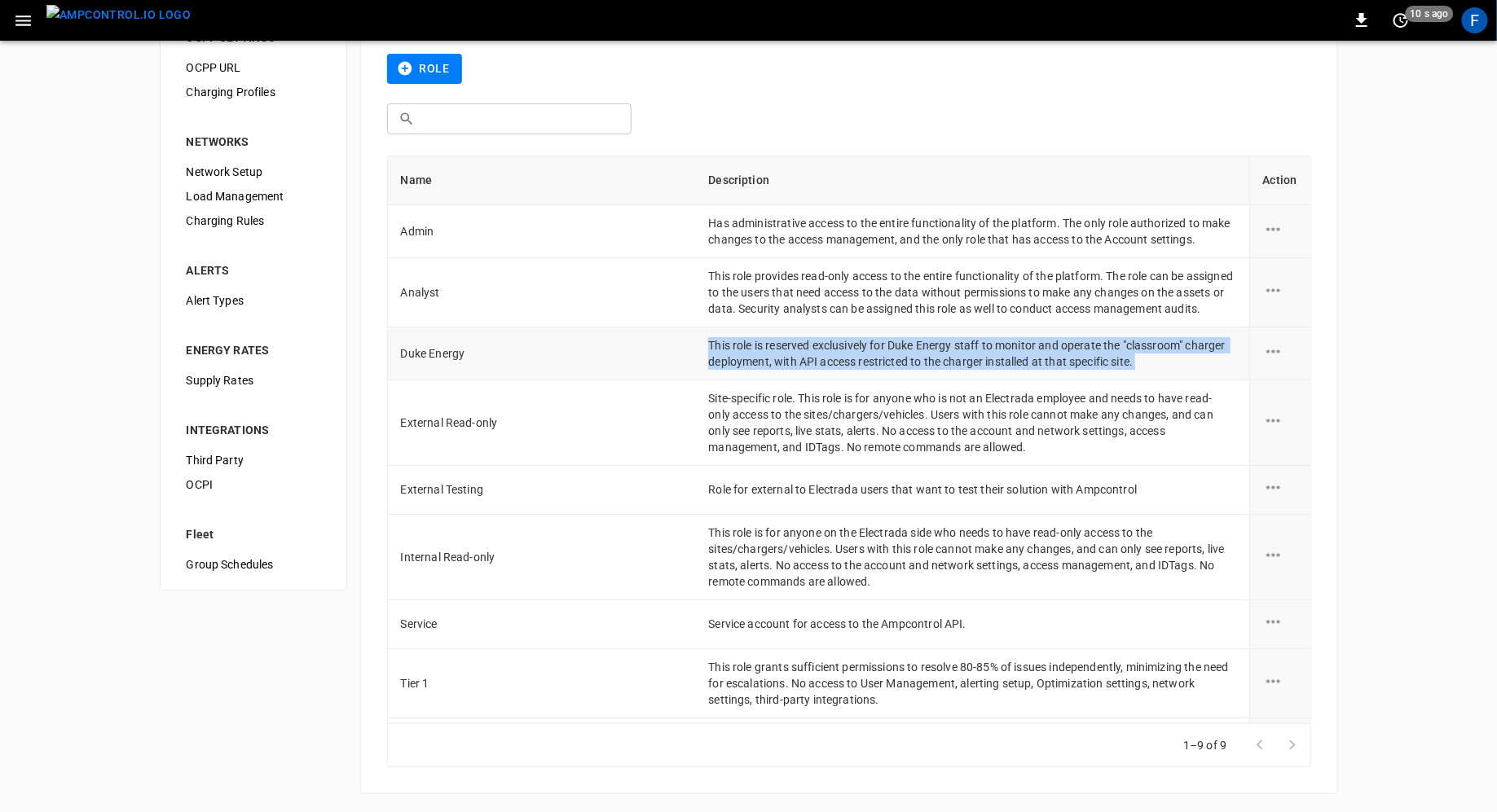
click at [816, 379] on td "This role is reserved exclusively for Duke Energy staff to monitor and operate …" at bounding box center [972, 353] width 554 height 53
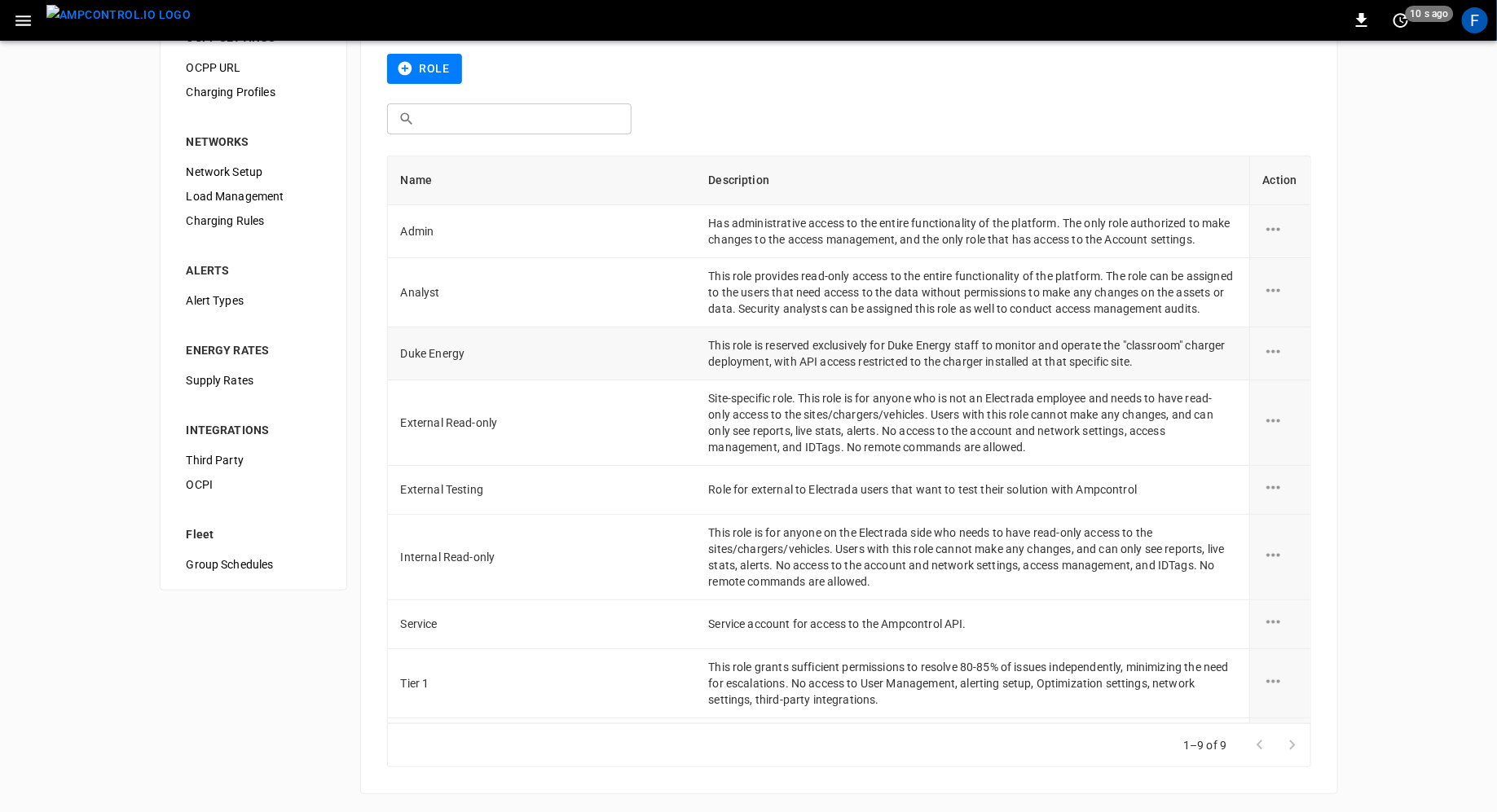
click at [1269, 352] on icon "role action options" at bounding box center [1273, 350] width 14 height 3
click at [1294, 377] on li "Edit" at bounding box center [1293, 376] width 58 height 27
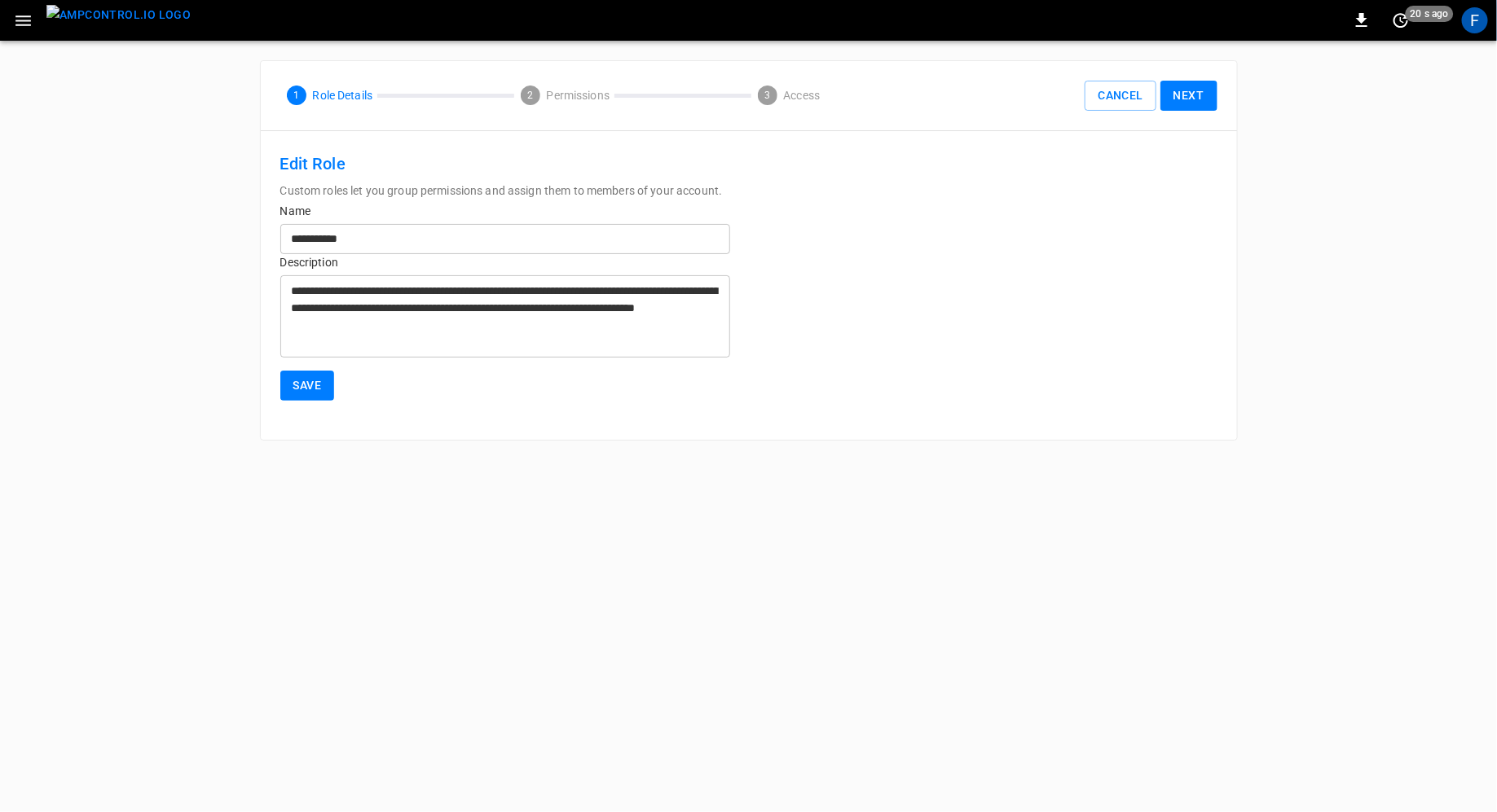
click at [1178, 97] on button "Next" at bounding box center [1189, 95] width 57 height 30
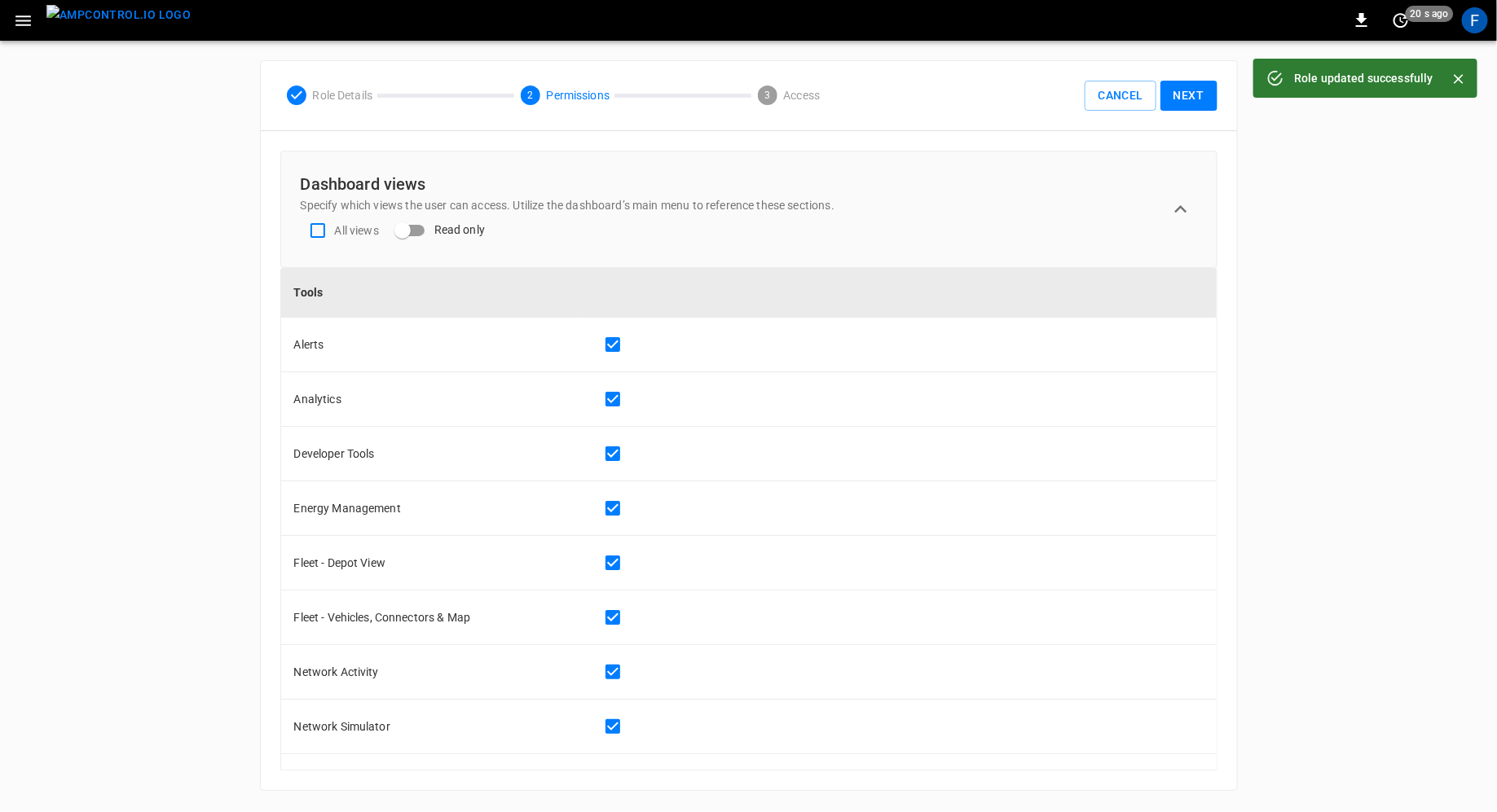
click at [1197, 96] on button "Next" at bounding box center [1189, 95] width 57 height 30
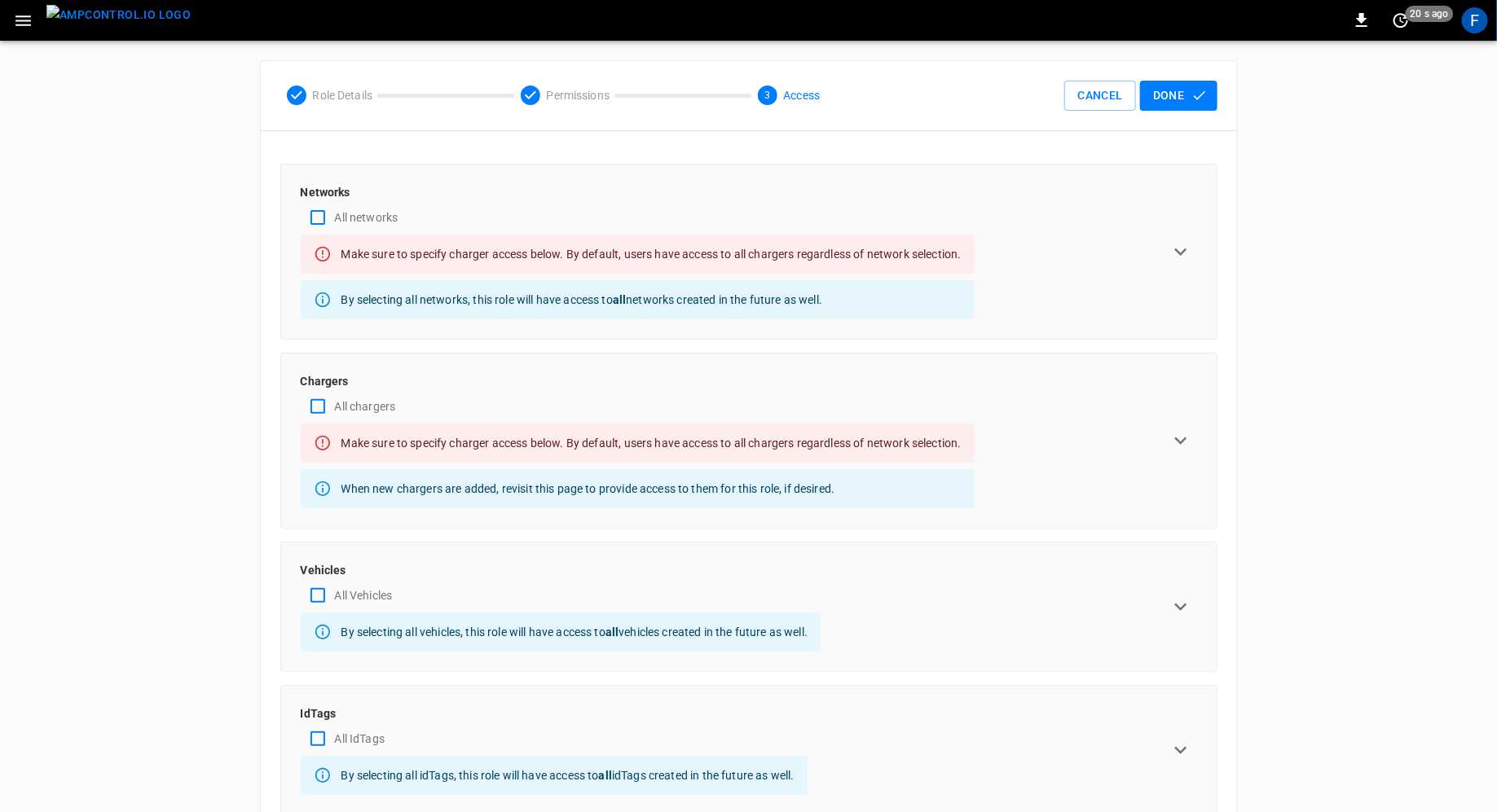
click at [965, 225] on div "All networks" at bounding box center [638, 217] width 674 height 34
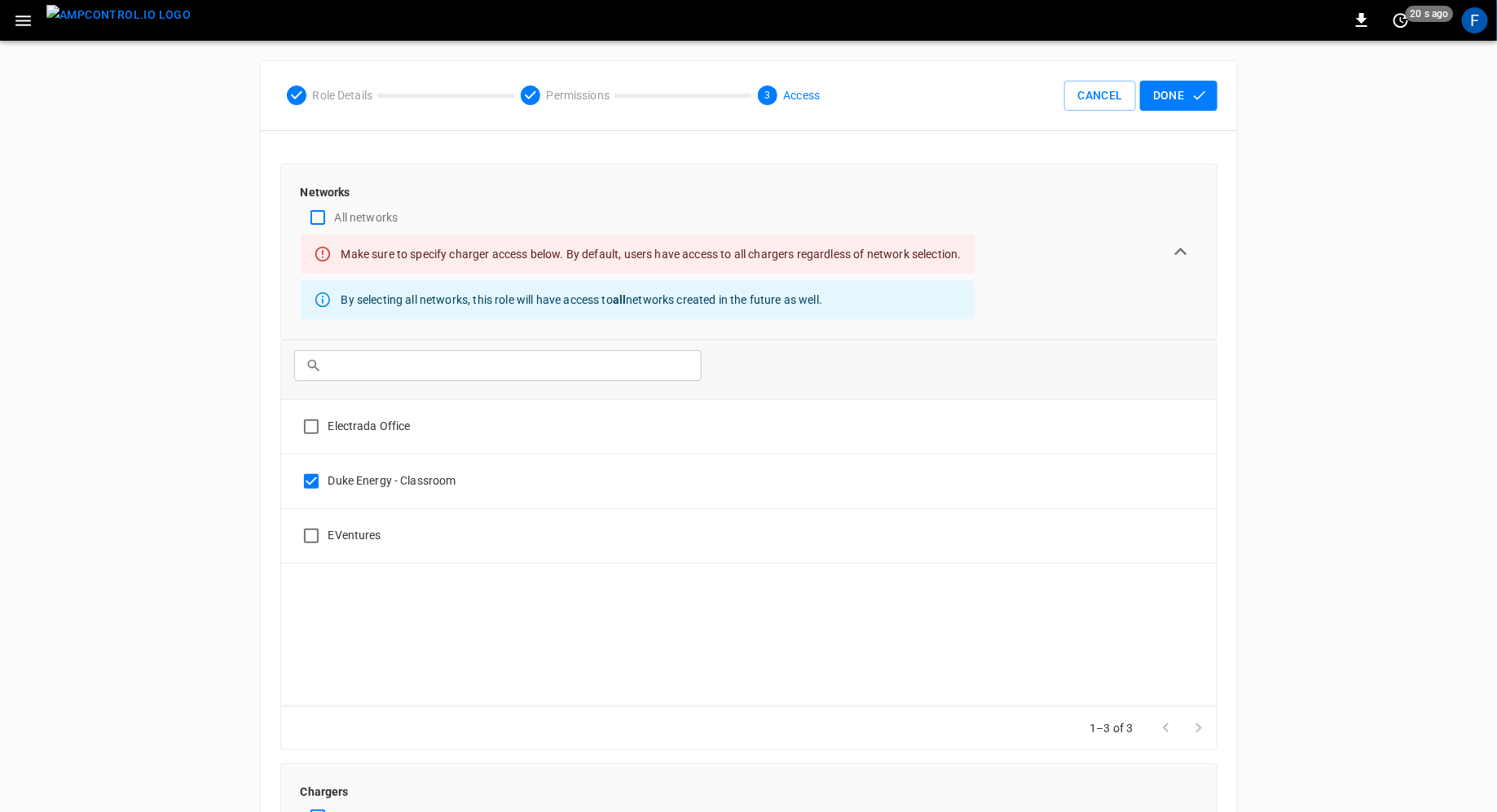
click at [965, 225] on div "All networks" at bounding box center [638, 217] width 674 height 34
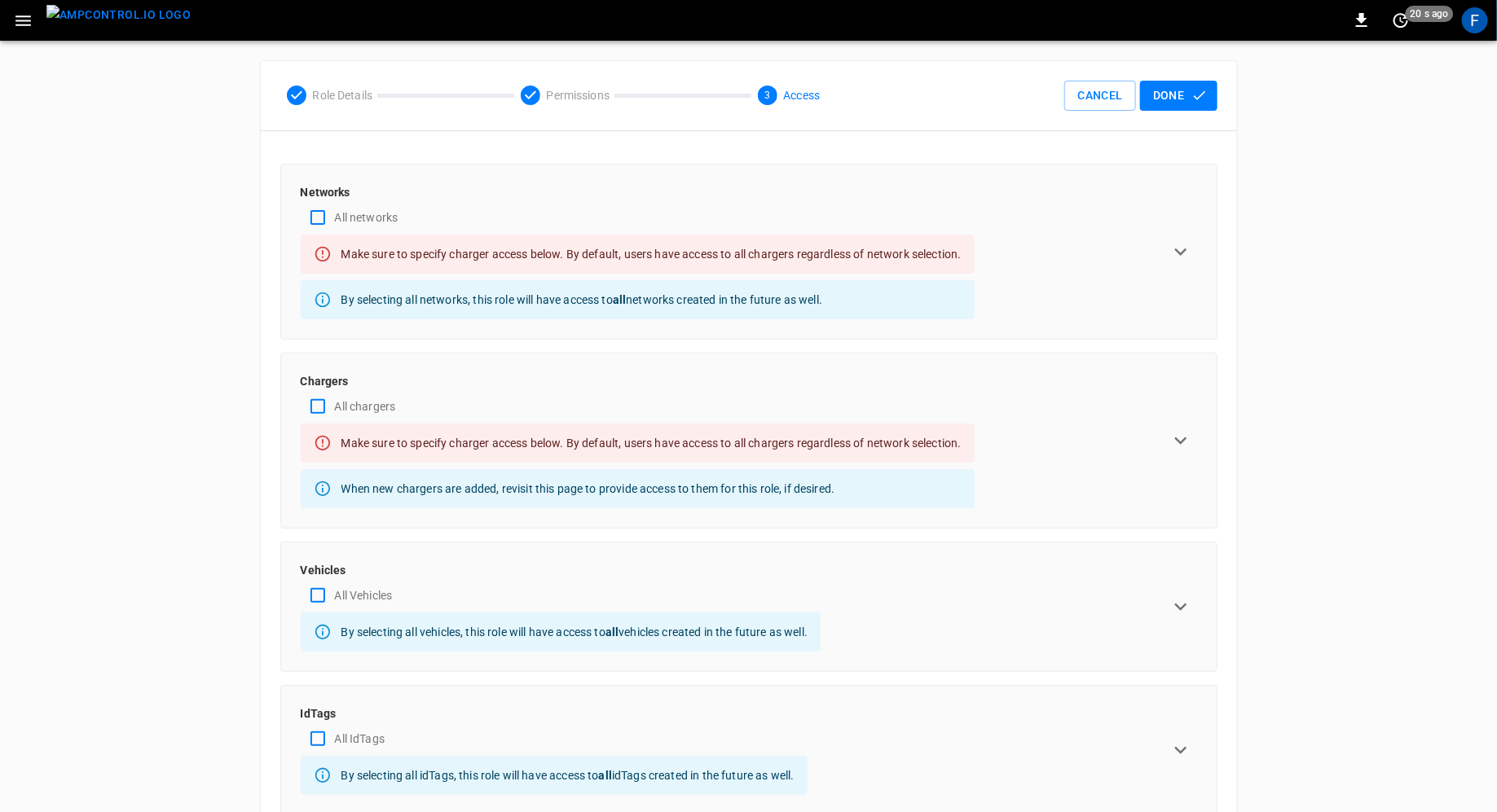
click at [880, 389] on div "All chargers" at bounding box center [638, 406] width 674 height 34
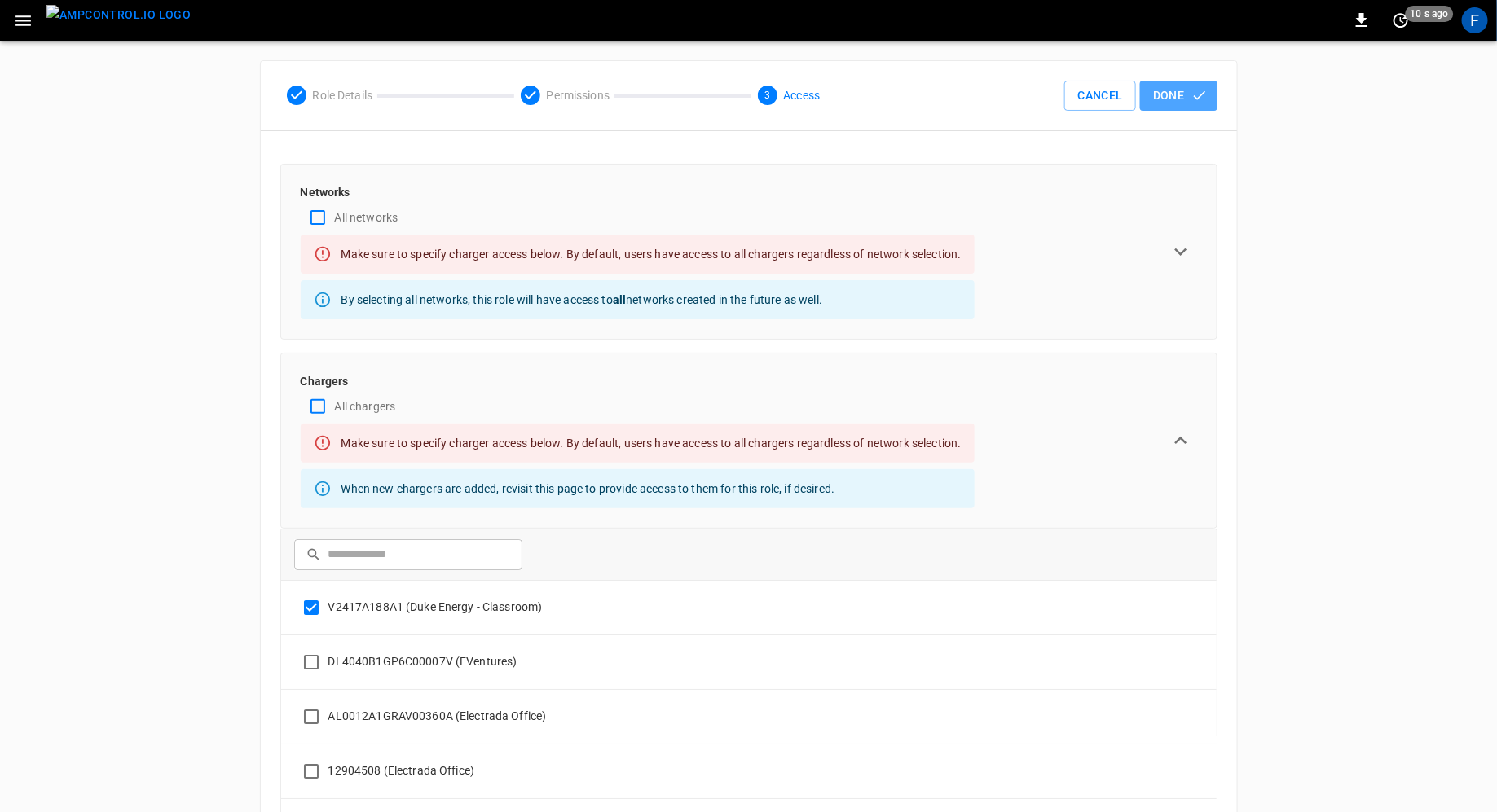
click at [1169, 95] on button "Done" at bounding box center [1179, 95] width 77 height 30
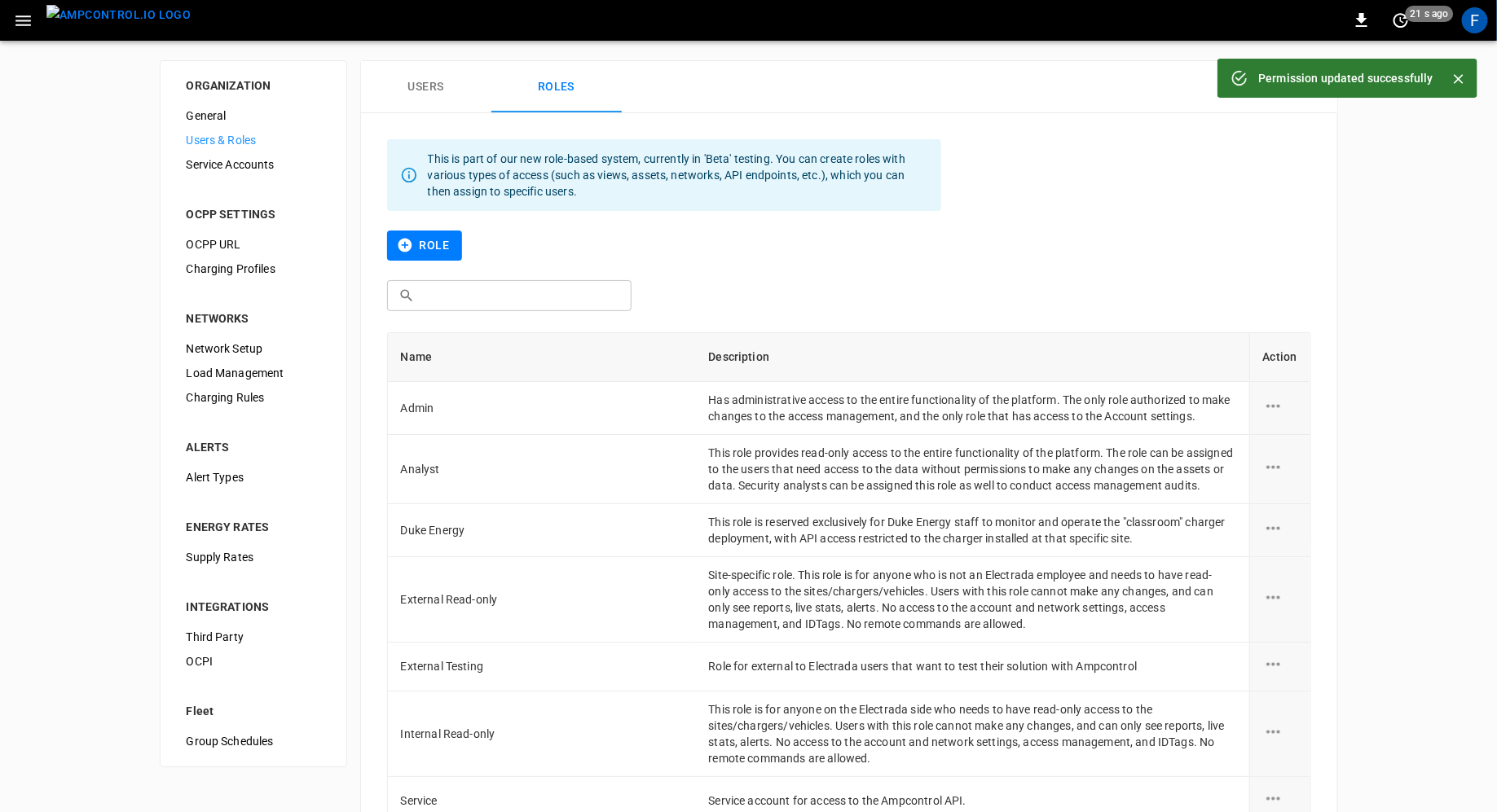
click at [1486, 28] on div "F" at bounding box center [1475, 20] width 31 height 31
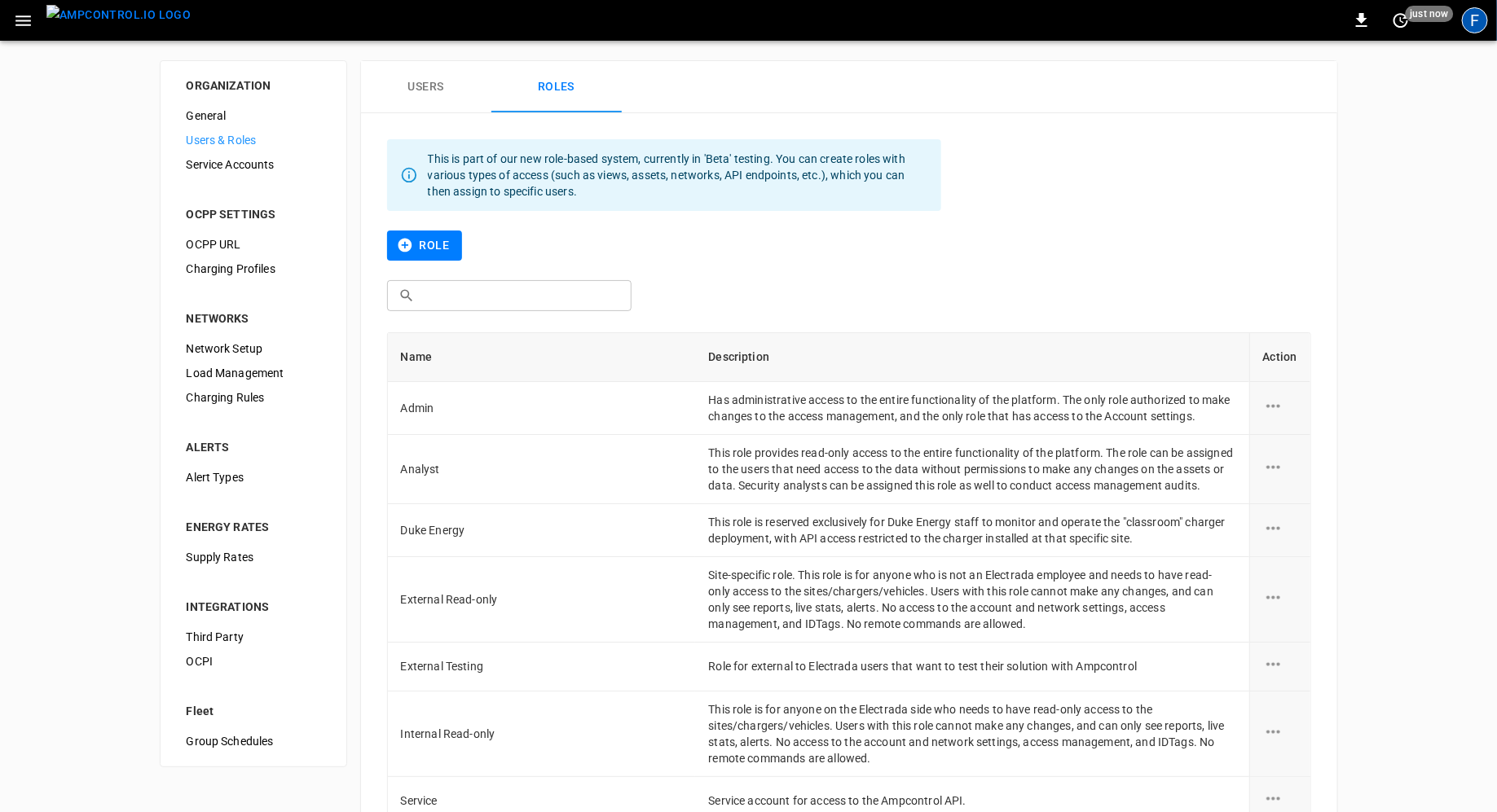
click at [1469, 28] on div "F" at bounding box center [1475, 20] width 26 height 26
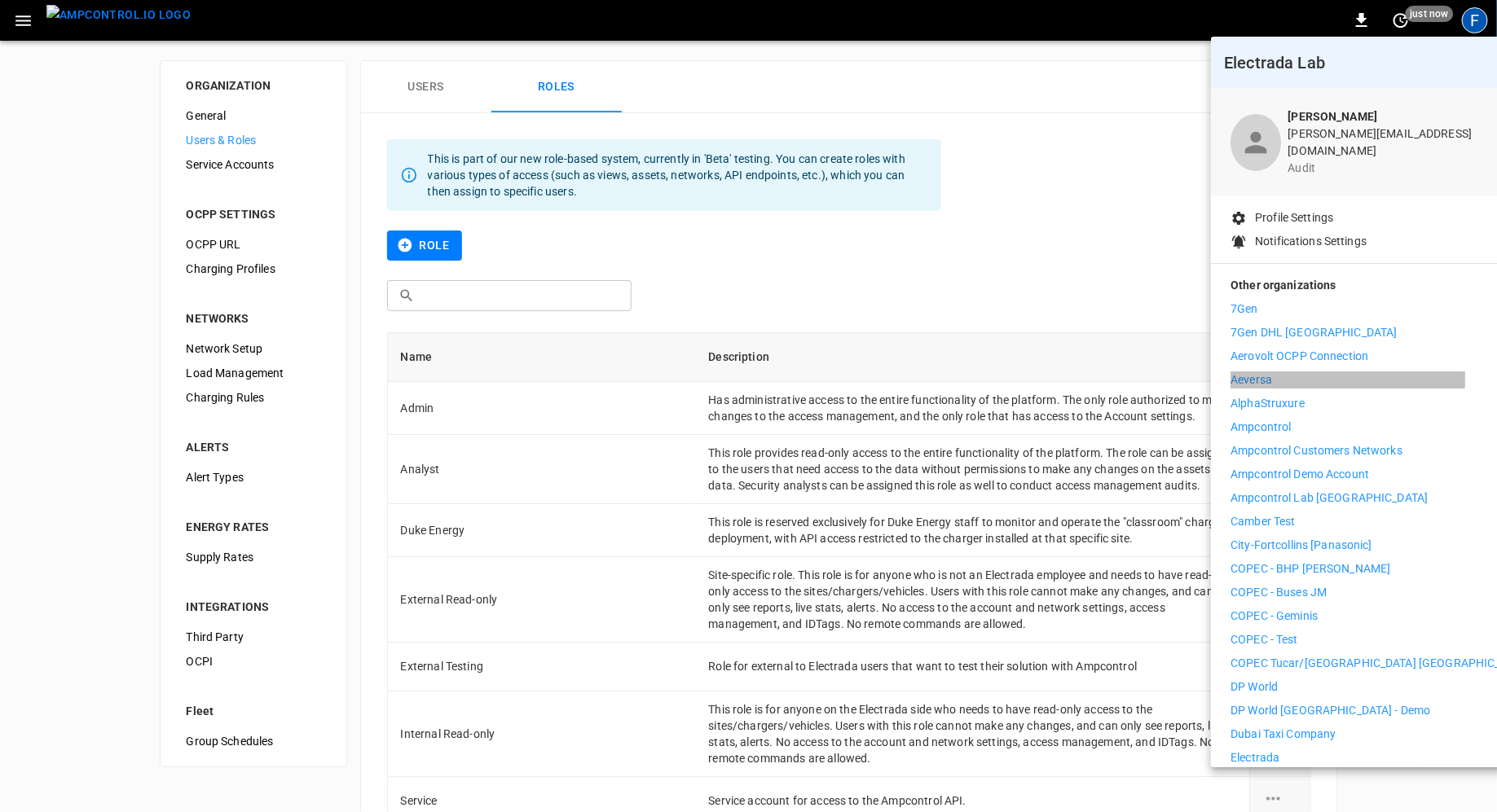
click at [1233, 372] on p "Aeversa" at bounding box center [1251, 380] width 42 height 17
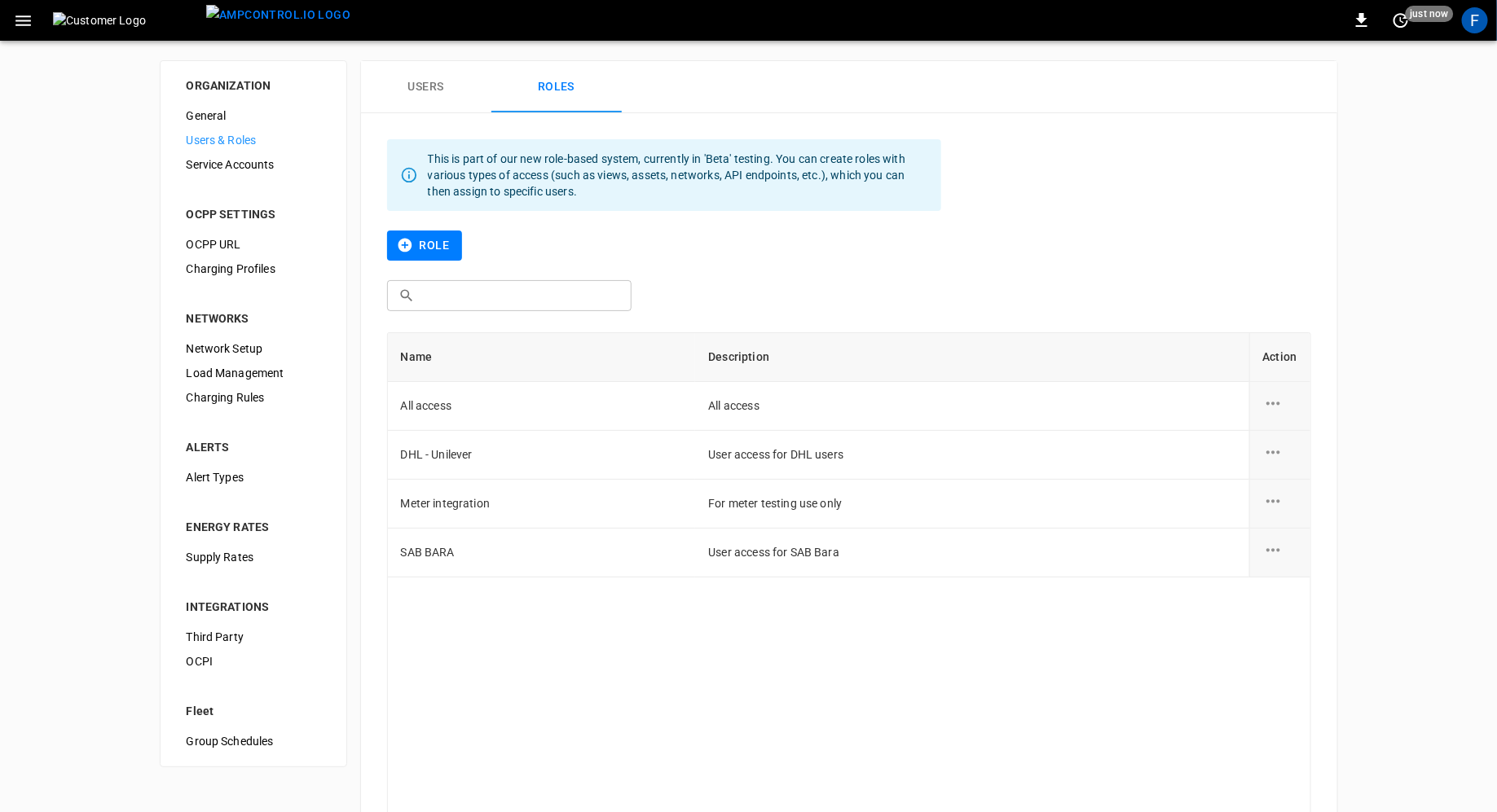
click at [251, 10] on img "menu" at bounding box center [278, 15] width 144 height 20
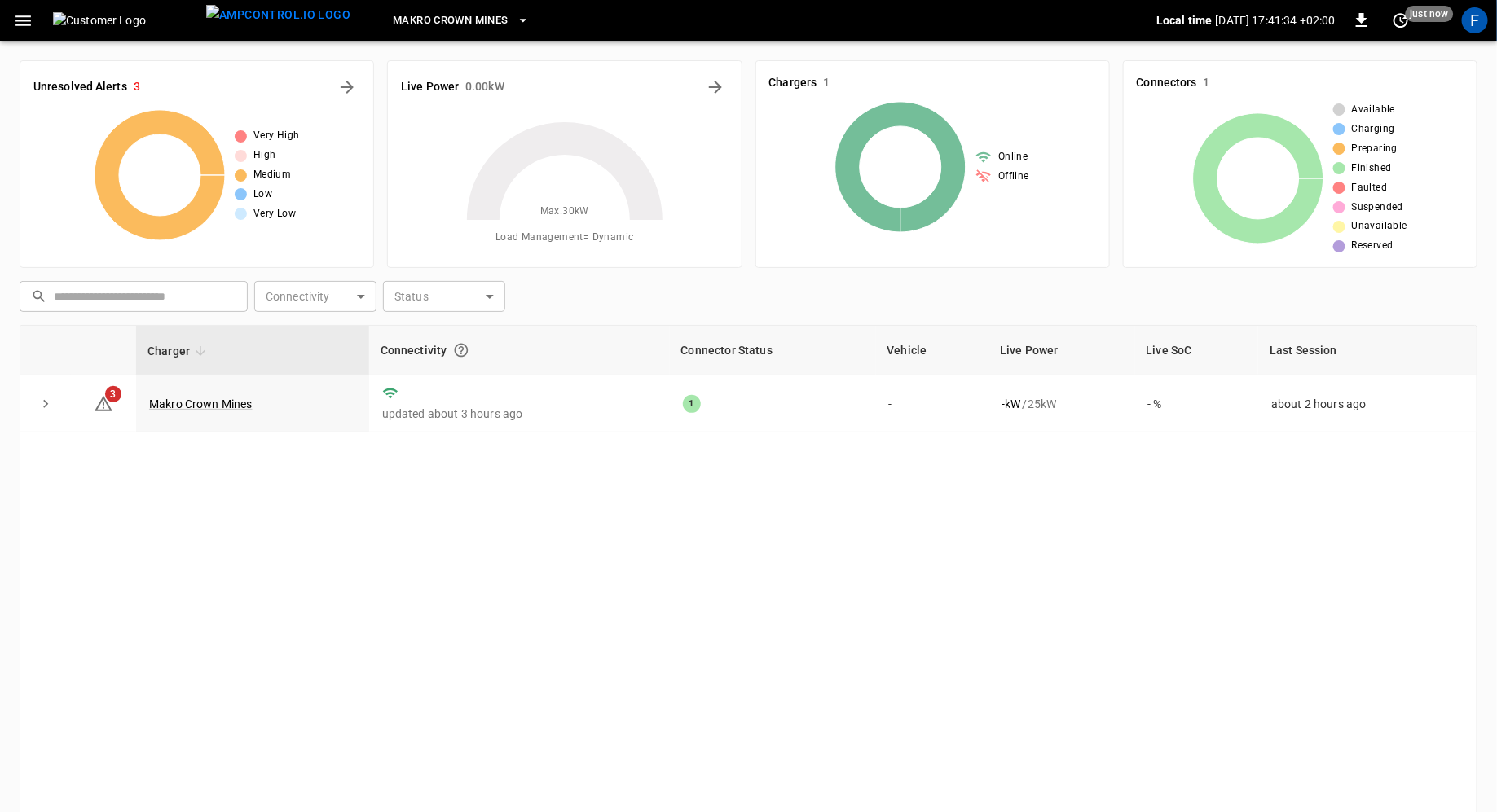
click at [393, 16] on span "Makro Crown Mines" at bounding box center [450, 20] width 115 height 18
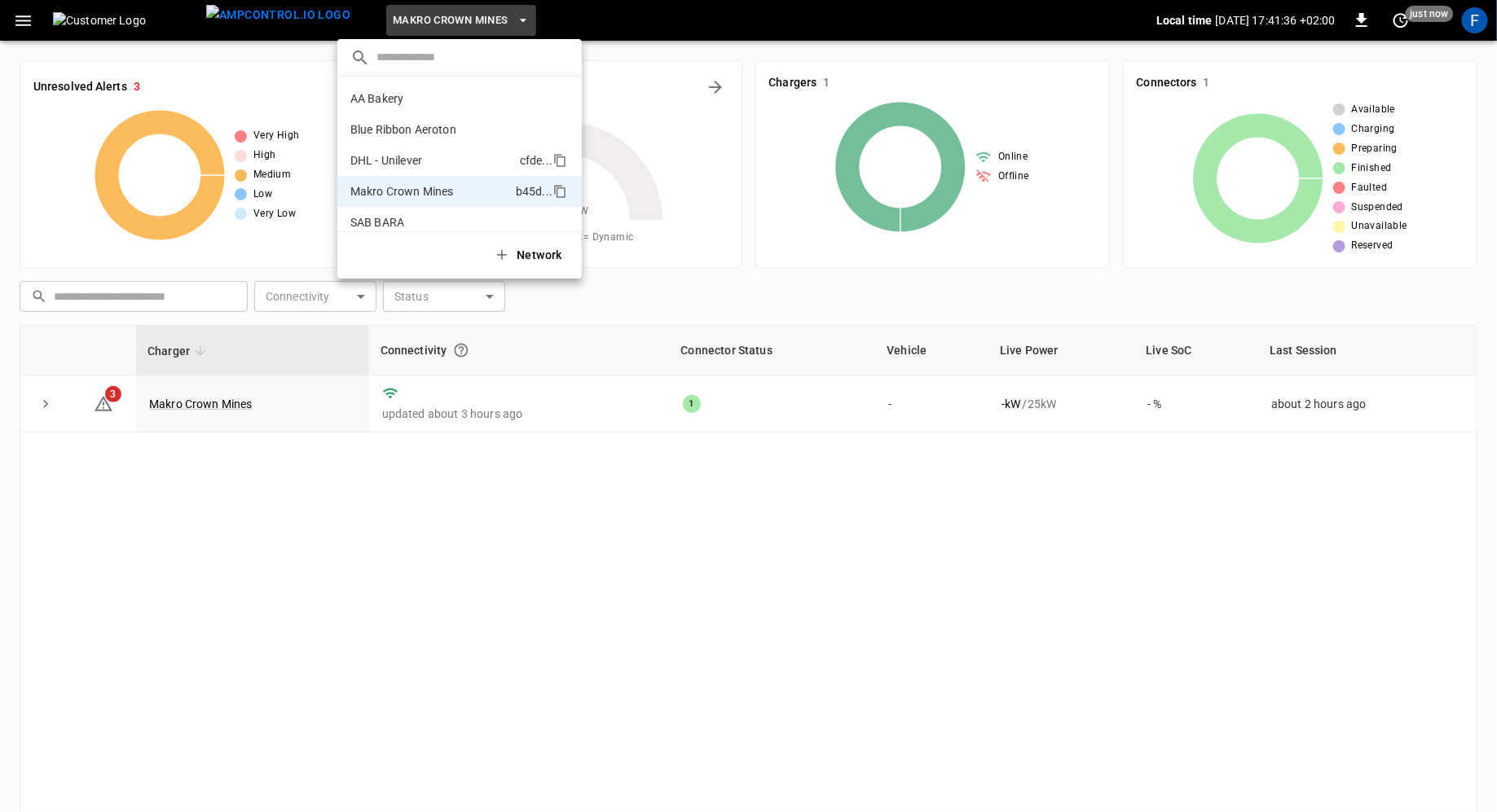
click at [395, 146] on li "DHL - Unilever cfde ..." at bounding box center [459, 161] width 245 height 31
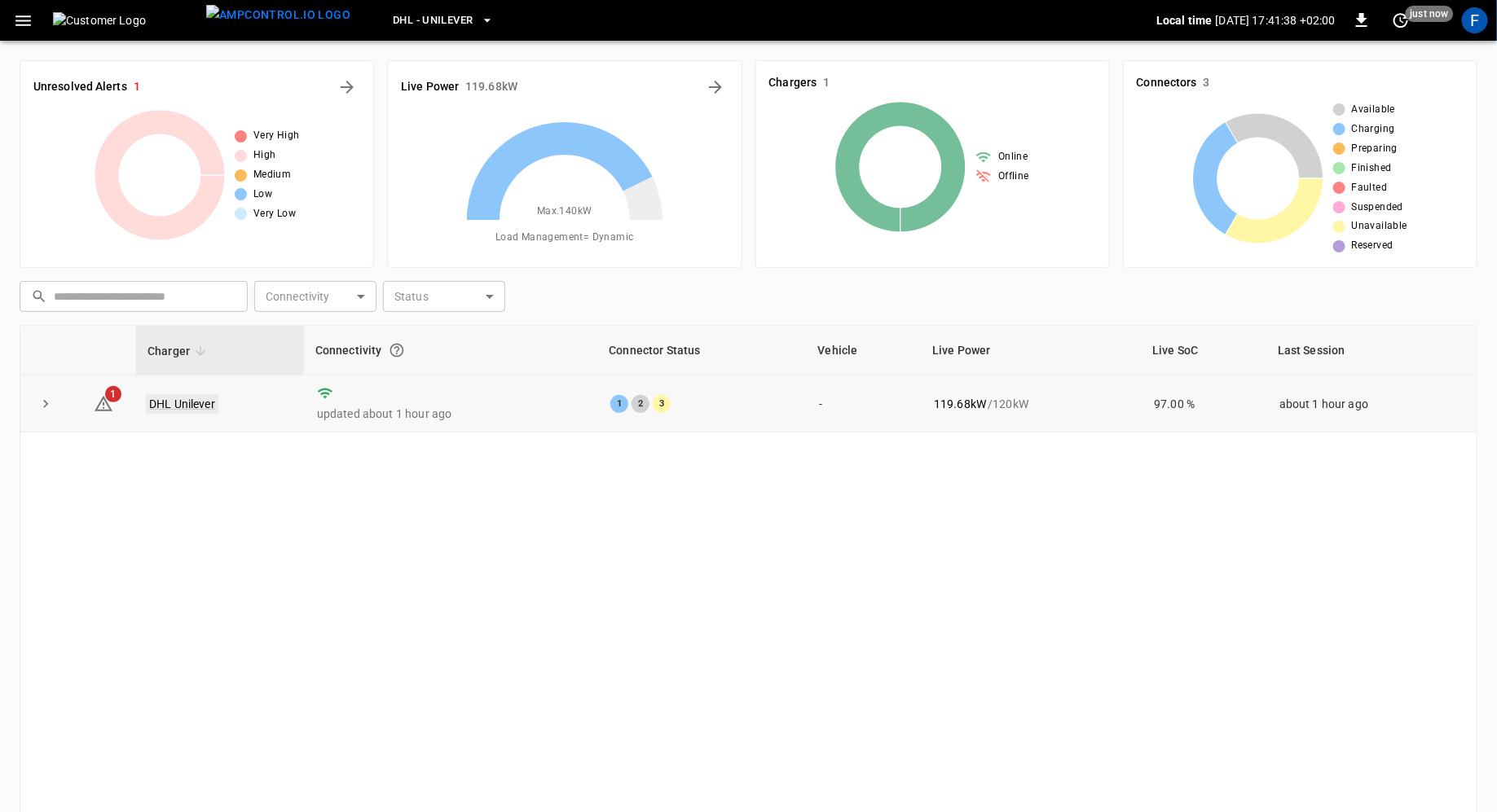
click at [180, 399] on link "DHL Unilever" at bounding box center [182, 404] width 73 height 19
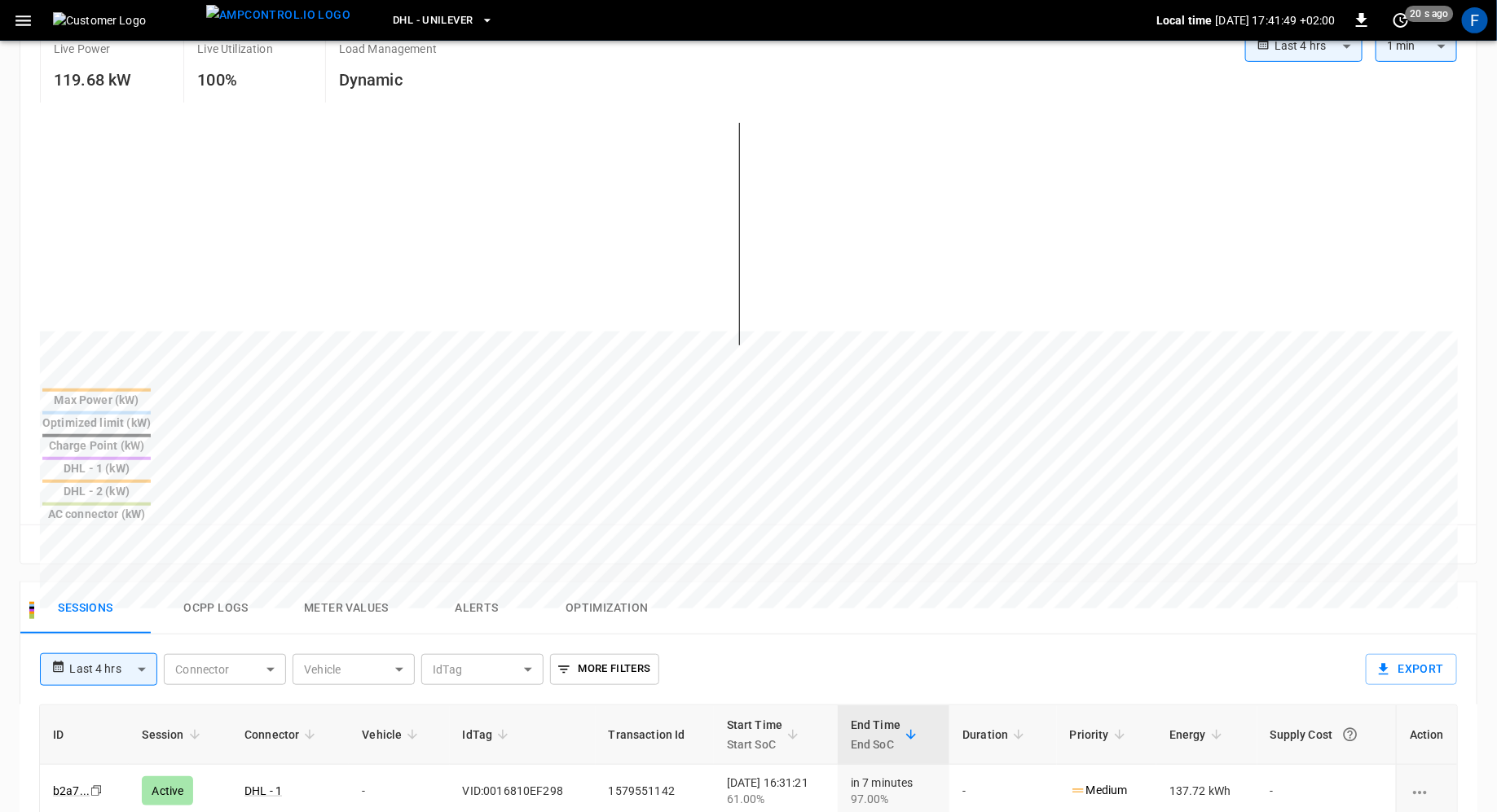
scroll to position [360, 0]
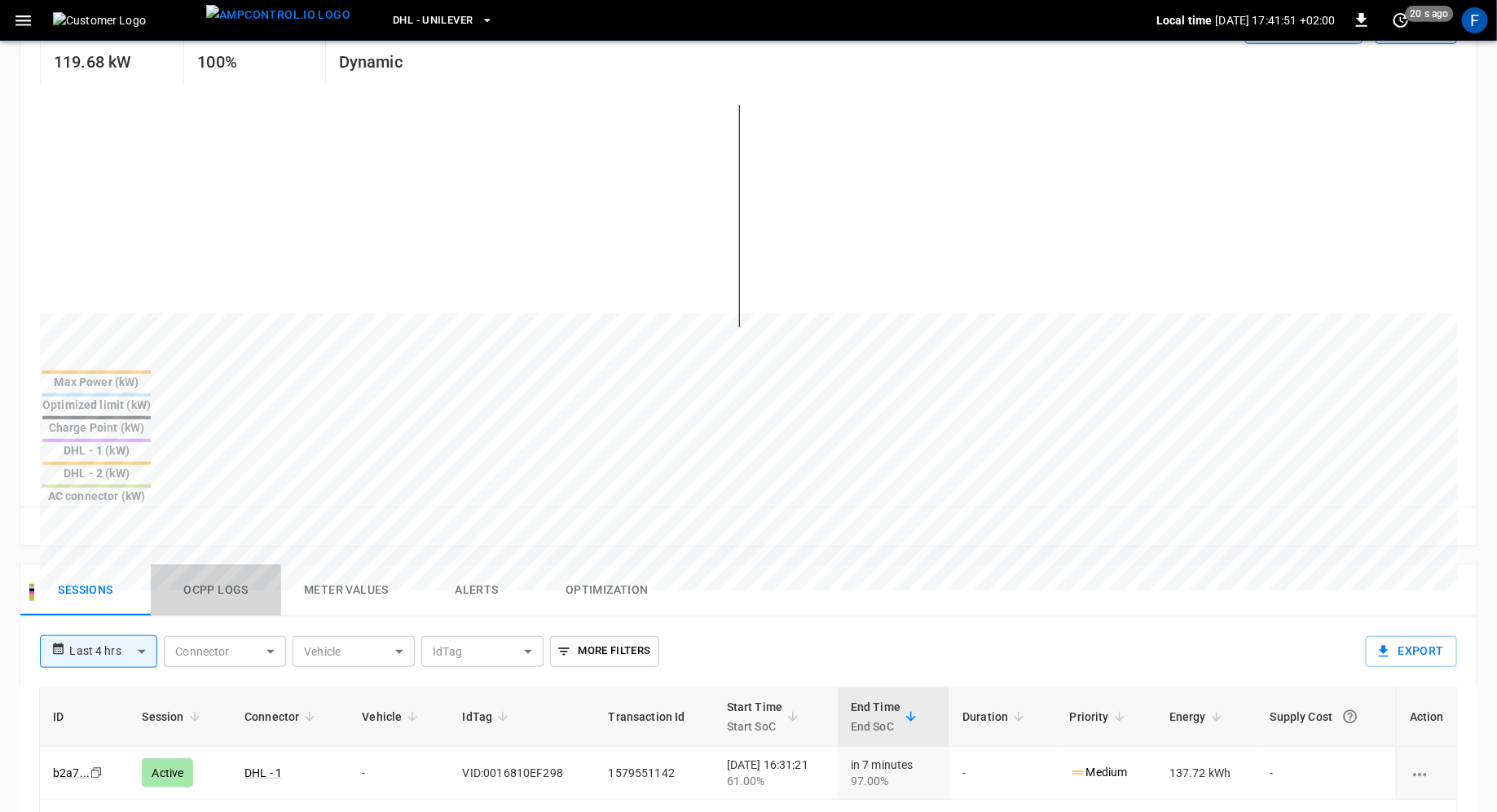
click at [221, 564] on button "Ocpp logs" at bounding box center [216, 590] width 131 height 52
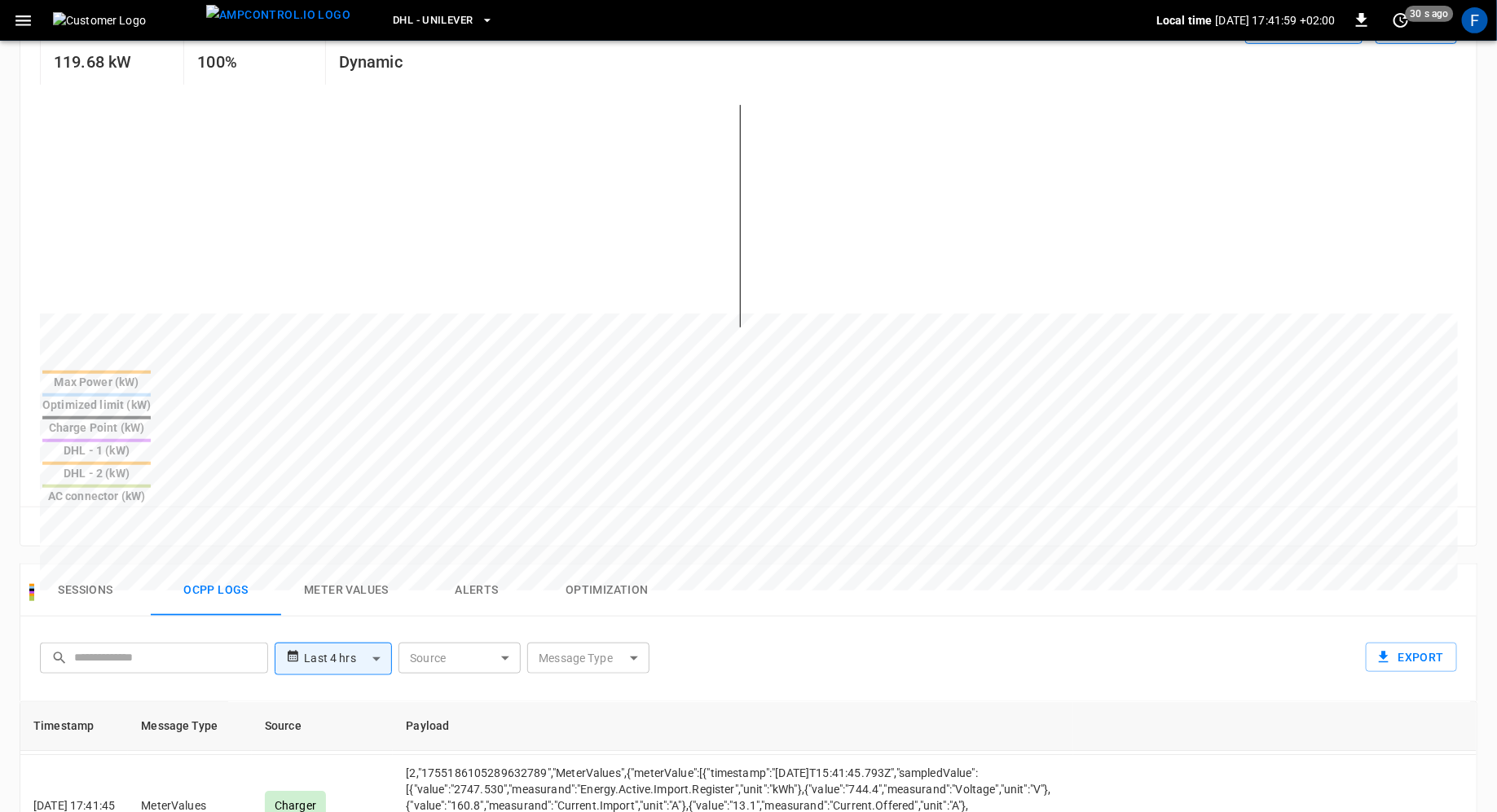
scroll to position [39, 0]
